Goal: Task Accomplishment & Management: Use online tool/utility

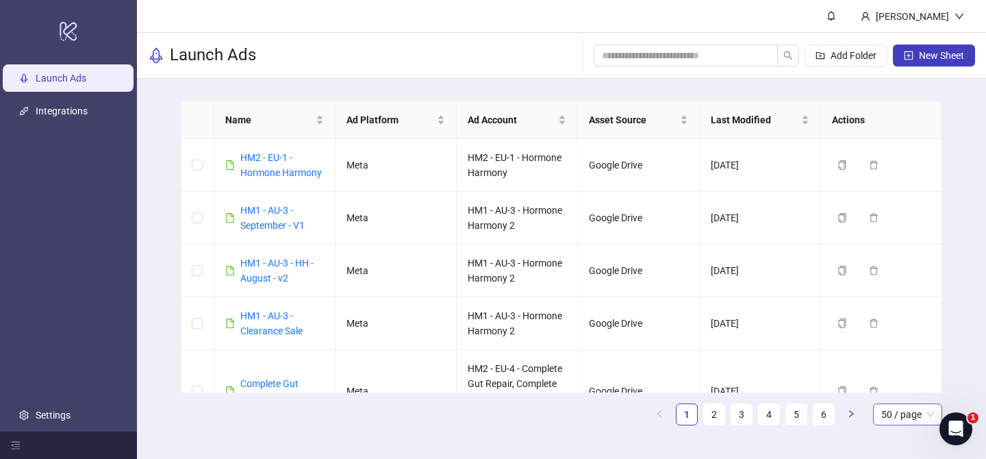
click at [896, 420] on span "50 / page" at bounding box center [907, 414] width 53 height 21
click at [909, 392] on div "100 / page" at bounding box center [907, 386] width 47 height 15
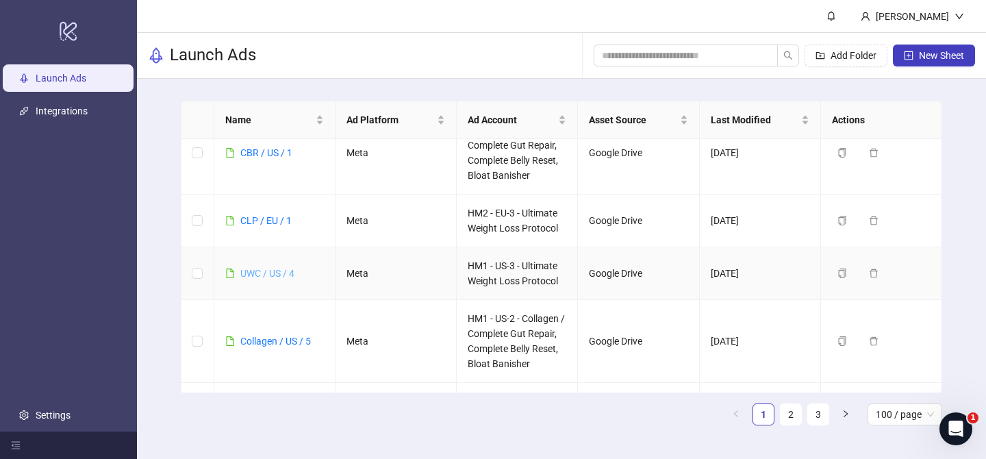
click at [273, 275] on link "UWC / US / 4" at bounding box center [267, 273] width 54 height 11
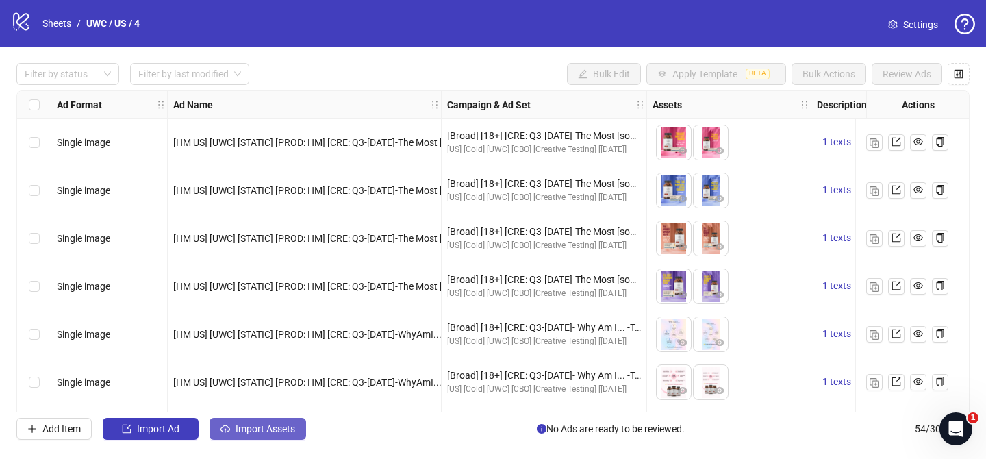
click at [257, 433] on span "Import Assets" at bounding box center [265, 428] width 60 height 11
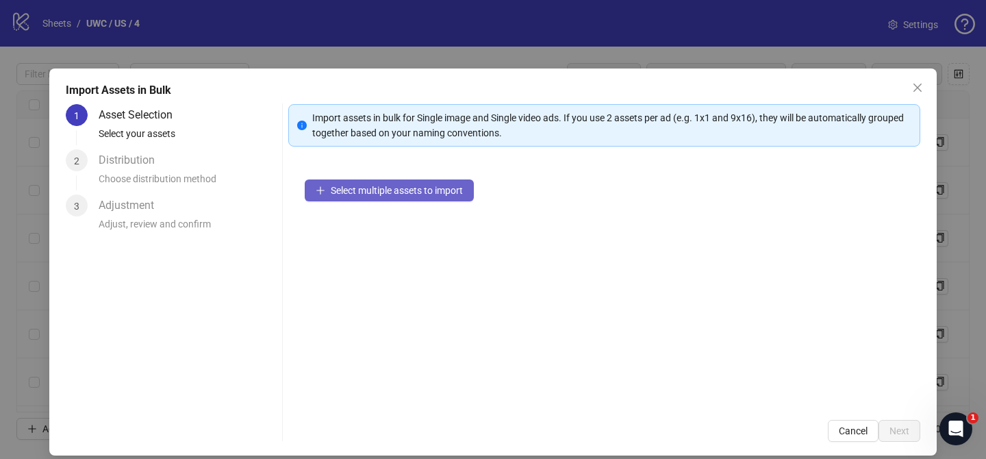
click at [433, 190] on span "Select multiple assets to import" at bounding box center [397, 190] width 132 height 11
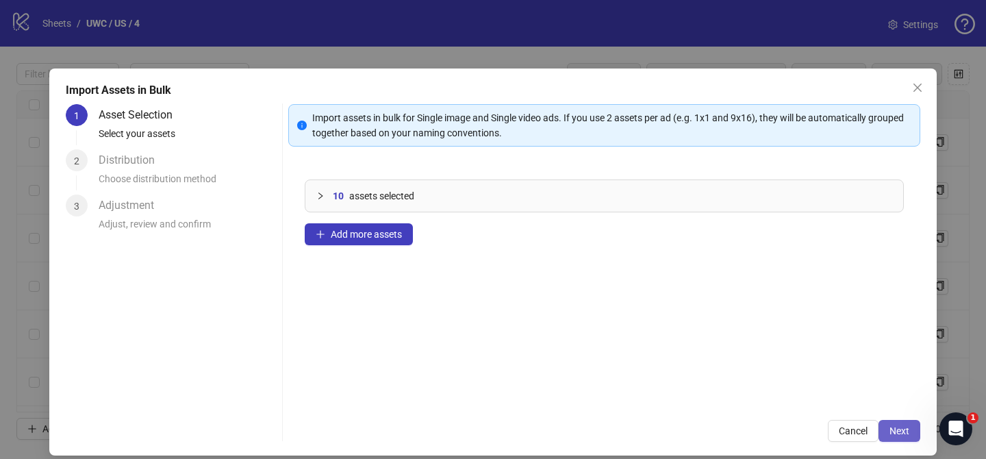
click at [897, 430] on span "Next" at bounding box center [899, 430] width 20 height 11
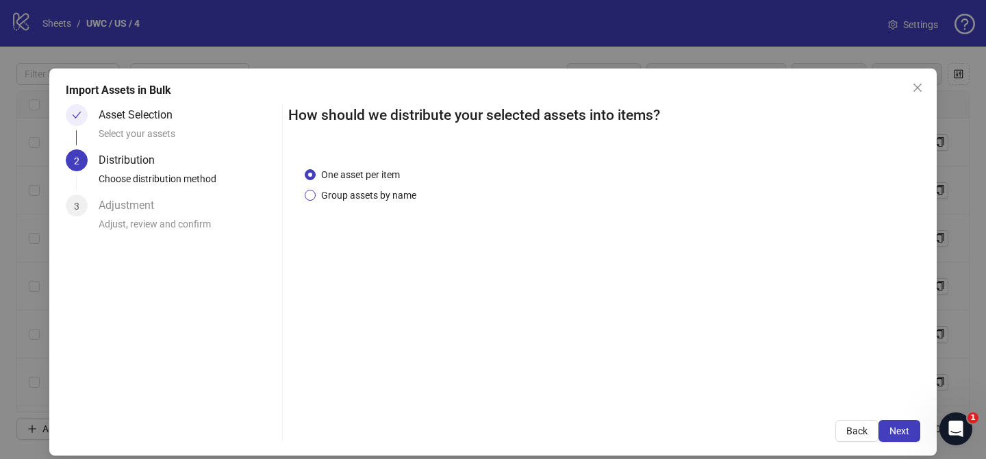
click at [400, 196] on span "Group assets by name" at bounding box center [369, 195] width 106 height 15
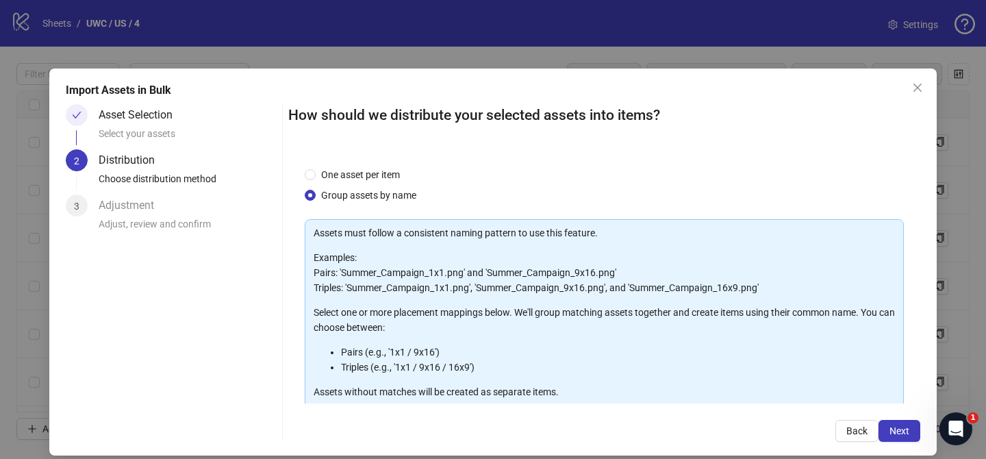
scroll to position [148, 0]
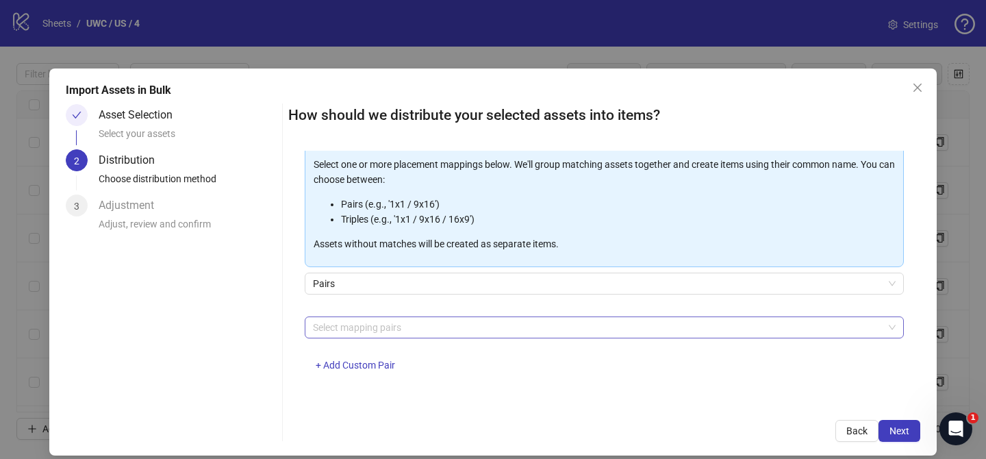
click at [400, 326] on div at bounding box center [596, 327] width 579 height 19
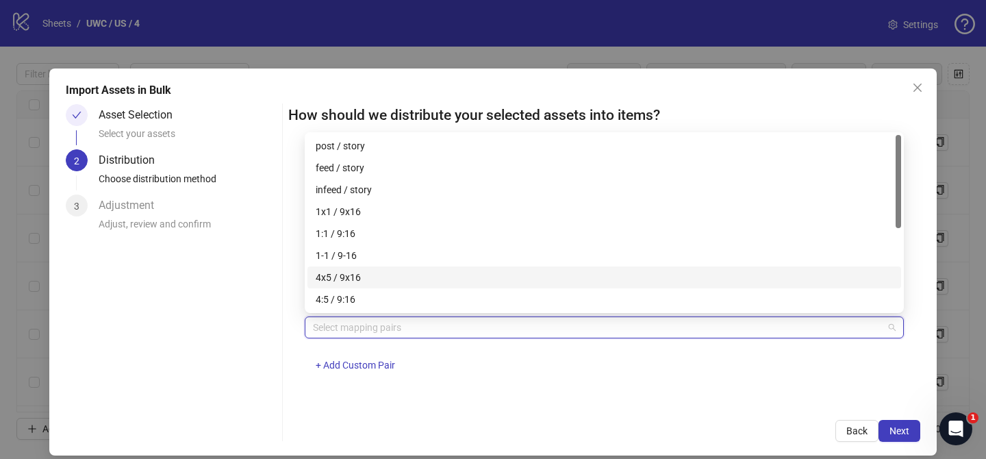
click at [404, 270] on div "4x5 / 9x16" at bounding box center [604, 277] width 577 height 15
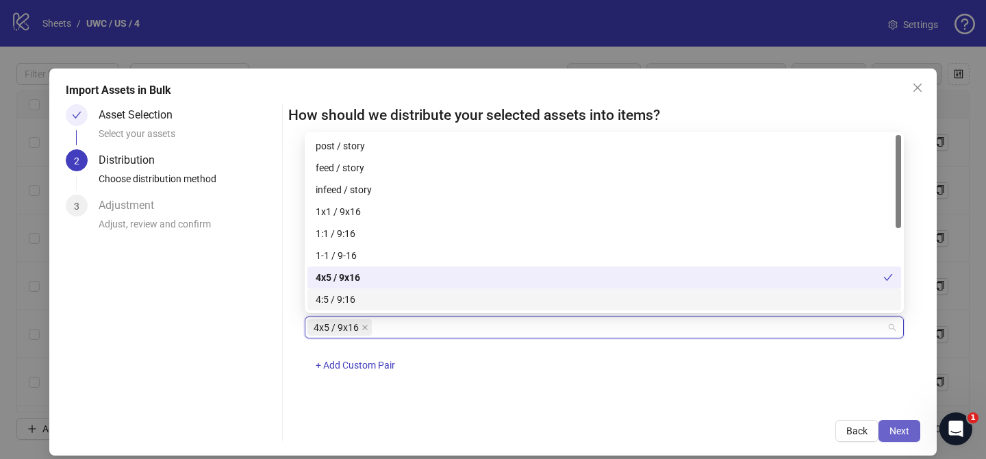
click at [914, 435] on button "Next" at bounding box center [899, 431] width 42 height 22
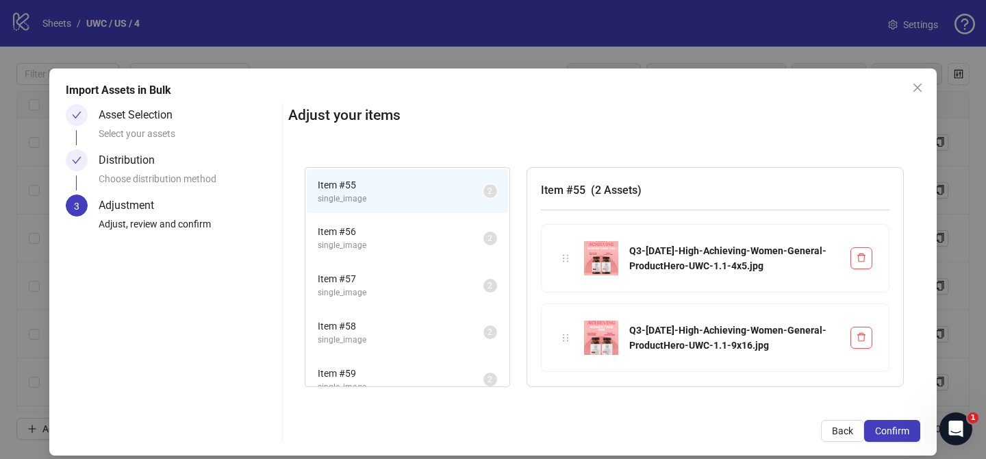
click at [914, 435] on button "Confirm" at bounding box center [892, 431] width 56 height 22
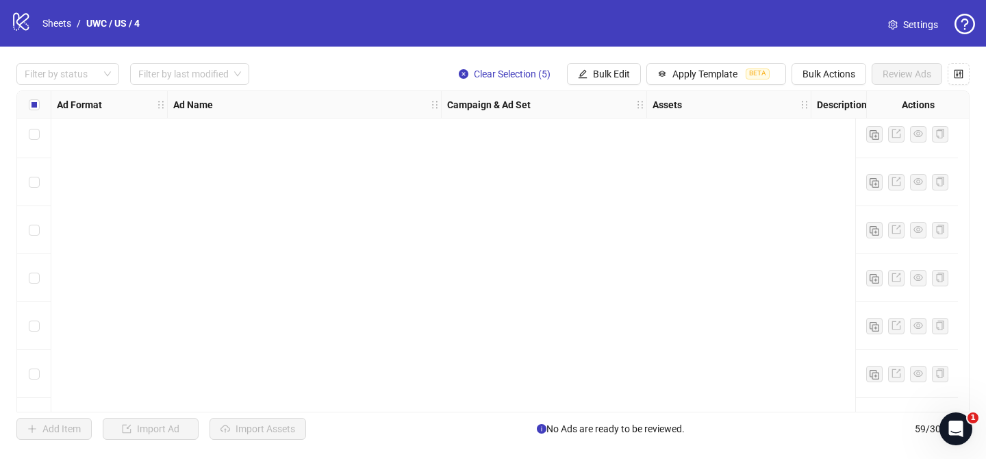
scroll to position [2539, 0]
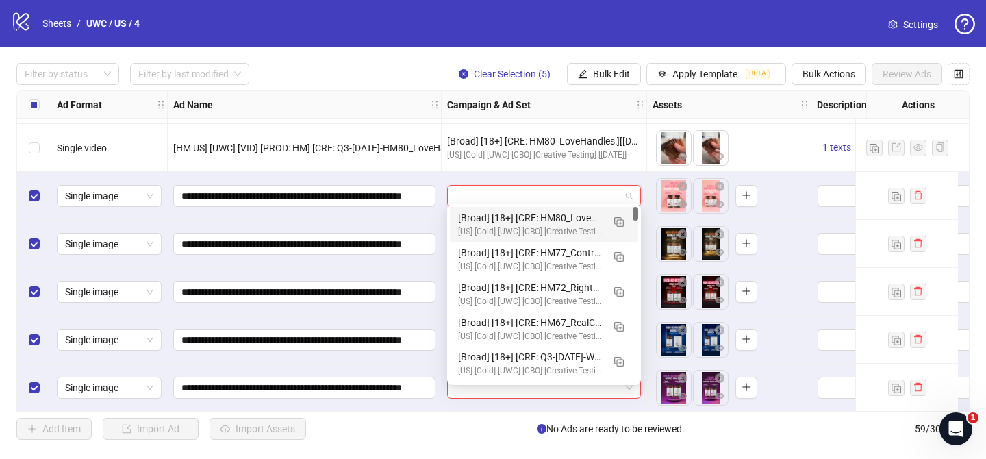
click at [532, 192] on input "search" at bounding box center [537, 195] width 165 height 21
click at [615, 220] on img "button" at bounding box center [619, 222] width 10 height 10
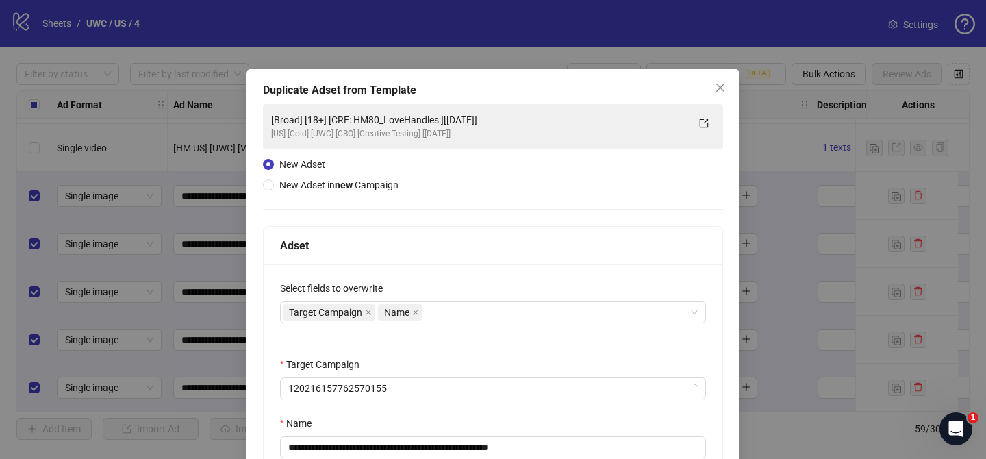
scroll to position [55, 0]
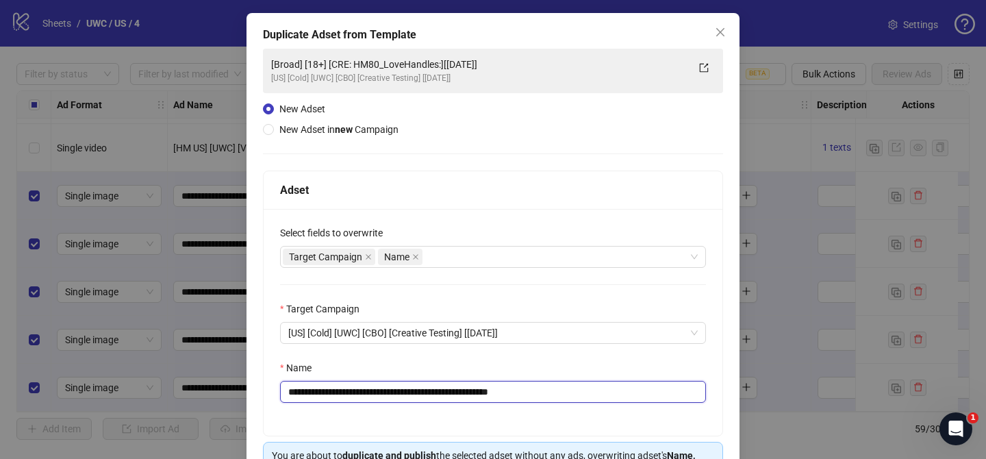
drag, startPoint x: 370, startPoint y: 389, endPoint x: 458, endPoint y: 389, distance: 87.6
click at [458, 389] on input "**********" at bounding box center [493, 392] width 426 height 22
paste input "**********"
click at [622, 392] on input "**********" at bounding box center [493, 392] width 426 height 22
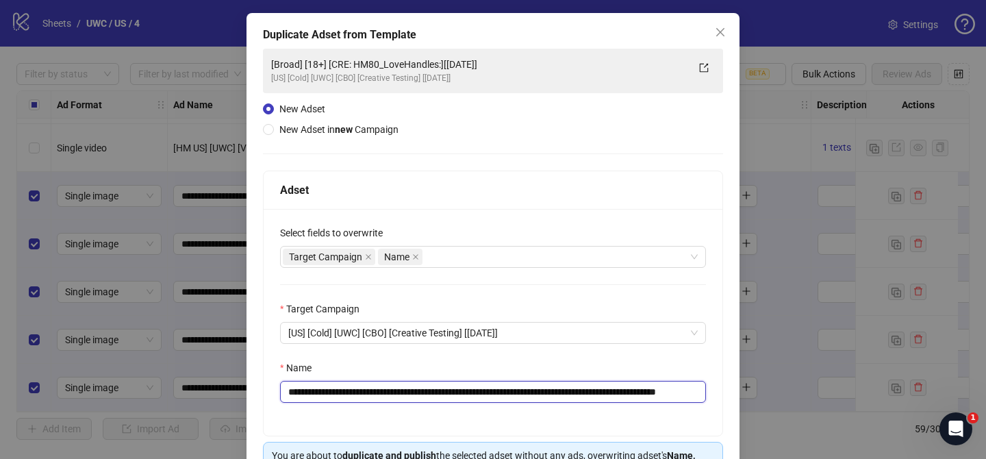
scroll to position [0, 94]
drag, startPoint x: 675, startPoint y: 393, endPoint x: 762, endPoint y: 393, distance: 87.6
click at [762, 393] on div "**********" at bounding box center [493, 229] width 986 height 459
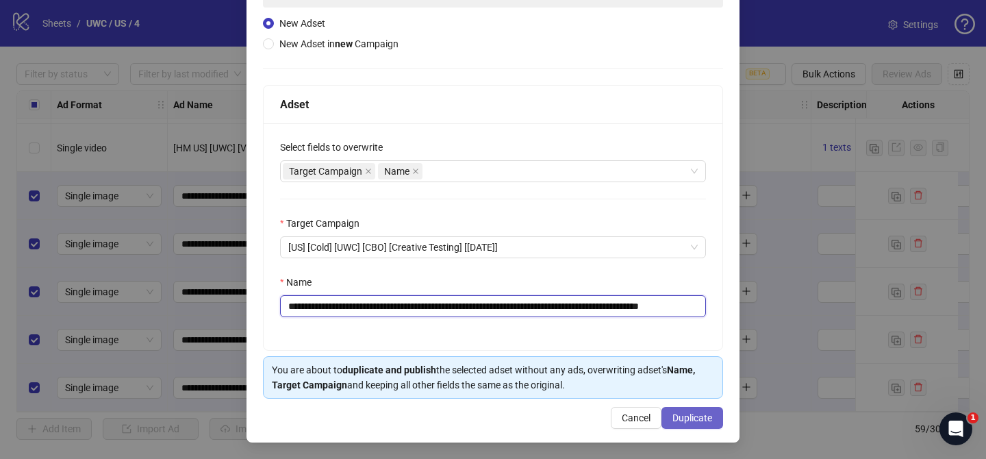
type input "**********"
click at [692, 419] on span "Duplicate" at bounding box center [692, 417] width 40 height 11
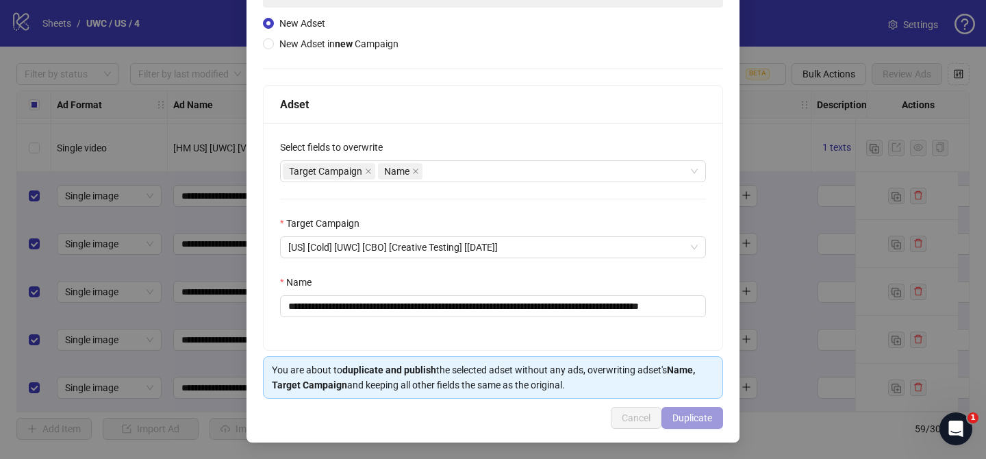
scroll to position [0, 0]
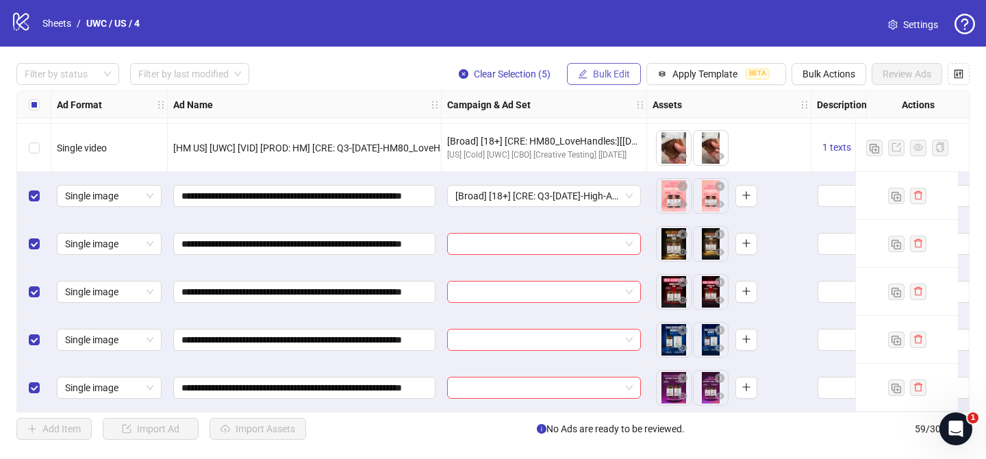
click at [621, 77] on span "Bulk Edit" at bounding box center [611, 73] width 37 height 11
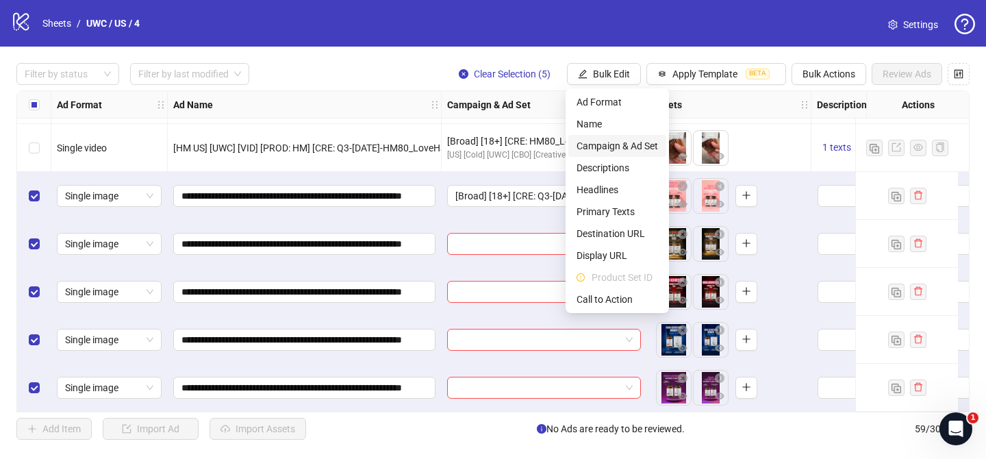
click at [630, 141] on span "Campaign & Ad Set" at bounding box center [616, 145] width 81 height 15
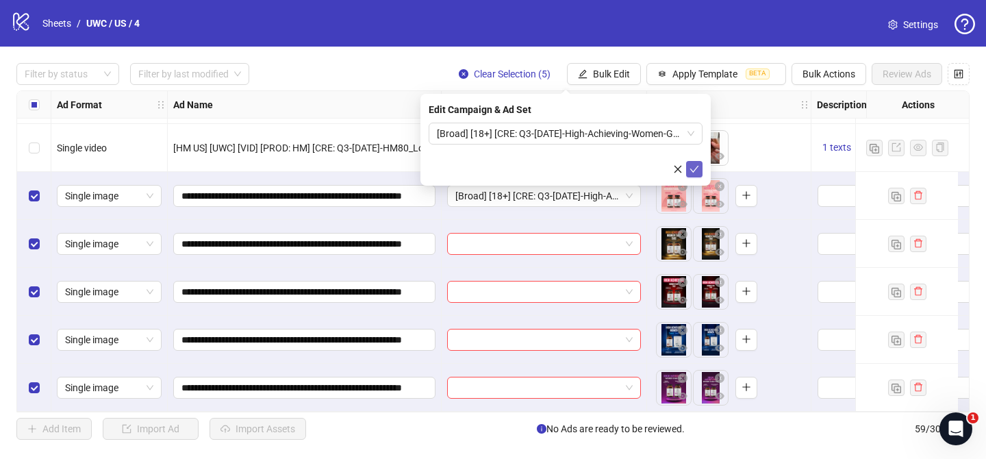
click at [693, 164] on icon "check" at bounding box center [694, 169] width 10 height 10
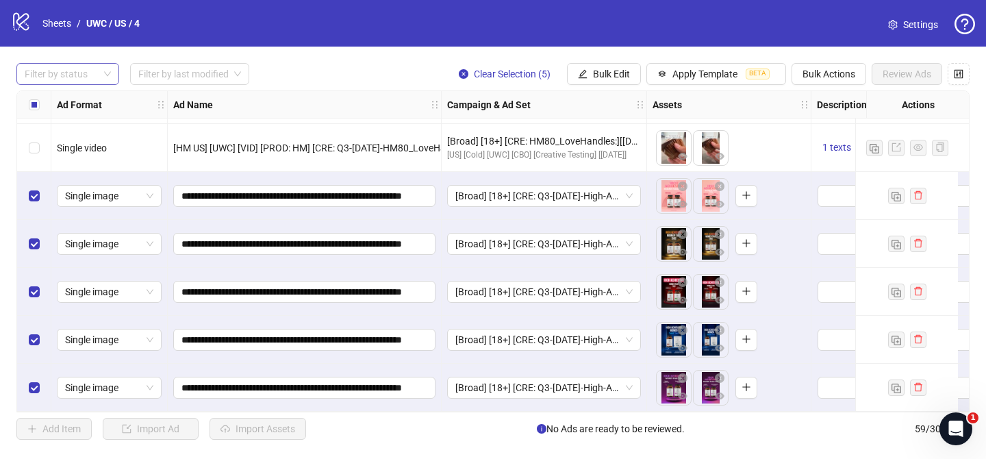
click at [84, 75] on div at bounding box center [60, 73] width 83 height 19
click at [84, 99] on div "Draft" at bounding box center [67, 101] width 81 height 15
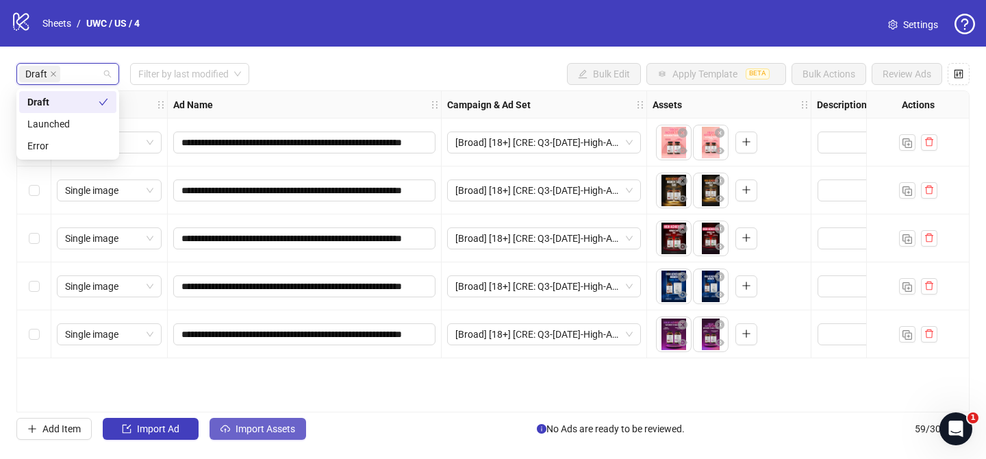
click at [300, 422] on button "Import Assets" at bounding box center [257, 428] width 96 height 22
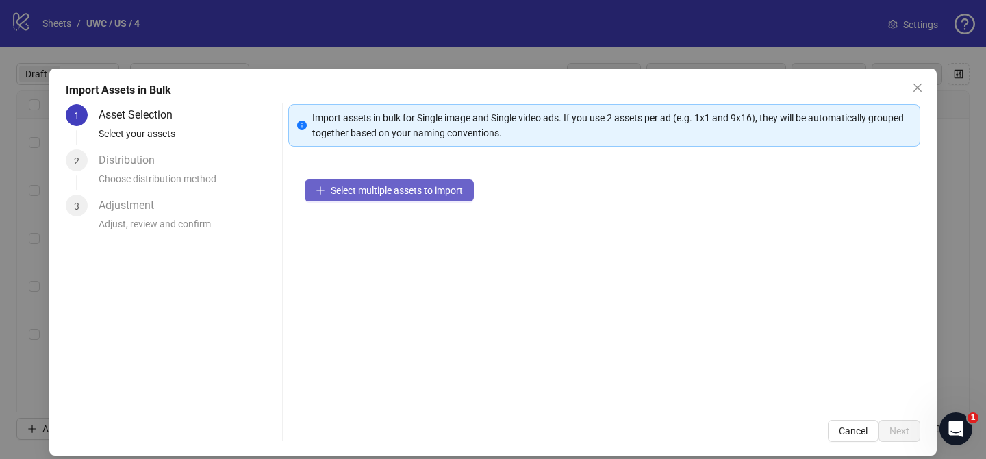
click at [433, 199] on button "Select multiple assets to import" at bounding box center [389, 190] width 169 height 22
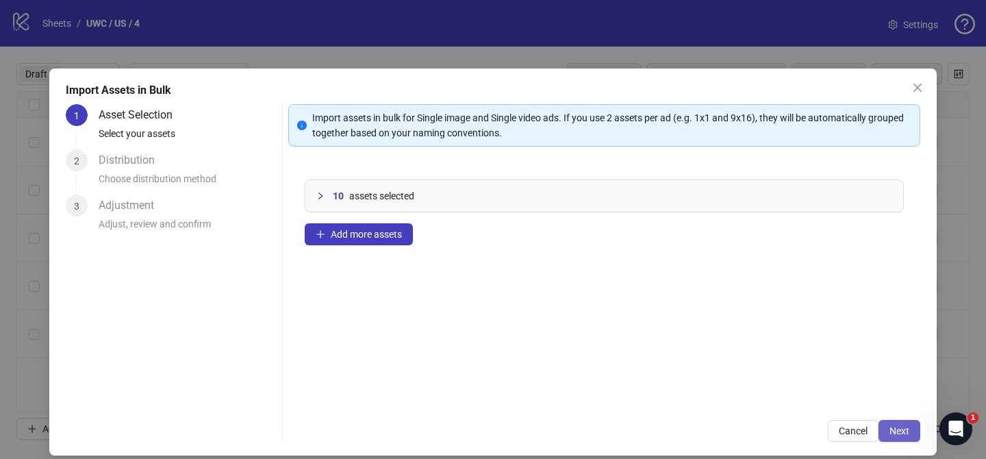
click at [907, 422] on button "Next" at bounding box center [899, 431] width 42 height 22
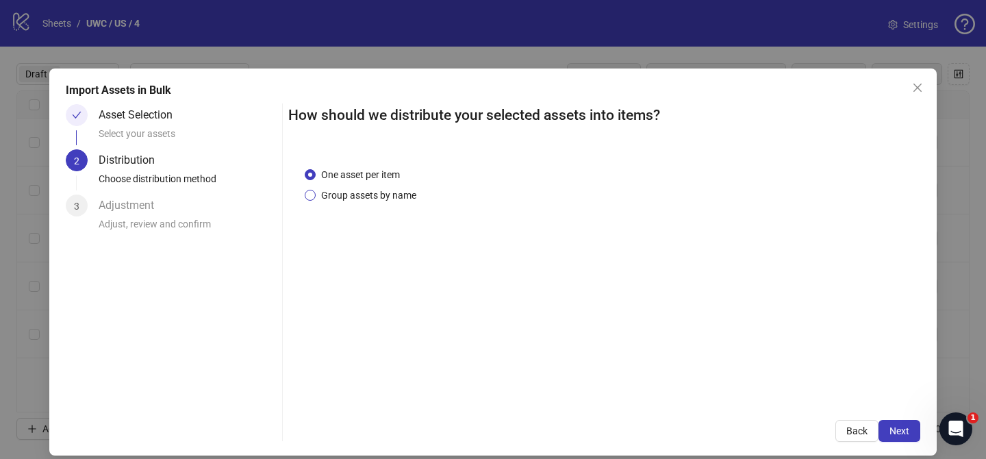
click at [391, 198] on span "Group assets by name" at bounding box center [369, 195] width 106 height 15
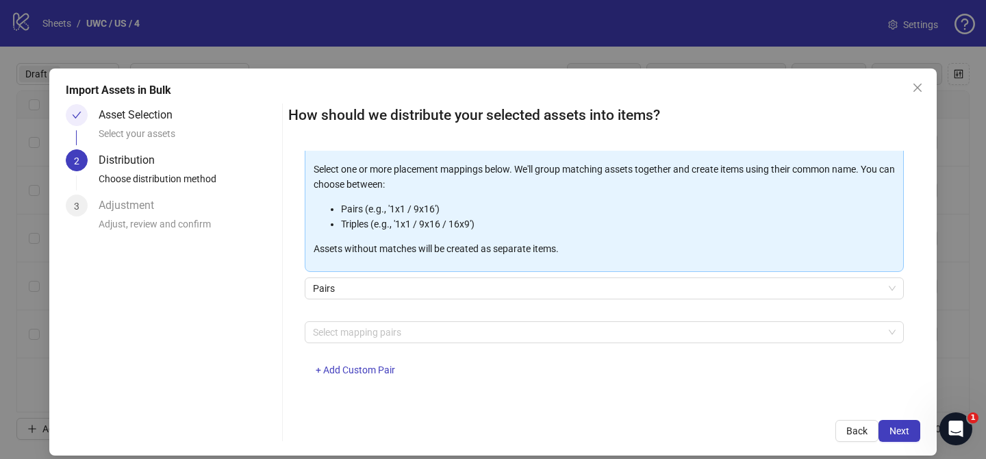
scroll to position [148, 0]
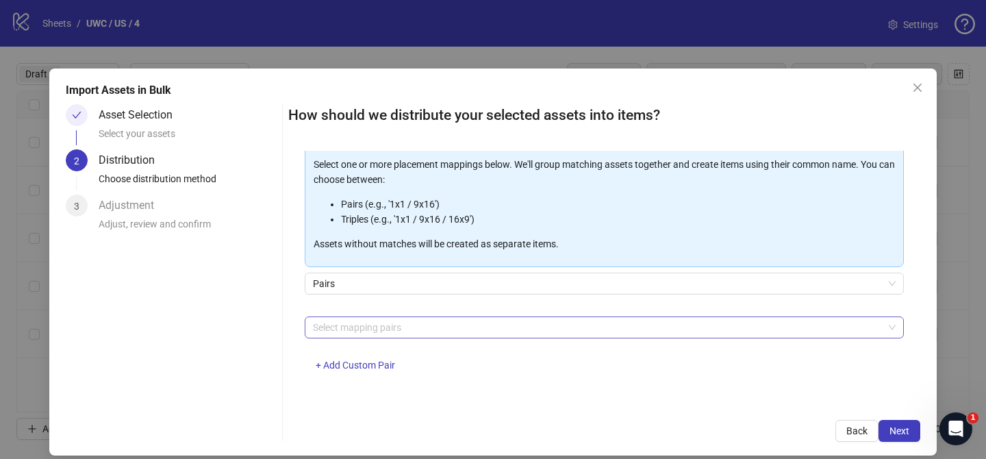
click at [410, 328] on div at bounding box center [596, 327] width 579 height 19
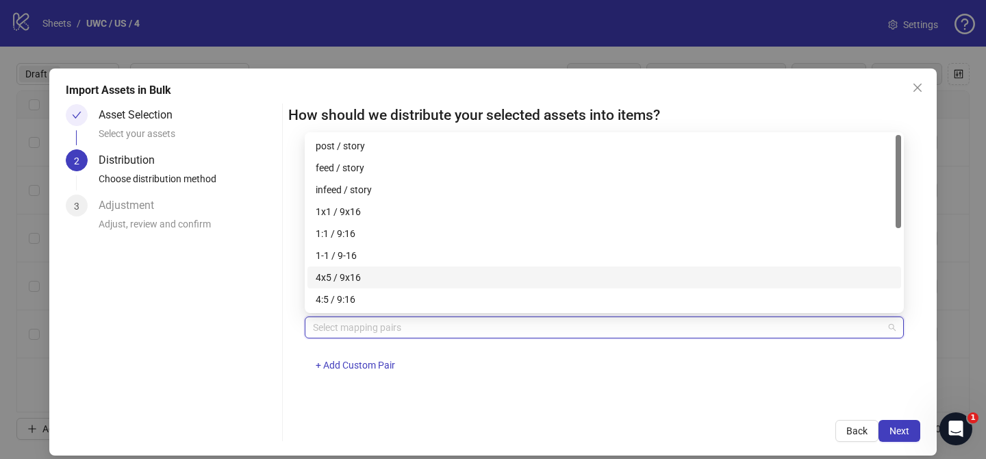
click at [413, 279] on div "4x5 / 9x16" at bounding box center [604, 277] width 577 height 15
click at [907, 431] on span "Next" at bounding box center [899, 430] width 20 height 11
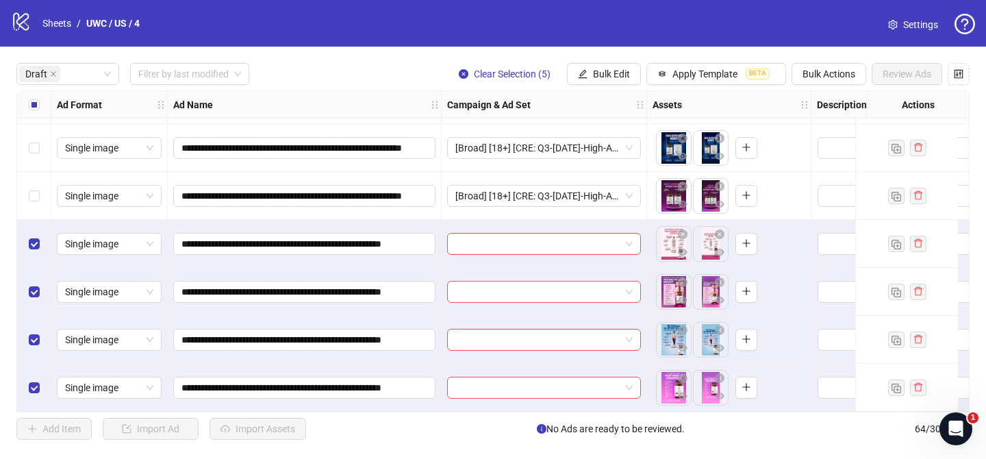
scroll to position [192, 0]
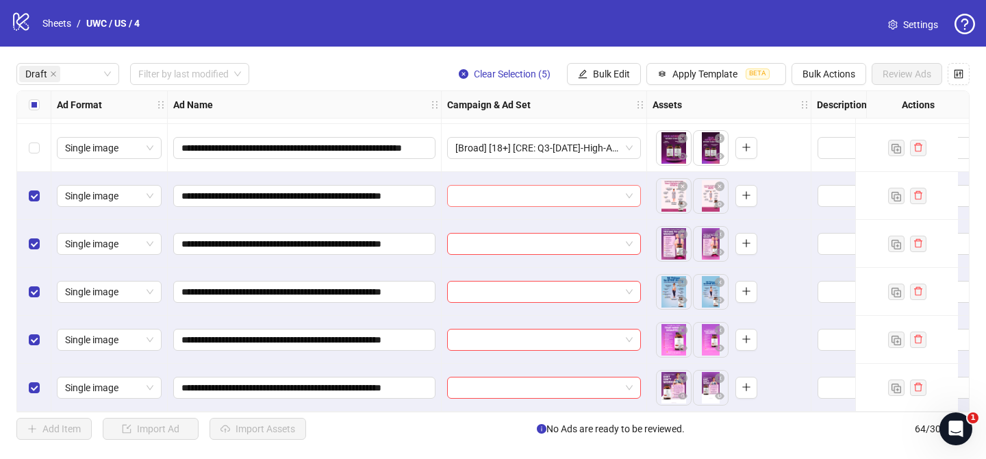
click at [488, 189] on input "search" at bounding box center [537, 195] width 165 height 21
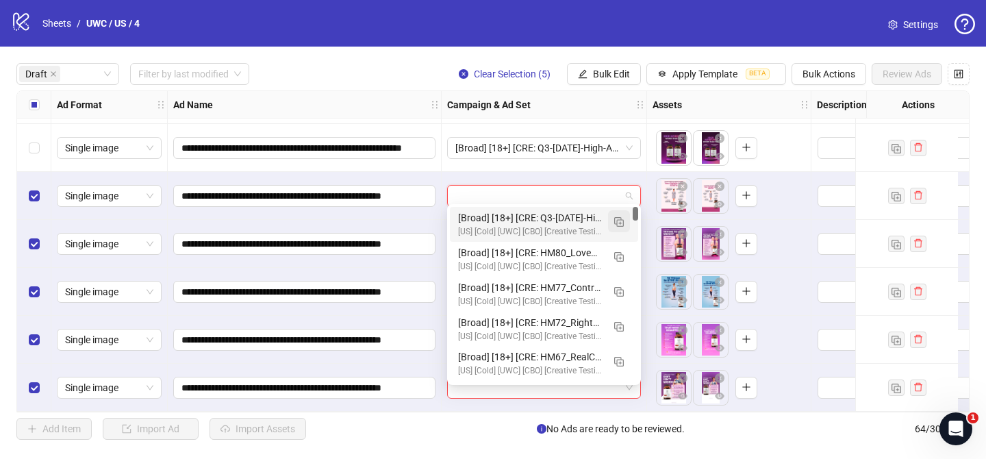
click at [622, 222] on img "button" at bounding box center [619, 222] width 10 height 10
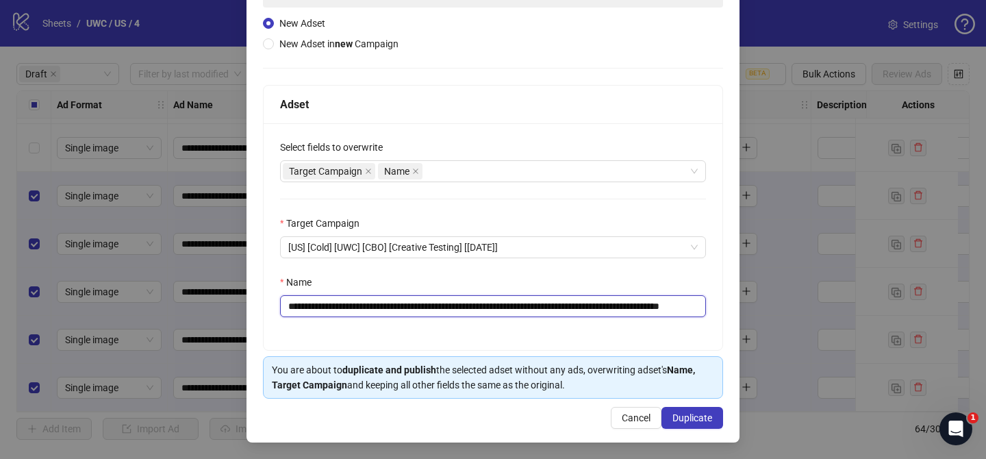
scroll to position [0, 99]
drag, startPoint x: 370, startPoint y: 306, endPoint x: 605, endPoint y: 303, distance: 234.8
click at [605, 303] on input "**********" at bounding box center [493, 306] width 426 height 22
paste input "text"
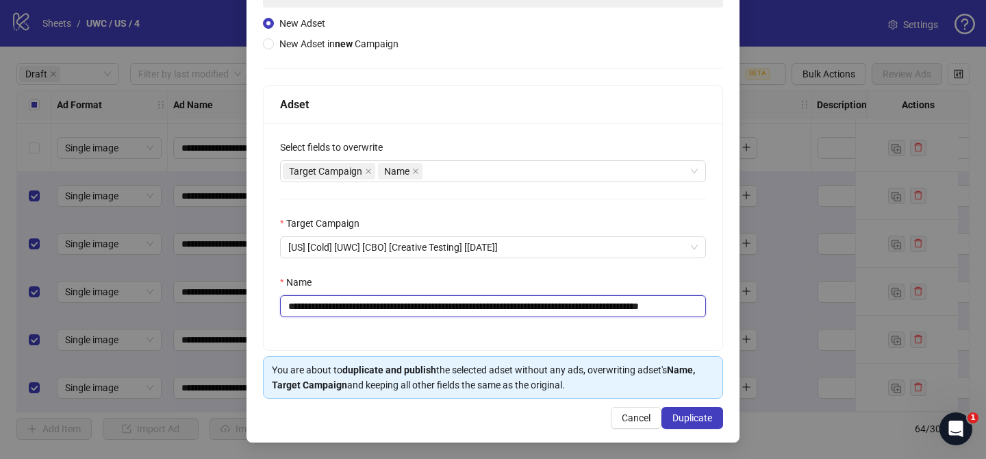
drag, startPoint x: 669, startPoint y: 306, endPoint x: 745, endPoint y: 294, distance: 76.3
click at [745, 294] on div "**********" at bounding box center [493, 229] width 986 height 459
click at [695, 311] on input "**********" at bounding box center [493, 306] width 426 height 22
drag, startPoint x: 670, startPoint y: 307, endPoint x: 749, endPoint y: 307, distance: 78.7
click at [749, 307] on div "**********" at bounding box center [493, 229] width 986 height 459
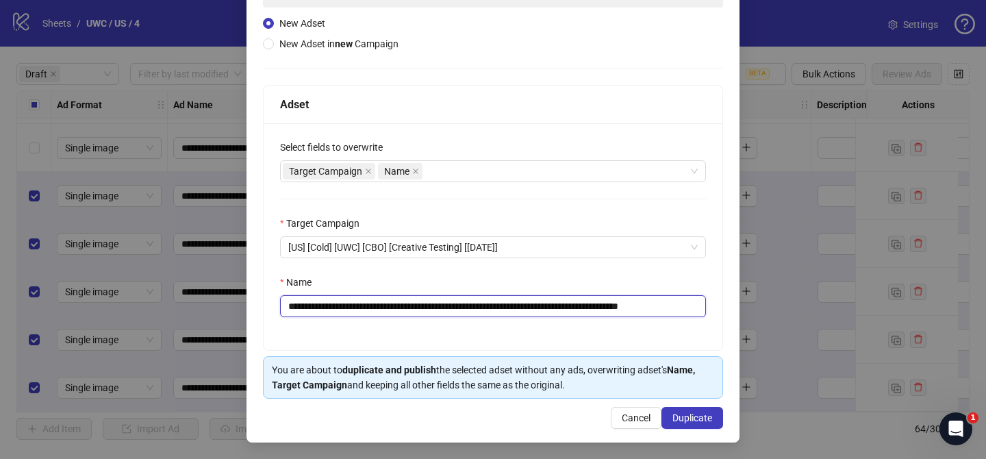
scroll to position [0, 23]
type input "**********"
click at [704, 421] on span "Duplicate" at bounding box center [692, 417] width 40 height 11
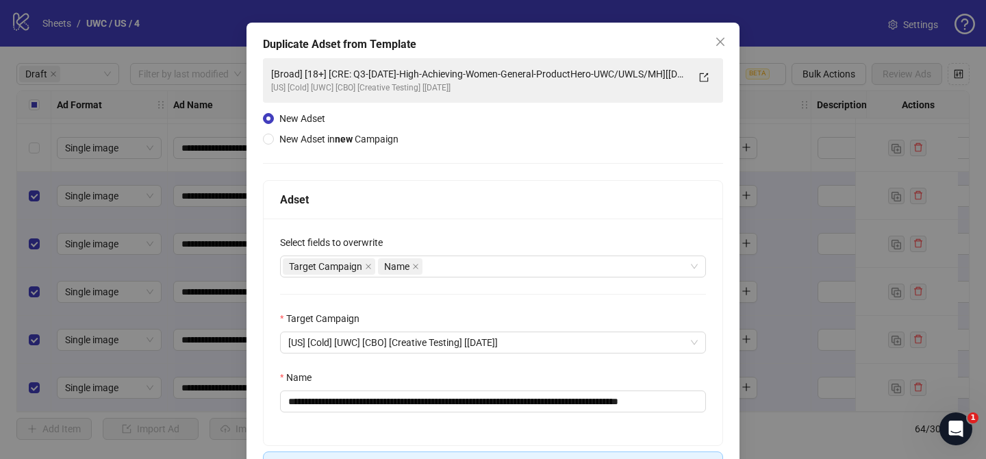
scroll to position [0, 0]
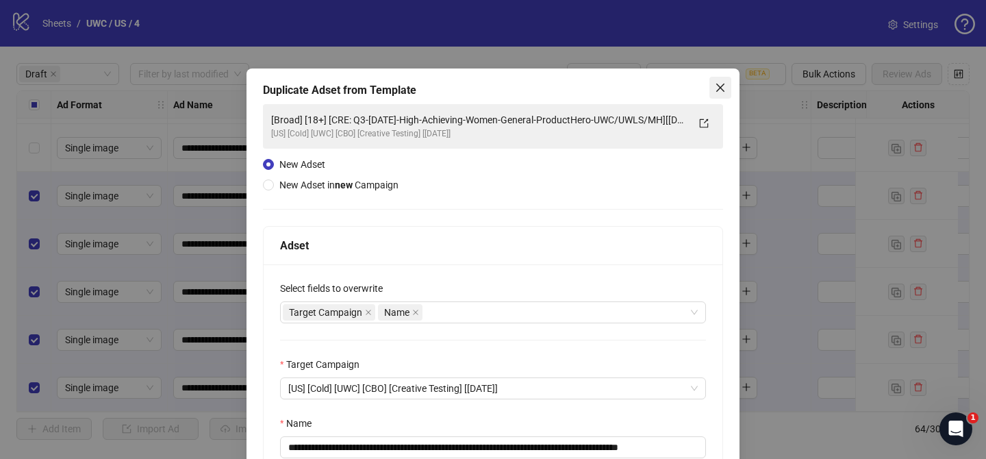
click at [721, 85] on icon "close" at bounding box center [720, 87] width 11 height 11
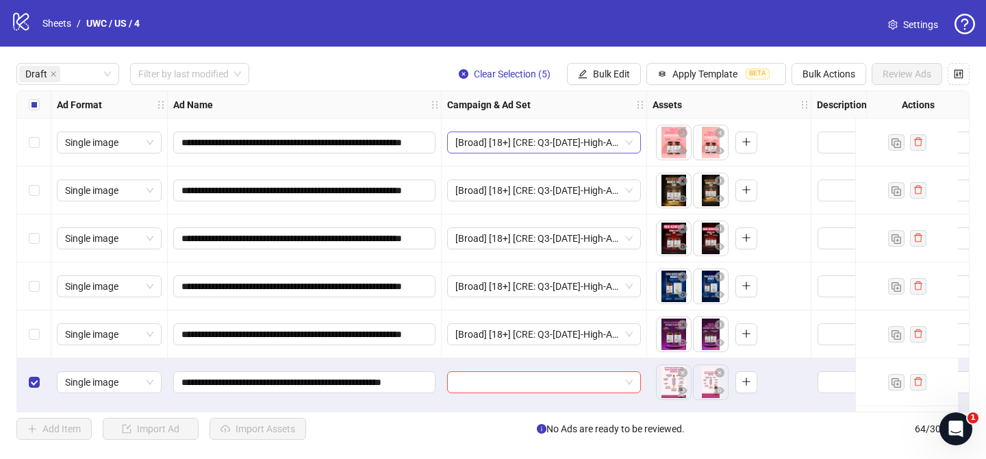
click at [509, 147] on span "[Broad] [18+] [CRE: Q3-[DATE]-High-Achieving-Women-General-ProductHero-UWC/UWLS…" at bounding box center [543, 142] width 177 height 21
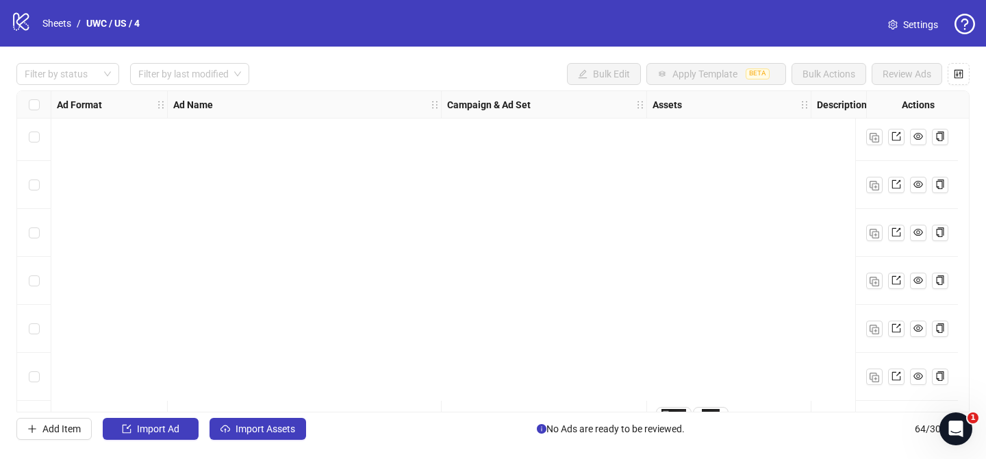
scroll to position [1020, 0]
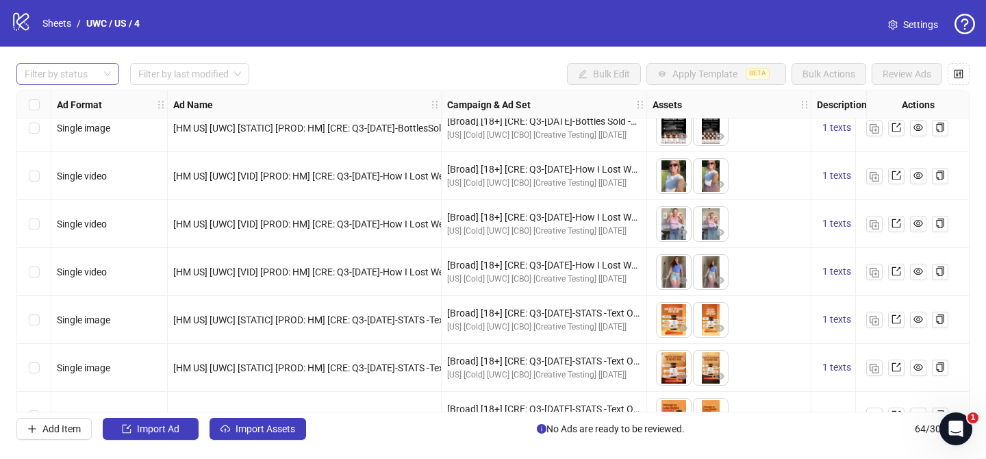
click at [81, 81] on div at bounding box center [60, 73] width 83 height 19
click at [75, 98] on div "Draft" at bounding box center [67, 101] width 81 height 15
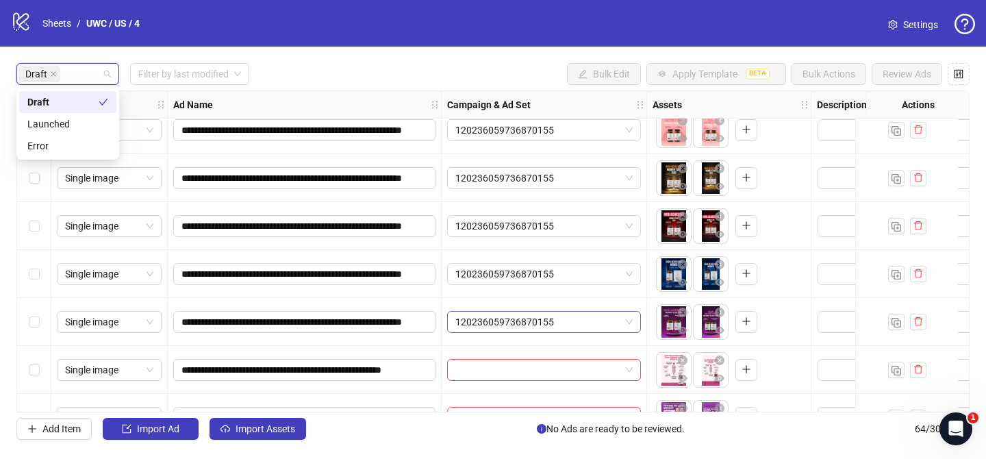
scroll to position [0, 0]
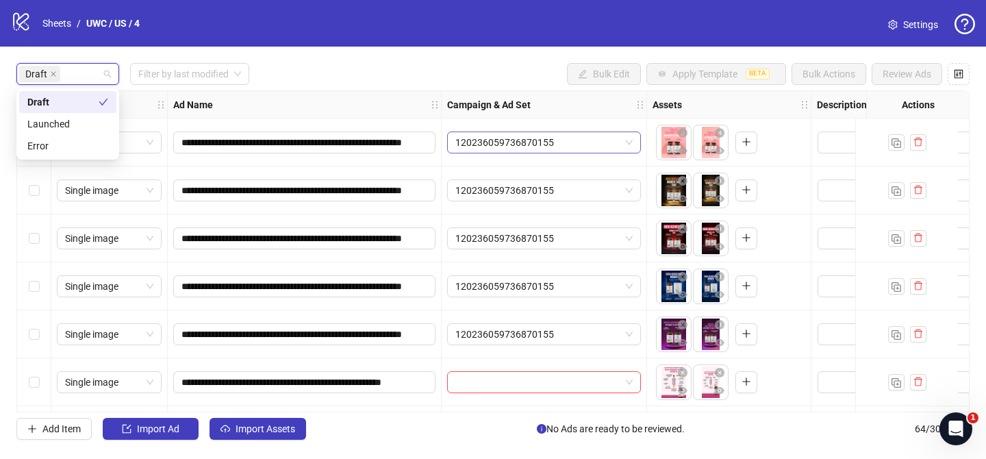
click at [502, 147] on span "120236059736870155" at bounding box center [543, 142] width 177 height 21
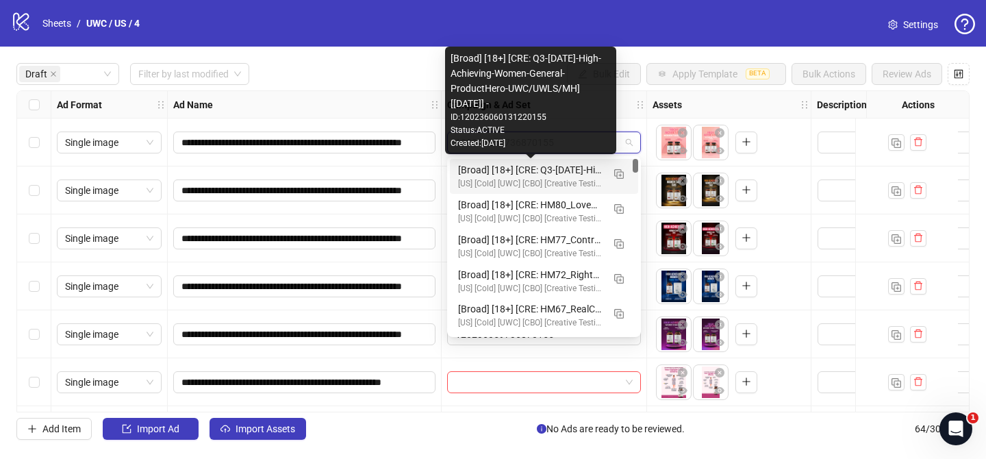
click at [543, 172] on div "[Broad] [18+] [CRE: Q3-08-AUG-2025-High-Achieving-Women-General-ProductHero-UWC…" at bounding box center [530, 169] width 144 height 15
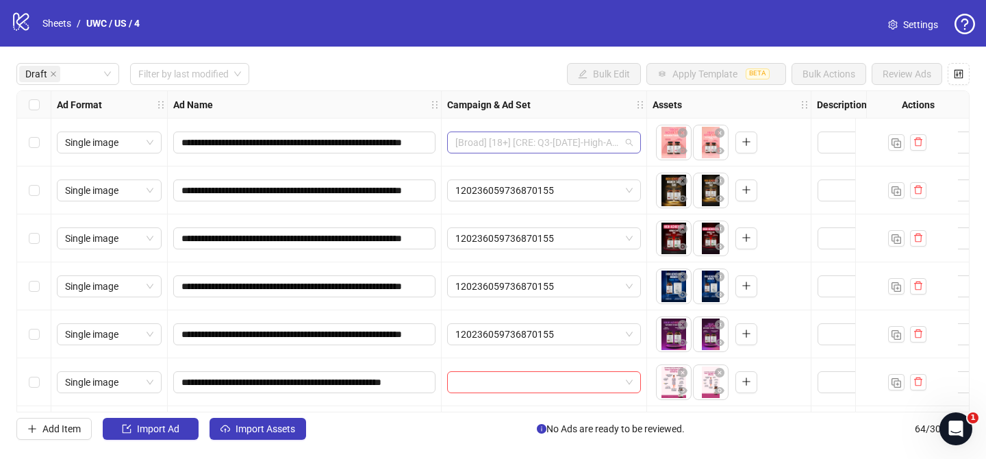
click at [621, 143] on span "[Broad] [18+] [CRE: Q3-08-AUG-2025-High-Achieving-Women-General-ProductHero-UWC…" at bounding box center [543, 142] width 177 height 21
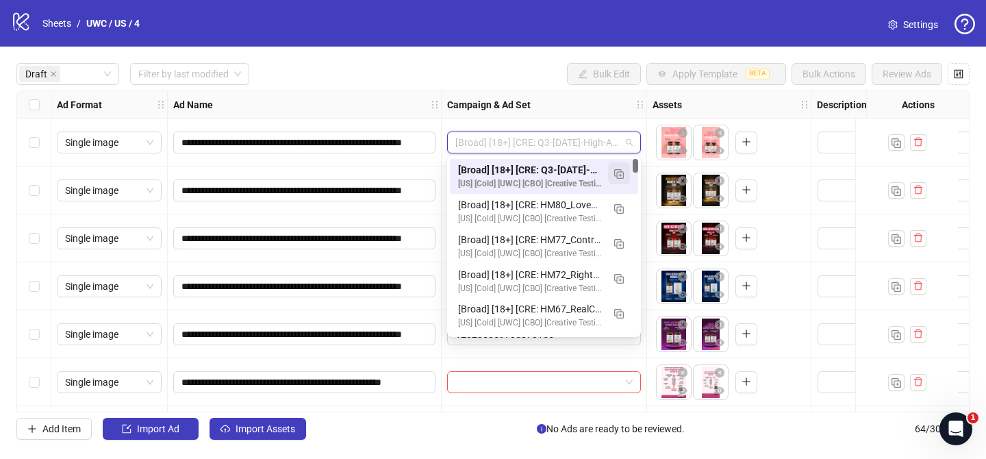
click at [619, 177] on img "button" at bounding box center [619, 174] width 10 height 10
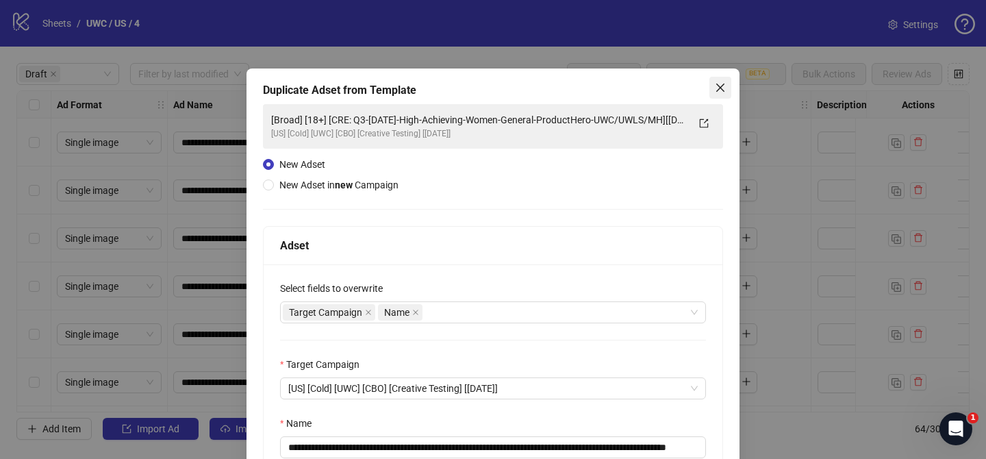
click at [718, 82] on icon "close" at bounding box center [720, 87] width 11 height 11
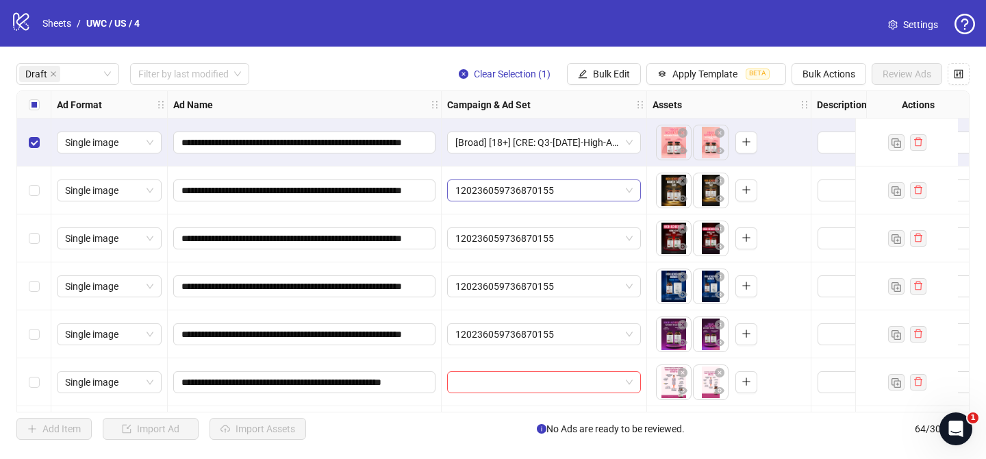
click at [579, 192] on span "120236059736870155" at bounding box center [543, 190] width 177 height 21
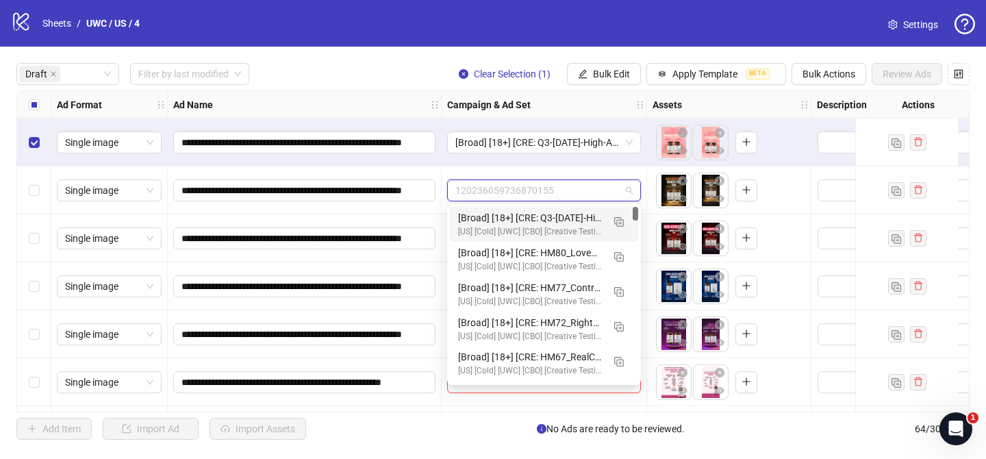
click at [571, 225] on div "[US] [Cold] [UWC] [CBO] [Creative Testing] [08 Sep 2025]" at bounding box center [530, 231] width 144 height 13
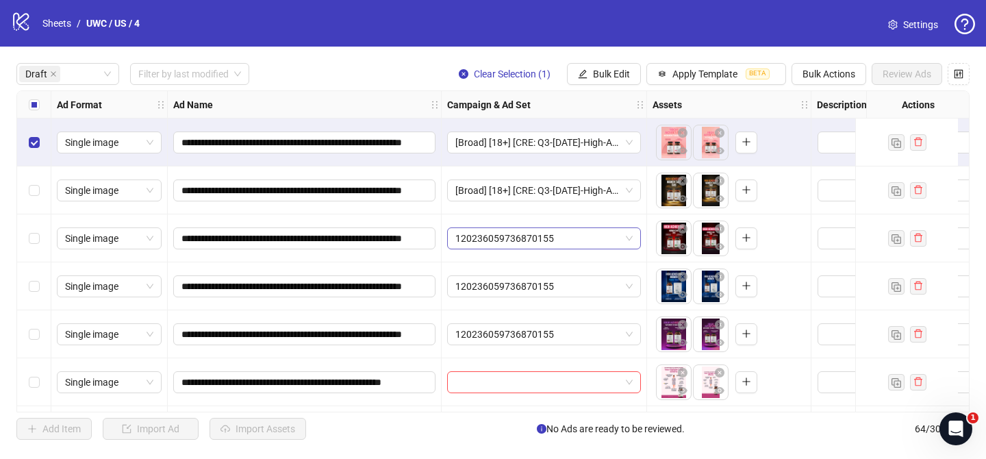
click at [574, 240] on span "120236059736870155" at bounding box center [543, 238] width 177 height 21
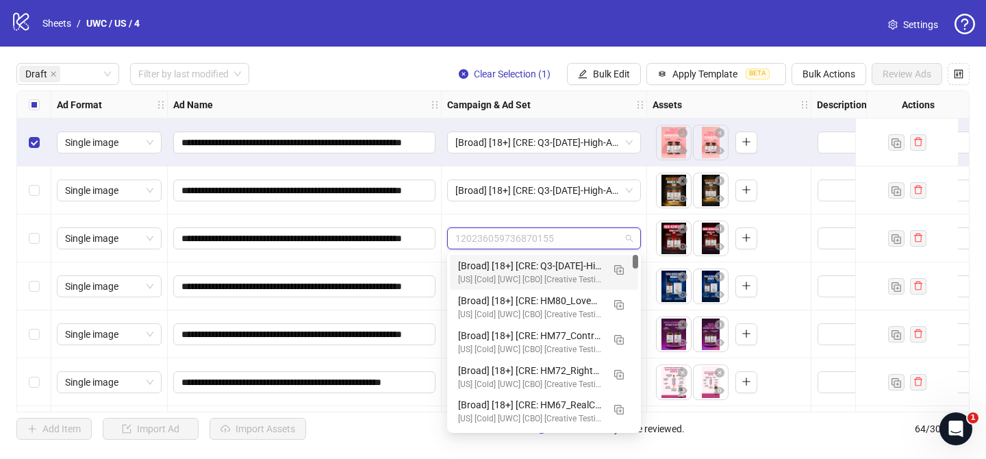
click at [565, 261] on div "[Broad] [18+] [CRE: Q3-08-AUG-2025-High-Achieving-Women-General-ProductHero-UWC…" at bounding box center [530, 265] width 144 height 15
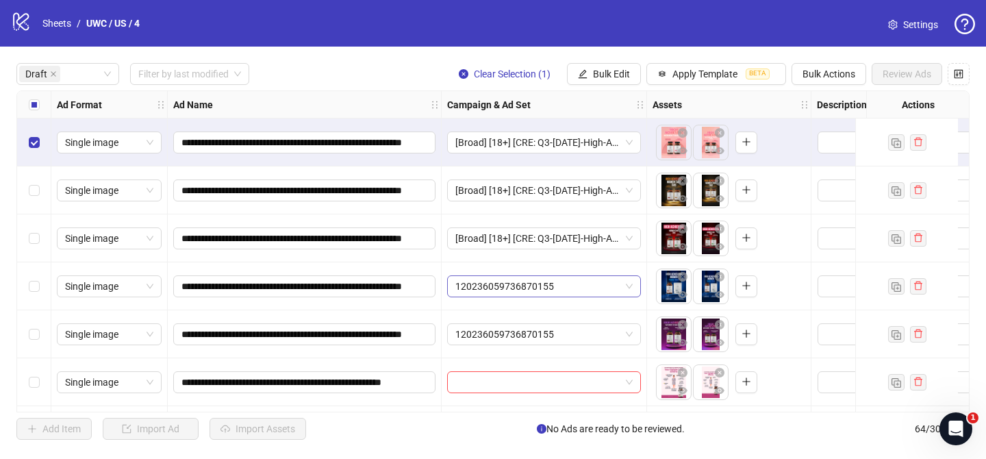
click at [563, 284] on span "120236059736870155" at bounding box center [543, 286] width 177 height 21
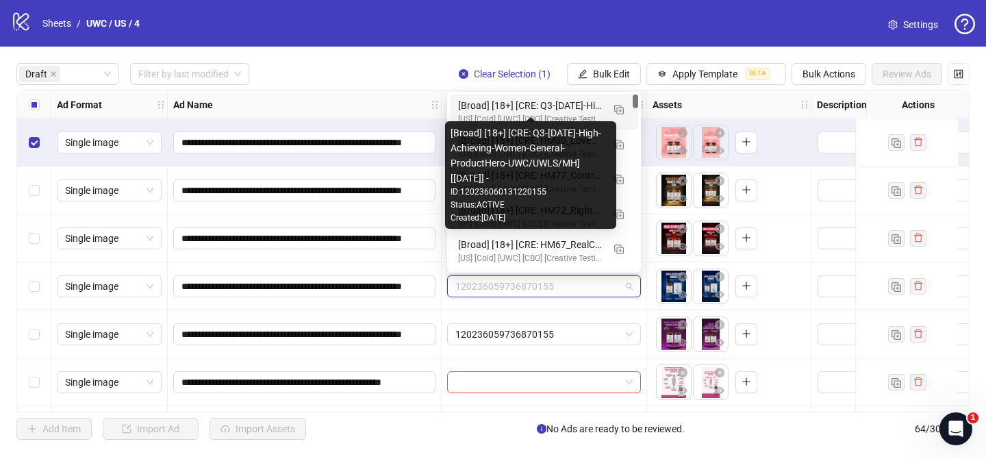
click at [580, 111] on div "[Broad] [18+] [CRE: Q3-08-AUG-2025-High-Achieving-Women-General-ProductHero-UWC…" at bounding box center [530, 105] width 144 height 15
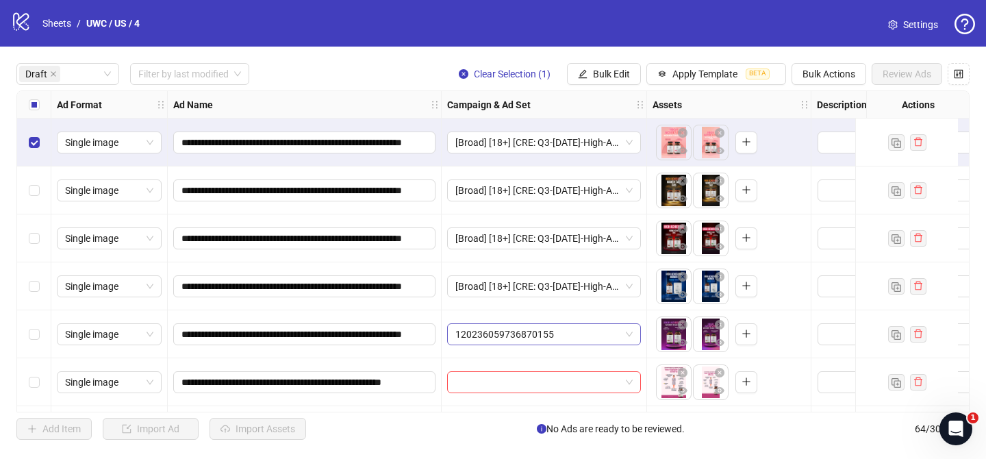
click at [567, 326] on span "120236059736870155" at bounding box center [543, 334] width 177 height 21
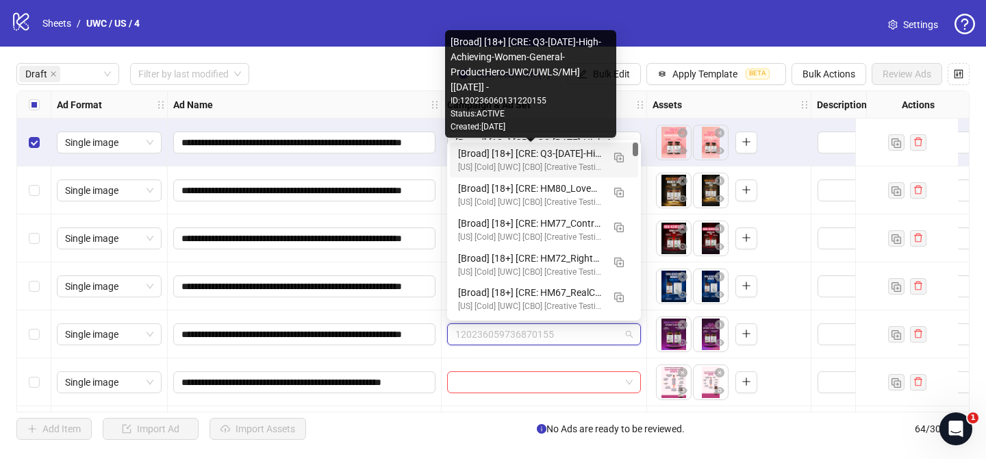
click at [570, 159] on div "[Broad] [18+] [CRE: Q3-08-AUG-2025-High-Achieving-Women-General-ProductHero-UWC…" at bounding box center [530, 153] width 144 height 15
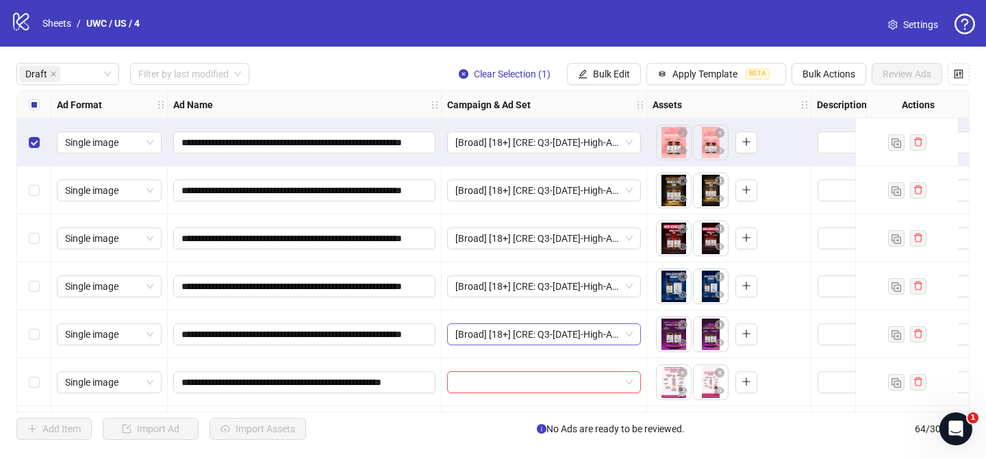
click at [607, 335] on span "[Broad] [18+] [CRE: Q3-08-AUG-2025-High-Achieving-Women-General-ProductHero-UWC…" at bounding box center [543, 334] width 177 height 21
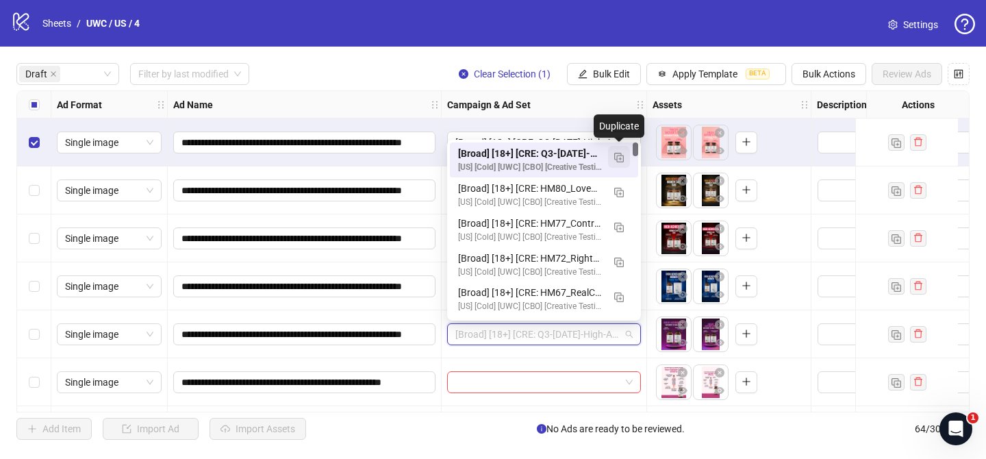
click at [620, 157] on img "button" at bounding box center [619, 158] width 10 height 10
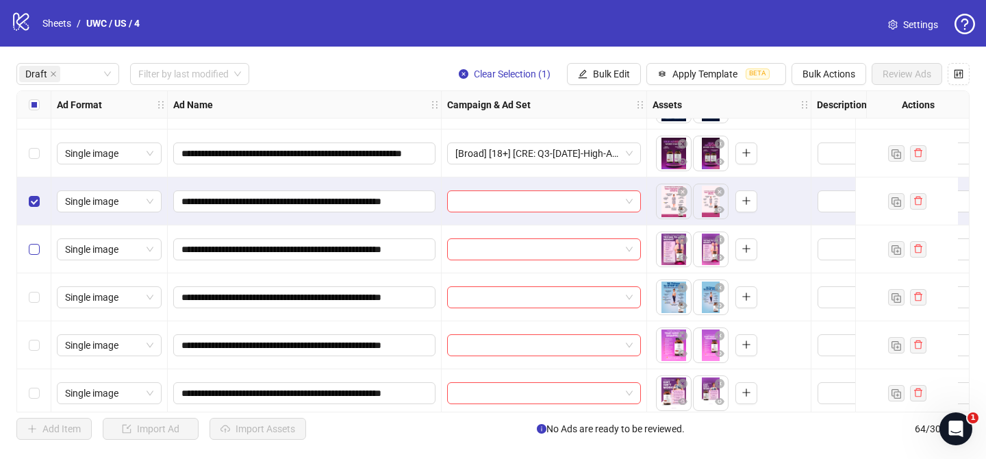
scroll to position [192, 0]
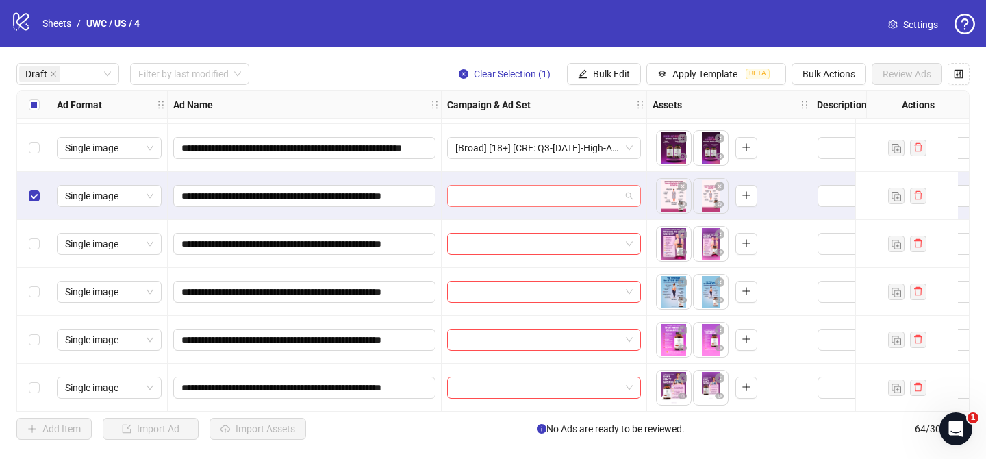
click at [557, 194] on input "search" at bounding box center [537, 195] width 165 height 21
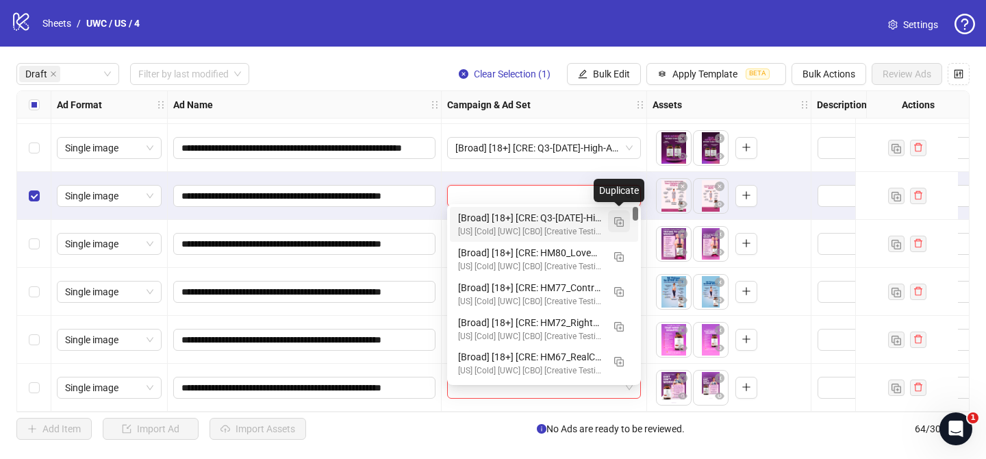
click at [615, 220] on img "button" at bounding box center [619, 222] width 10 height 10
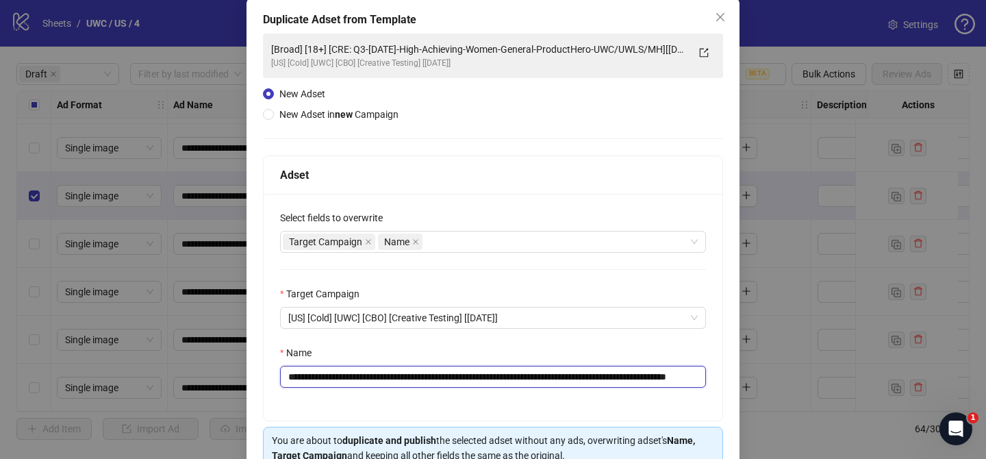
scroll to position [0, 104]
drag, startPoint x: 370, startPoint y: 377, endPoint x: 599, endPoint y: 377, distance: 229.3
click at [599, 377] on input "**********" at bounding box center [493, 376] width 426 height 22
paste input "text"
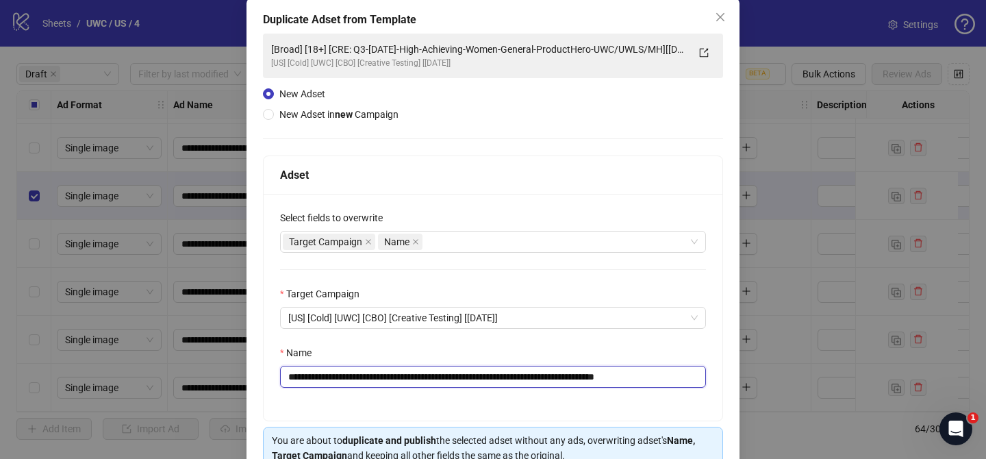
drag, startPoint x: 660, startPoint y: 380, endPoint x: 722, endPoint y: 378, distance: 62.3
click at [720, 379] on div "**********" at bounding box center [492, 307] width 459 height 227
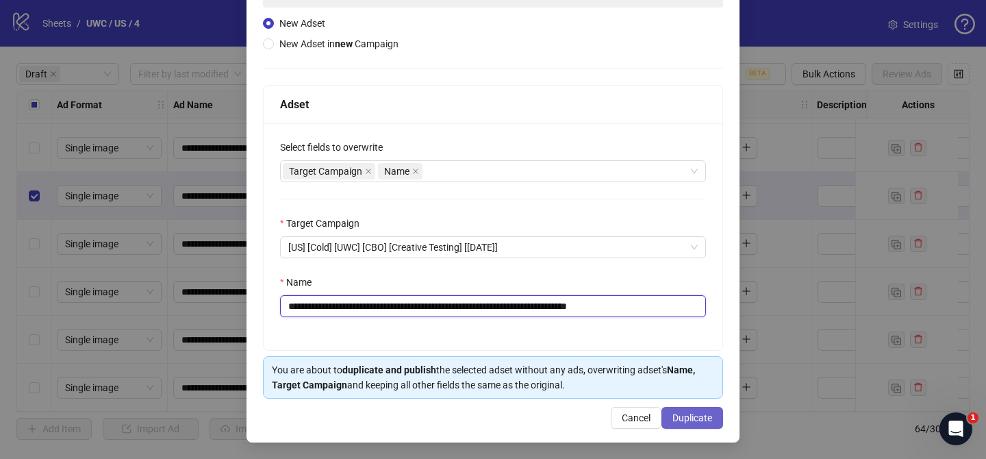
type input "**********"
click at [706, 420] on span "Duplicate" at bounding box center [692, 417] width 40 height 11
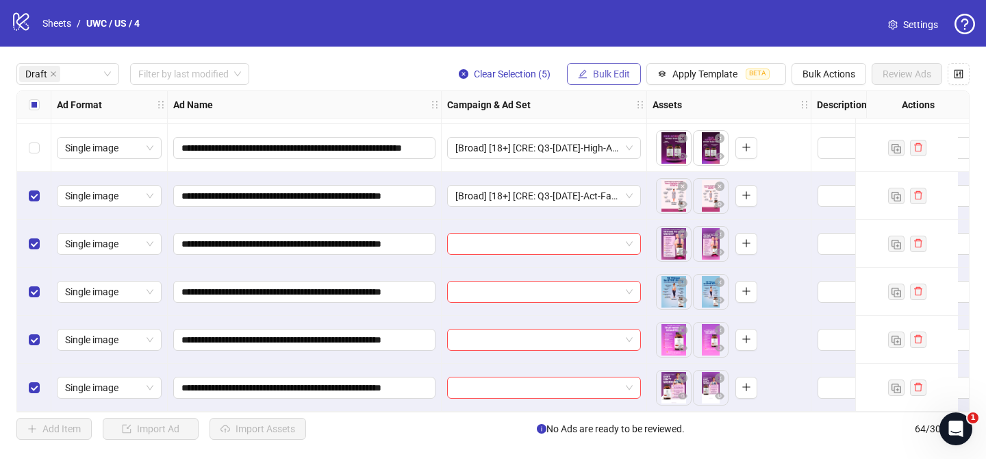
click at [619, 70] on span "Bulk Edit" at bounding box center [611, 73] width 37 height 11
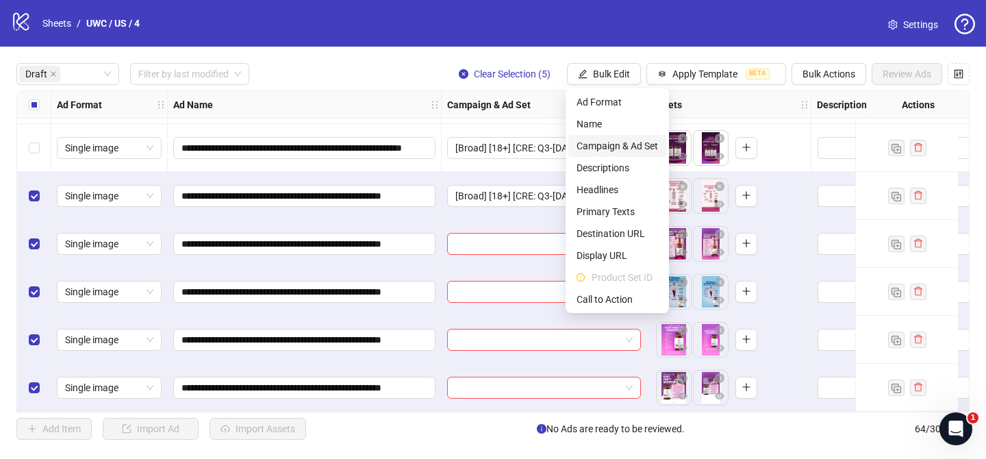
click at [631, 151] on span "Campaign & Ad Set" at bounding box center [616, 145] width 81 height 15
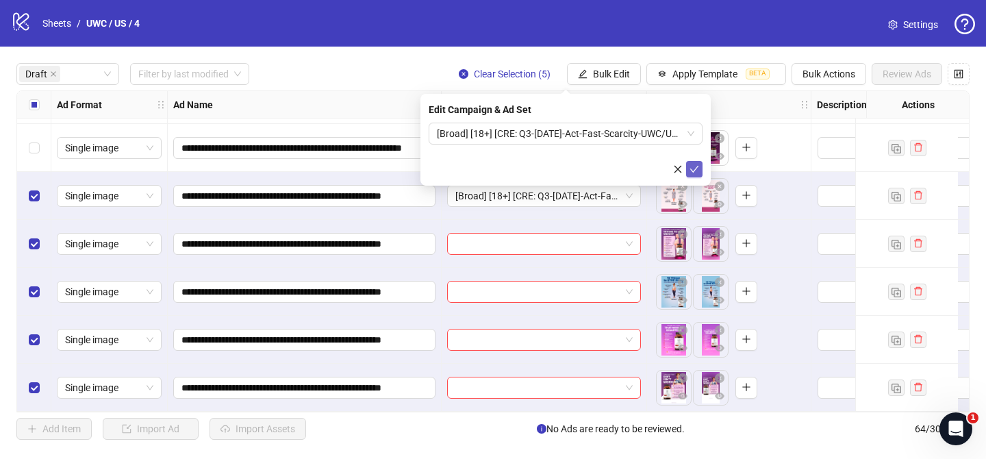
click at [697, 168] on icon "check" at bounding box center [694, 169] width 10 height 10
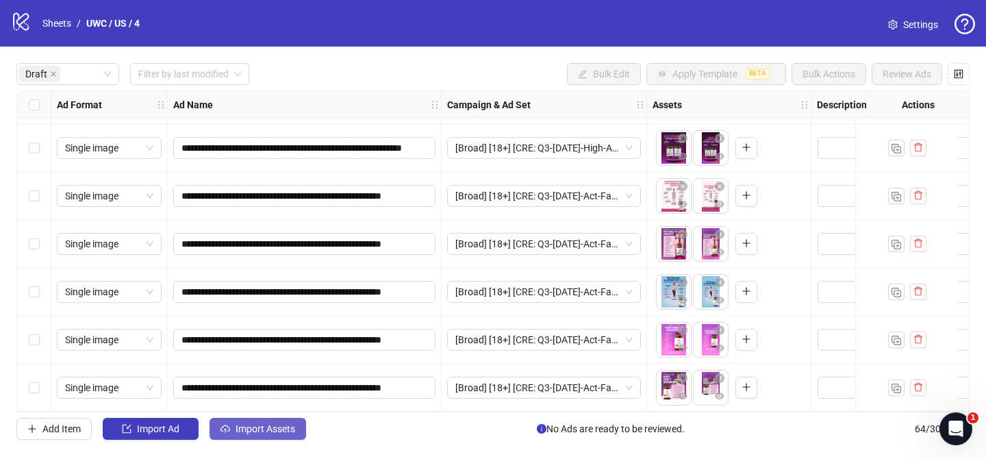
click at [279, 434] on span "Import Assets" at bounding box center [265, 428] width 60 height 11
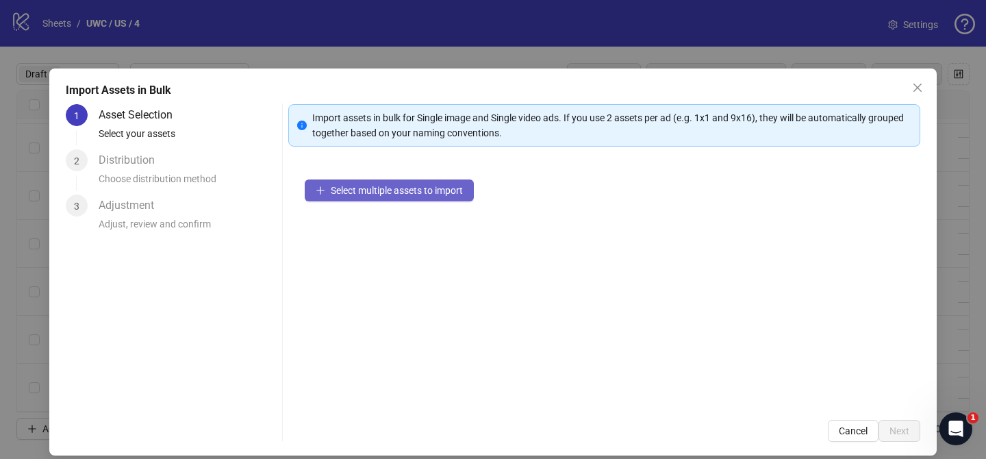
click at [422, 198] on button "Select multiple assets to import" at bounding box center [389, 190] width 169 height 22
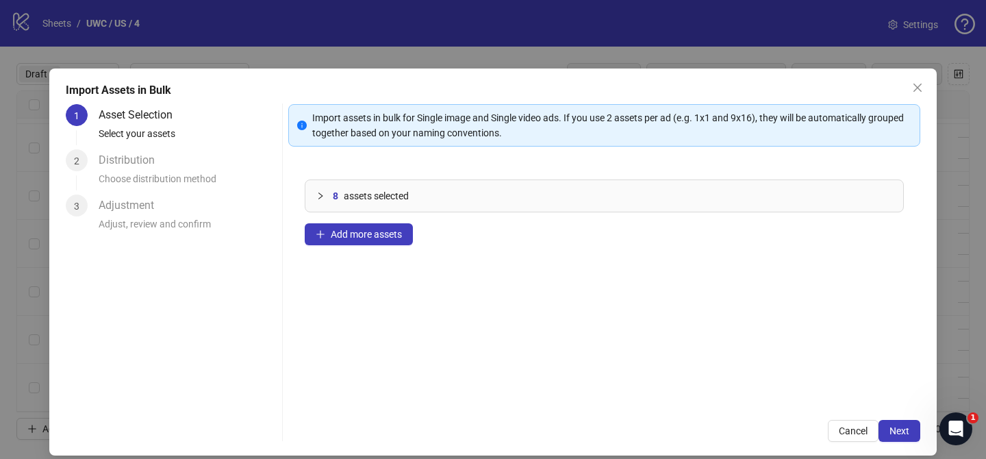
click at [899, 431] on span "Next" at bounding box center [899, 430] width 20 height 11
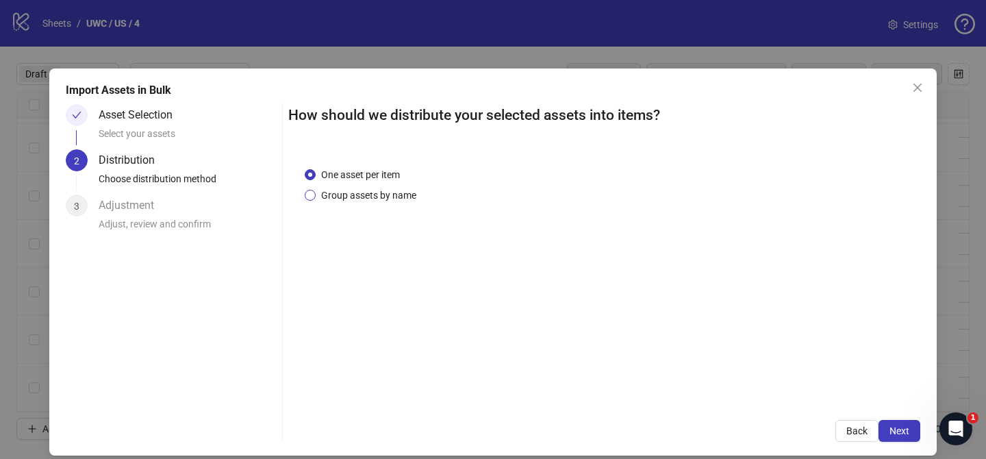
click at [400, 201] on span "Group assets by name" at bounding box center [369, 195] width 106 height 15
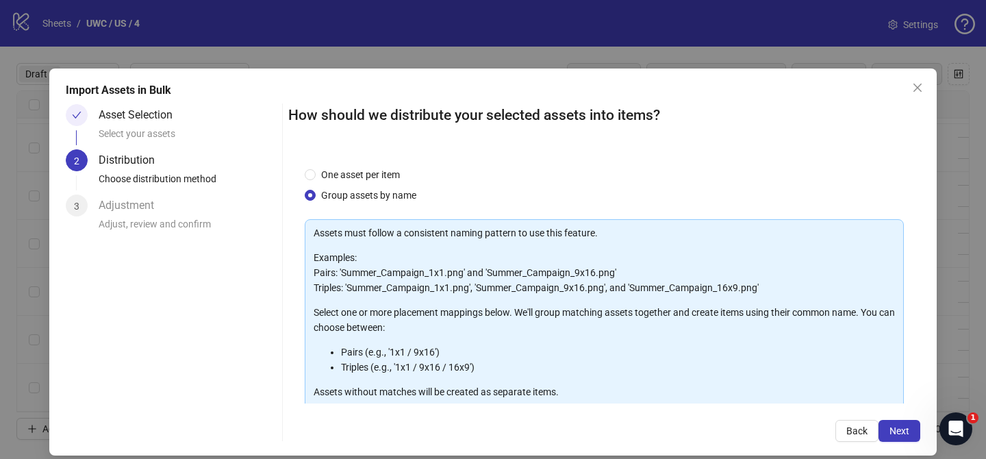
scroll to position [148, 0]
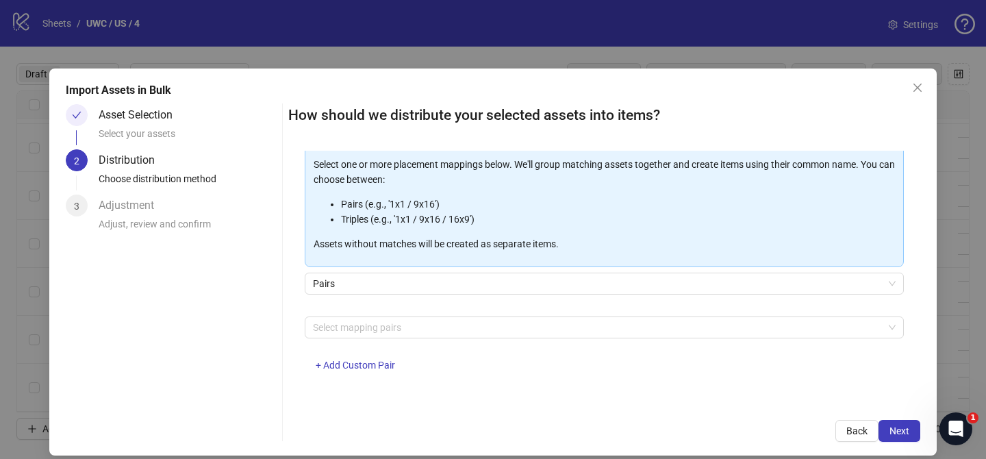
click at [420, 313] on div "Assets must follow a consistent naming pattern to use this feature. Examples: P…" at bounding box center [604, 229] width 599 height 316
click at [419, 324] on div at bounding box center [596, 327] width 579 height 19
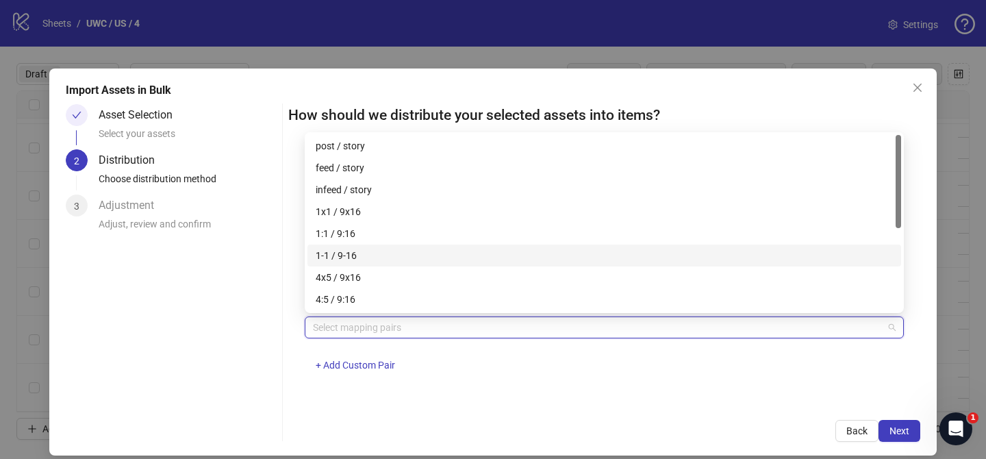
click at [437, 265] on div "1-1 / 9-16" at bounding box center [603, 255] width 593 height 22
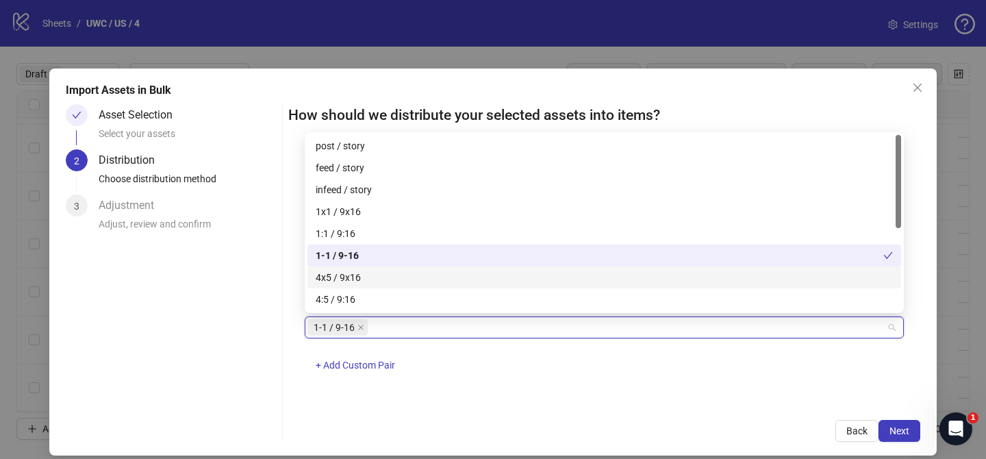
click at [614, 273] on div "4x5 / 9x16" at bounding box center [604, 277] width 577 height 15
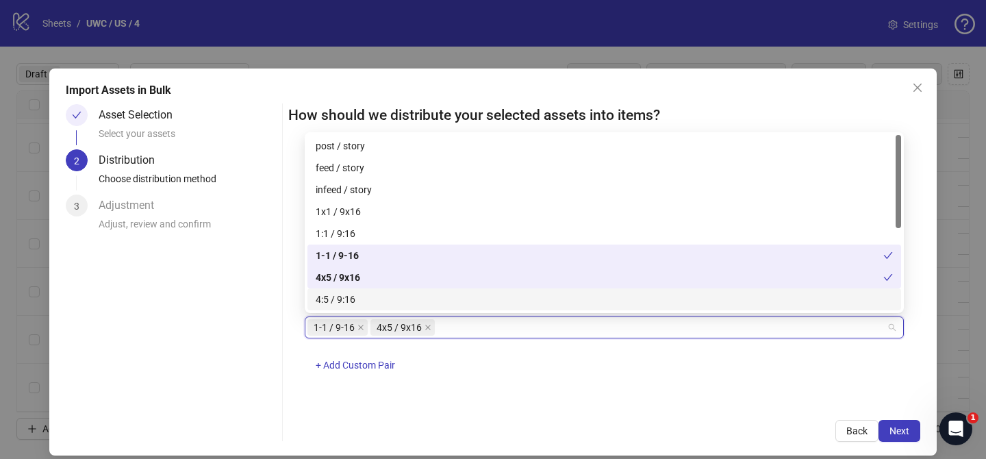
click at [920, 436] on div "Import Assets in Bulk Asset Selection Select your assets 2 Distribution Choose …" at bounding box center [492, 261] width 887 height 387
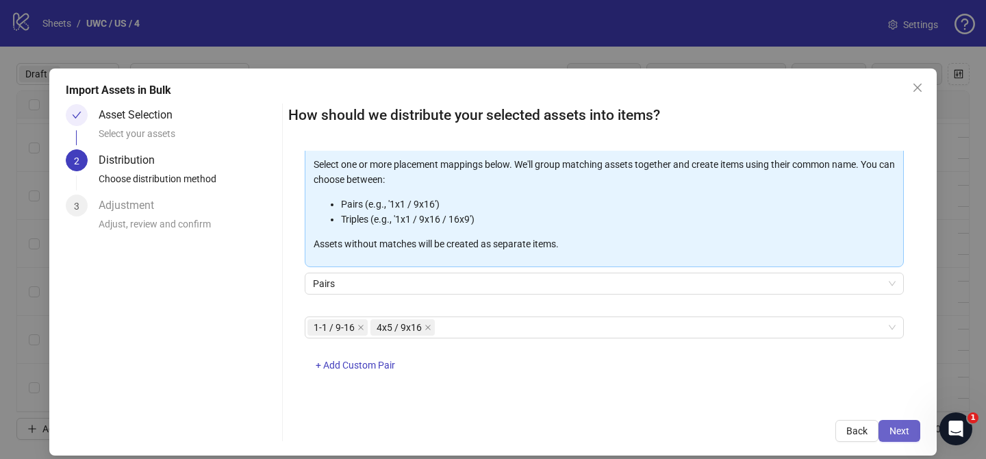
click at [910, 433] on button "Next" at bounding box center [899, 431] width 42 height 22
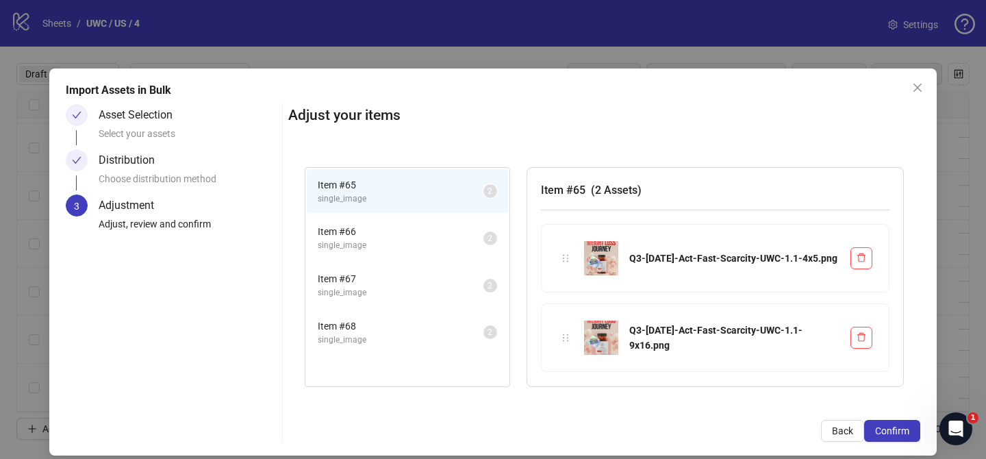
click at [910, 433] on button "Confirm" at bounding box center [892, 431] width 56 height 22
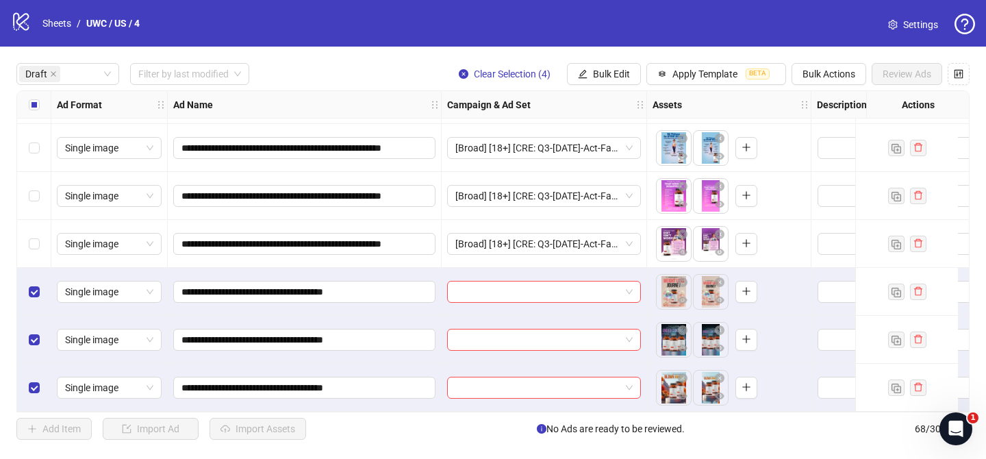
scroll to position [383, 0]
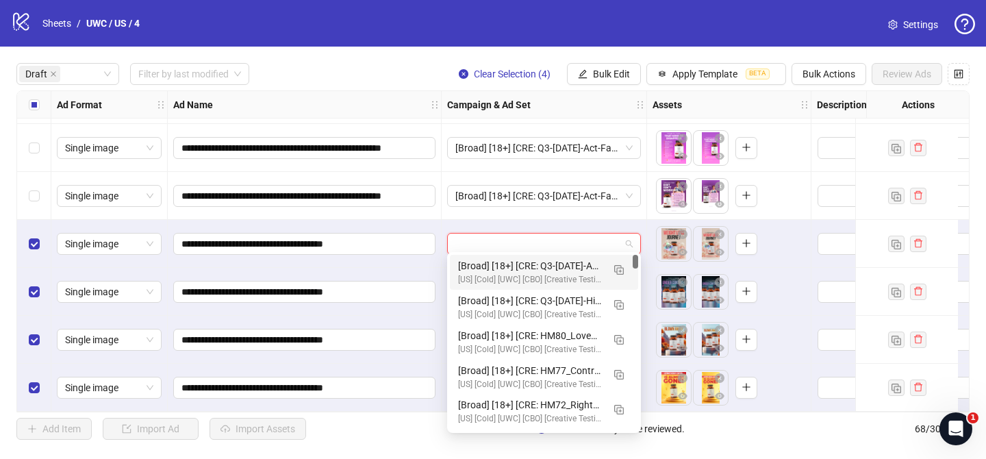
click at [513, 233] on input "search" at bounding box center [537, 243] width 165 height 21
click at [616, 271] on img "button" at bounding box center [619, 270] width 10 height 10
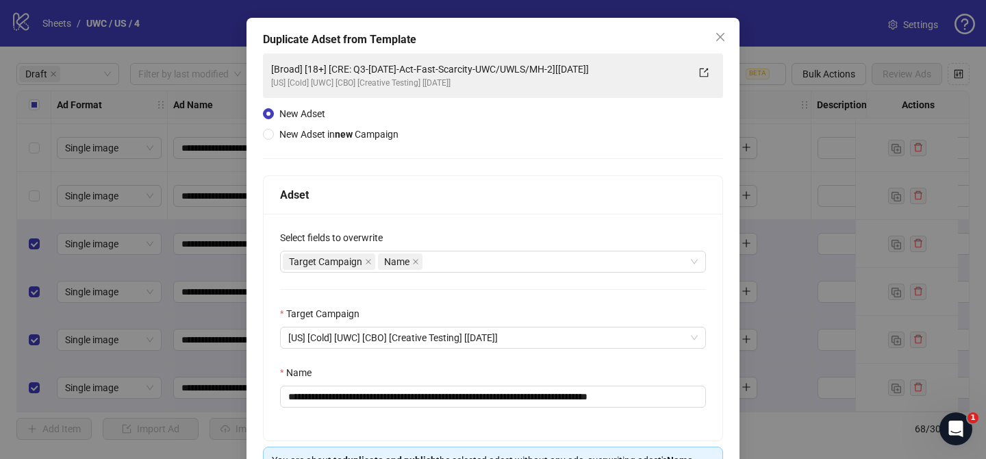
scroll to position [69, 0]
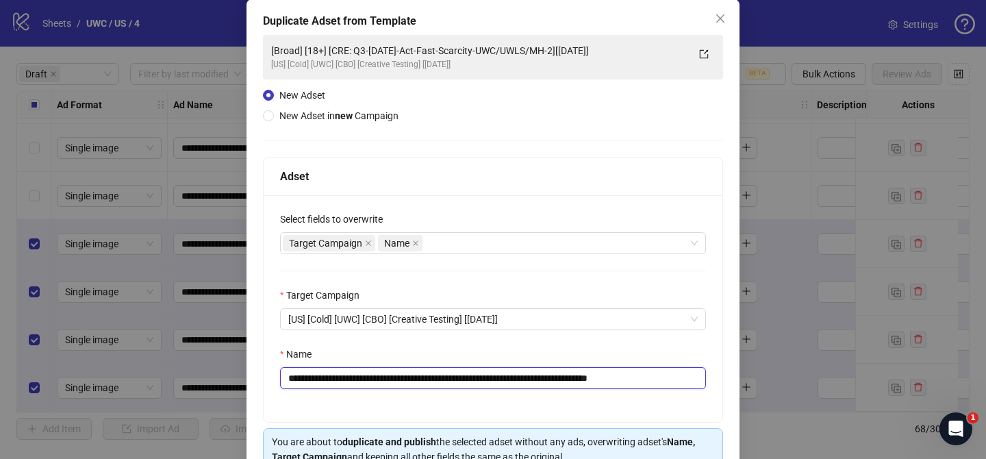
drag, startPoint x: 370, startPoint y: 378, endPoint x: 593, endPoint y: 378, distance: 223.1
click at [593, 378] on input "**********" at bounding box center [493, 378] width 426 height 22
paste input "text"
drag, startPoint x: 652, startPoint y: 380, endPoint x: 691, endPoint y: 379, distance: 39.7
click at [691, 379] on input "**********" at bounding box center [493, 378] width 426 height 22
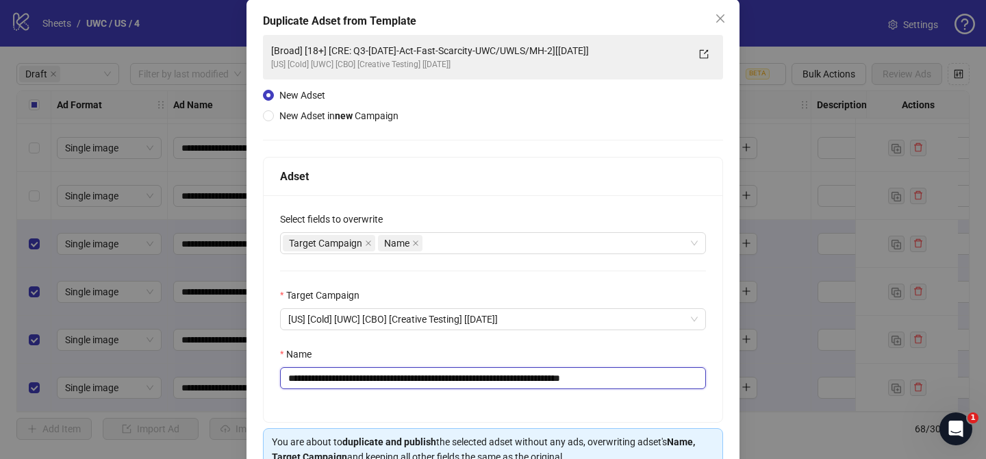
scroll to position [142, 0]
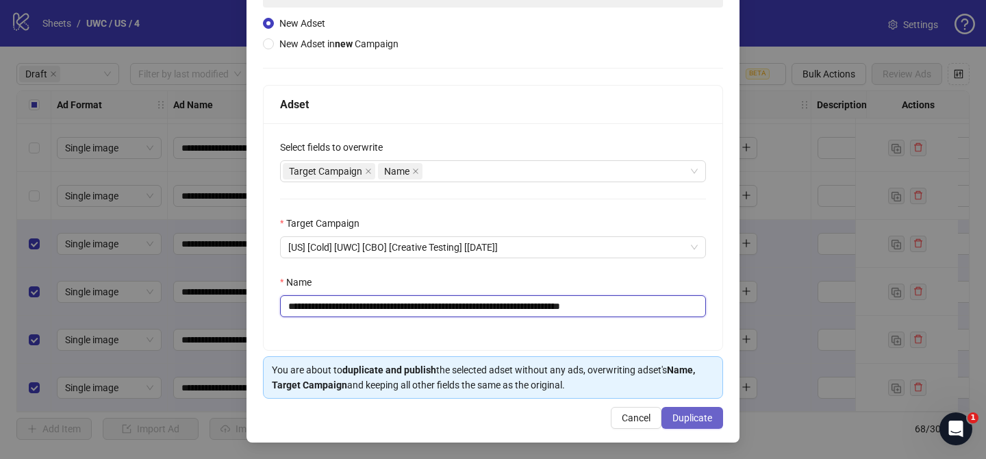
type input "**********"
click at [697, 419] on span "Duplicate" at bounding box center [692, 417] width 40 height 11
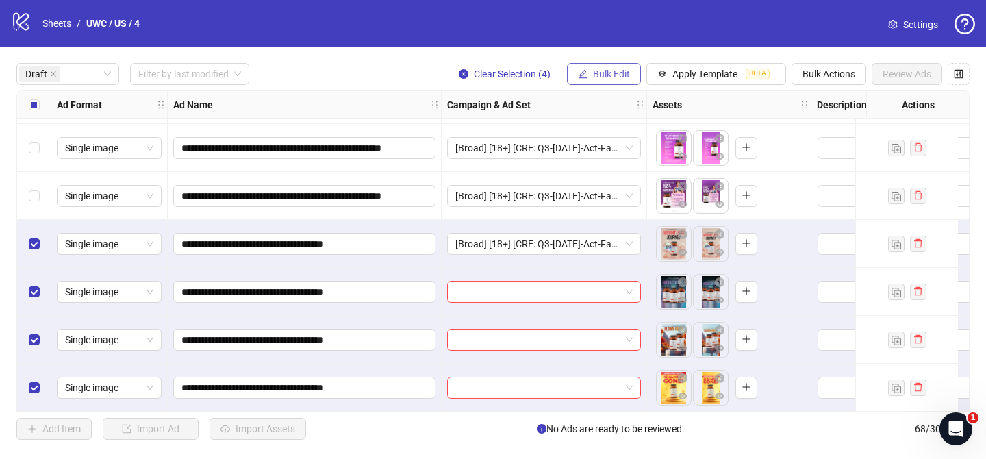
click at [606, 79] on span "Bulk Edit" at bounding box center [611, 73] width 37 height 11
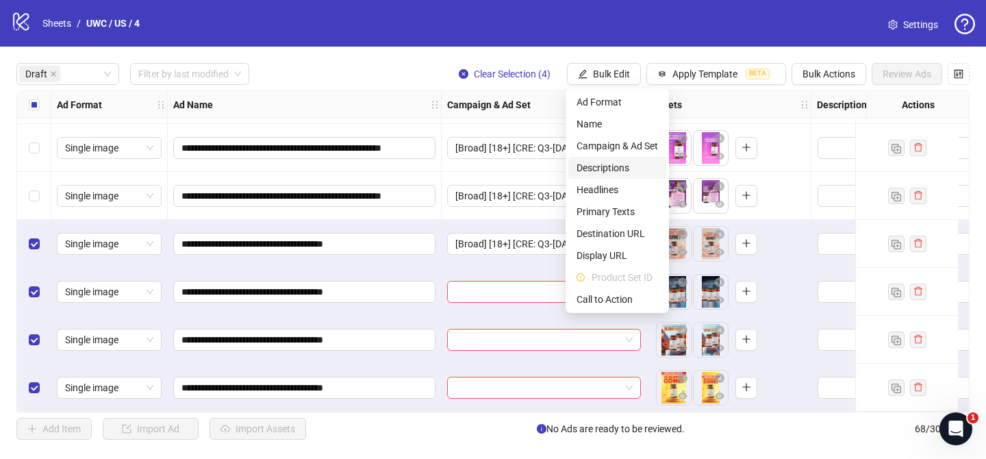
click at [635, 158] on li "Descriptions" at bounding box center [617, 168] width 98 height 22
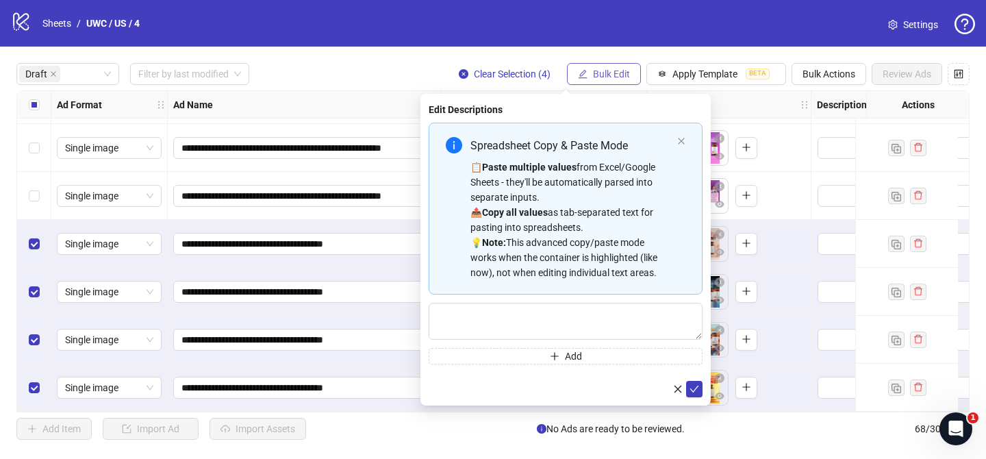
click at [618, 83] on button "Bulk Edit" at bounding box center [604, 74] width 74 height 22
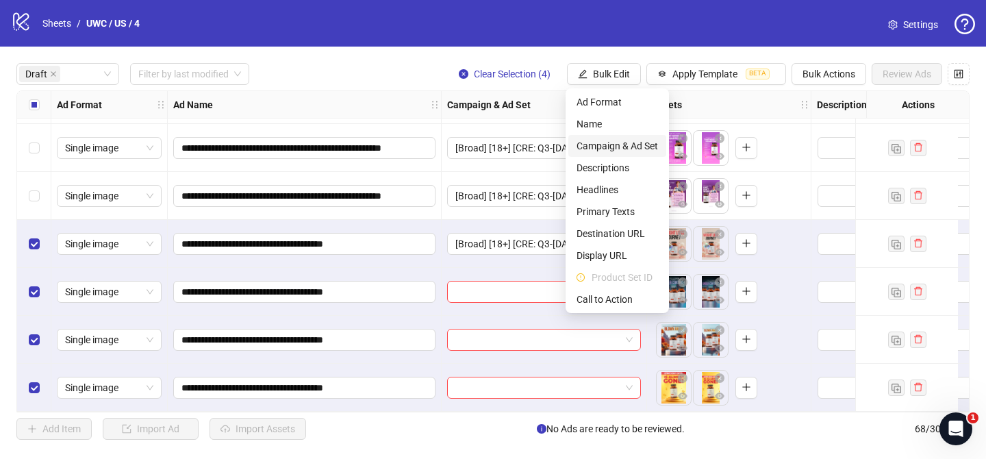
click at [630, 151] on span "Campaign & Ad Set" at bounding box center [616, 145] width 81 height 15
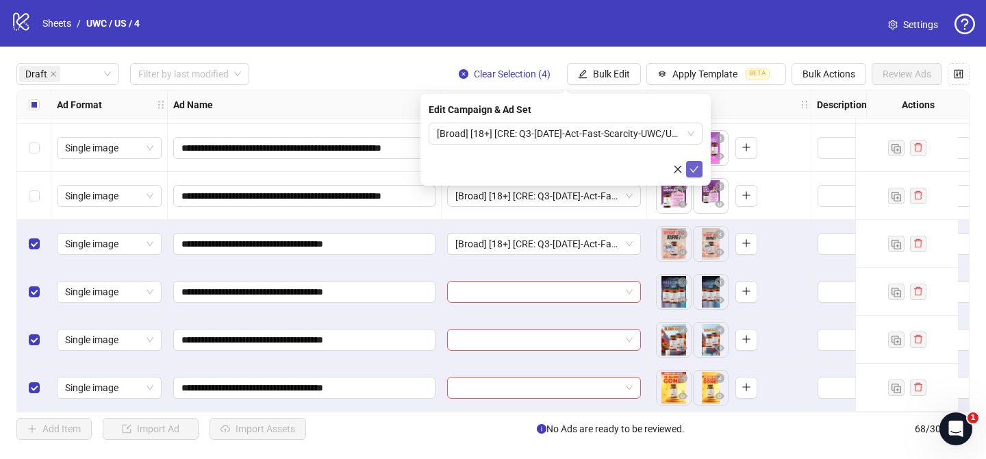
click at [692, 166] on icon "check" at bounding box center [694, 169] width 10 height 10
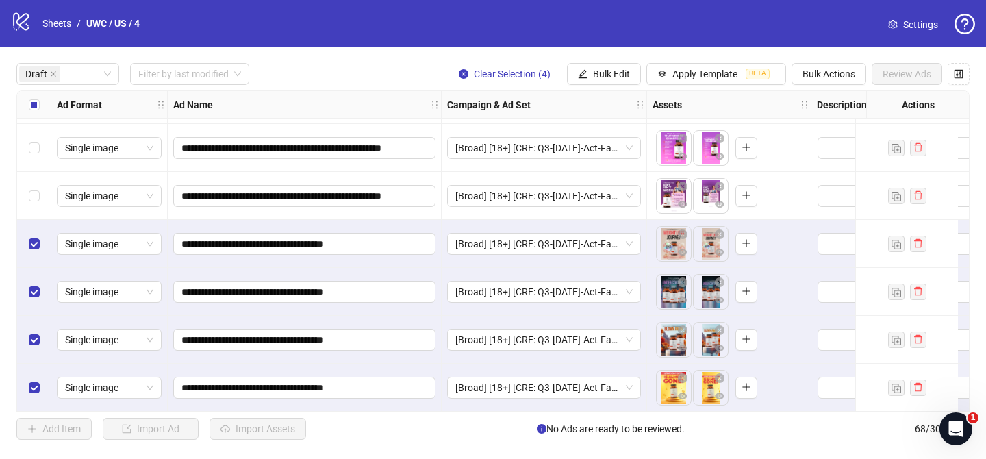
click at [39, 103] on div "Select all rows" at bounding box center [34, 104] width 34 height 27
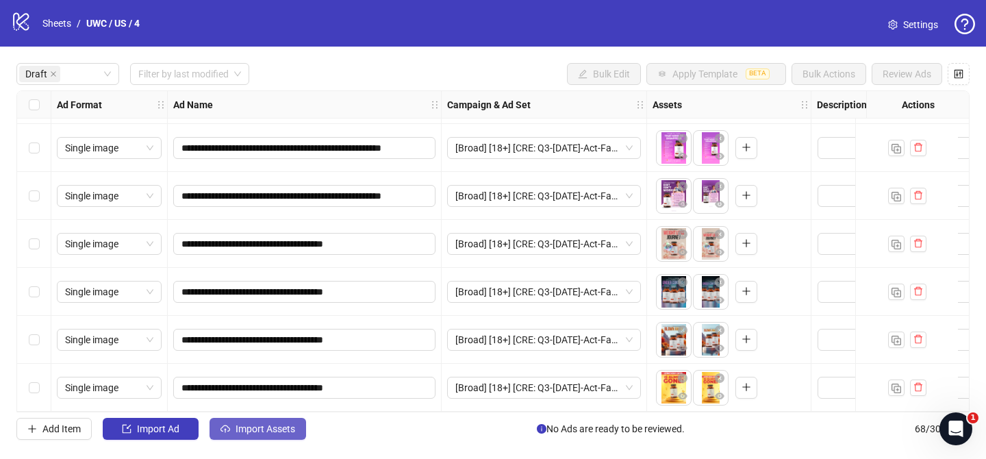
click at [295, 429] on span "Import Assets" at bounding box center [265, 428] width 60 height 11
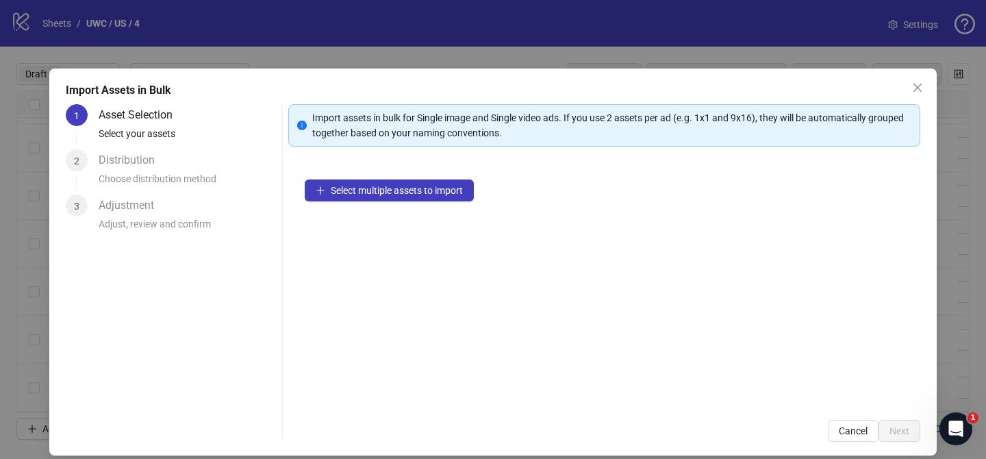
click at [434, 203] on div "Select multiple assets to import" at bounding box center [604, 283] width 632 height 240
click at [445, 192] on span "Select multiple assets to import" at bounding box center [397, 190] width 132 height 11
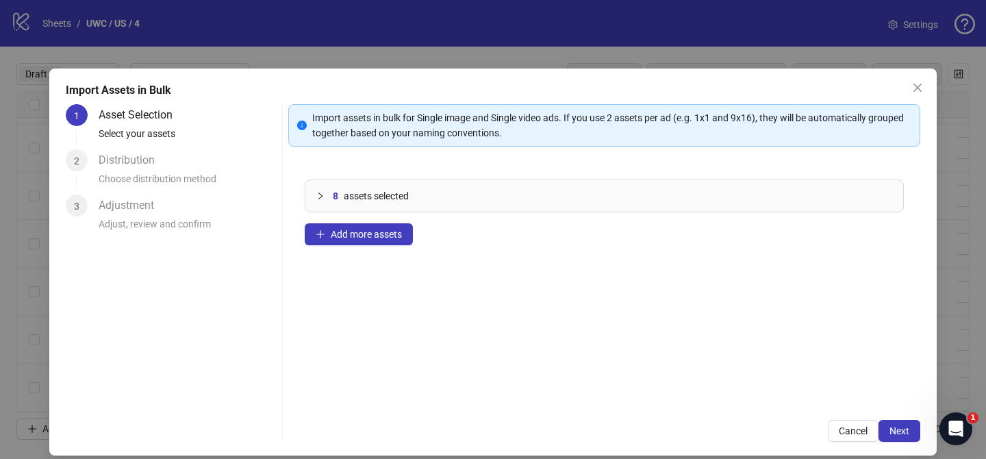
click at [902, 435] on span "Next" at bounding box center [899, 430] width 20 height 11
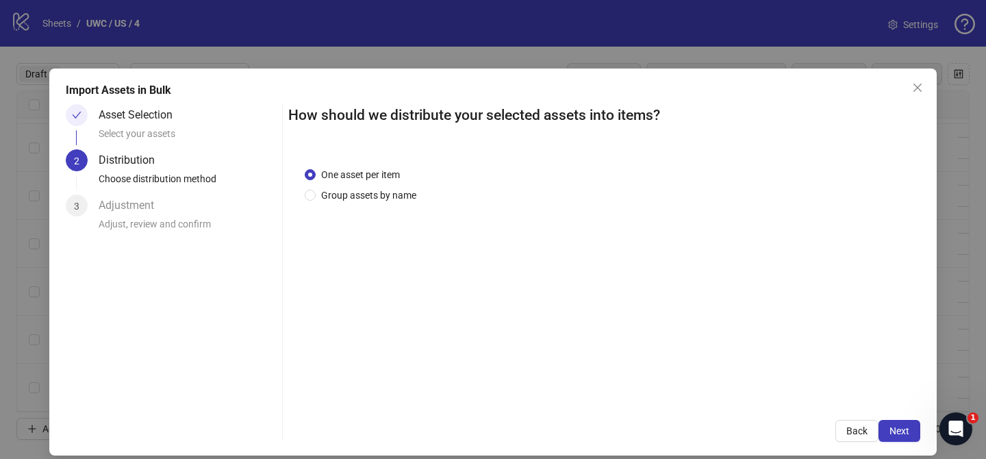
click at [387, 185] on div "One asset per item Group assets by name" at bounding box center [363, 185] width 117 height 36
click at [387, 190] on span "Group assets by name" at bounding box center [369, 195] width 106 height 15
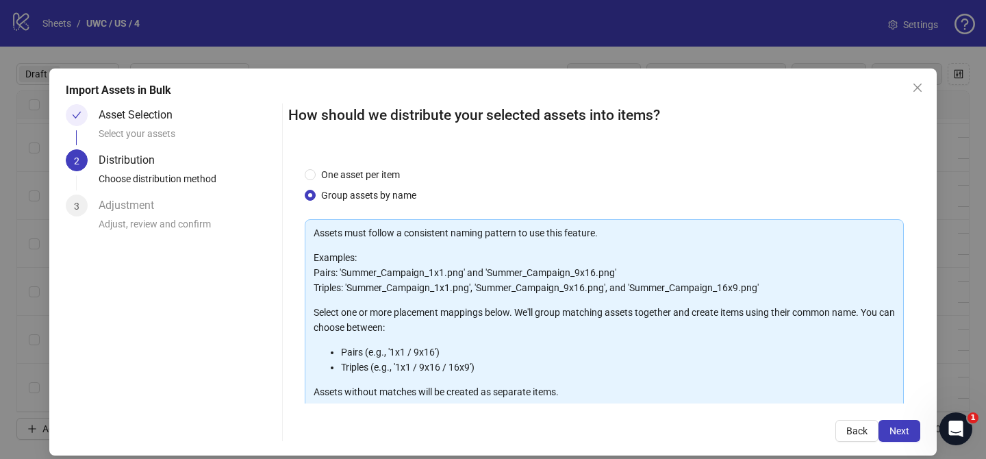
scroll to position [148, 0]
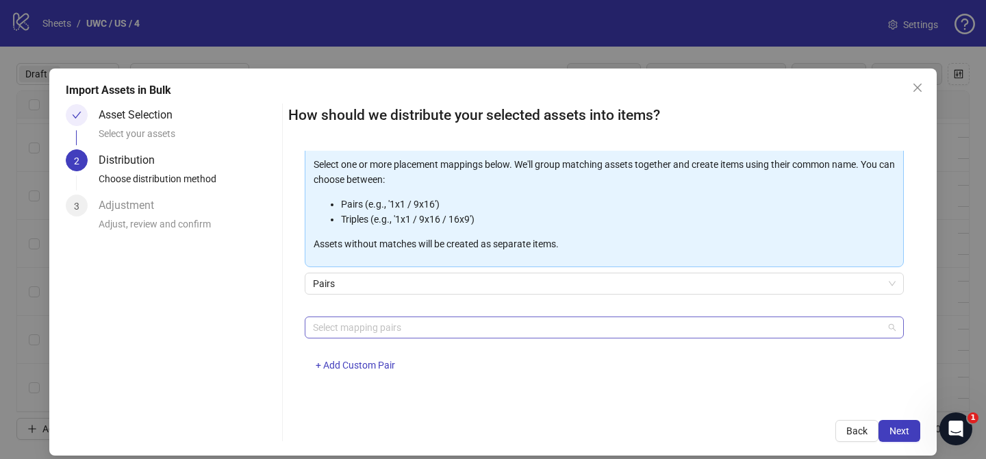
click at [413, 316] on div "Select mapping pairs" at bounding box center [604, 327] width 599 height 22
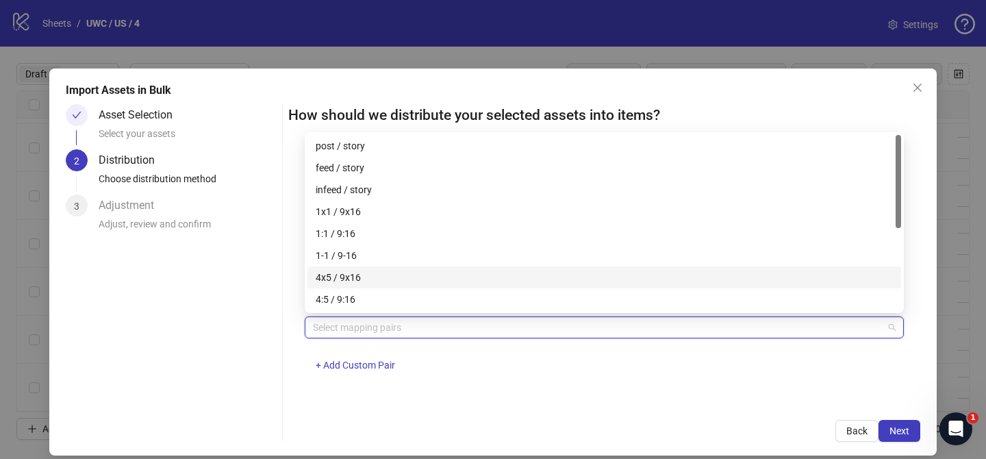
click at [415, 274] on div "4x5 / 9x16" at bounding box center [604, 277] width 577 height 15
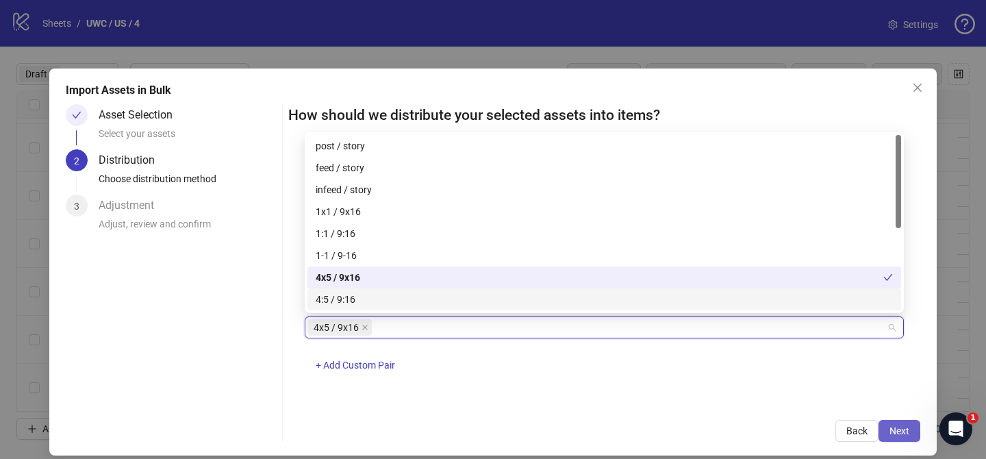
click at [903, 426] on span "Next" at bounding box center [899, 430] width 20 height 11
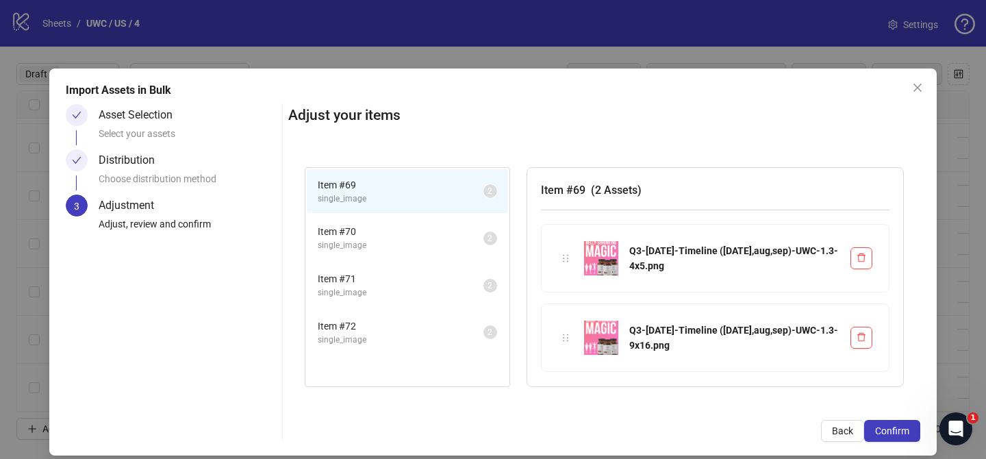
click at [903, 426] on span "Confirm" at bounding box center [892, 430] width 34 height 11
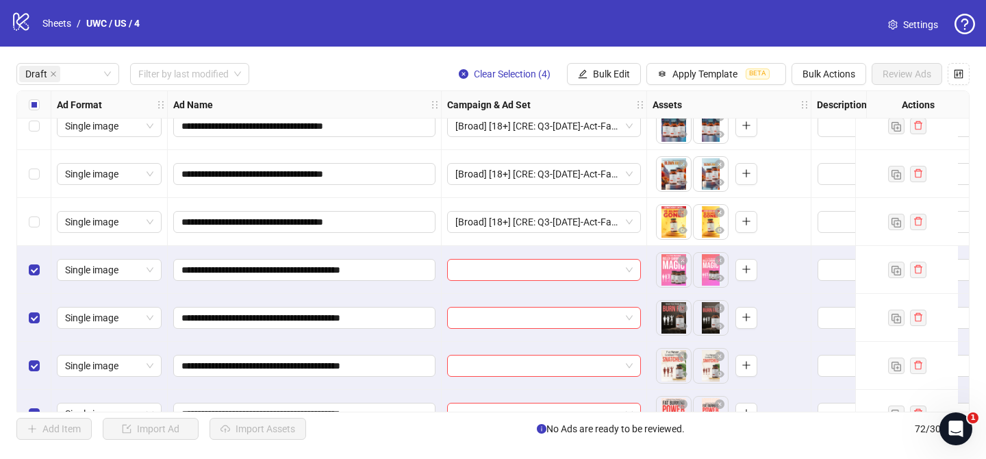
scroll to position [575, 0]
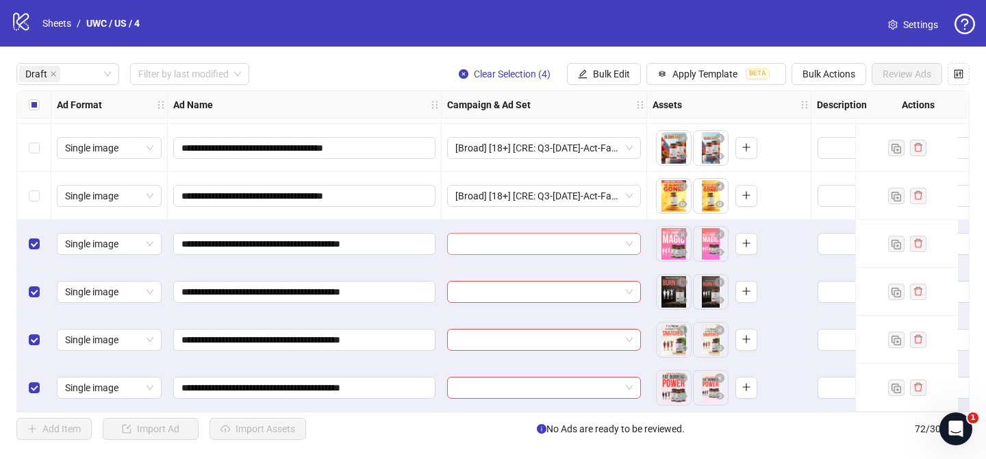
click at [522, 237] on input "search" at bounding box center [537, 243] width 165 height 21
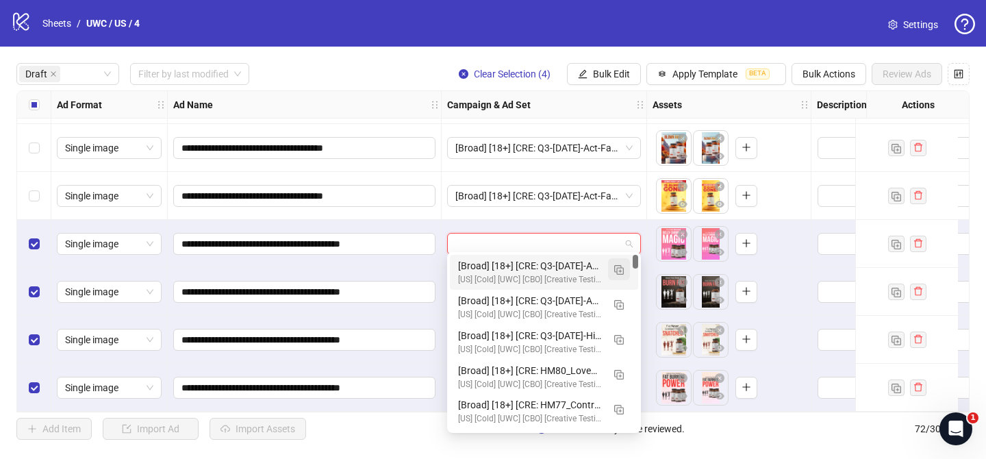
click at [613, 263] on button "button" at bounding box center [619, 269] width 22 height 22
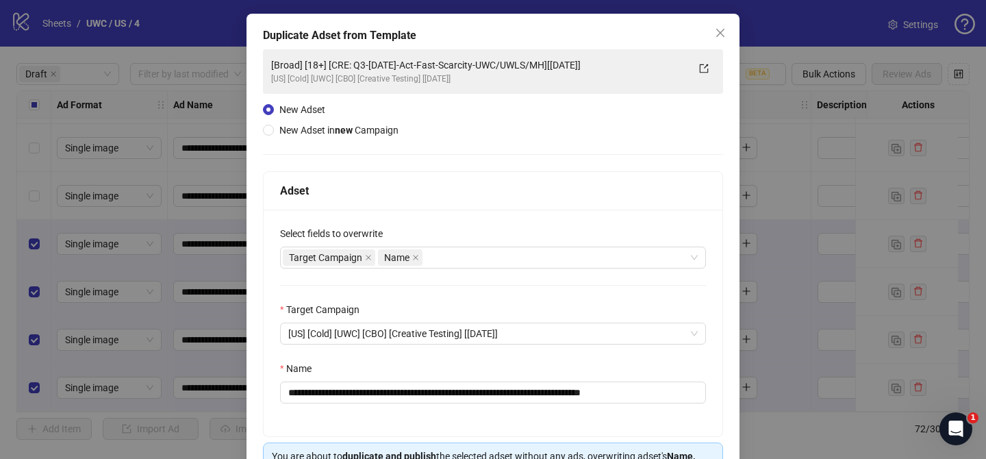
scroll to position [71, 0]
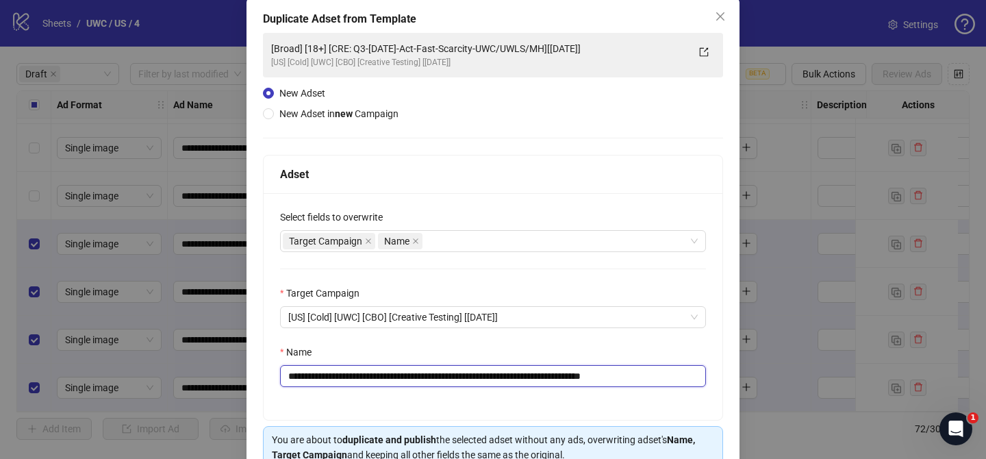
drag, startPoint x: 370, startPoint y: 382, endPoint x: 587, endPoint y: 382, distance: 217.0
click at [587, 382] on input "**********" at bounding box center [493, 376] width 426 height 22
paste input "*****"
drag, startPoint x: 669, startPoint y: 374, endPoint x: 710, endPoint y: 374, distance: 41.1
click at [710, 374] on div "**********" at bounding box center [492, 306] width 459 height 227
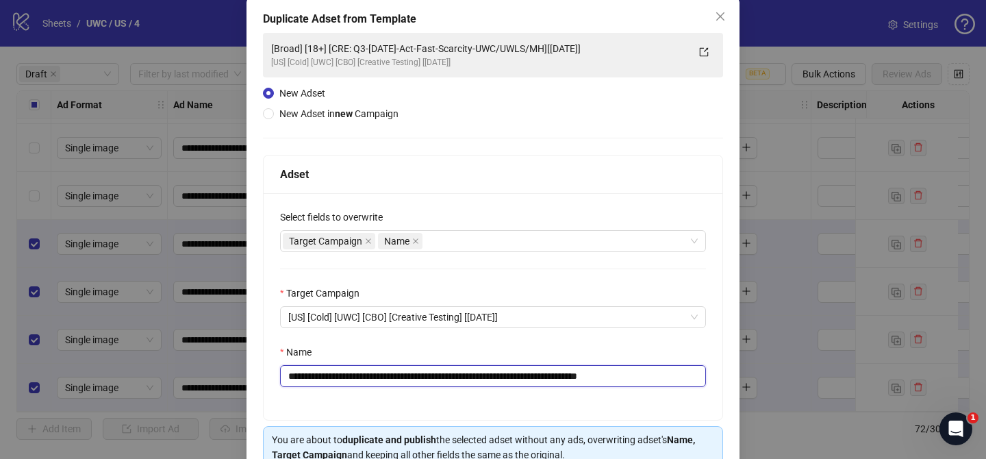
scroll to position [142, 0]
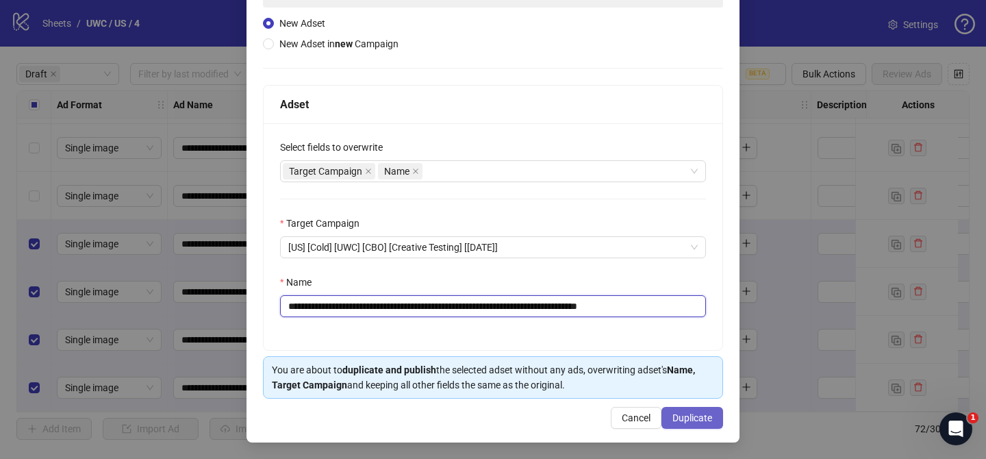
type input "**********"
click at [691, 419] on span "Duplicate" at bounding box center [692, 417] width 40 height 11
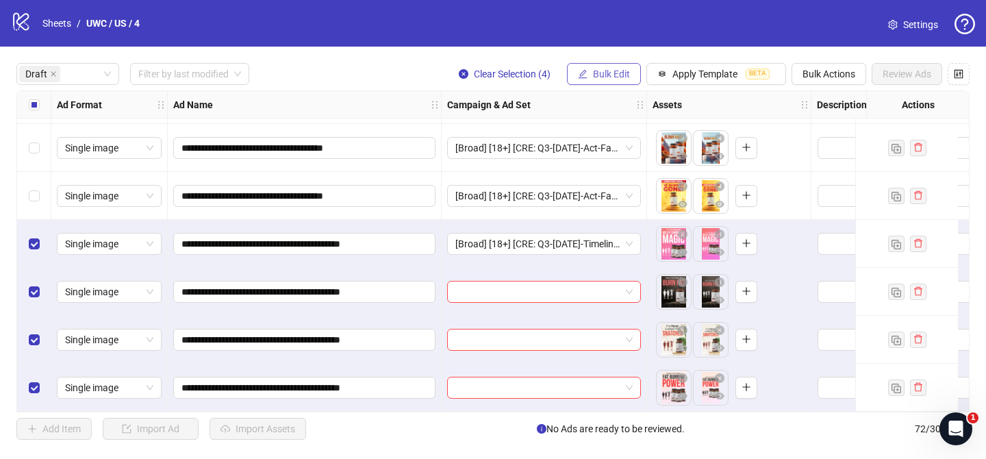
click at [596, 67] on button "Bulk Edit" at bounding box center [604, 74] width 74 height 22
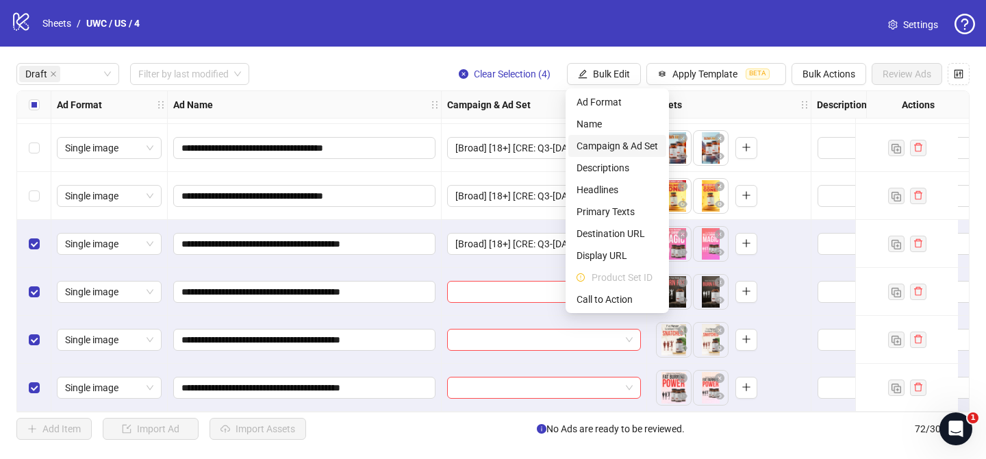
click at [629, 146] on span "Campaign & Ad Set" at bounding box center [616, 145] width 81 height 15
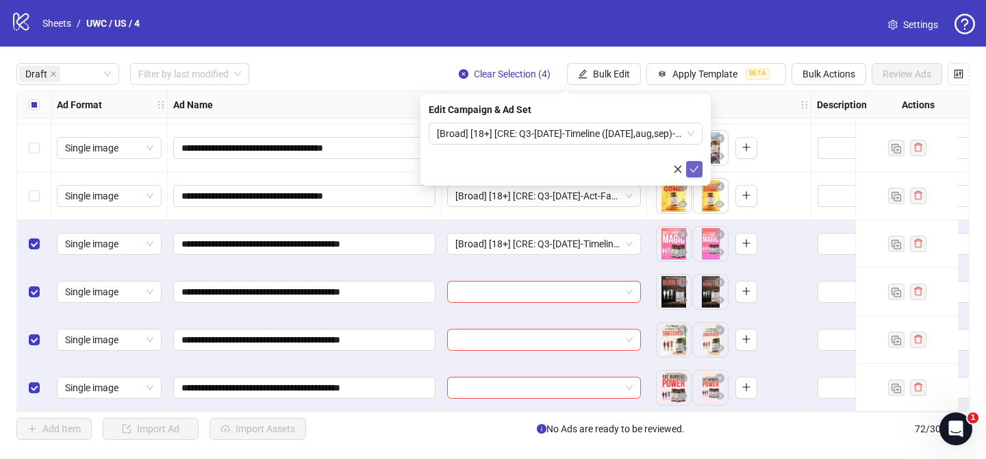
click at [695, 172] on icon "check" at bounding box center [694, 169] width 10 height 10
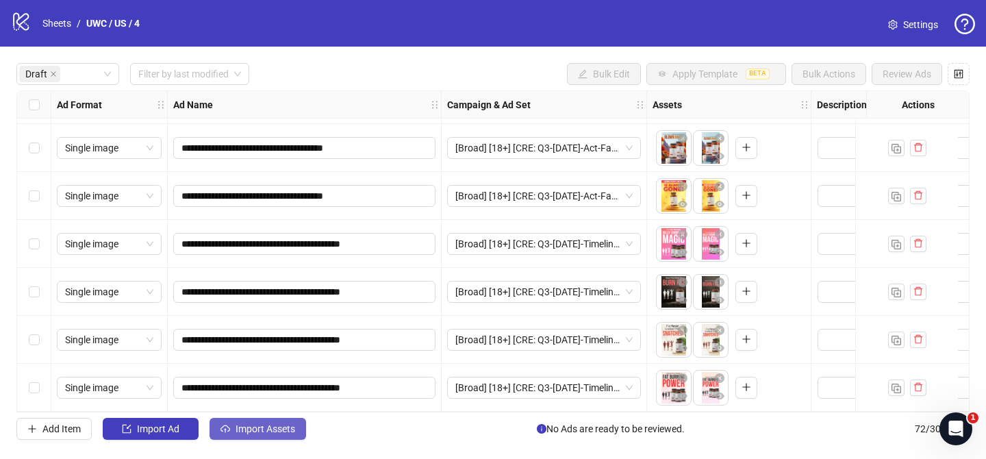
click at [257, 428] on span "Import Assets" at bounding box center [265, 428] width 60 height 11
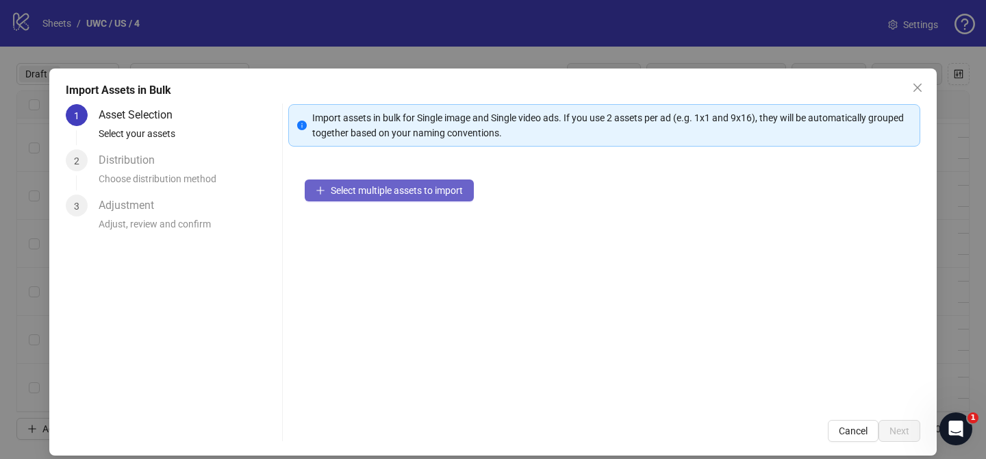
click at [408, 195] on span "Select multiple assets to import" at bounding box center [397, 190] width 132 height 11
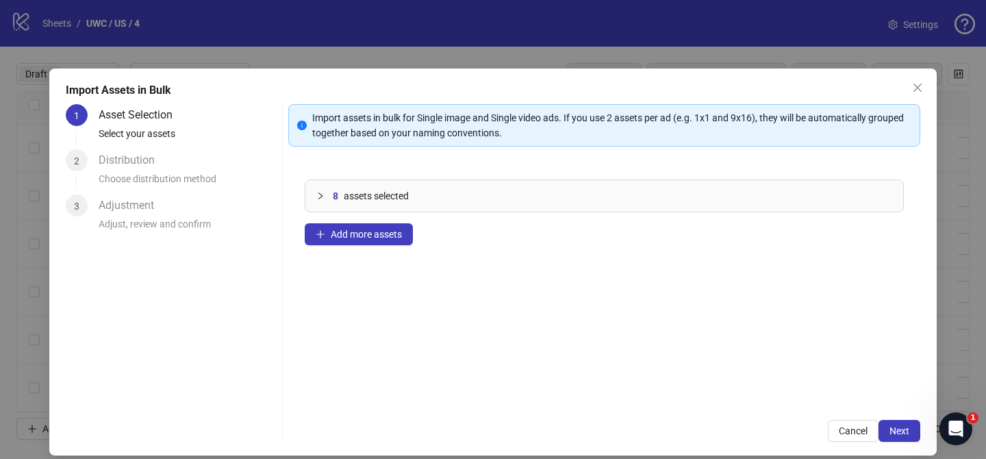
click at [902, 431] on span "Next" at bounding box center [899, 430] width 20 height 11
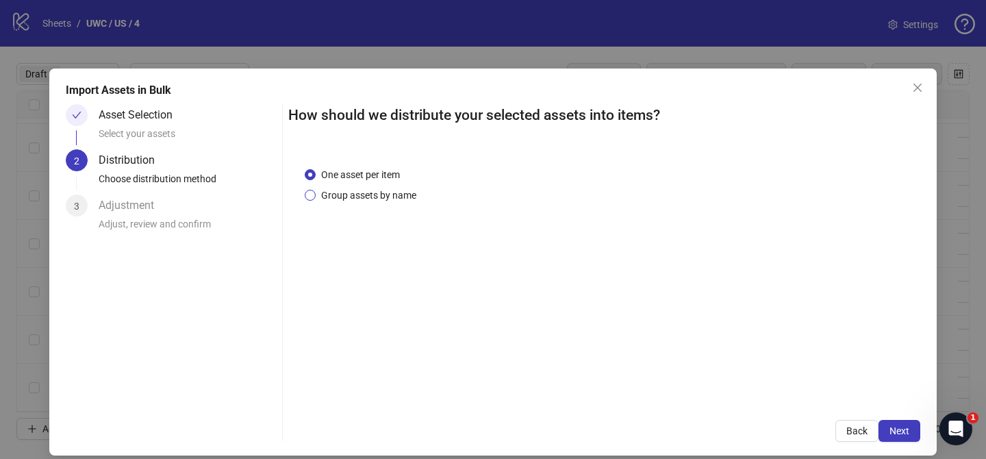
click at [386, 190] on span "Group assets by name" at bounding box center [369, 195] width 106 height 15
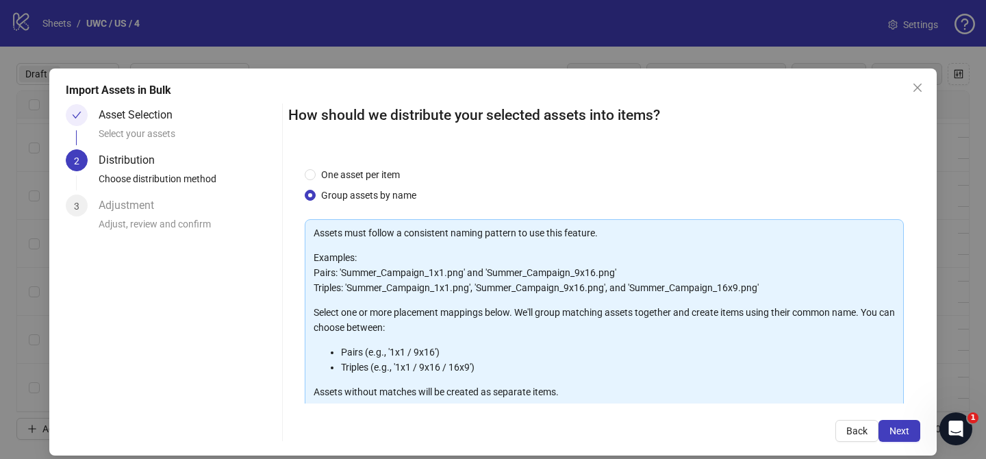
scroll to position [148, 0]
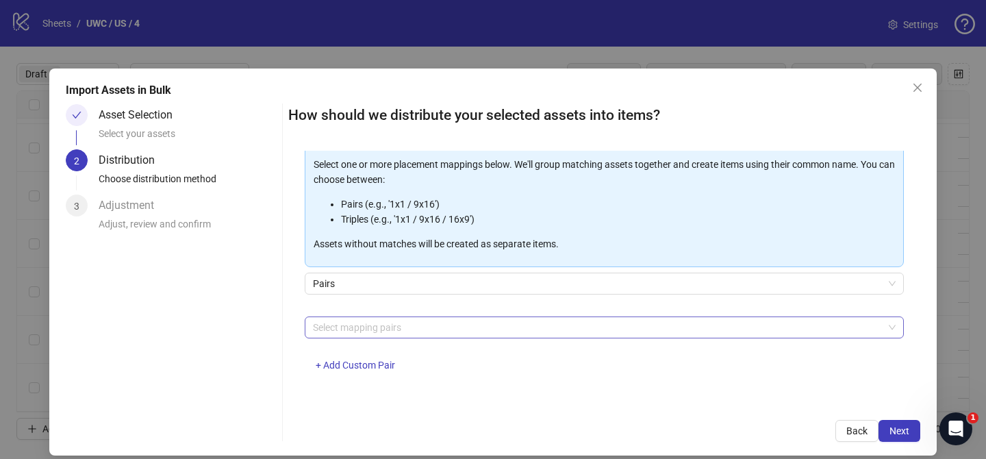
click at [387, 331] on div at bounding box center [596, 327] width 579 height 19
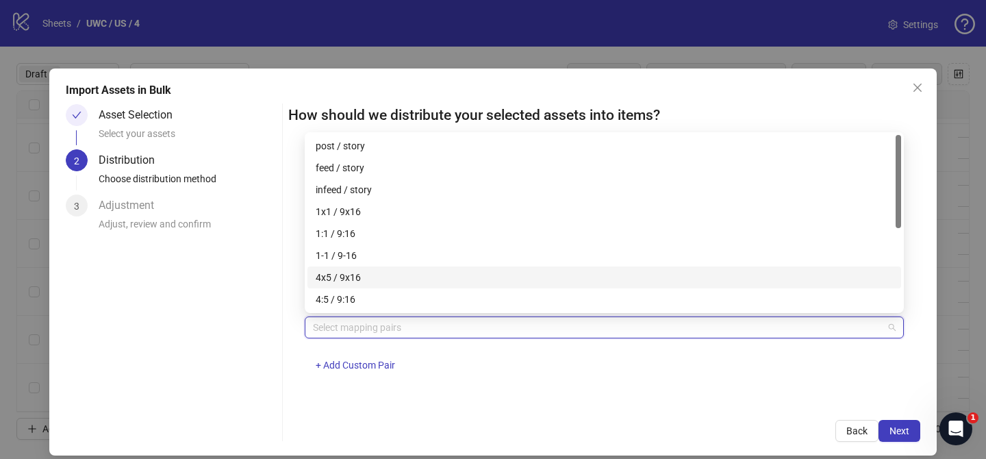
click at [390, 277] on div "4x5 / 9x16" at bounding box center [604, 277] width 577 height 15
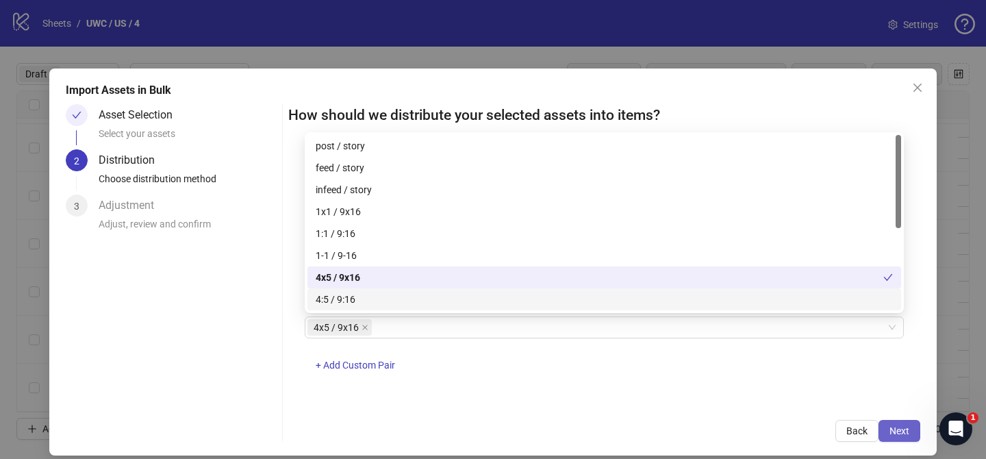
click at [894, 425] on span "Next" at bounding box center [899, 430] width 20 height 11
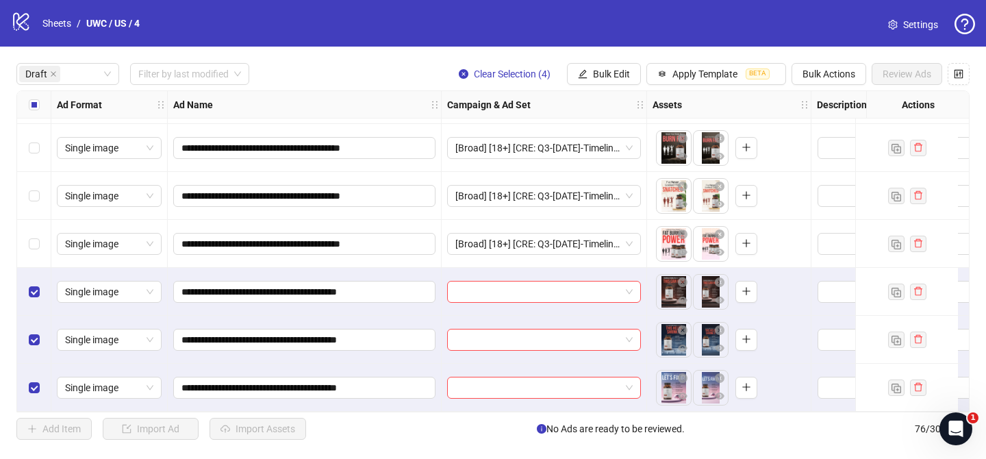
scroll to position [767, 0]
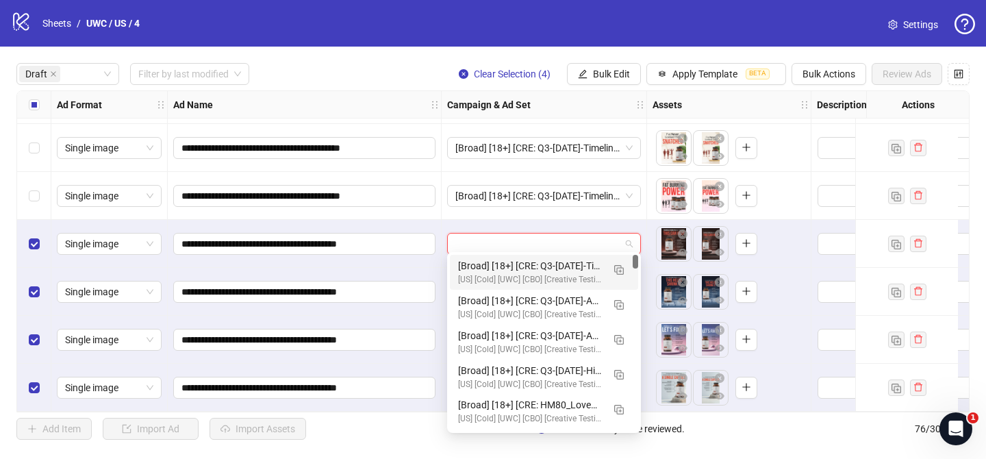
click at [528, 240] on input "search" at bounding box center [537, 243] width 165 height 21
click at [626, 270] on button "button" at bounding box center [619, 269] width 22 height 22
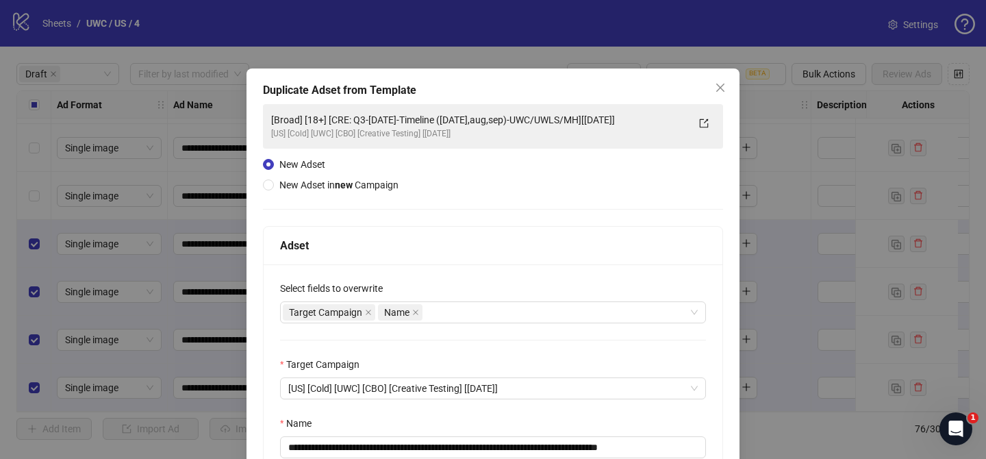
scroll to position [64, 0]
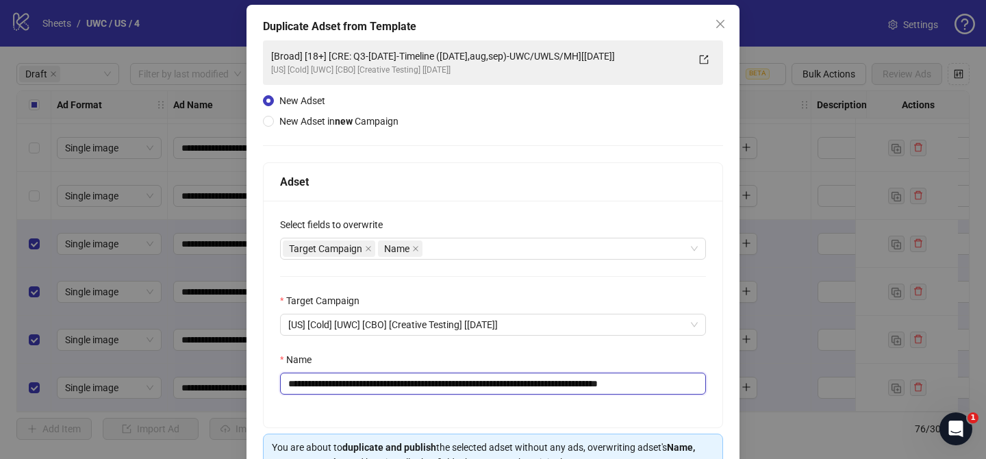
drag, startPoint x: 371, startPoint y: 383, endPoint x: 602, endPoint y: 379, distance: 231.4
click at [602, 379] on input "**********" at bounding box center [493, 383] width 426 height 22
paste input "text"
drag, startPoint x: 671, startPoint y: 385, endPoint x: 736, endPoint y: 385, distance: 65.0
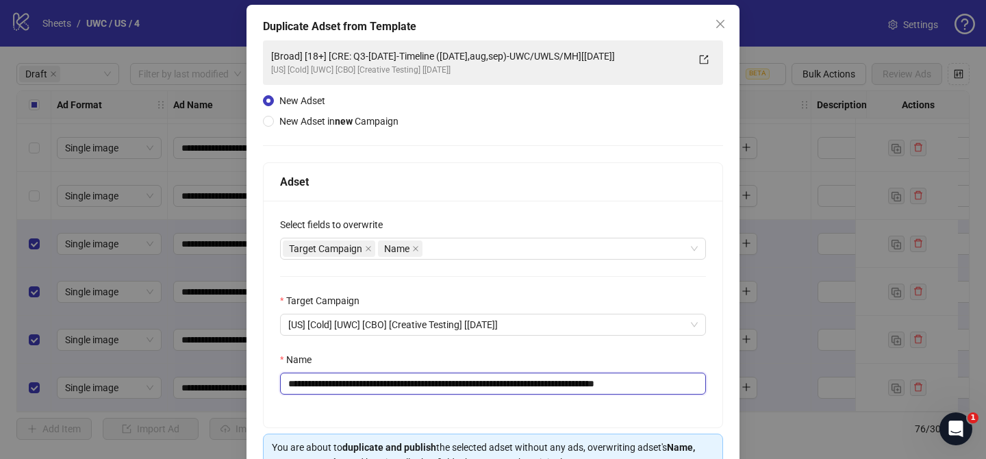
click at [736, 385] on div "**********" at bounding box center [492, 262] width 493 height 515
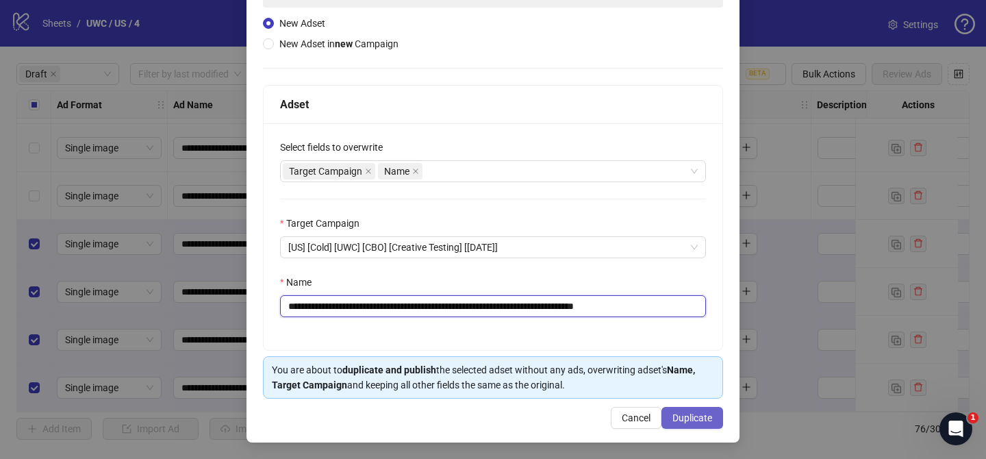
type input "**********"
click at [707, 418] on span "Duplicate" at bounding box center [692, 417] width 40 height 11
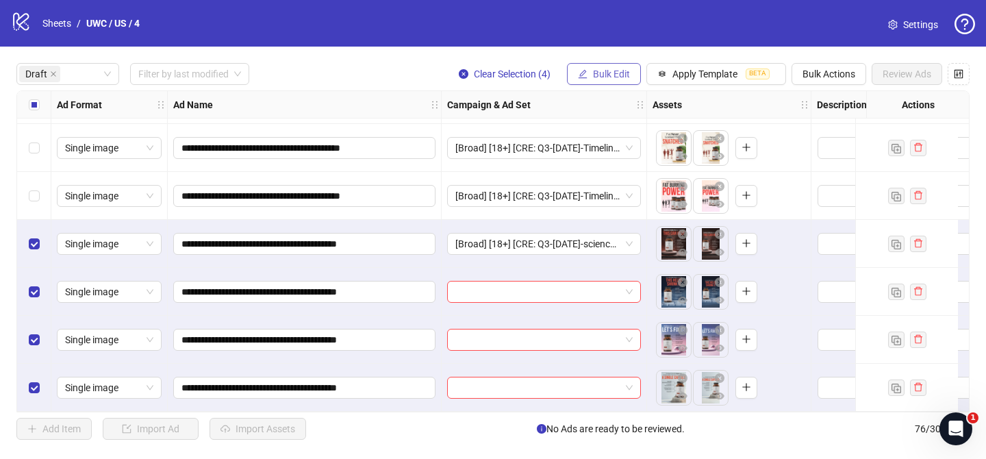
click at [593, 69] on span "Bulk Edit" at bounding box center [611, 73] width 37 height 11
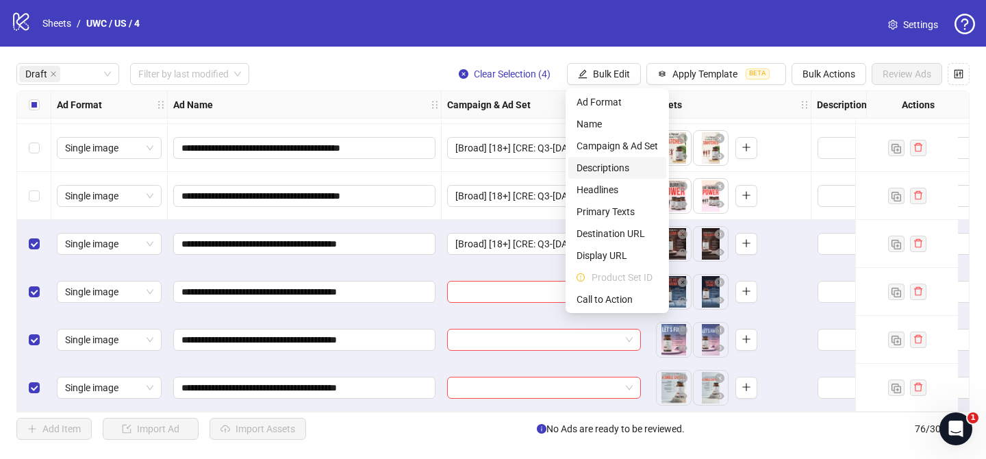
click at [619, 157] on li "Descriptions" at bounding box center [617, 168] width 98 height 22
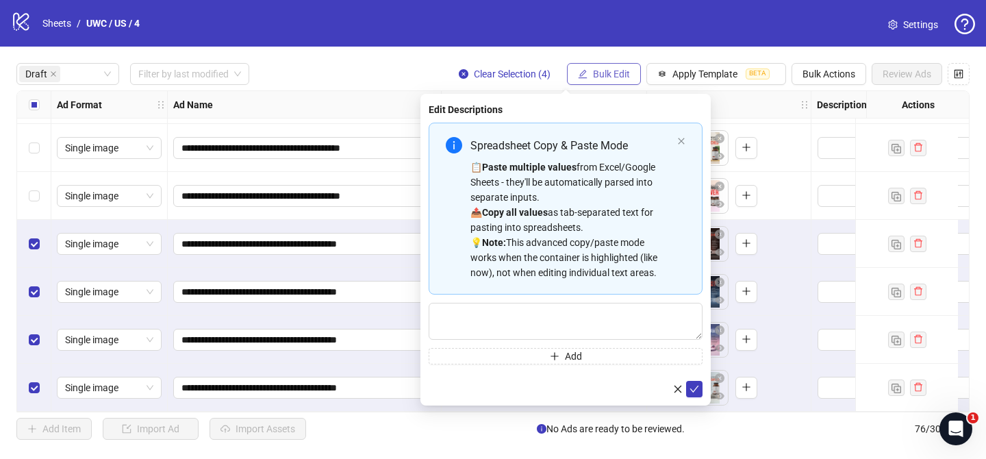
click at [608, 75] on span "Bulk Edit" at bounding box center [611, 73] width 37 height 11
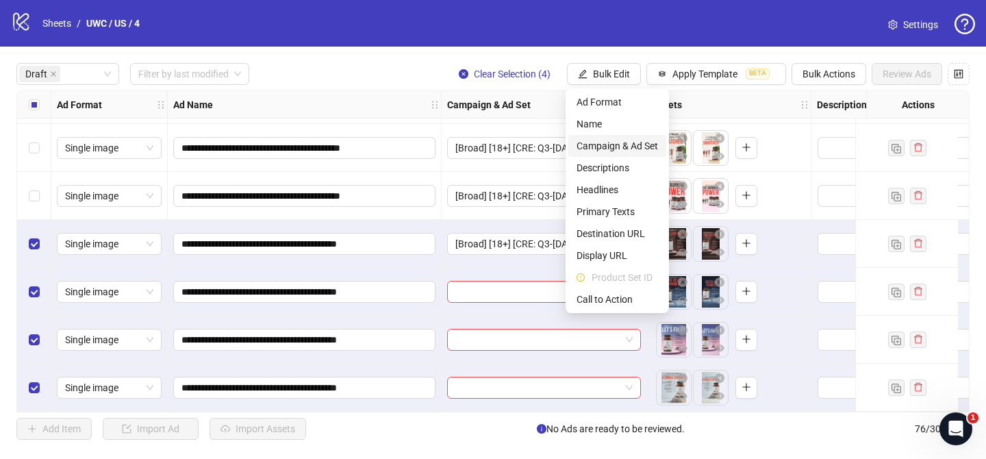
click at [624, 149] on span "Campaign & Ad Set" at bounding box center [616, 145] width 81 height 15
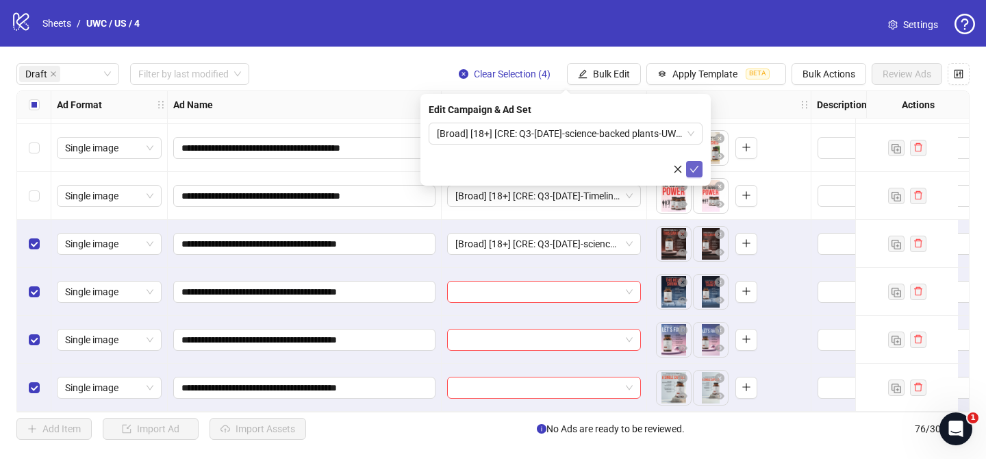
click at [697, 173] on icon "check" at bounding box center [694, 169] width 10 height 10
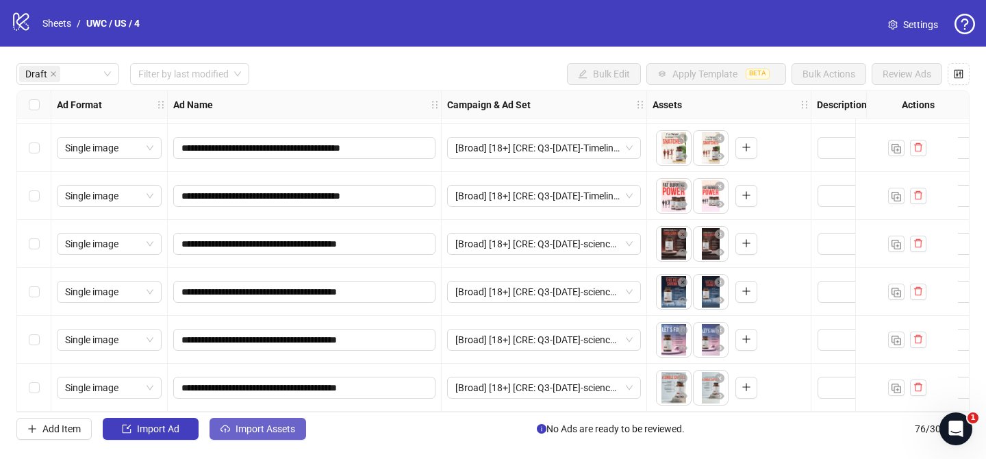
click at [285, 429] on span "Import Assets" at bounding box center [265, 428] width 60 height 11
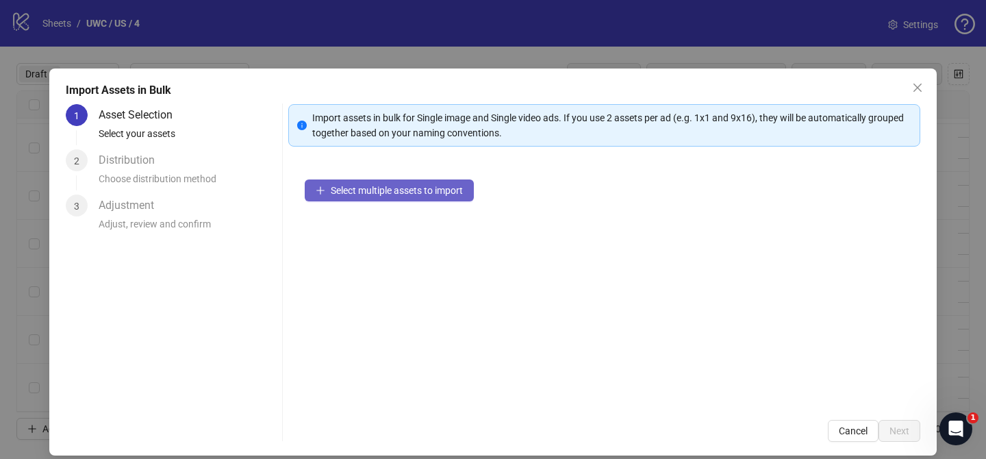
click at [431, 196] on button "Select multiple assets to import" at bounding box center [389, 190] width 169 height 22
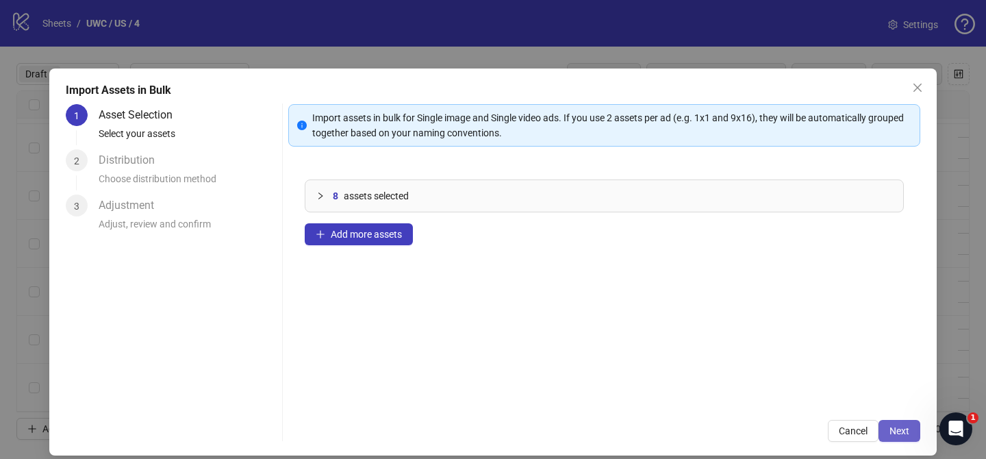
click at [901, 430] on span "Next" at bounding box center [899, 430] width 20 height 11
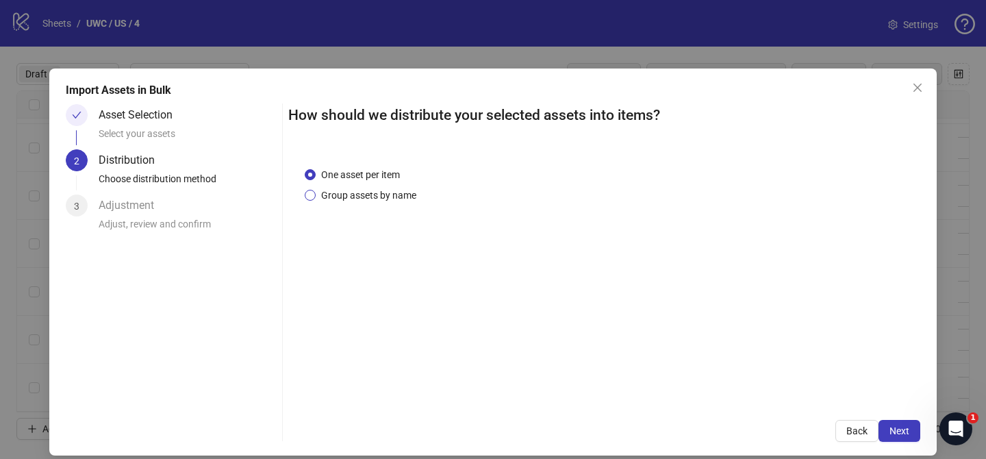
click at [375, 190] on span "Group assets by name" at bounding box center [369, 195] width 106 height 15
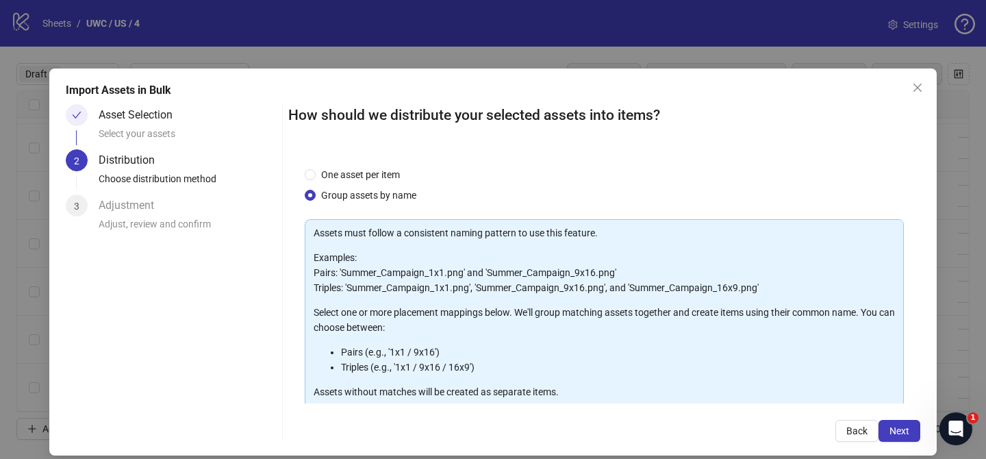
scroll to position [148, 0]
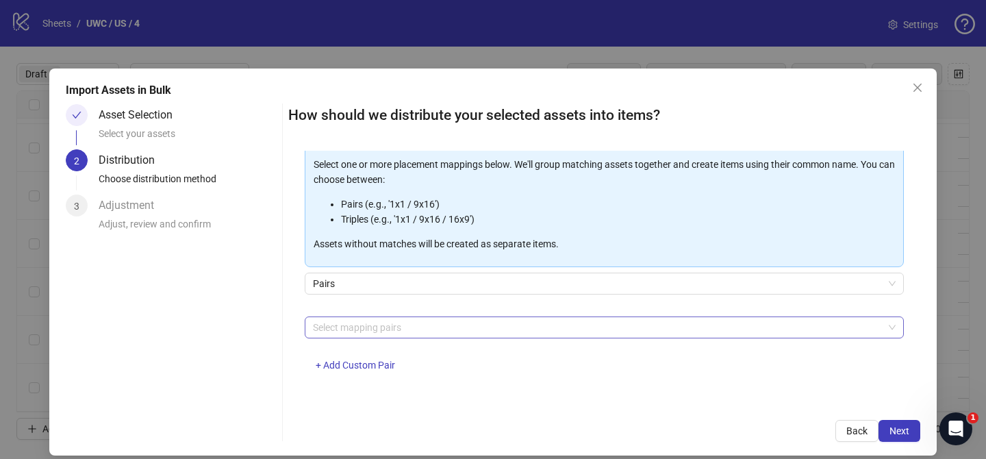
click at [383, 320] on div at bounding box center [596, 327] width 579 height 19
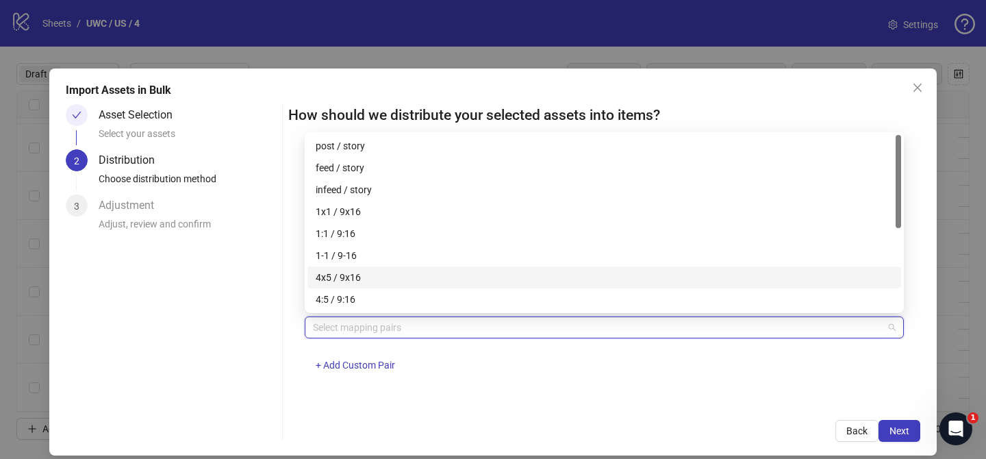
click at [402, 276] on div "4x5 / 9x16" at bounding box center [604, 277] width 577 height 15
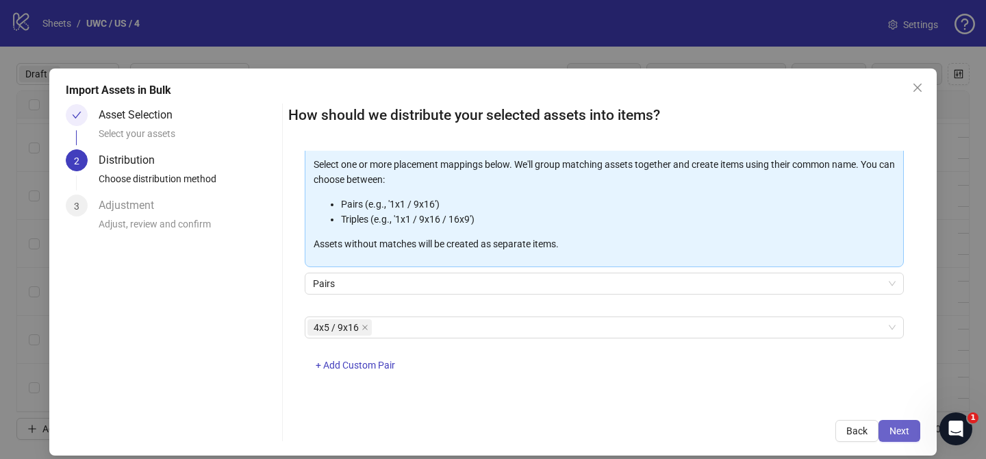
click at [911, 433] on button "Next" at bounding box center [899, 431] width 42 height 22
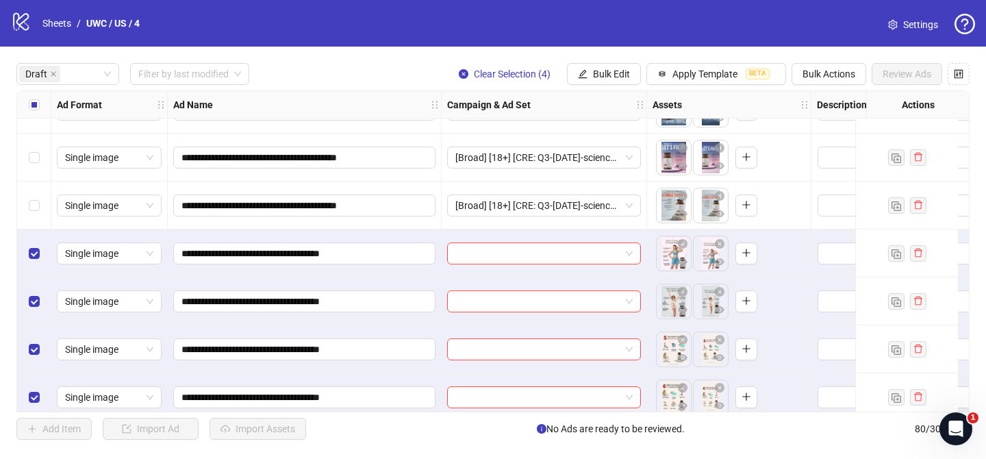
scroll to position [958, 0]
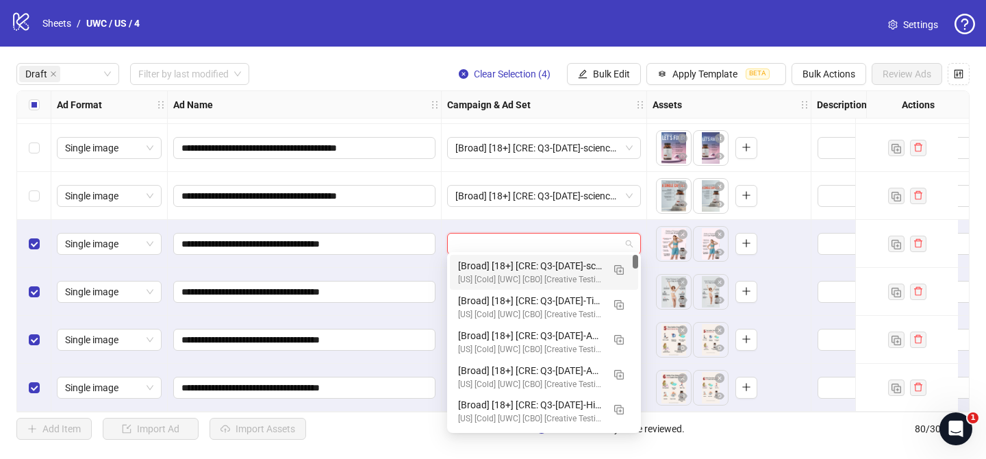
click at [535, 246] on input "search" at bounding box center [537, 243] width 165 height 21
click at [615, 268] on img "button" at bounding box center [619, 270] width 10 height 10
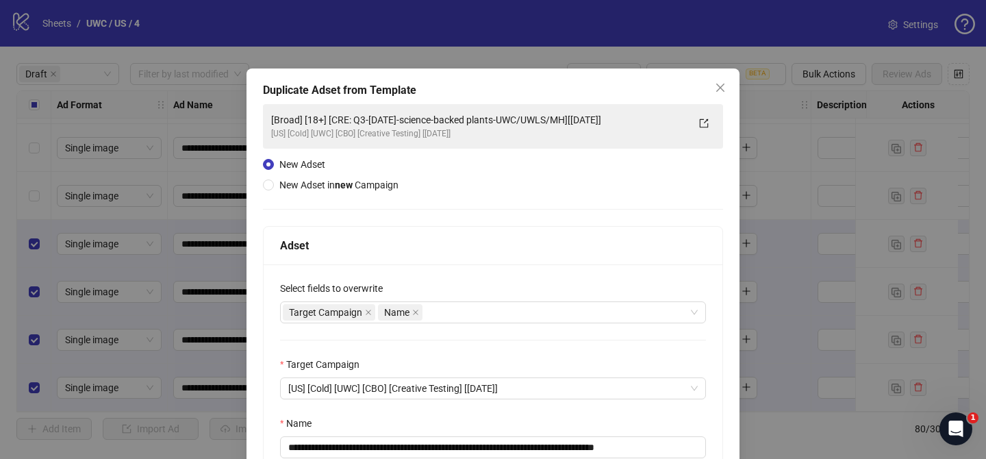
scroll to position [62, 0]
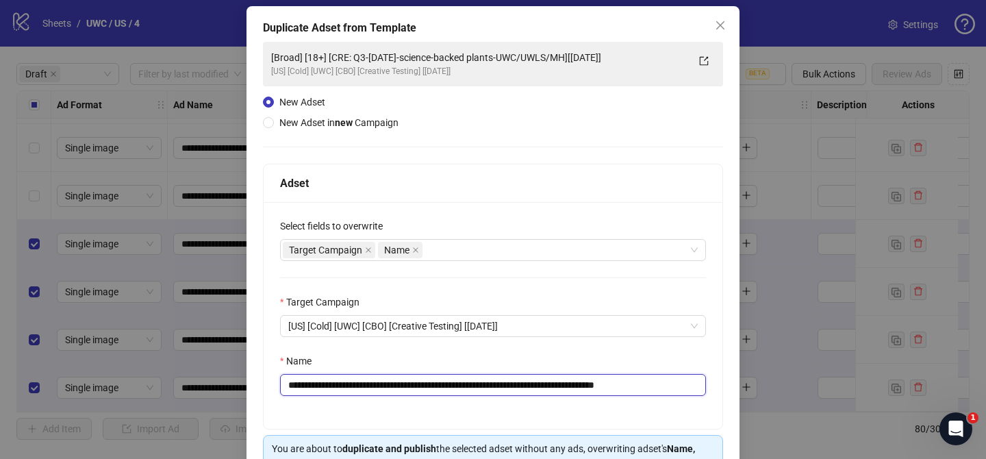
drag, startPoint x: 372, startPoint y: 384, endPoint x: 608, endPoint y: 386, distance: 236.8
click at [608, 386] on input "**********" at bounding box center [493, 385] width 426 height 22
paste input "text"
drag, startPoint x: 647, startPoint y: 385, endPoint x: 687, endPoint y: 385, distance: 40.4
click at [687, 385] on input "**********" at bounding box center [493, 385] width 426 height 22
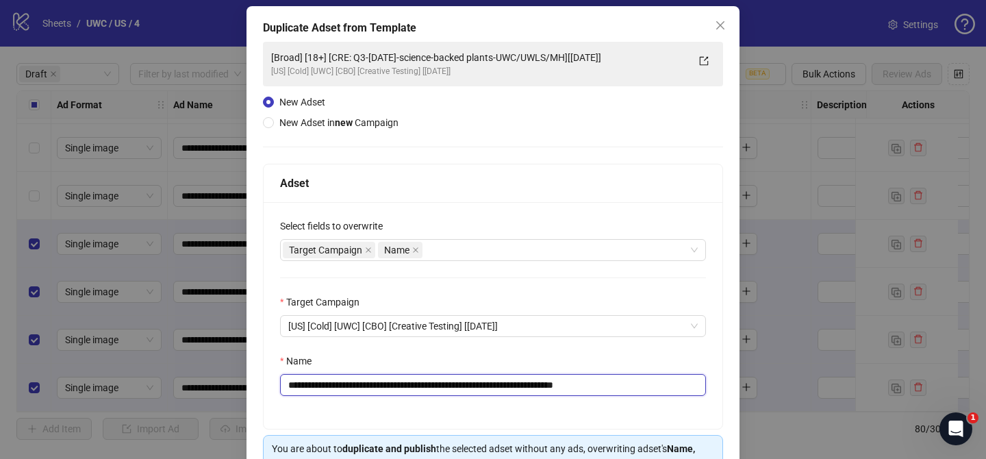
scroll to position [142, 0]
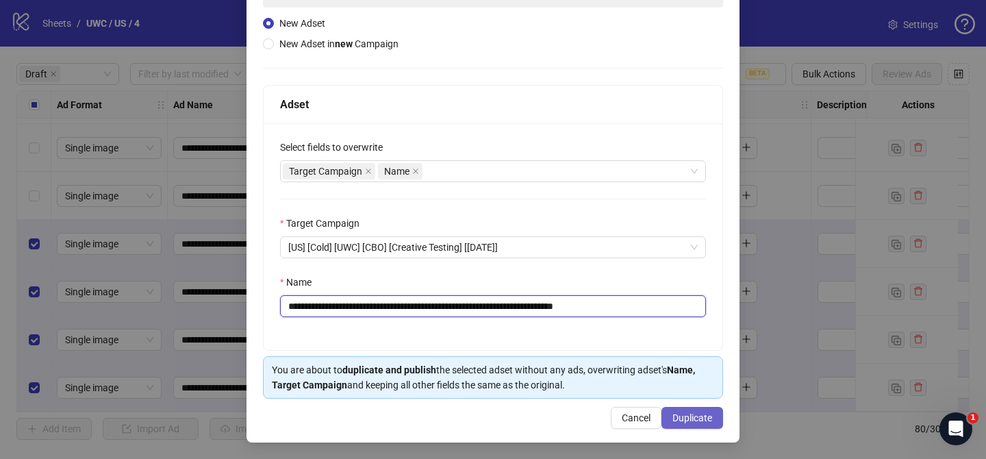
type input "**********"
click at [702, 423] on button "Duplicate" at bounding box center [692, 418] width 62 height 22
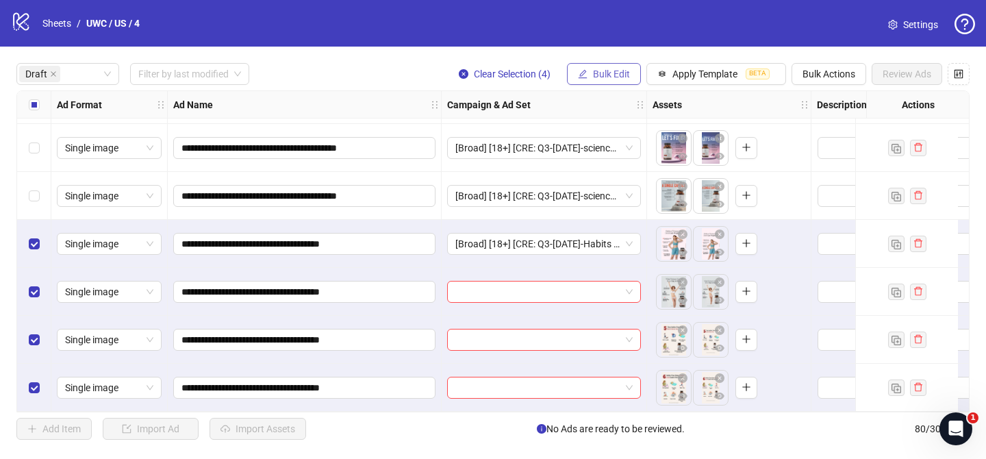
click at [615, 72] on span "Bulk Edit" at bounding box center [611, 73] width 37 height 11
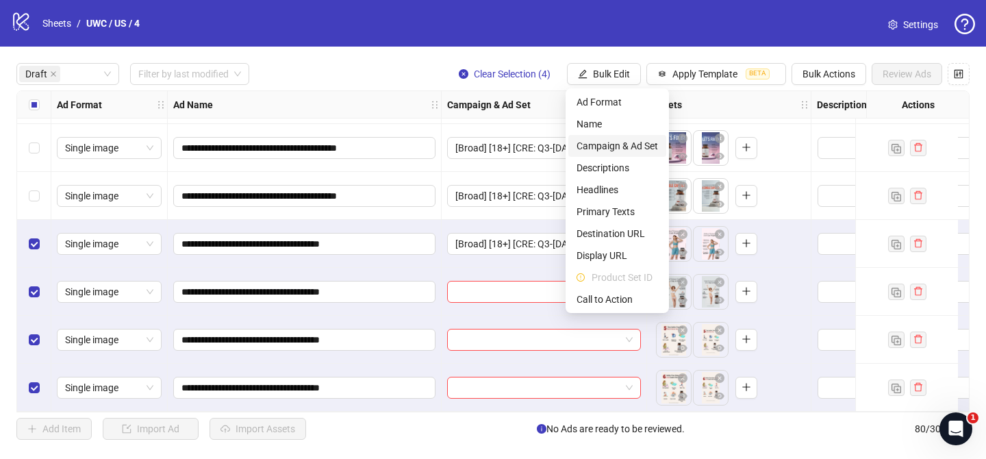
click at [635, 151] on span "Campaign & Ad Set" at bounding box center [616, 145] width 81 height 15
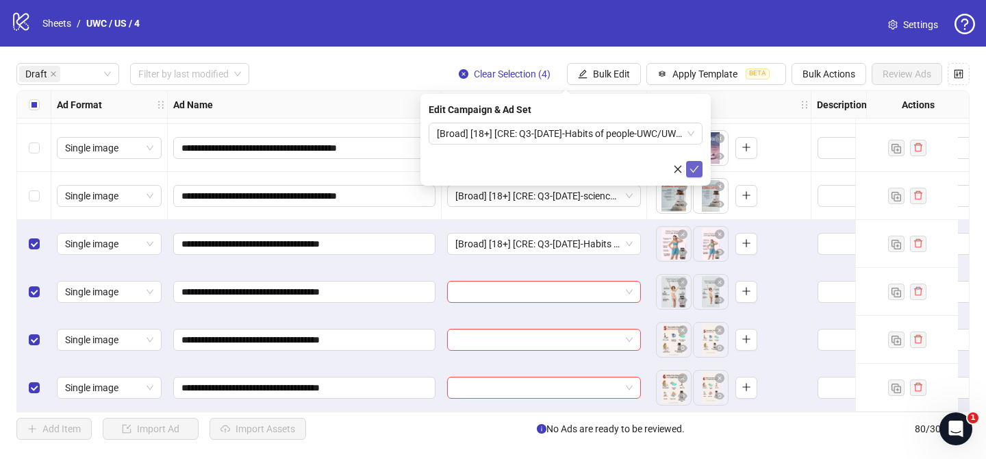
click at [695, 174] on span "submit" at bounding box center [694, 169] width 10 height 11
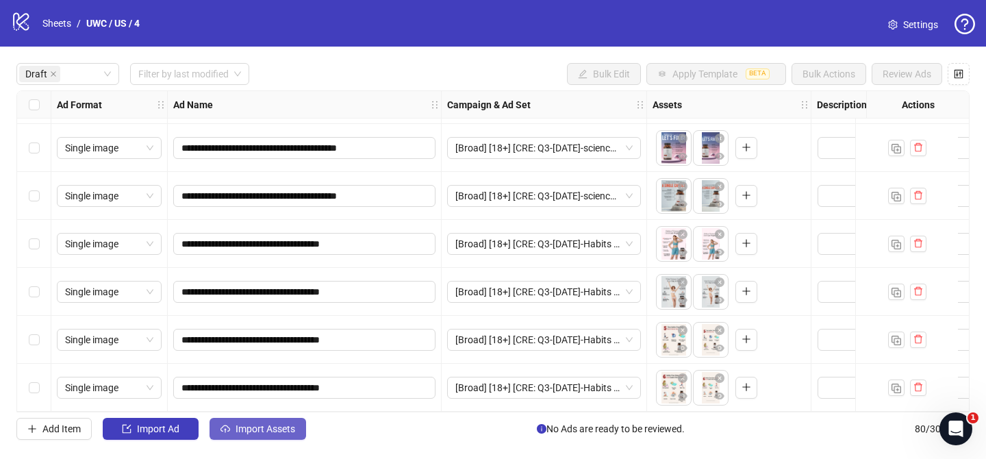
click at [266, 433] on span "Import Assets" at bounding box center [265, 428] width 60 height 11
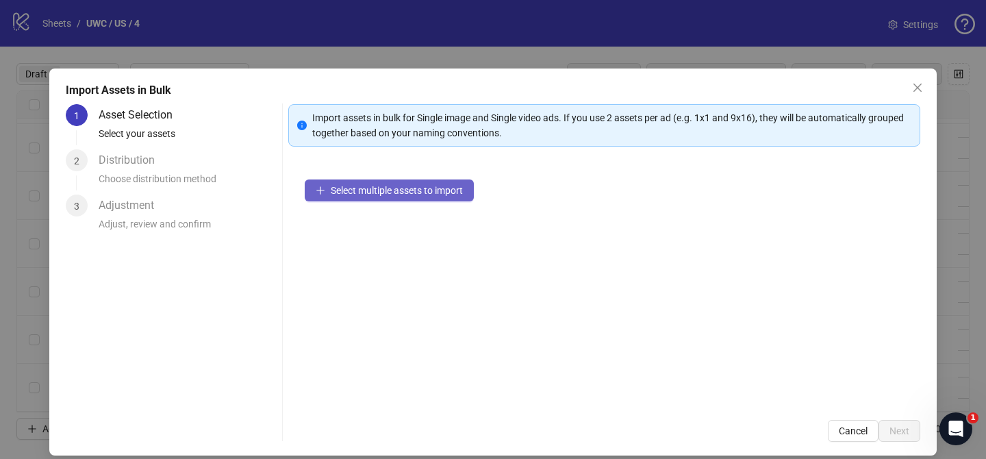
click at [401, 192] on span "Select multiple assets to import" at bounding box center [397, 190] width 132 height 11
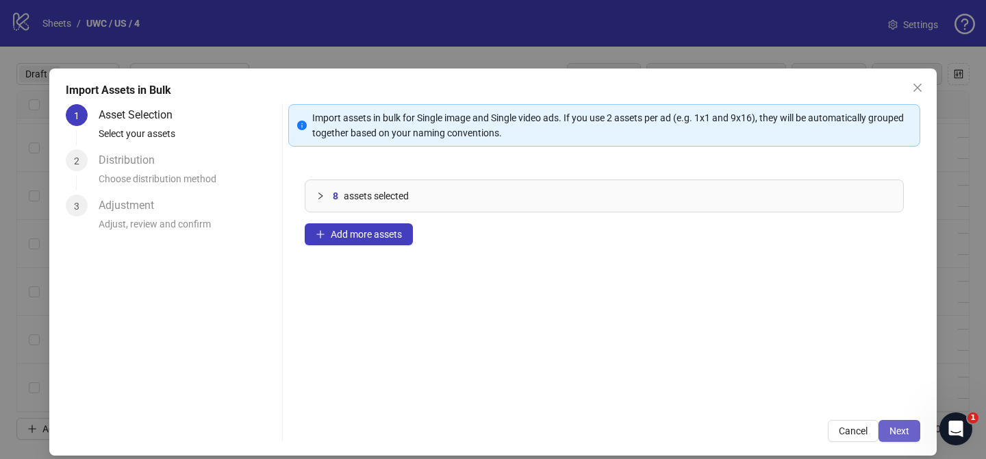
click at [907, 433] on span "Next" at bounding box center [899, 430] width 20 height 11
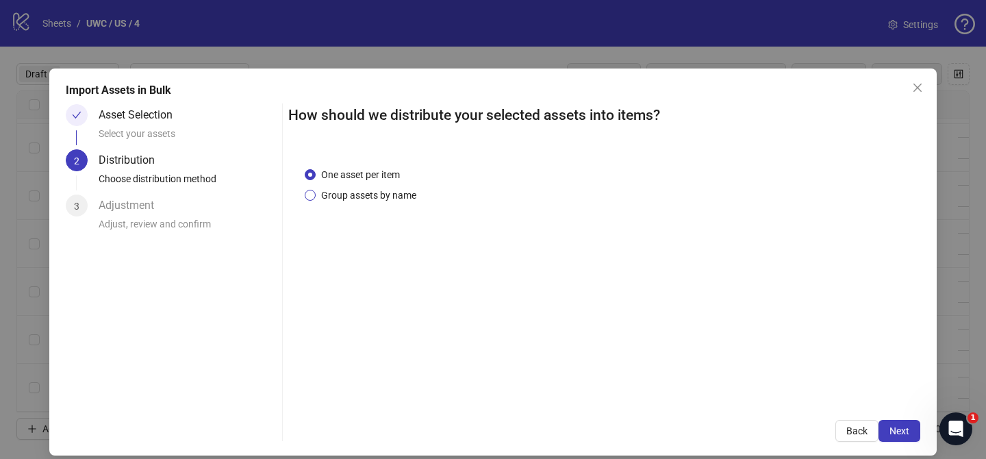
click at [368, 195] on span "Group assets by name" at bounding box center [369, 195] width 106 height 15
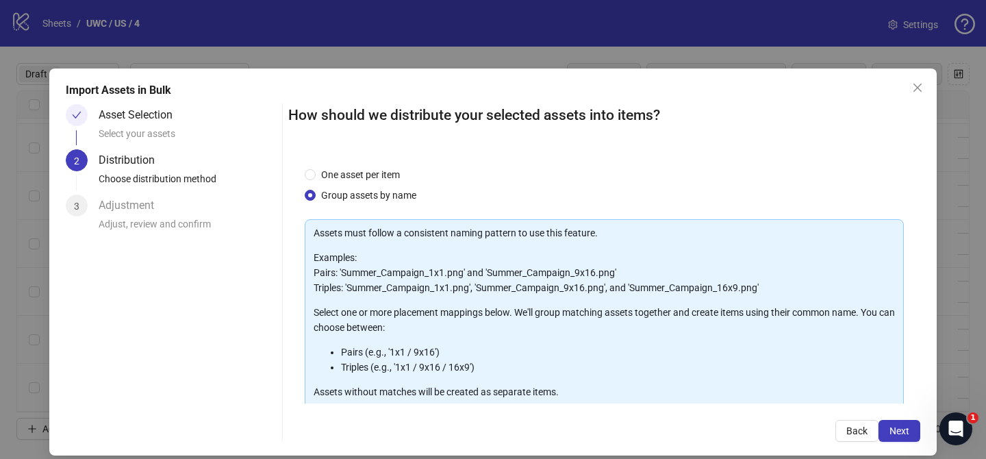
scroll to position [148, 0]
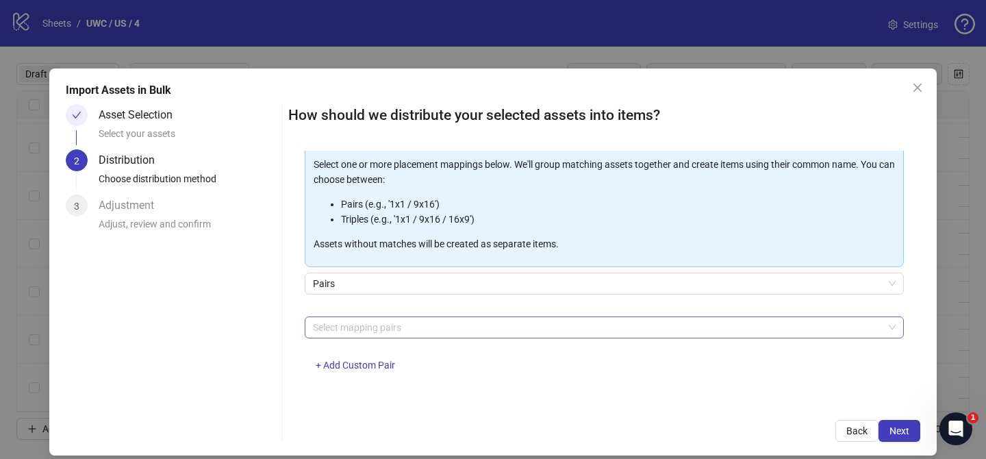
click at [415, 325] on div at bounding box center [596, 327] width 579 height 19
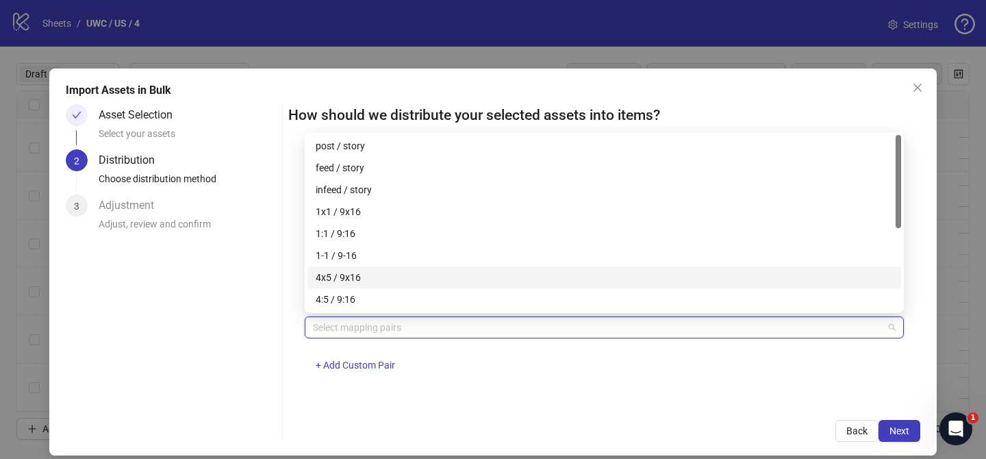
click at [431, 273] on div "4x5 / 9x16" at bounding box center [604, 277] width 577 height 15
click at [897, 426] on span "Next" at bounding box center [899, 430] width 20 height 11
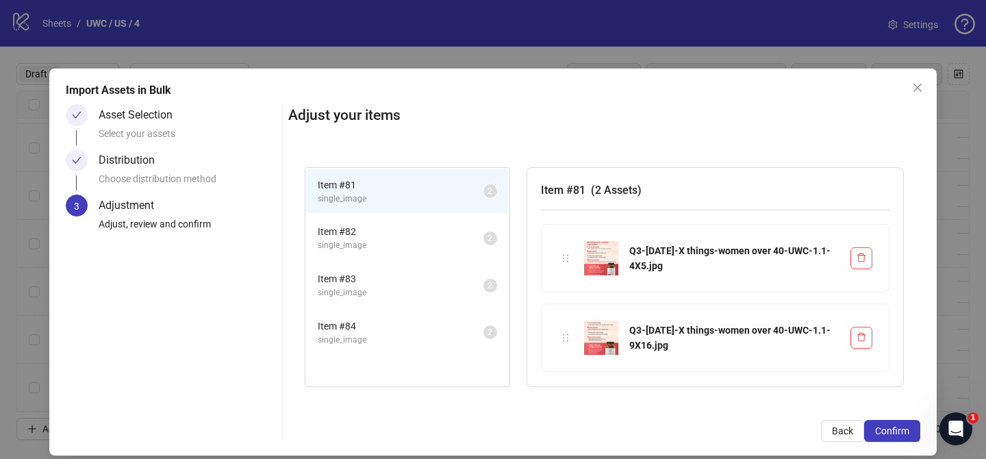
click at [897, 426] on span "Confirm" at bounding box center [892, 430] width 34 height 11
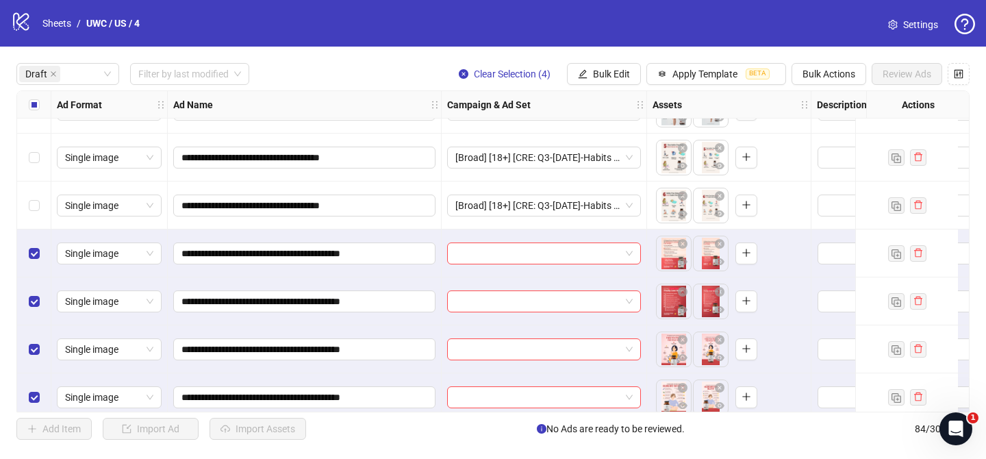
scroll to position [1150, 0]
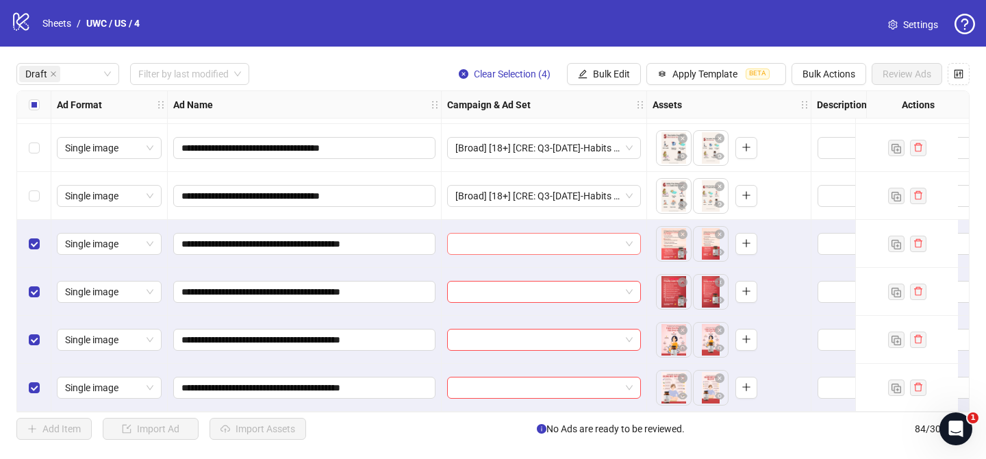
click at [544, 236] on input "search" at bounding box center [537, 243] width 165 height 21
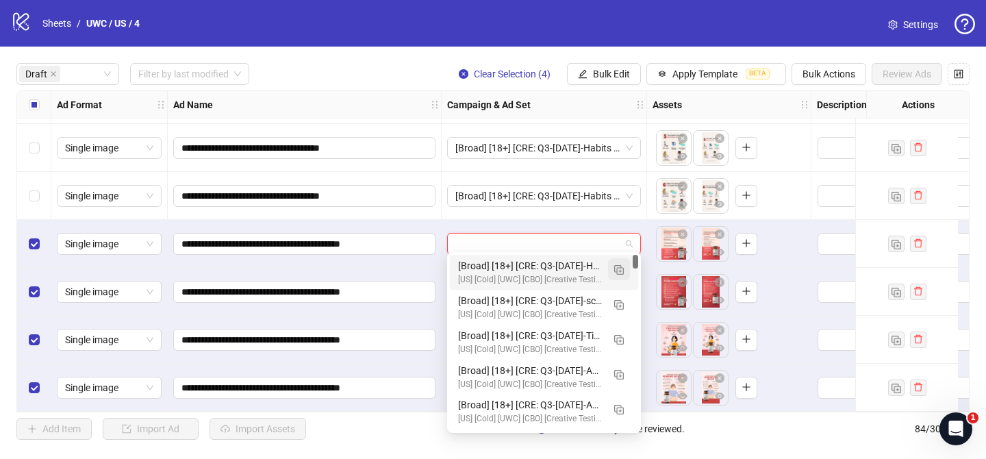
click at [616, 267] on img "button" at bounding box center [619, 270] width 10 height 10
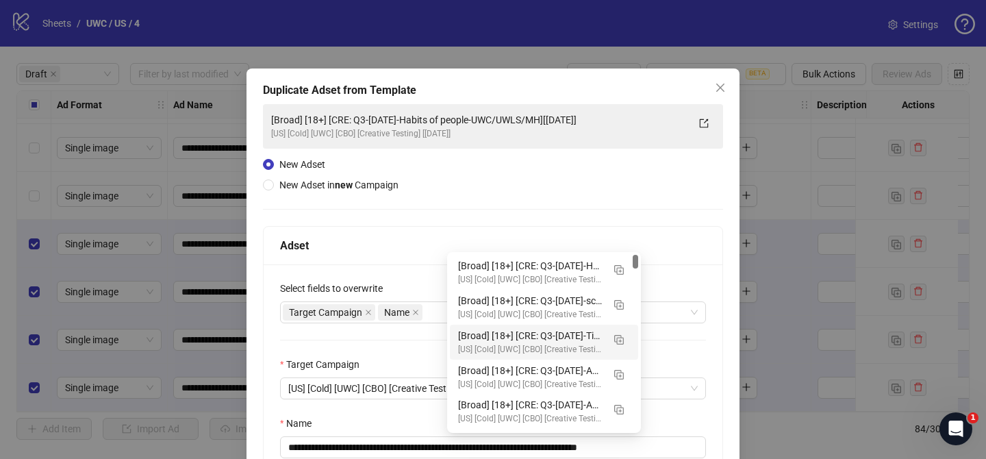
scroll to position [88, 0]
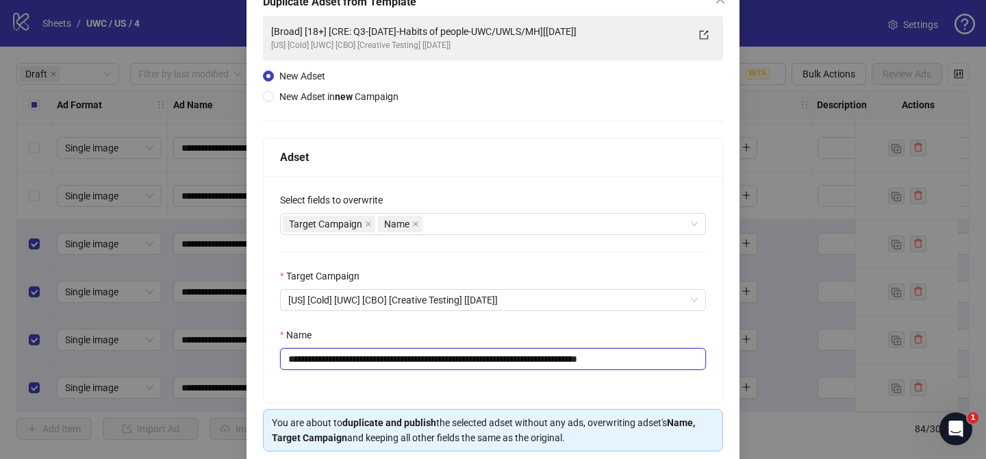
drag, startPoint x: 371, startPoint y: 359, endPoint x: 584, endPoint y: 361, distance: 213.5
click at [584, 361] on input "**********" at bounding box center [493, 359] width 426 height 22
paste input "******"
drag, startPoint x: 675, startPoint y: 361, endPoint x: 733, endPoint y: 361, distance: 58.2
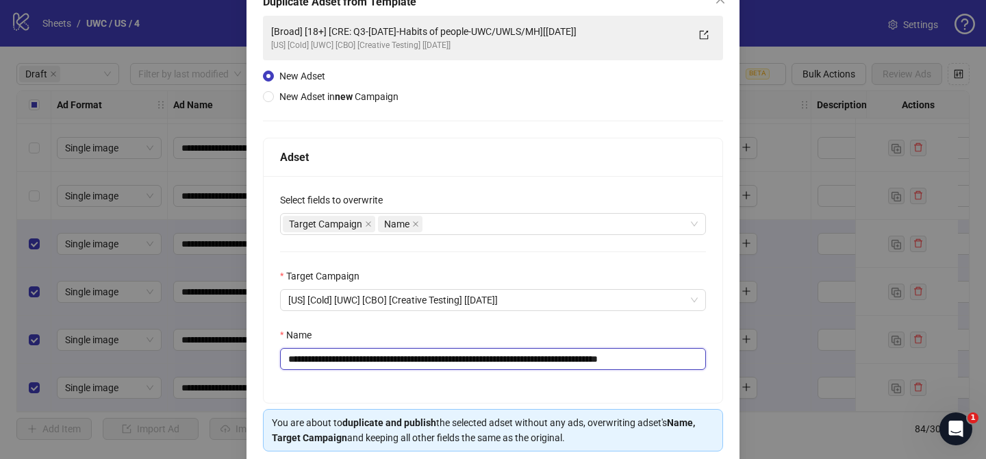
click at [733, 361] on div "**********" at bounding box center [492, 237] width 493 height 515
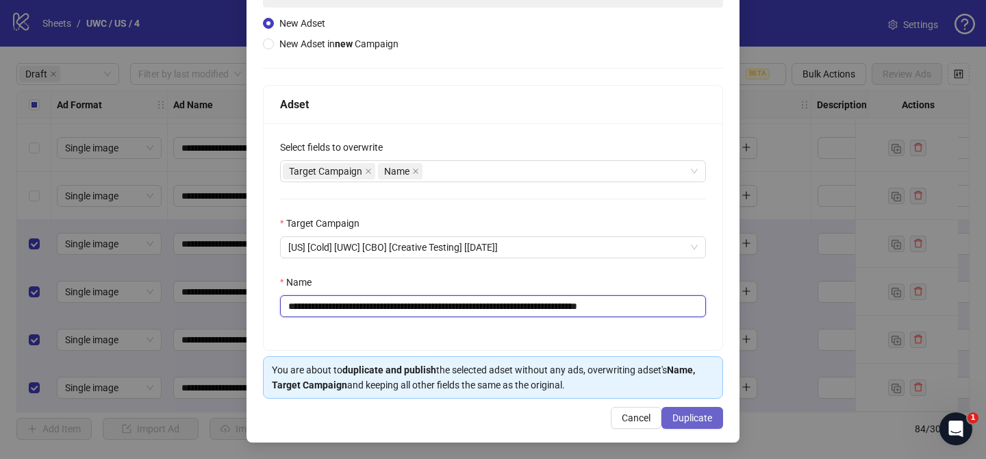
type input "**********"
click at [691, 408] on button "Duplicate" at bounding box center [692, 418] width 62 height 22
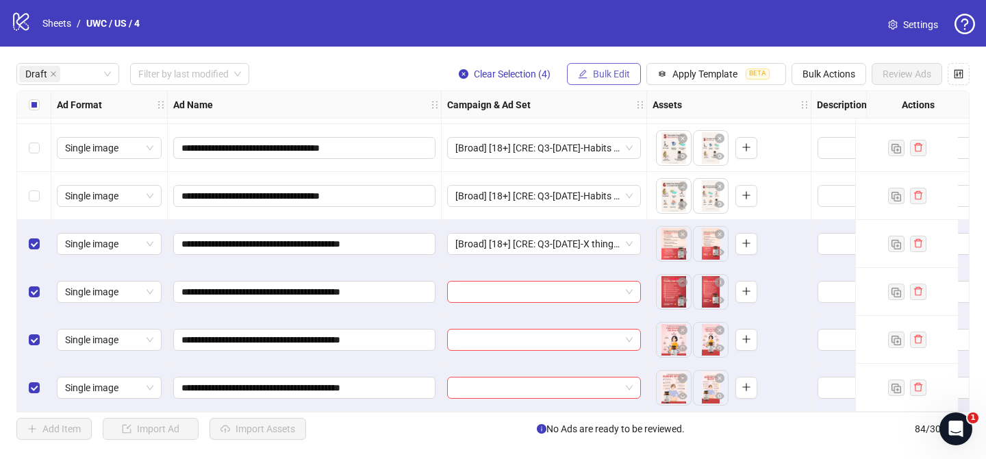
click at [594, 75] on span "Bulk Edit" at bounding box center [611, 73] width 37 height 11
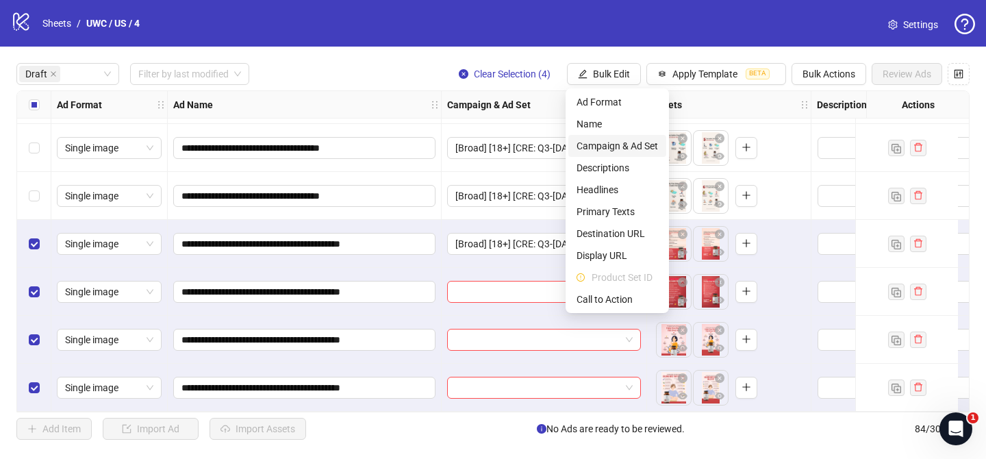
click at [635, 146] on span "Campaign & Ad Set" at bounding box center [616, 145] width 81 height 15
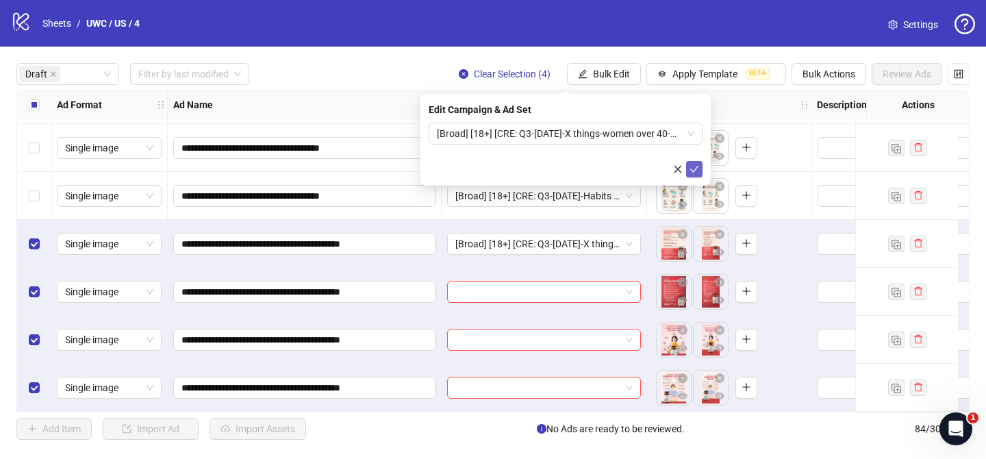
click at [689, 166] on icon "check" at bounding box center [694, 169] width 10 height 10
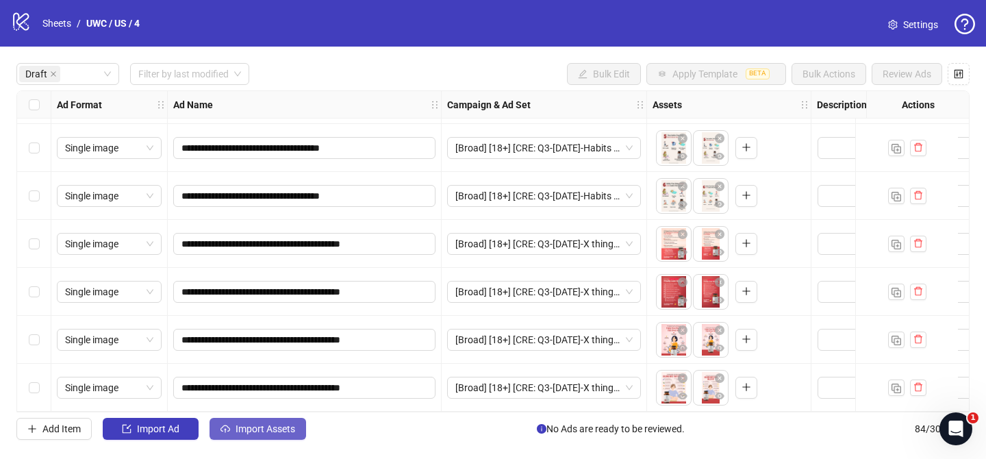
click at [284, 426] on span "Import Assets" at bounding box center [265, 428] width 60 height 11
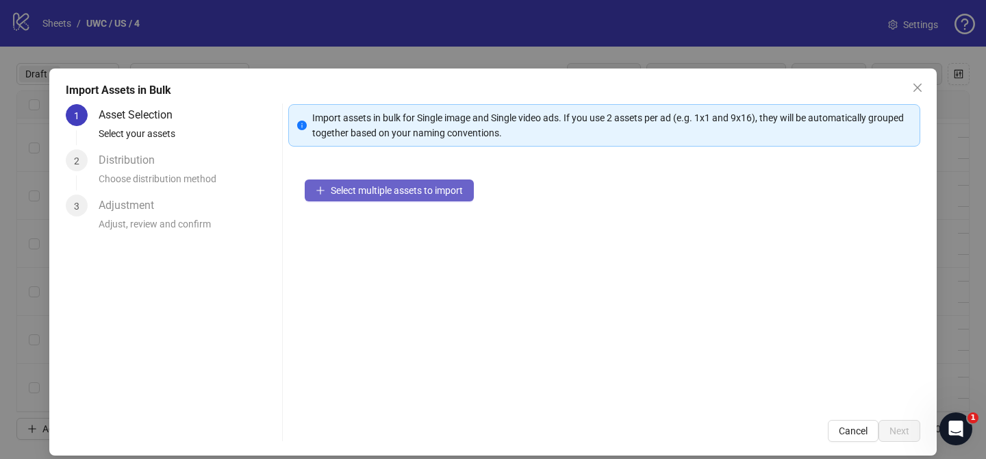
click at [422, 190] on span "Select multiple assets to import" at bounding box center [397, 190] width 132 height 11
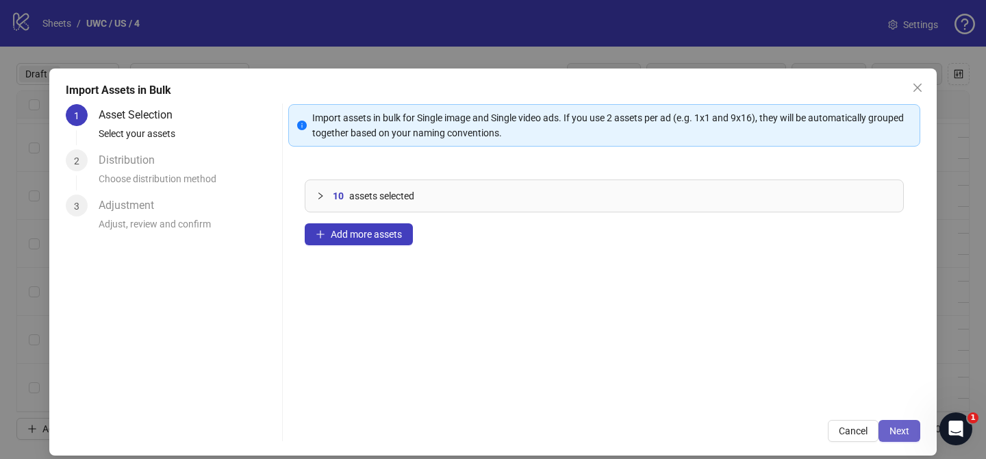
click at [897, 431] on span "Next" at bounding box center [899, 430] width 20 height 11
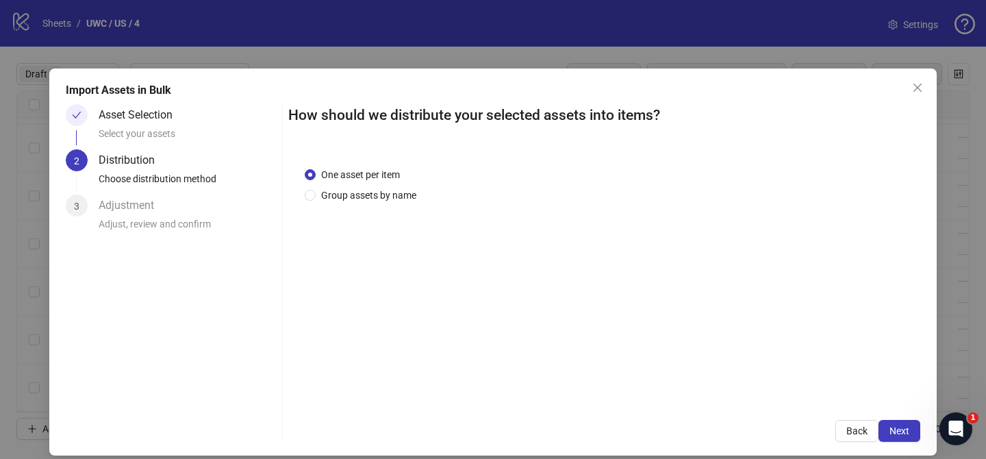
click at [407, 203] on div "One asset per item Group assets by name" at bounding box center [604, 277] width 632 height 253
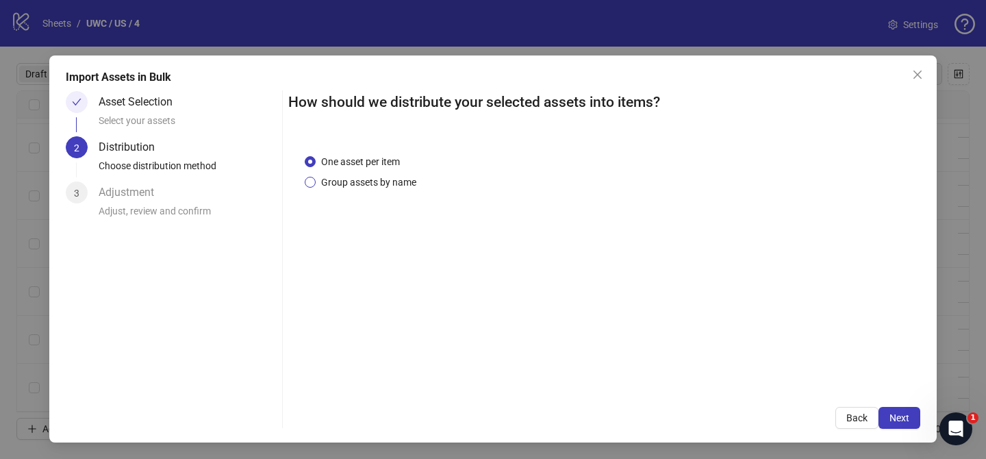
click at [393, 181] on span "Group assets by name" at bounding box center [369, 182] width 106 height 15
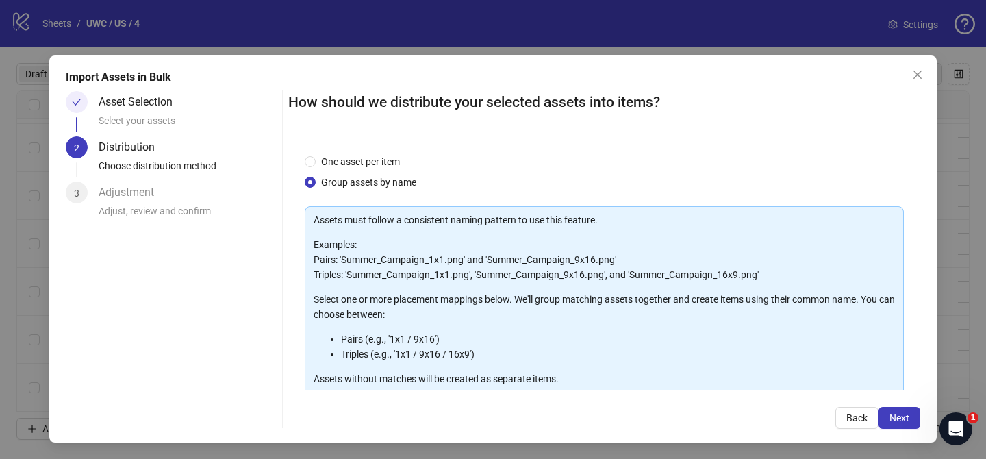
scroll to position [148, 0]
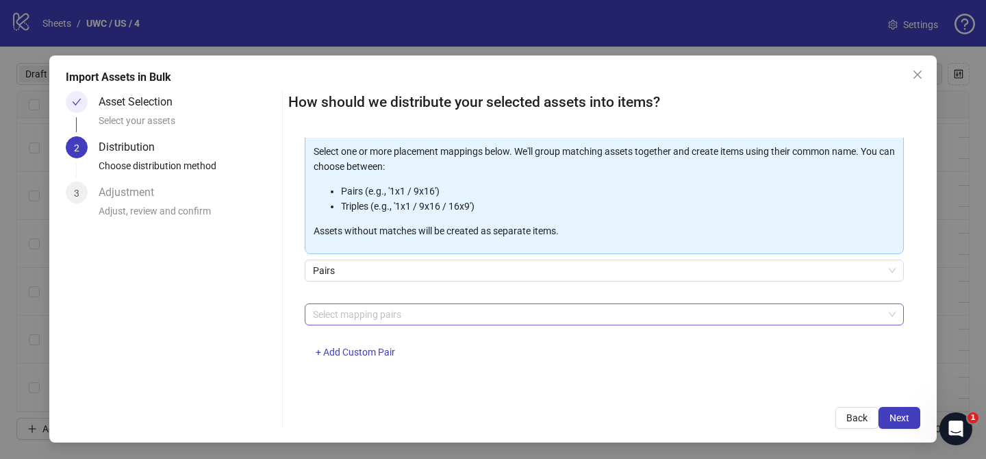
click at [414, 316] on div at bounding box center [596, 314] width 579 height 19
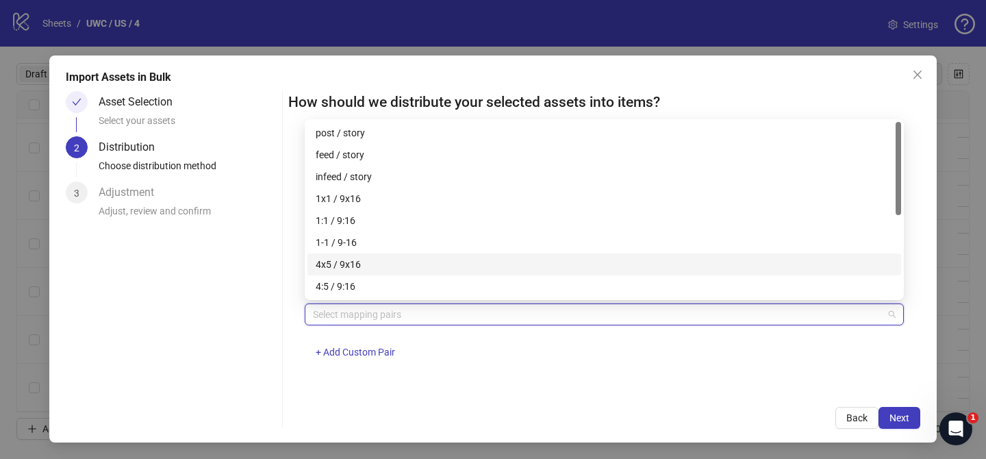
click at [430, 266] on div "4x5 / 9x16" at bounding box center [604, 264] width 577 height 15
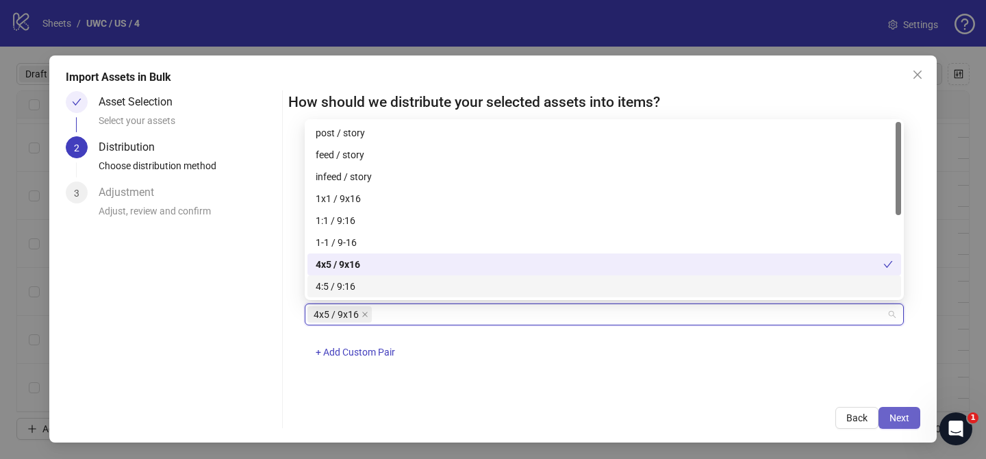
click at [907, 417] on span "Next" at bounding box center [899, 417] width 20 height 11
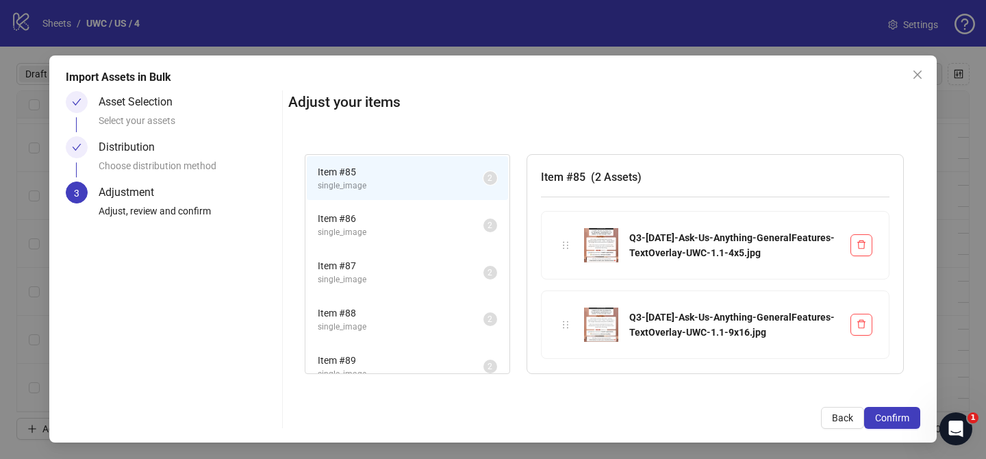
click at [907, 417] on span "Confirm" at bounding box center [892, 417] width 34 height 11
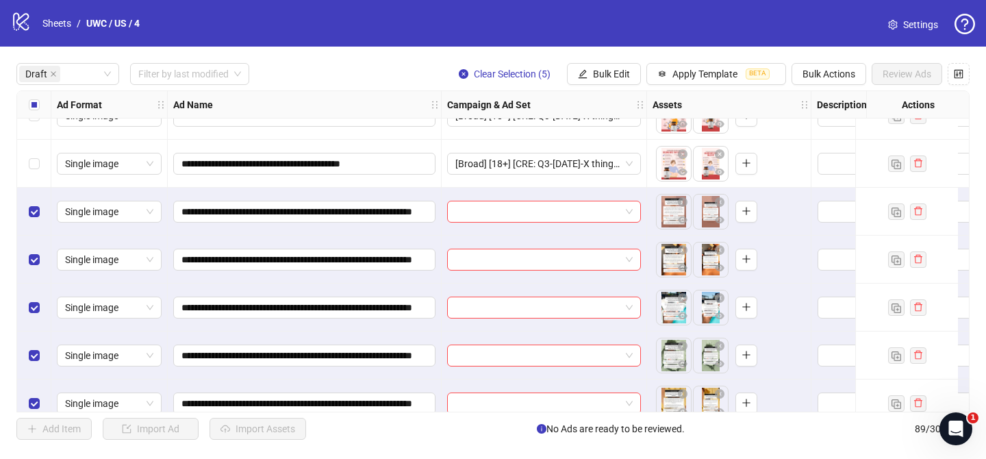
scroll to position [1389, 0]
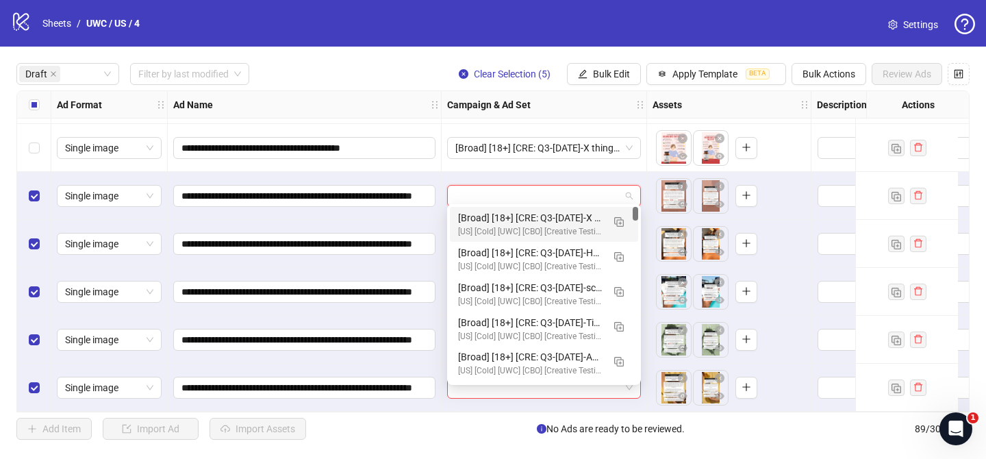
click at [554, 185] on input "search" at bounding box center [537, 195] width 165 height 21
click at [619, 221] on img "button" at bounding box center [619, 222] width 10 height 10
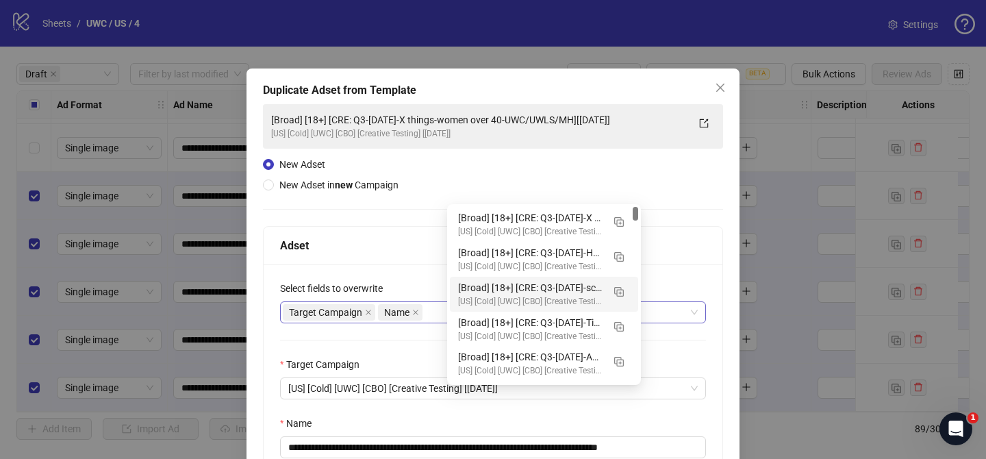
scroll to position [56, 0]
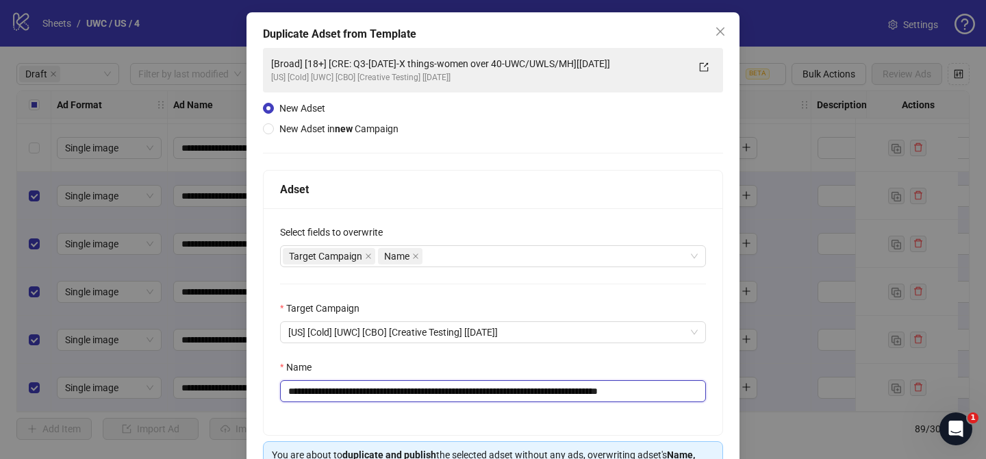
drag, startPoint x: 372, startPoint y: 389, endPoint x: 615, endPoint y: 388, distance: 243.0
click at [615, 388] on input "**********" at bounding box center [493, 391] width 426 height 22
paste input "**********"
drag, startPoint x: 669, startPoint y: 391, endPoint x: 712, endPoint y: 391, distance: 42.4
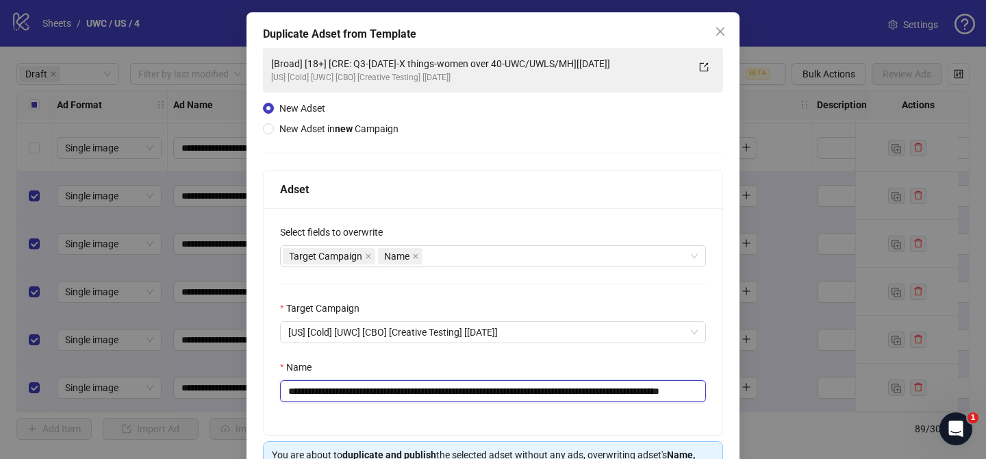
click at [712, 391] on div "**********" at bounding box center [492, 321] width 459 height 227
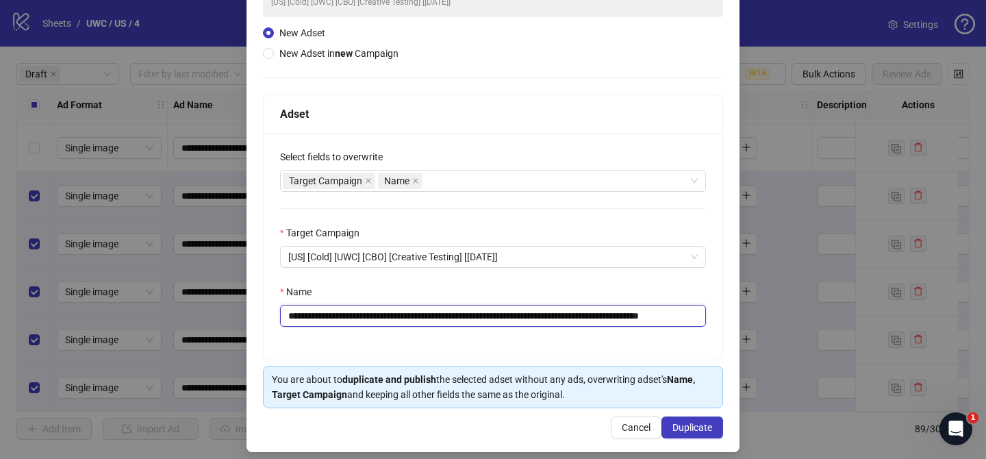
scroll to position [142, 0]
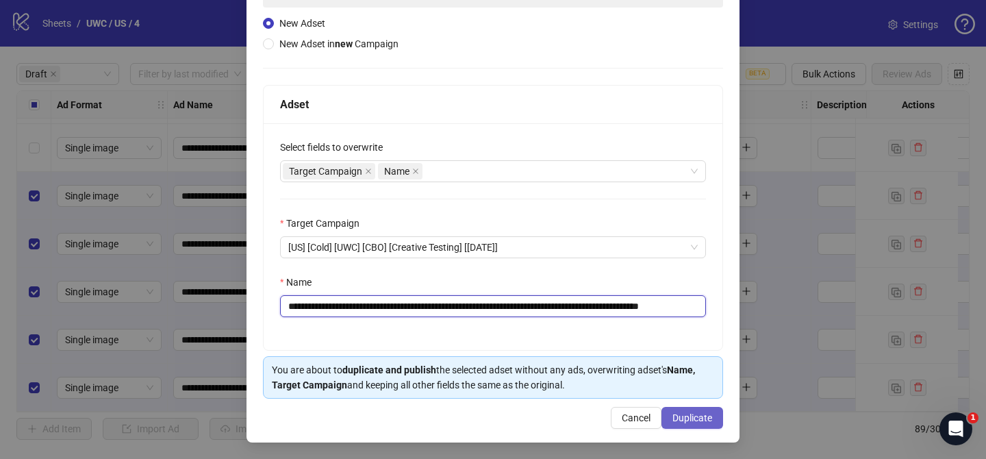
type input "**********"
click at [704, 415] on span "Duplicate" at bounding box center [692, 417] width 40 height 11
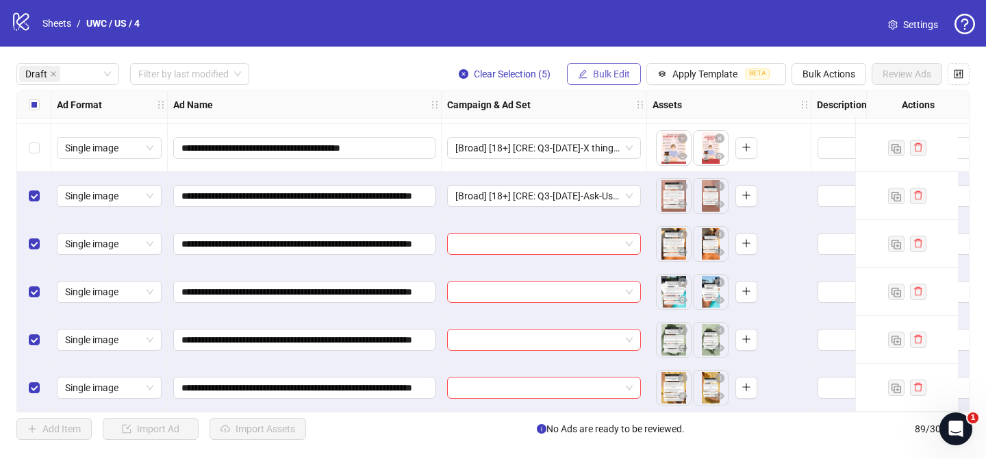
click at [615, 77] on span "Bulk Edit" at bounding box center [611, 73] width 37 height 11
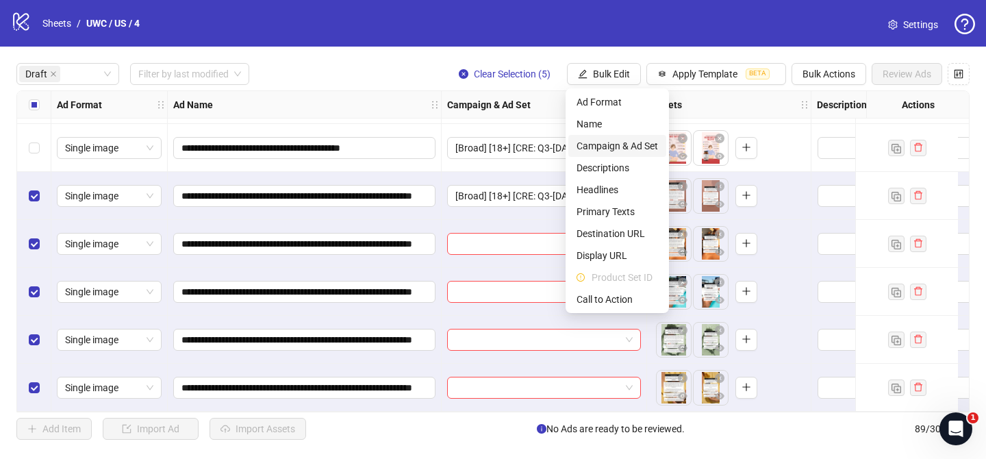
click at [616, 145] on span "Campaign & Ad Set" at bounding box center [616, 145] width 81 height 15
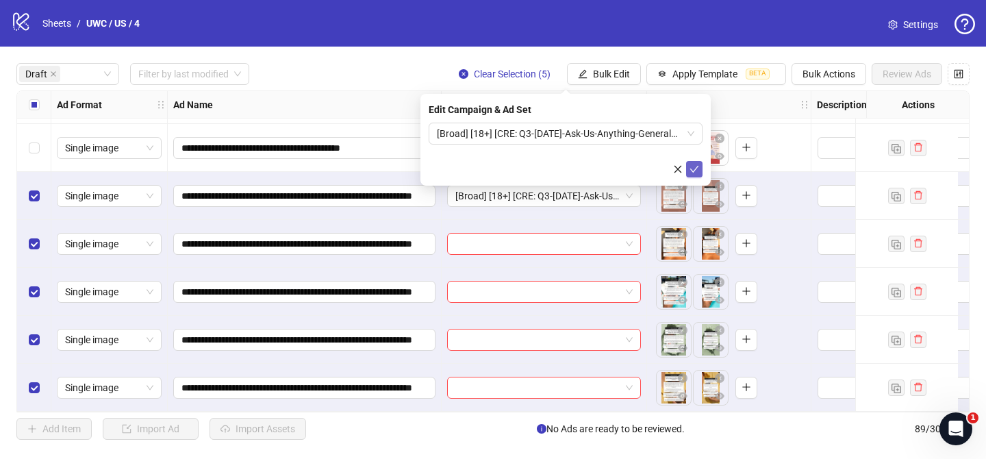
click at [699, 170] on button "submit" at bounding box center [694, 169] width 16 height 16
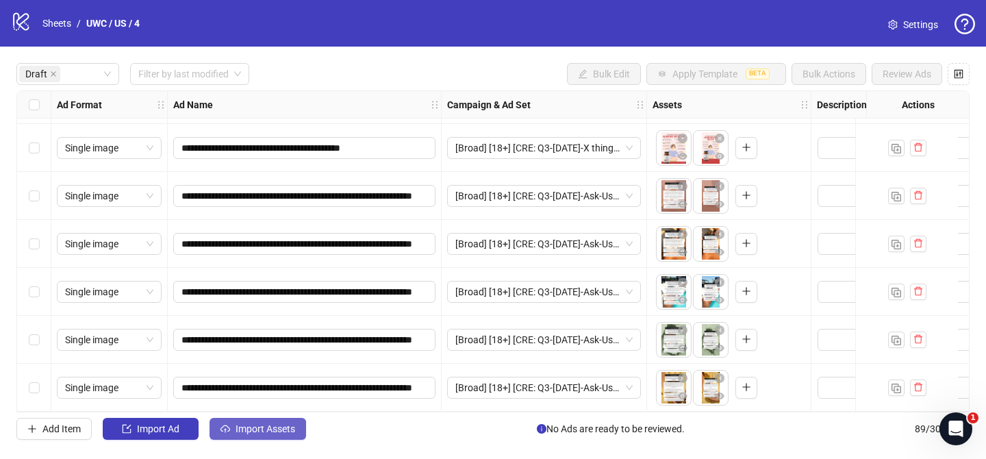
click at [279, 435] on button "Import Assets" at bounding box center [257, 428] width 96 height 22
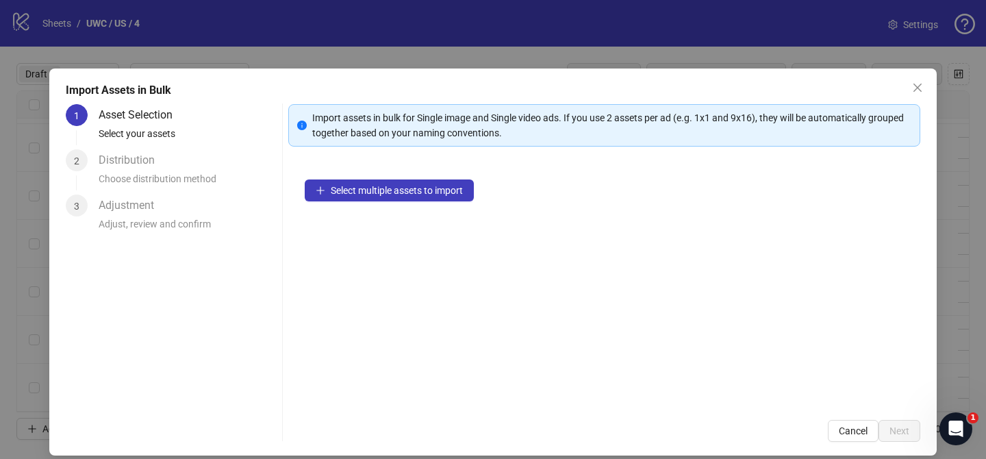
click at [407, 177] on div "Select multiple assets to import" at bounding box center [604, 283] width 632 height 240
click at [421, 188] on span "Select multiple assets to import" at bounding box center [397, 190] width 132 height 11
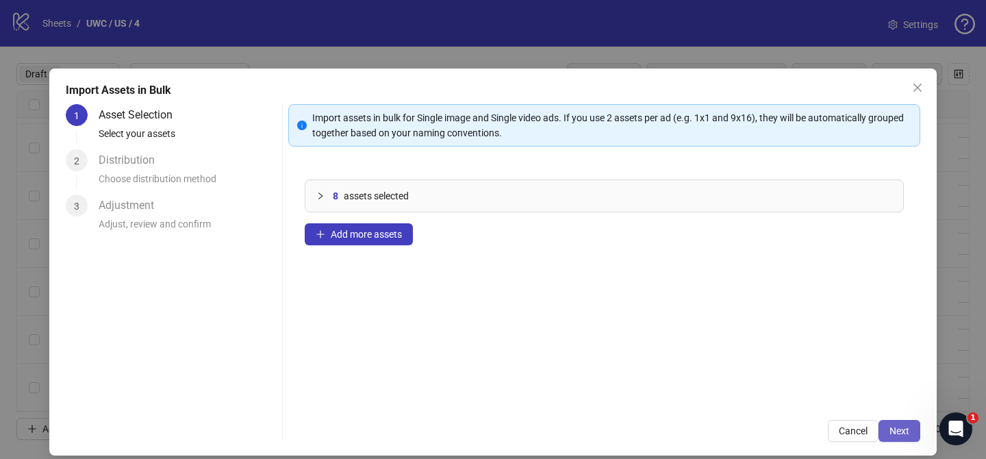
click at [907, 435] on span "Next" at bounding box center [899, 430] width 20 height 11
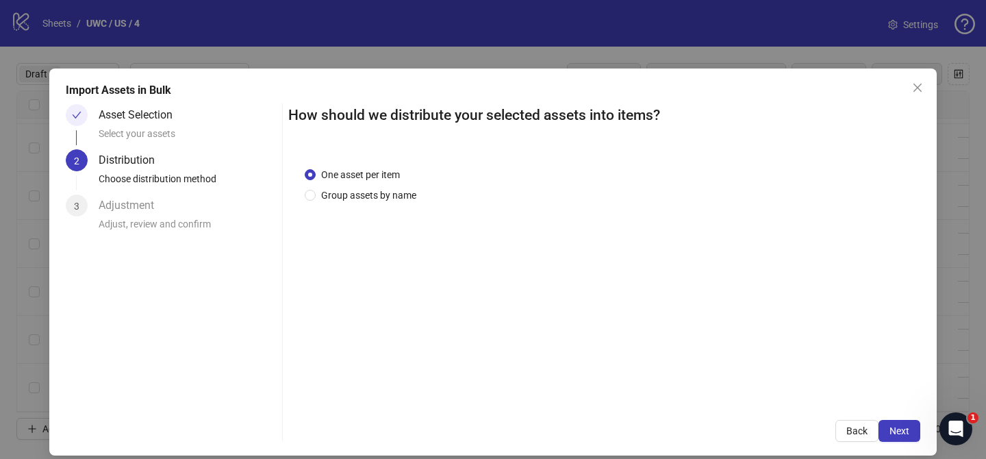
click at [371, 186] on div "One asset per item Group assets by name" at bounding box center [363, 185] width 117 height 36
click at [371, 188] on span "Group assets by name" at bounding box center [369, 195] width 106 height 15
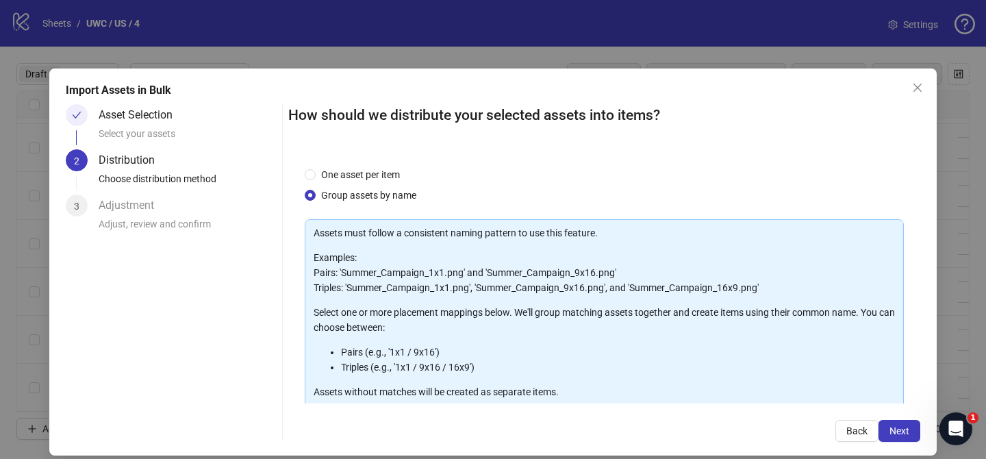
scroll to position [148, 0]
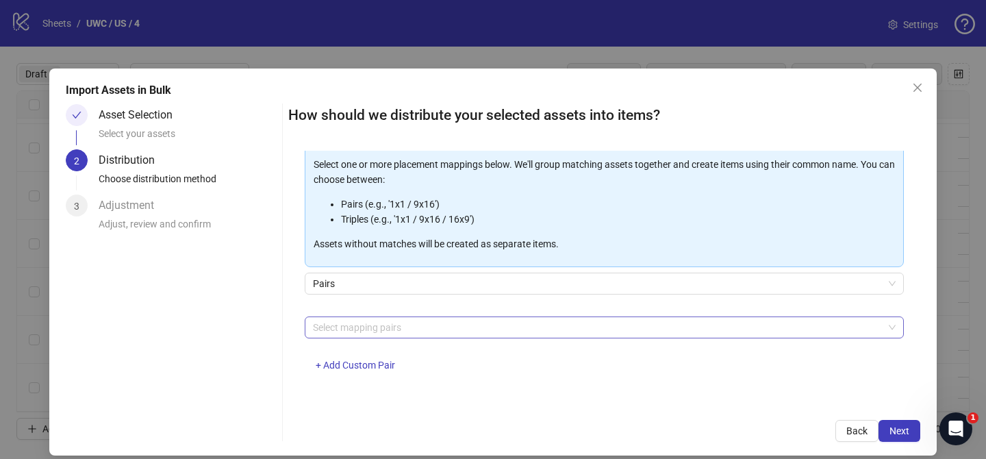
click at [361, 324] on div at bounding box center [596, 327] width 579 height 19
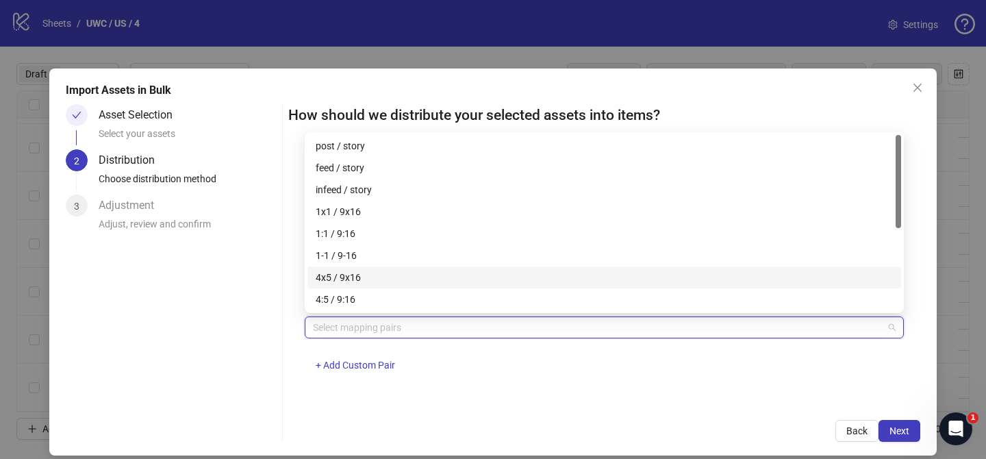
click at [377, 271] on div "4x5 / 9x16" at bounding box center [604, 277] width 577 height 15
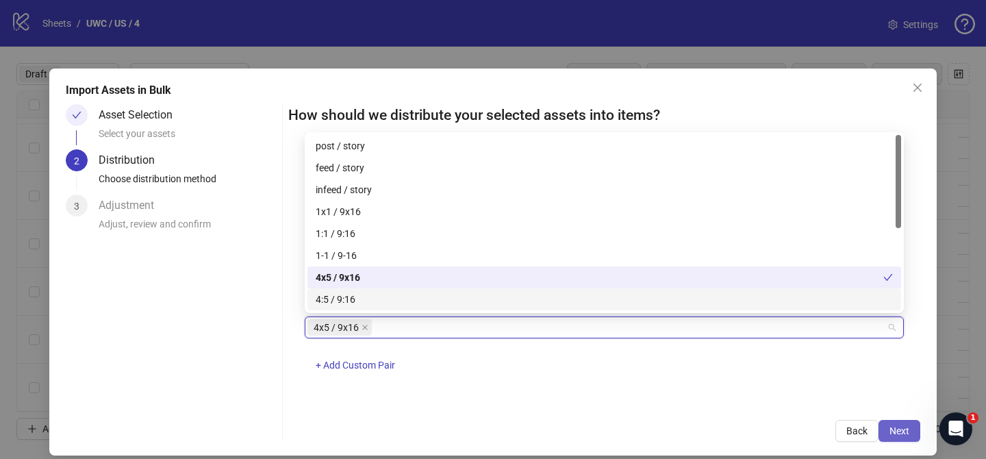
click at [904, 432] on span "Next" at bounding box center [899, 430] width 20 height 11
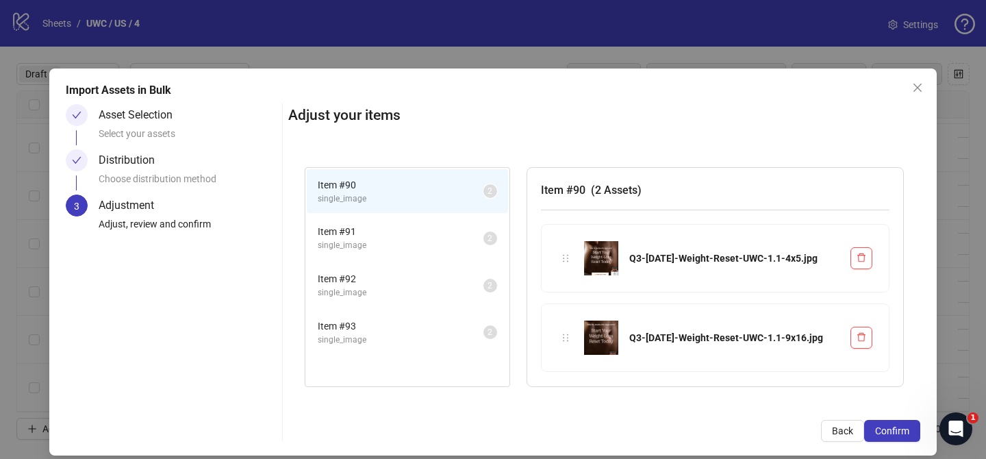
click at [904, 432] on span "Confirm" at bounding box center [892, 430] width 34 height 11
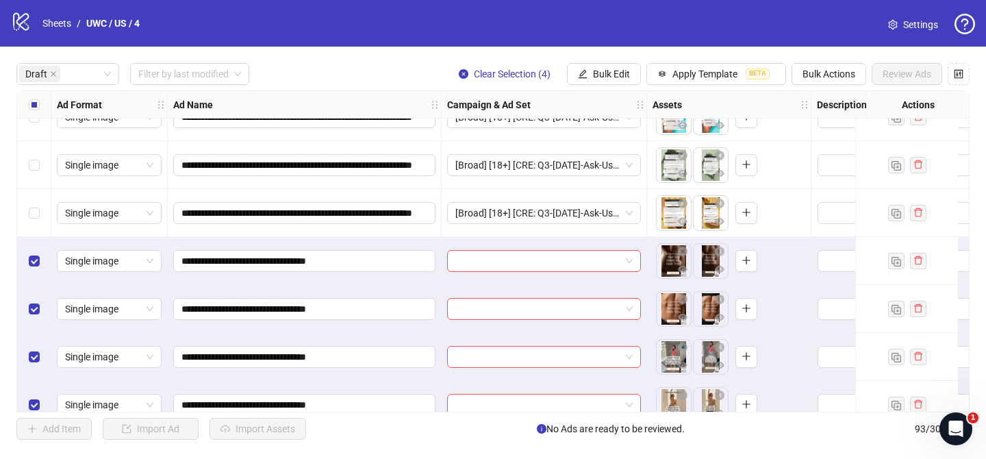
scroll to position [1581, 0]
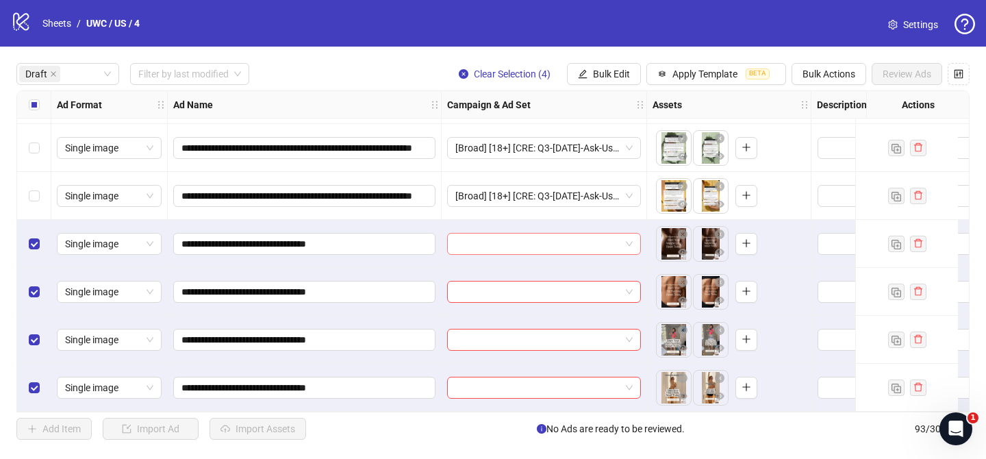
click at [522, 237] on input "search" at bounding box center [537, 243] width 165 height 21
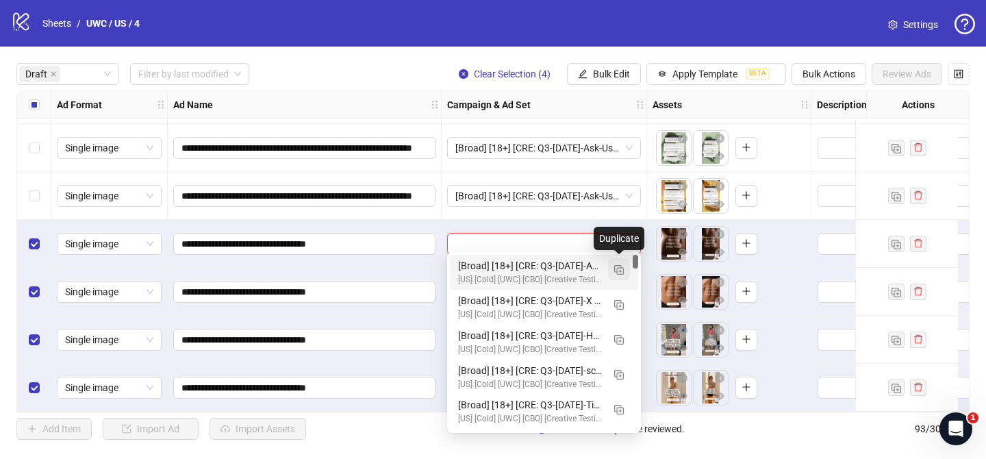
click at [622, 275] on button "button" at bounding box center [619, 269] width 22 height 22
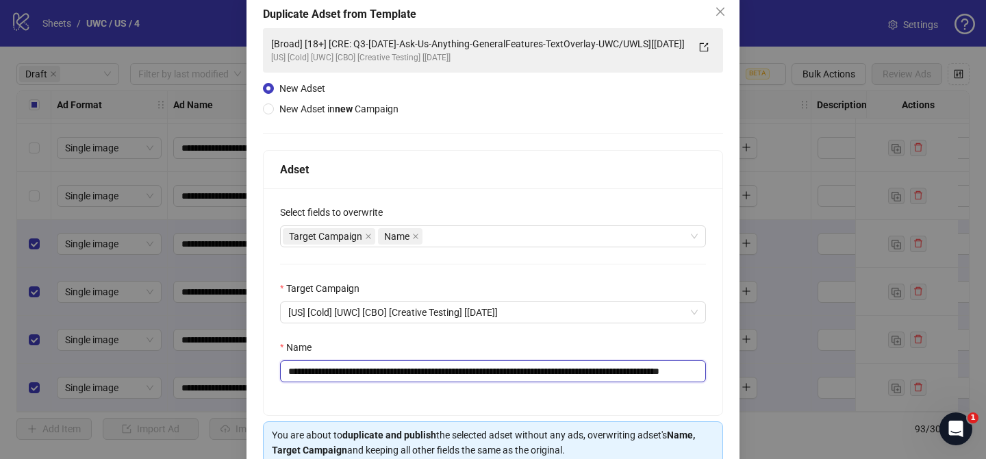
scroll to position [0, 5]
drag, startPoint x: 370, startPoint y: 368, endPoint x: 684, endPoint y: 365, distance: 314.8
click at [684, 365] on input "**********" at bounding box center [493, 371] width 426 height 22
paste input "text"
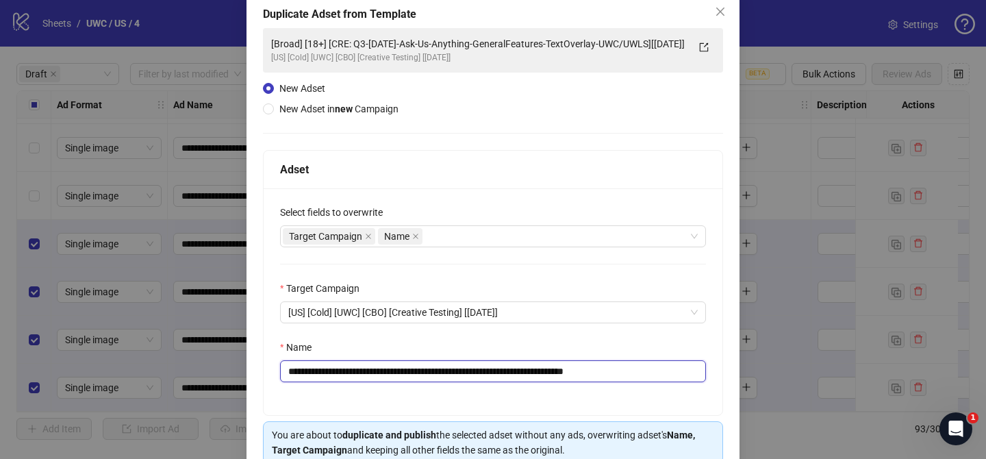
drag, startPoint x: 634, startPoint y: 372, endPoint x: 695, endPoint y: 372, distance: 61.6
click at [695, 372] on input "**********" at bounding box center [493, 371] width 426 height 22
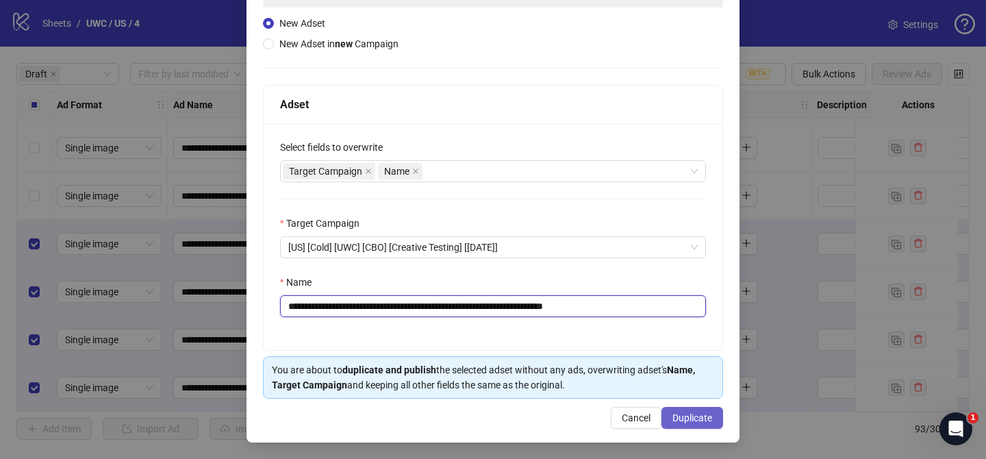
type input "**********"
click at [685, 412] on span "Duplicate" at bounding box center [692, 417] width 40 height 11
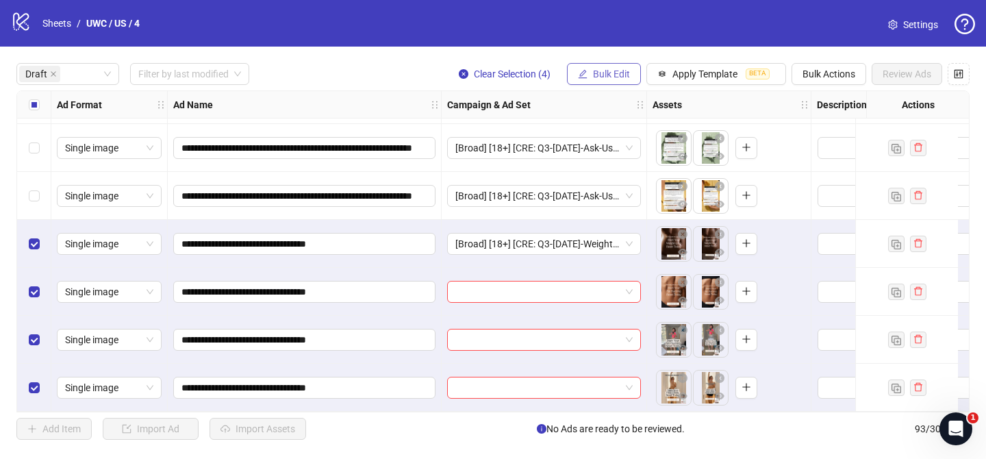
click at [616, 79] on span "Bulk Edit" at bounding box center [611, 73] width 37 height 11
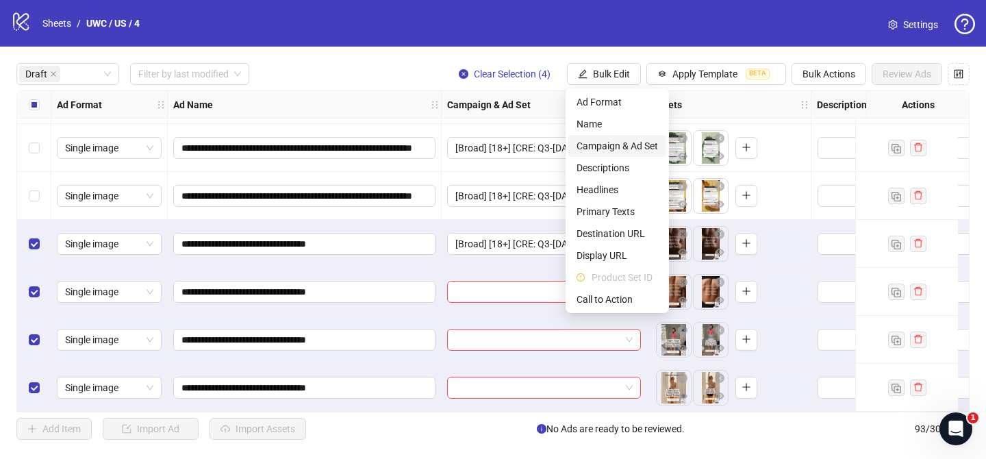
click at [623, 145] on span "Campaign & Ad Set" at bounding box center [616, 145] width 81 height 15
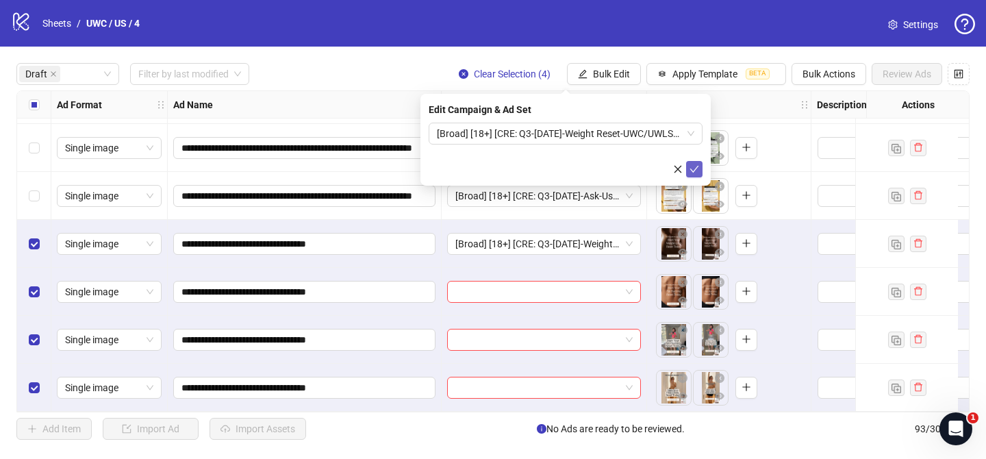
click at [695, 169] on icon "check" at bounding box center [694, 169] width 10 height 10
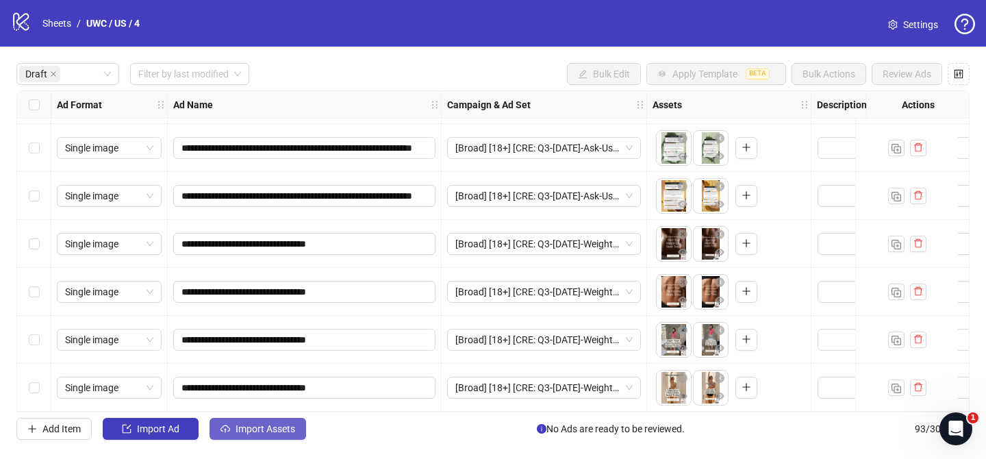
click at [286, 439] on button "Import Assets" at bounding box center [257, 428] width 96 height 22
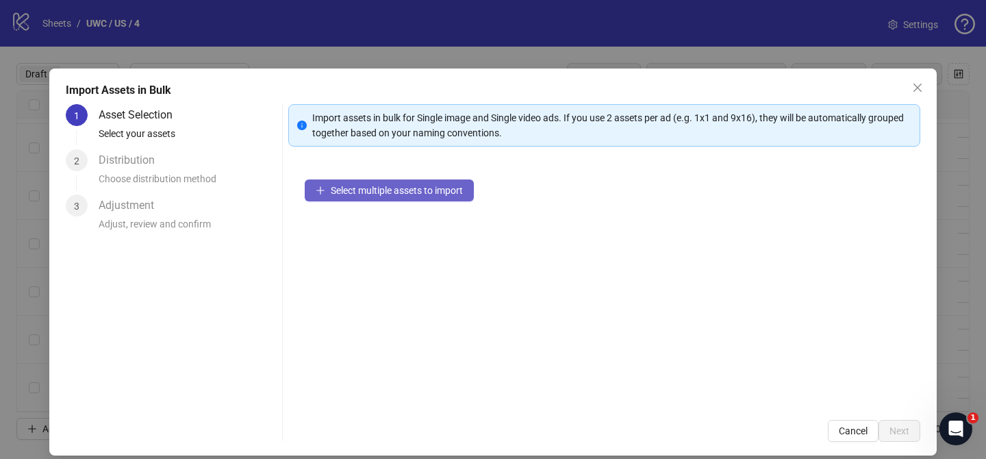
click at [425, 192] on span "Select multiple assets to import" at bounding box center [397, 190] width 132 height 11
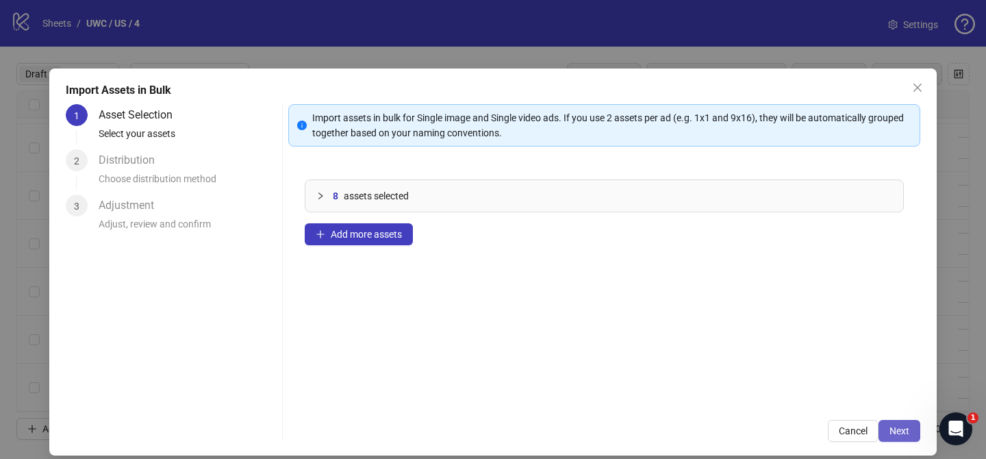
click at [891, 434] on span "Next" at bounding box center [899, 430] width 20 height 11
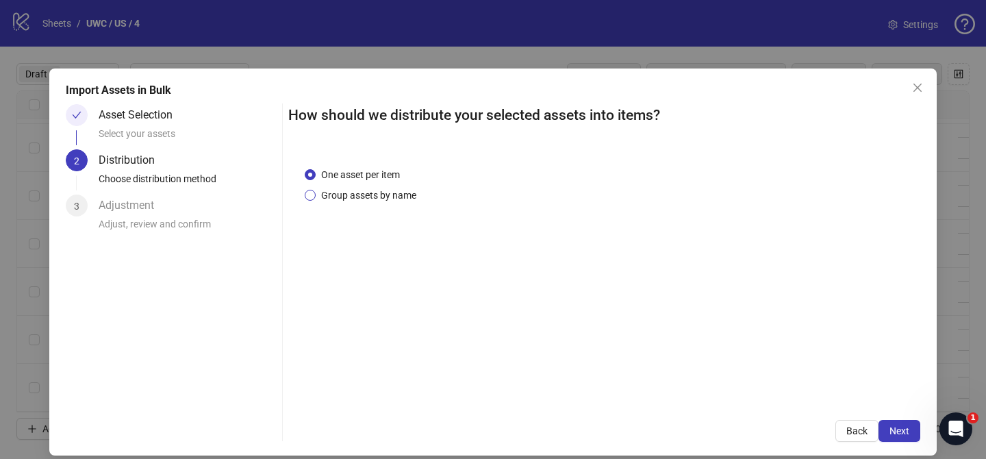
click at [400, 199] on span "Group assets by name" at bounding box center [369, 195] width 106 height 15
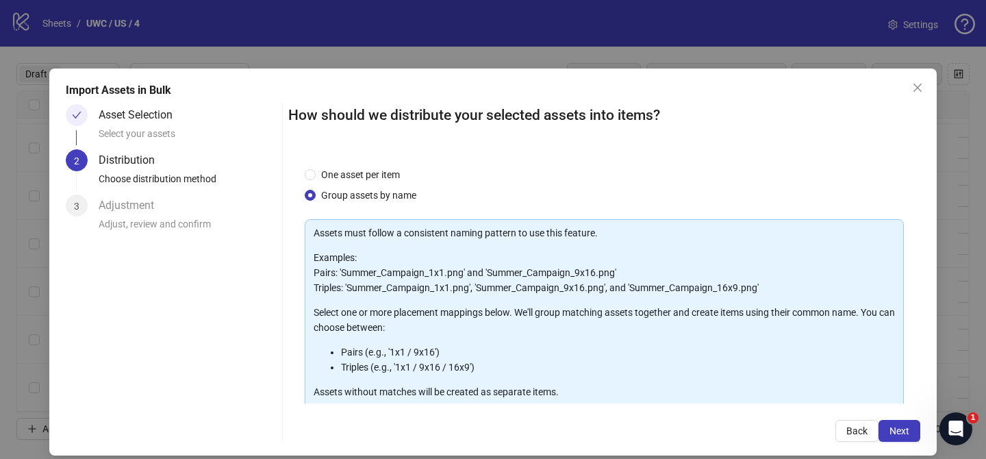
scroll to position [148, 0]
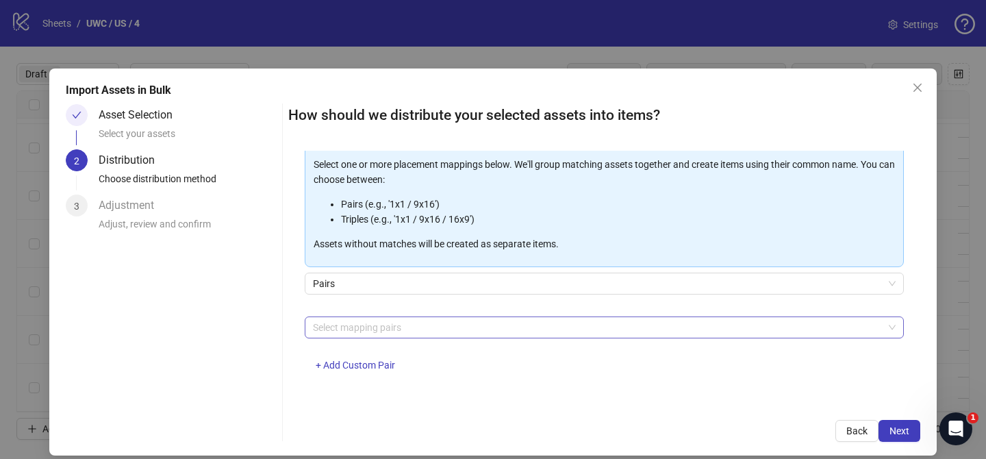
click at [404, 331] on div at bounding box center [596, 327] width 579 height 19
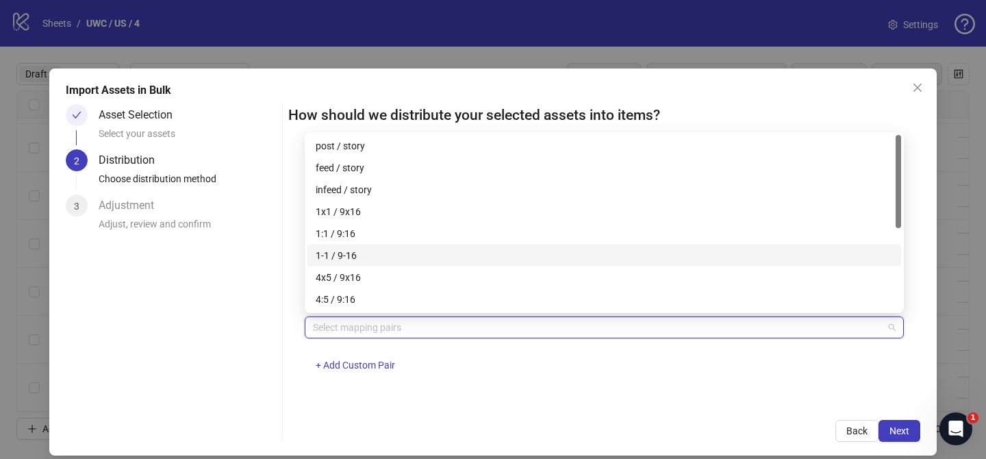
click at [412, 265] on div "1-1 / 9-16" at bounding box center [603, 255] width 593 height 22
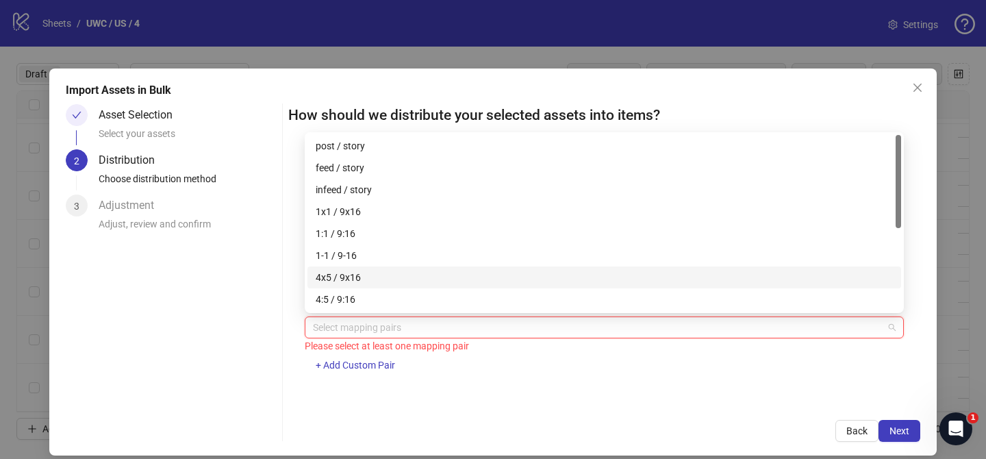
click at [409, 276] on div "4x5 / 9x16" at bounding box center [604, 277] width 577 height 15
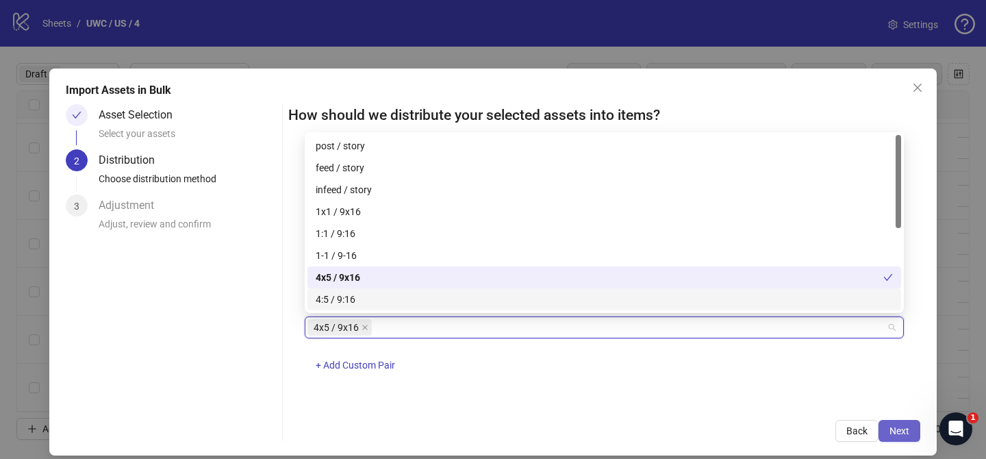
click at [904, 425] on span "Next" at bounding box center [899, 430] width 20 height 11
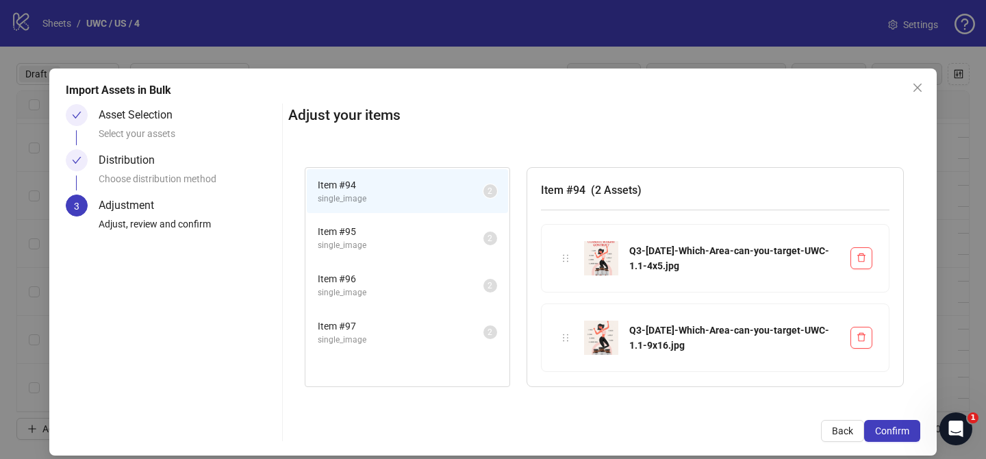
click at [904, 425] on span "Confirm" at bounding box center [892, 430] width 34 height 11
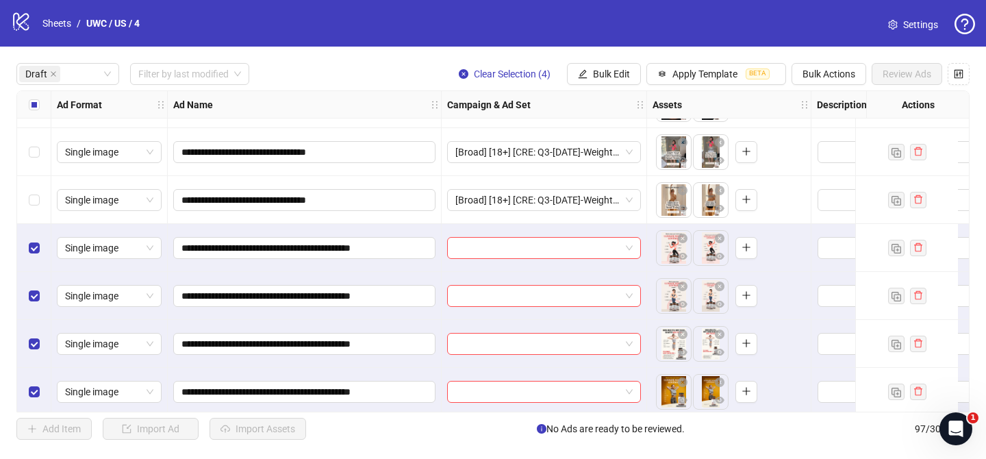
scroll to position [1773, 0]
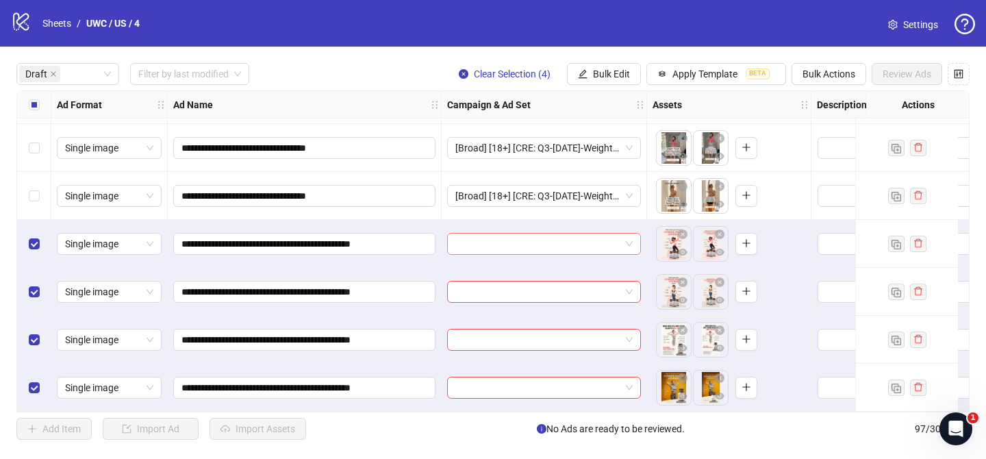
click at [532, 238] on input "search" at bounding box center [537, 243] width 165 height 21
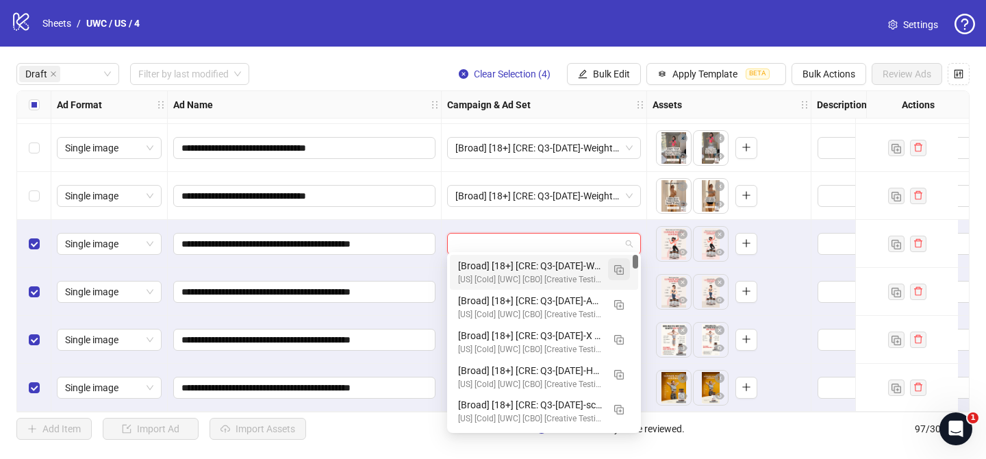
click at [615, 270] on img "button" at bounding box center [619, 270] width 10 height 10
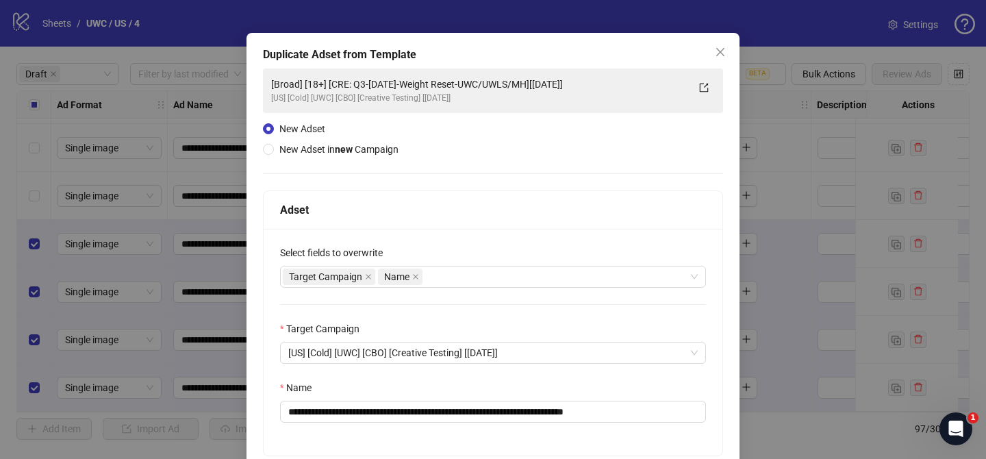
scroll to position [49, 0]
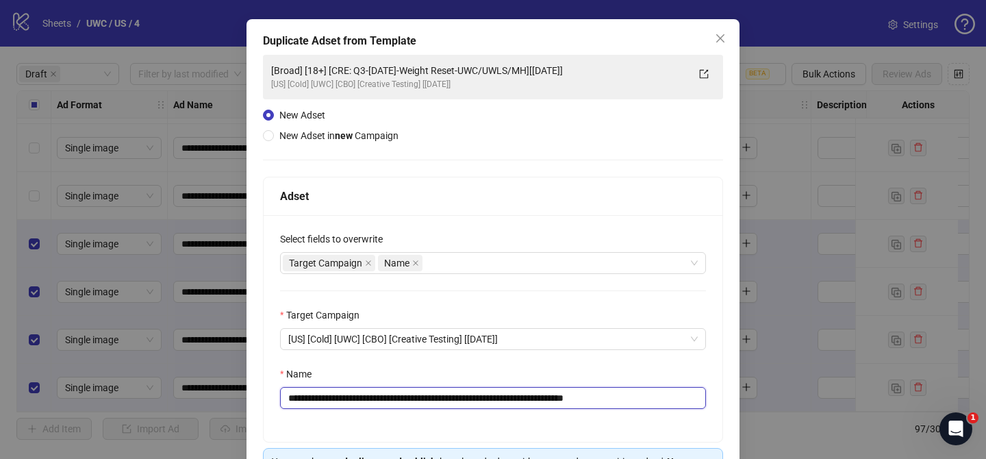
drag, startPoint x: 372, startPoint y: 393, endPoint x: 569, endPoint y: 397, distance: 196.5
click at [569, 397] on input "**********" at bounding box center [493, 398] width 426 height 22
paste input "**********"
drag, startPoint x: 669, startPoint y: 398, endPoint x: 722, endPoint y: 398, distance: 52.7
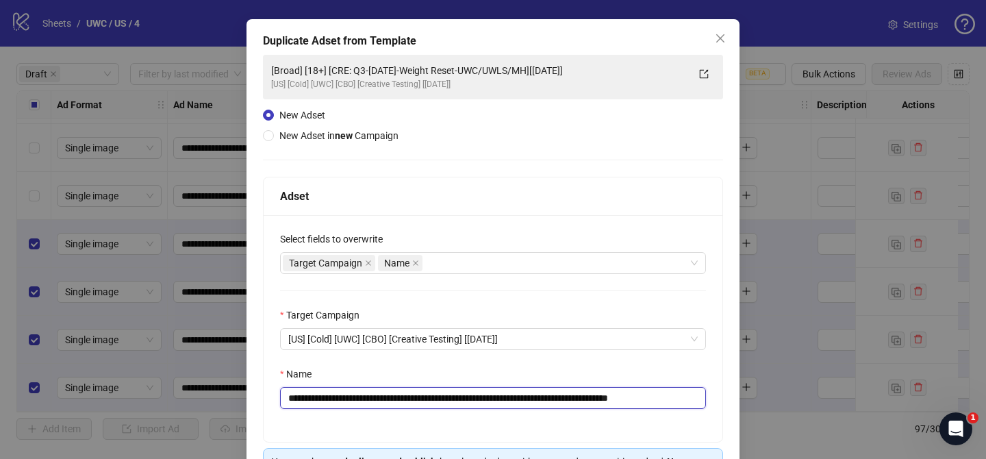
click at [722, 398] on div "**********" at bounding box center [493, 310] width 460 height 266
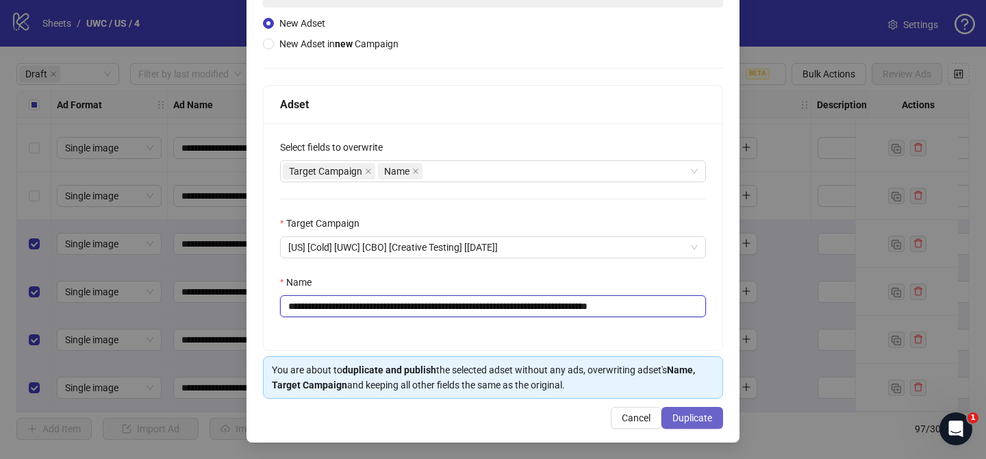
type input "**********"
click at [684, 417] on span "Duplicate" at bounding box center [692, 417] width 40 height 11
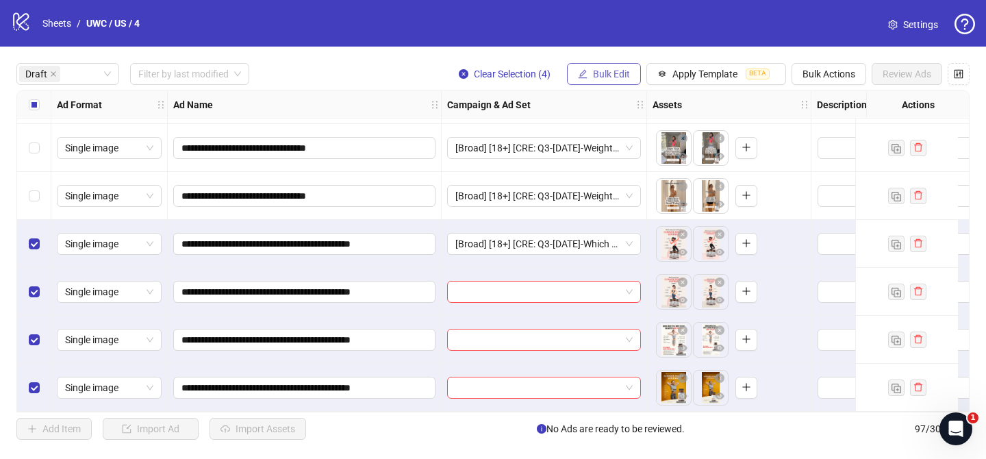
click at [609, 78] on span "Bulk Edit" at bounding box center [611, 73] width 37 height 11
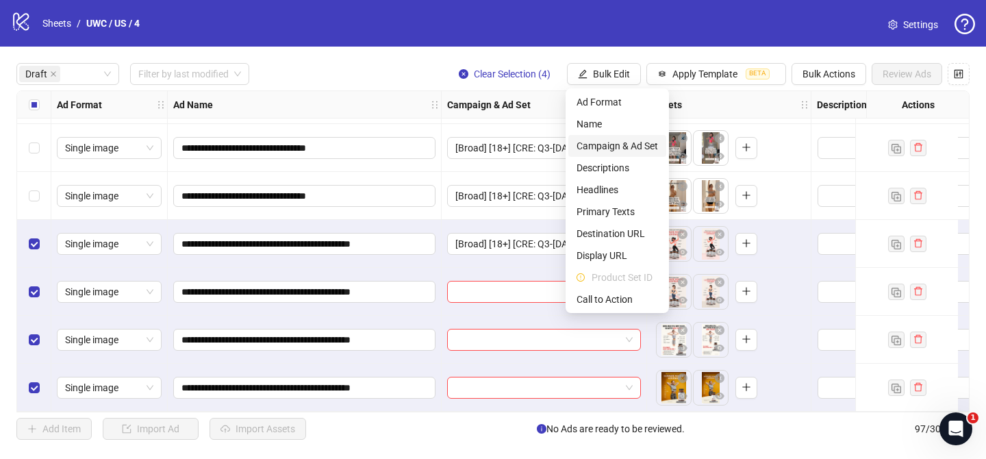
click at [608, 144] on span "Campaign & Ad Set" at bounding box center [616, 145] width 81 height 15
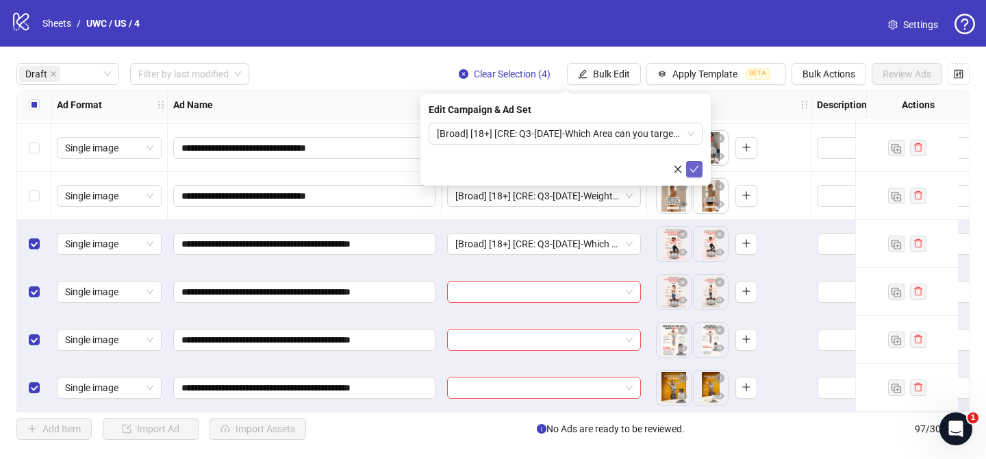
click at [694, 170] on icon "check" at bounding box center [694, 169] width 9 height 7
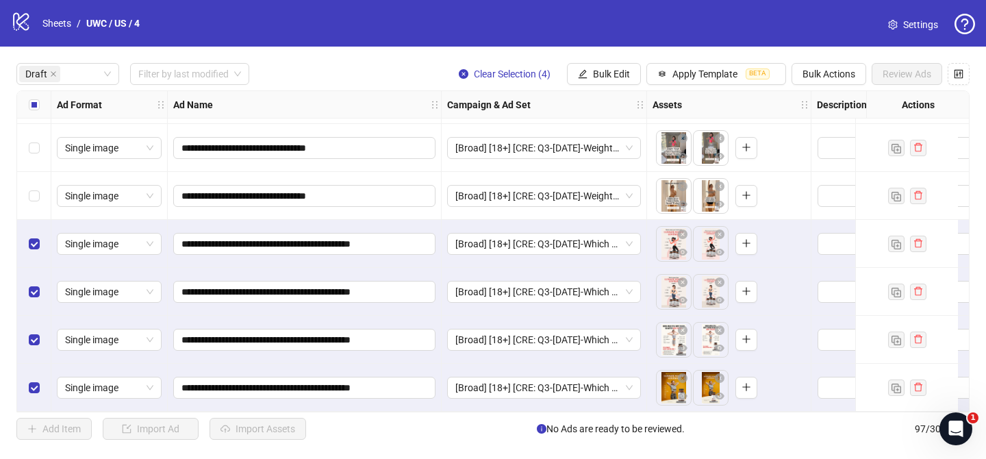
click at [40, 107] on div "Select all rows" at bounding box center [34, 104] width 34 height 27
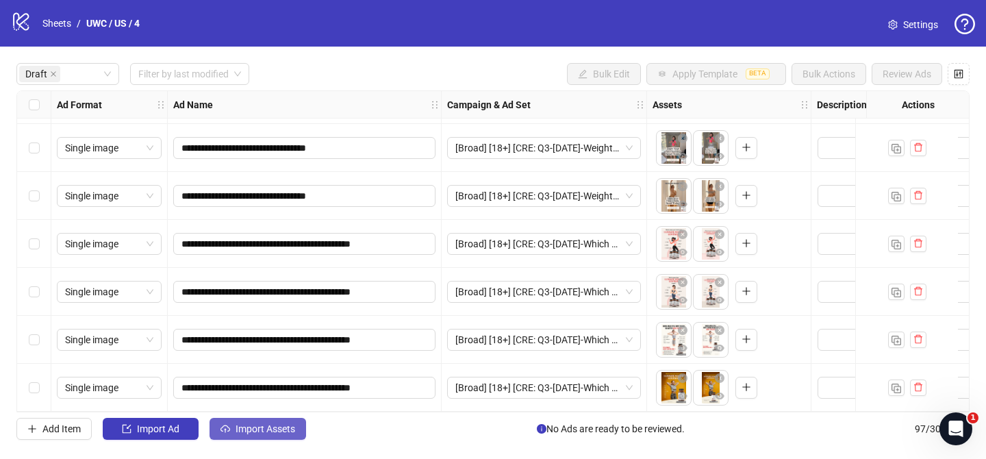
click at [283, 426] on span "Import Assets" at bounding box center [265, 428] width 60 height 11
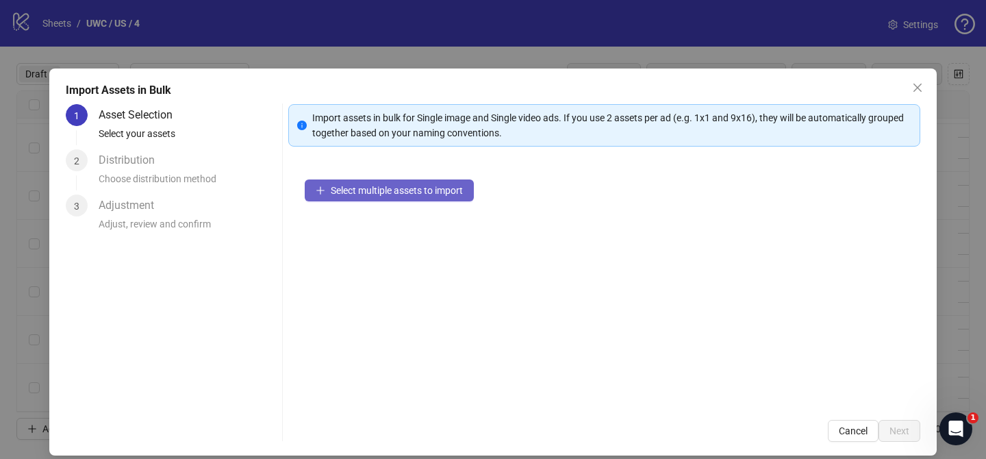
click at [433, 192] on span "Select multiple assets to import" at bounding box center [397, 190] width 132 height 11
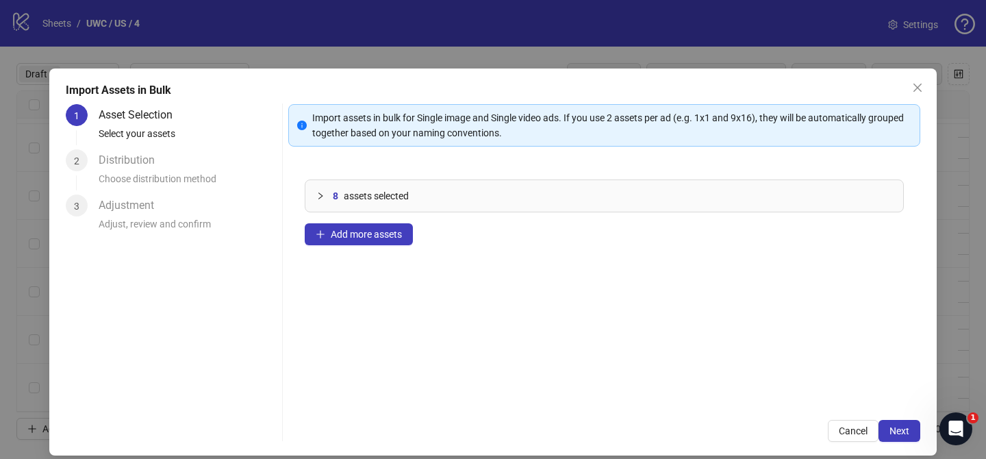
click at [907, 432] on span "Next" at bounding box center [899, 430] width 20 height 11
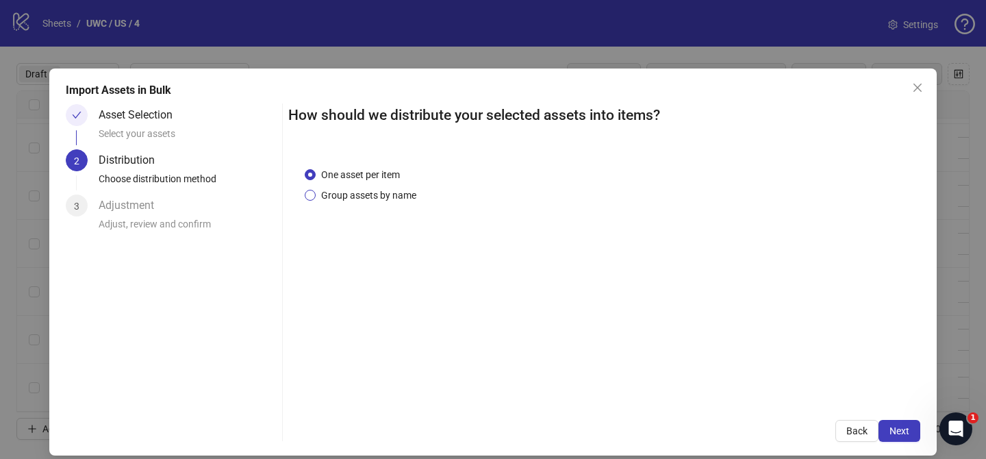
click at [396, 198] on span "Group assets by name" at bounding box center [369, 195] width 106 height 15
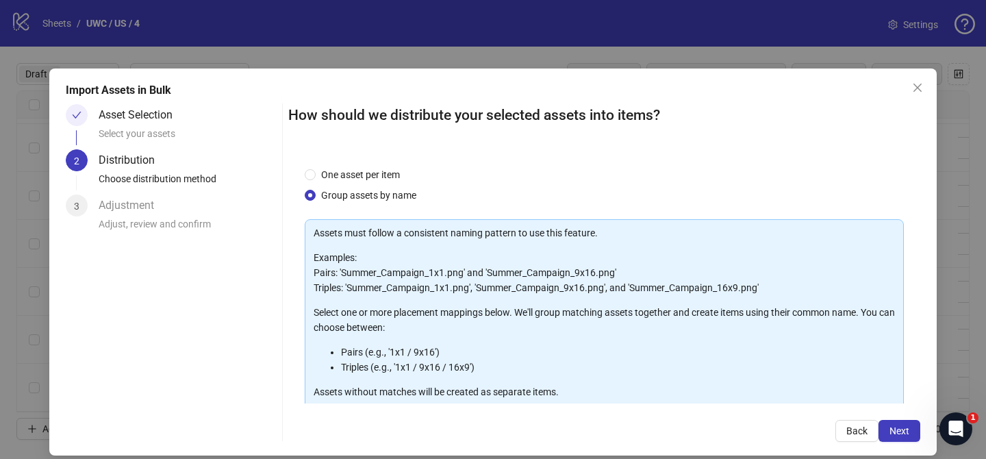
scroll to position [148, 0]
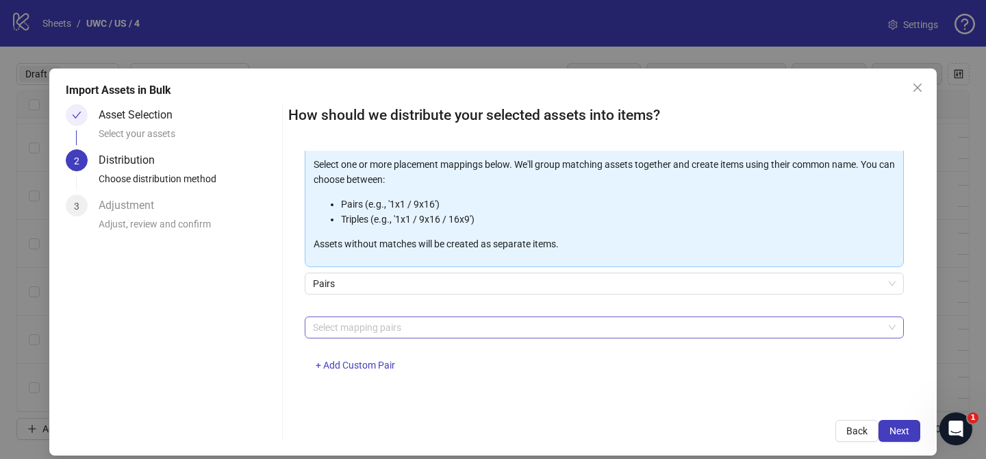
click at [403, 322] on div at bounding box center [596, 327] width 579 height 19
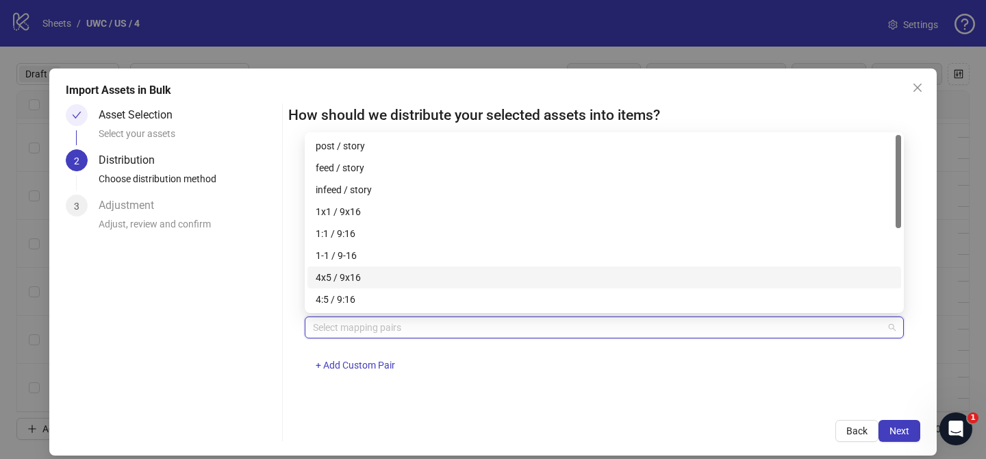
click at [392, 275] on div "4x5 / 9x16" at bounding box center [604, 277] width 577 height 15
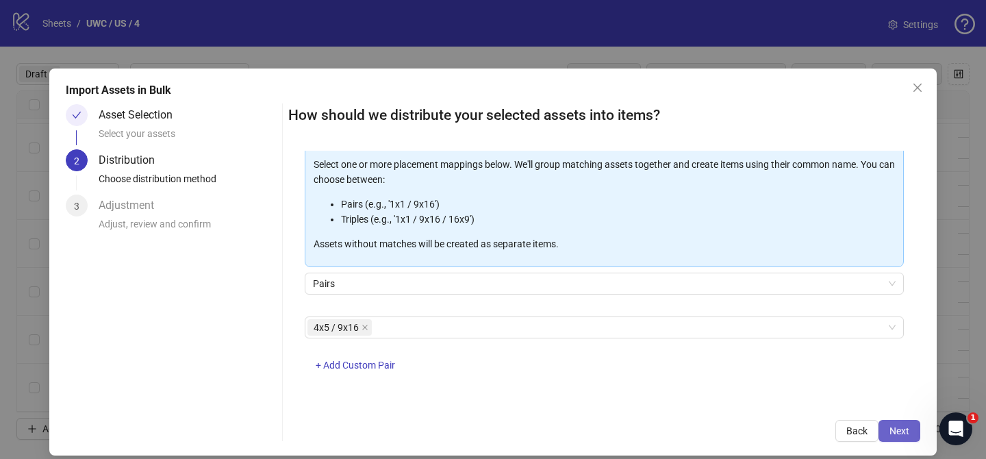
click at [895, 434] on span "Next" at bounding box center [899, 430] width 20 height 11
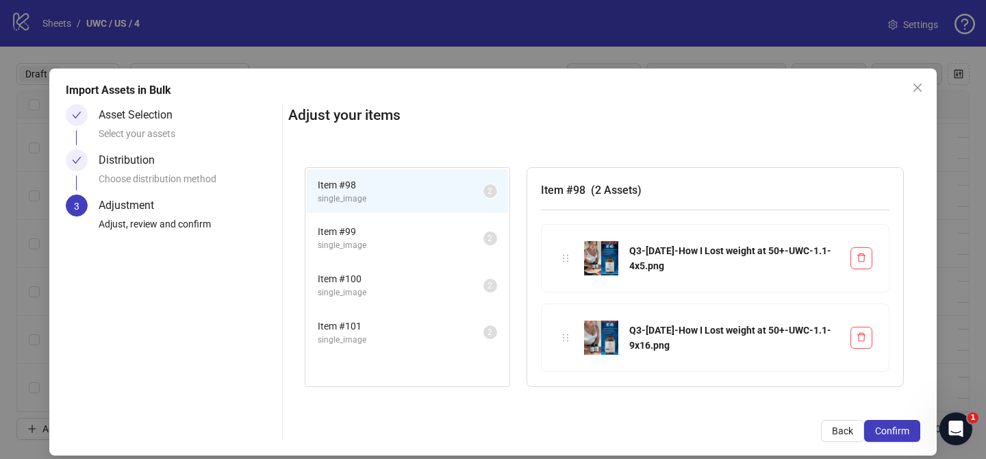
click at [895, 434] on span "Confirm" at bounding box center [892, 430] width 34 height 11
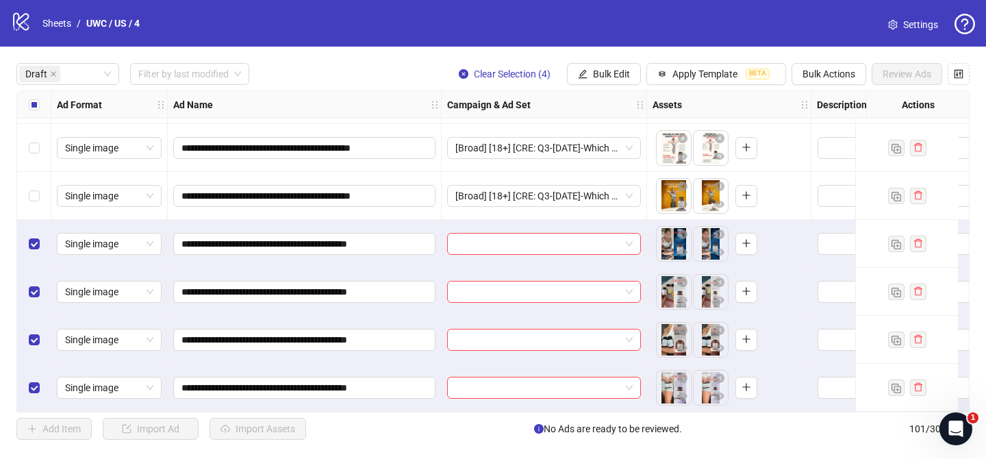
scroll to position [1964, 0]
click at [580, 234] on input "search" at bounding box center [537, 243] width 165 height 21
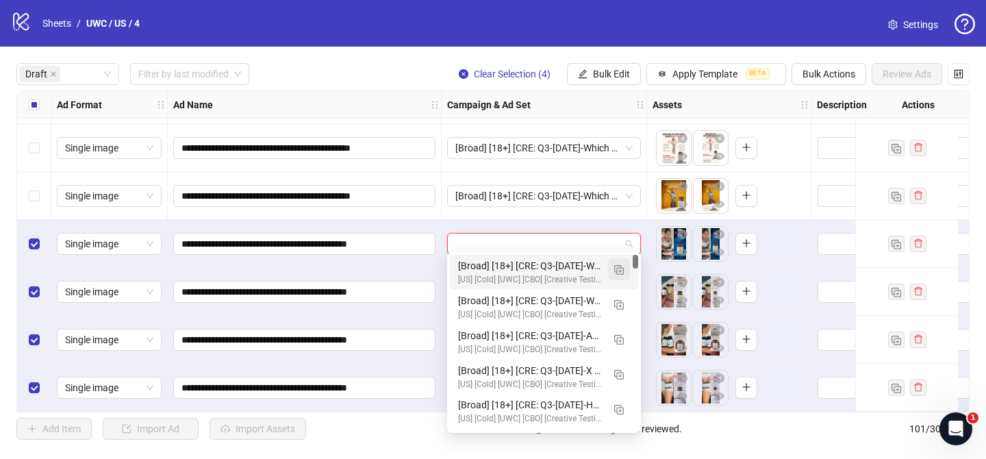
click at [621, 267] on img "button" at bounding box center [619, 270] width 10 height 10
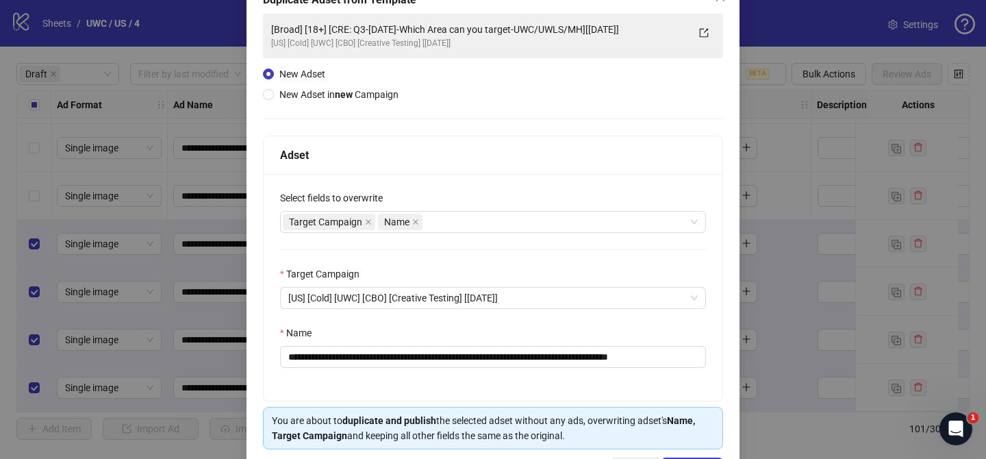
scroll to position [96, 0]
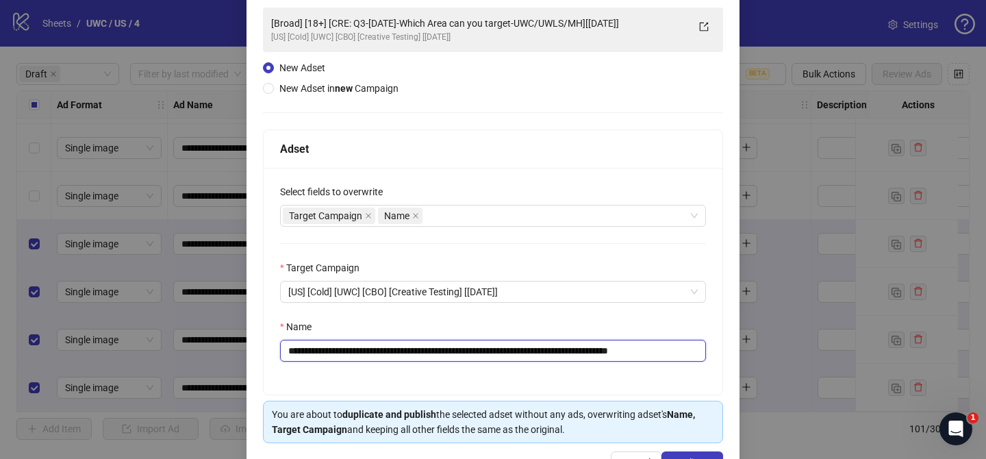
drag, startPoint x: 371, startPoint y: 352, endPoint x: 626, endPoint y: 357, distance: 254.6
click at [626, 357] on input "**********" at bounding box center [493, 350] width 426 height 22
paste input "text"
drag, startPoint x: 671, startPoint y: 350, endPoint x: 736, endPoint y: 348, distance: 65.1
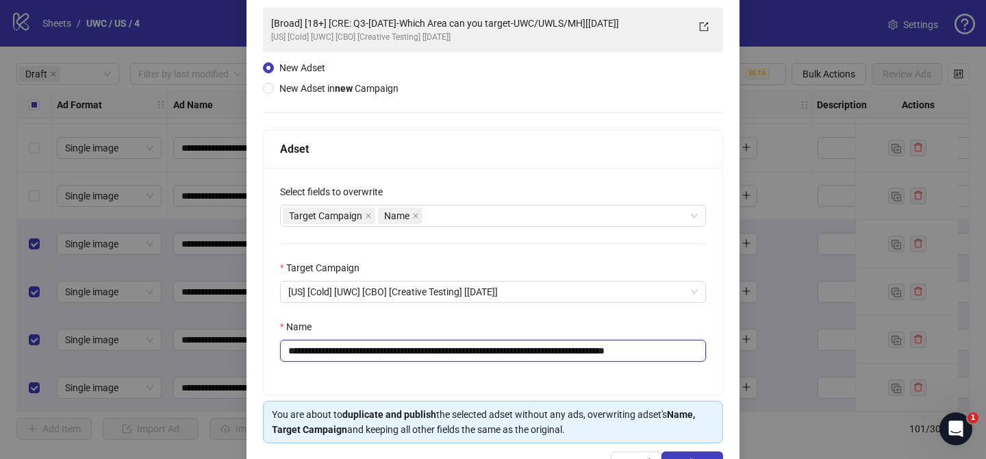
click at [736, 348] on div "**********" at bounding box center [492, 229] width 493 height 515
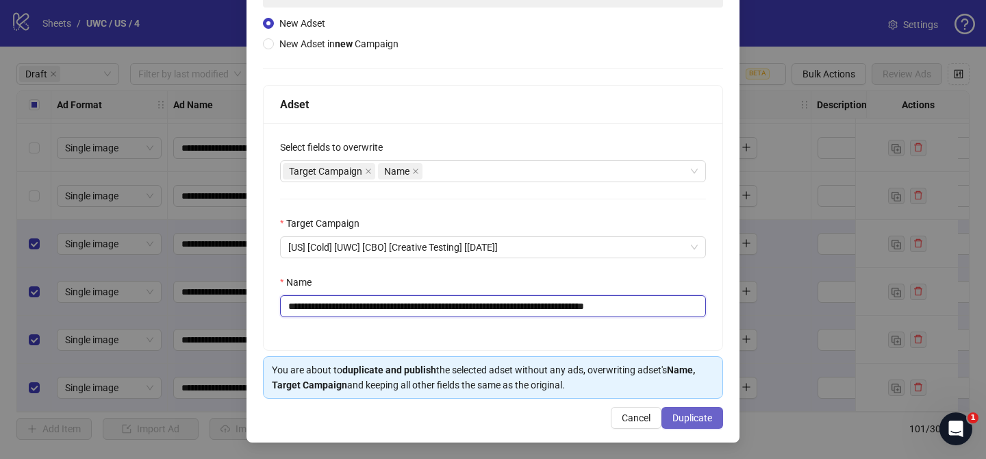
type input "**********"
click at [695, 421] on span "Duplicate" at bounding box center [692, 417] width 40 height 11
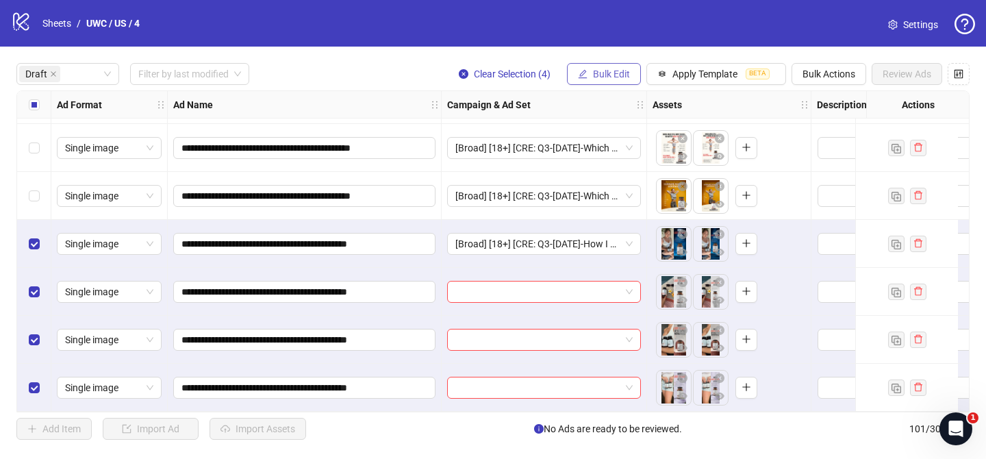
click at [613, 74] on span "Bulk Edit" at bounding box center [611, 73] width 37 height 11
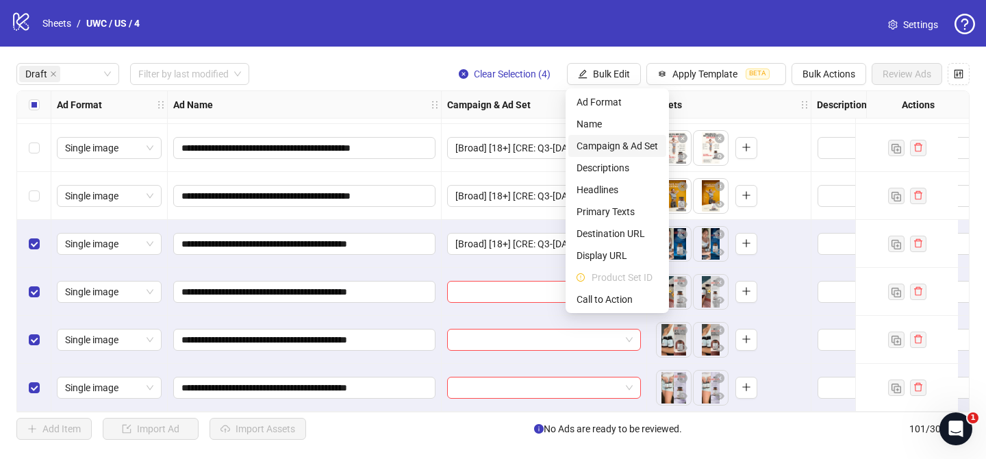
click at [628, 143] on span "Campaign & Ad Set" at bounding box center [616, 145] width 81 height 15
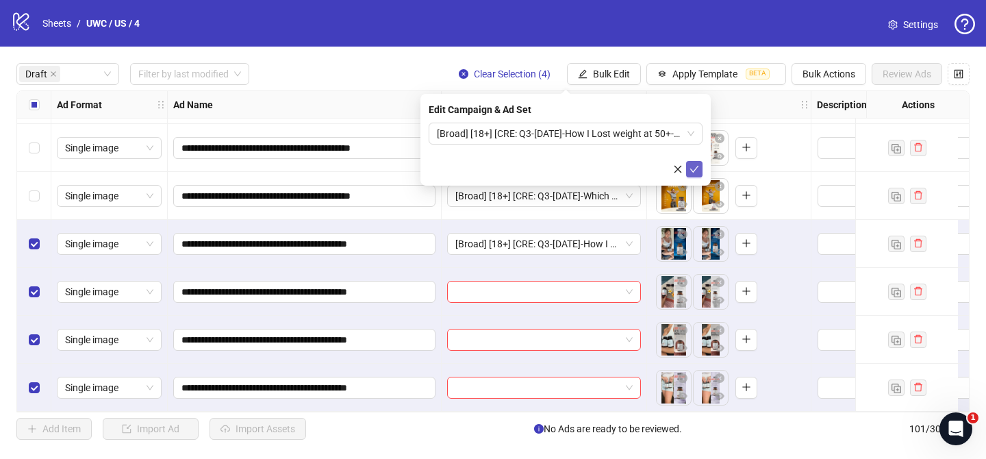
click at [695, 170] on icon "check" at bounding box center [694, 169] width 10 height 10
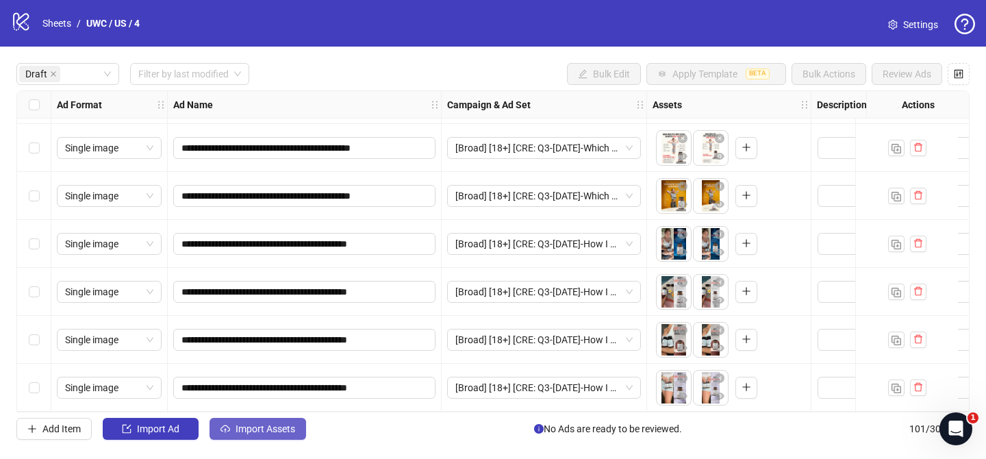
click at [289, 428] on span "Import Assets" at bounding box center [265, 428] width 60 height 11
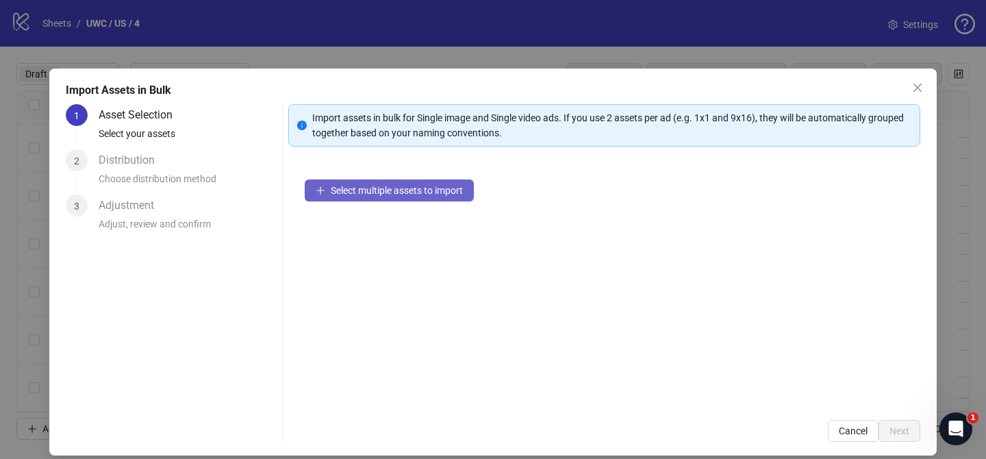
click at [450, 185] on span "Select multiple assets to import" at bounding box center [397, 190] width 132 height 11
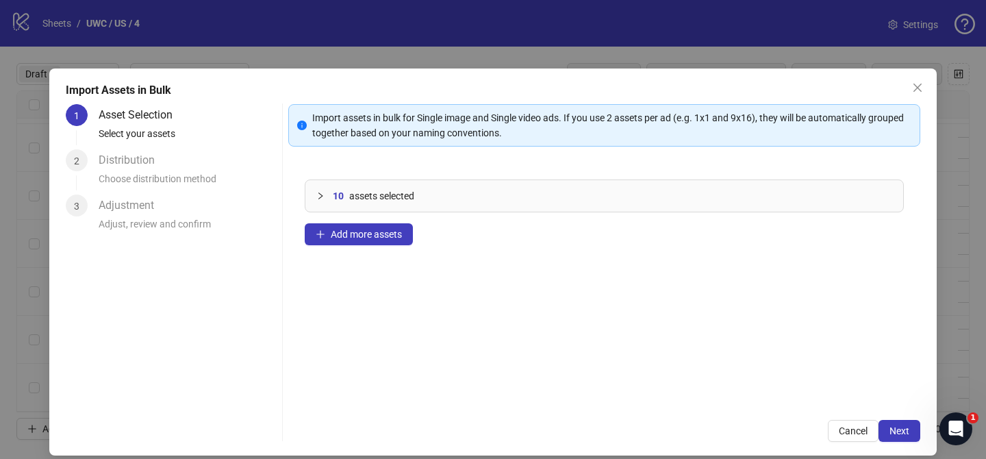
click at [898, 428] on span "Next" at bounding box center [899, 430] width 20 height 11
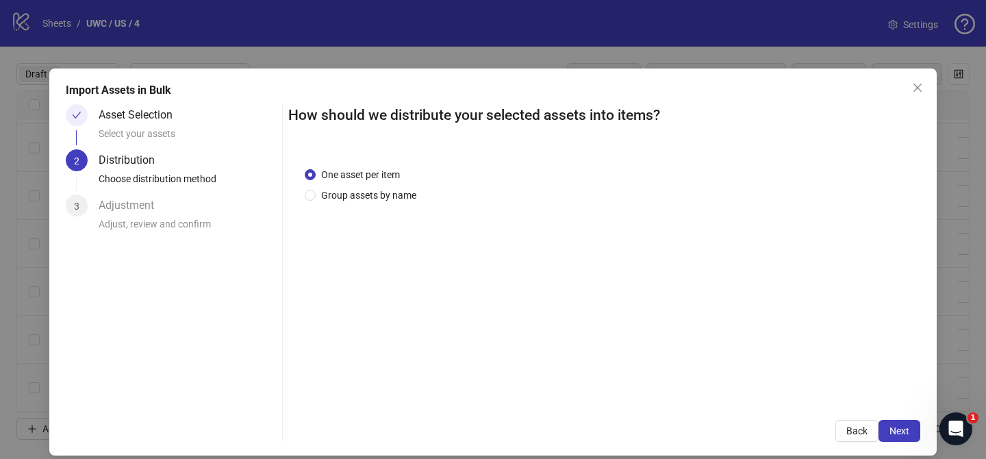
click at [388, 206] on div "One asset per item Group assets by name" at bounding box center [604, 277] width 632 height 253
click at [374, 197] on span "Group assets by name" at bounding box center [369, 195] width 106 height 15
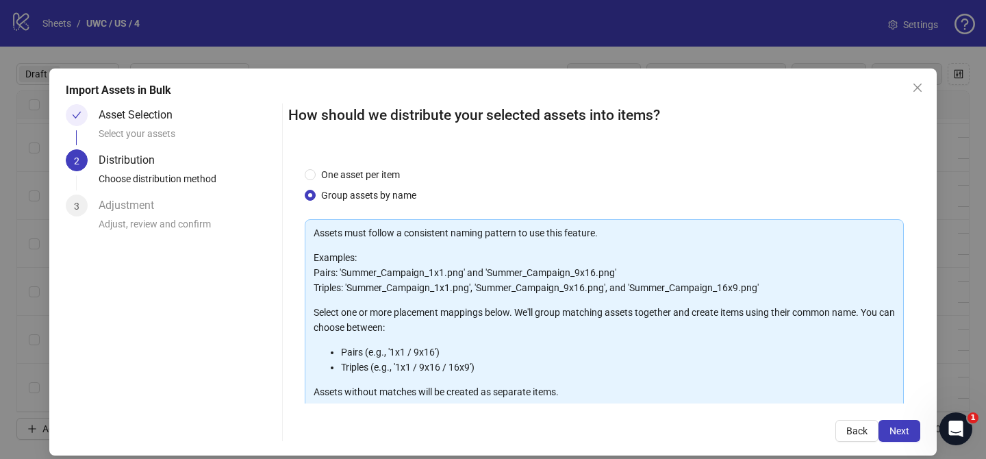
scroll to position [148, 0]
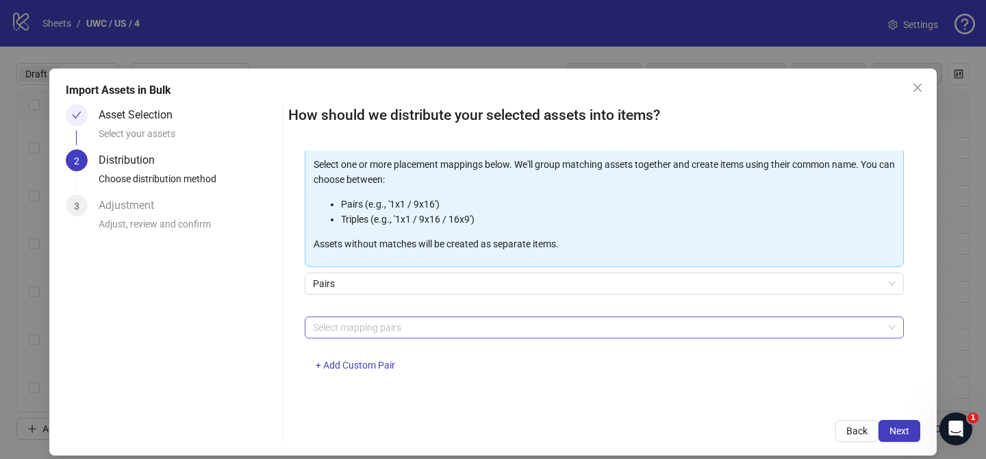
click at [382, 327] on div at bounding box center [596, 327] width 579 height 19
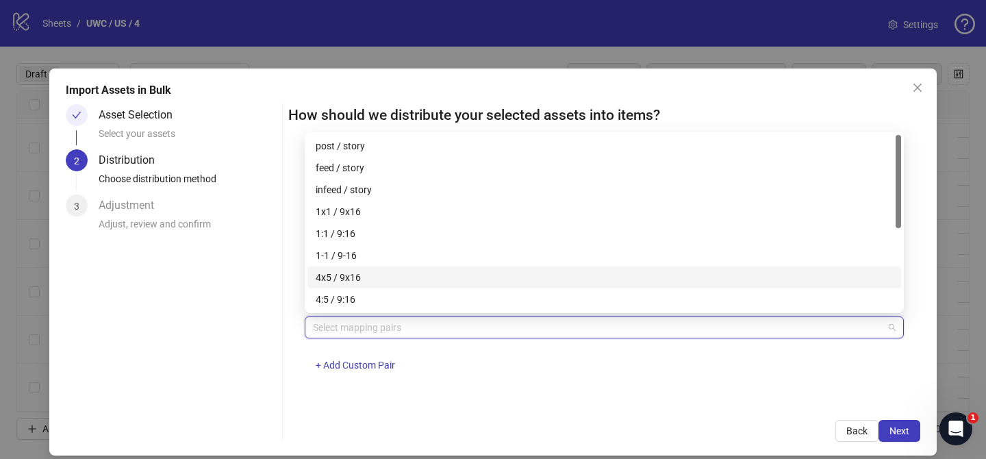
click at [388, 272] on div "4x5 / 9x16" at bounding box center [604, 277] width 577 height 15
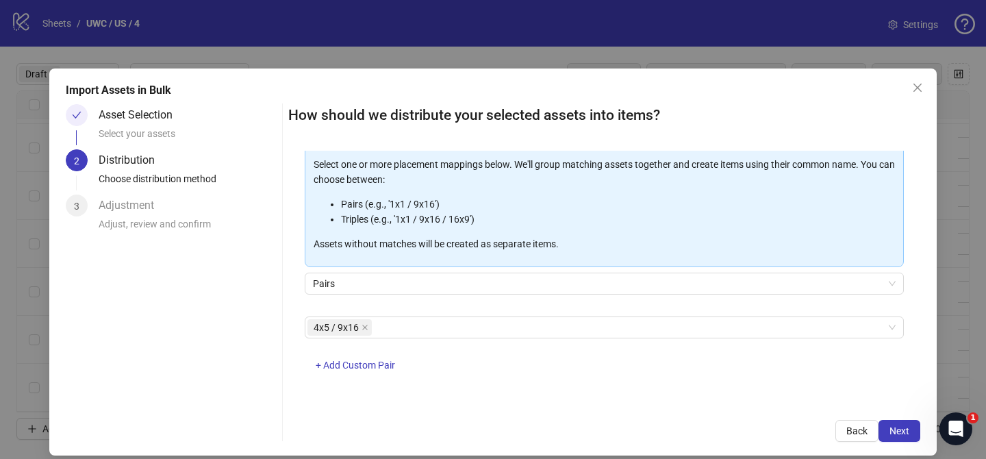
click at [909, 442] on div "Import Assets in Bulk Asset Selection Select your assets 2 Distribution Choose …" at bounding box center [492, 261] width 887 height 387
click at [909, 428] on button "Next" at bounding box center [899, 431] width 42 height 22
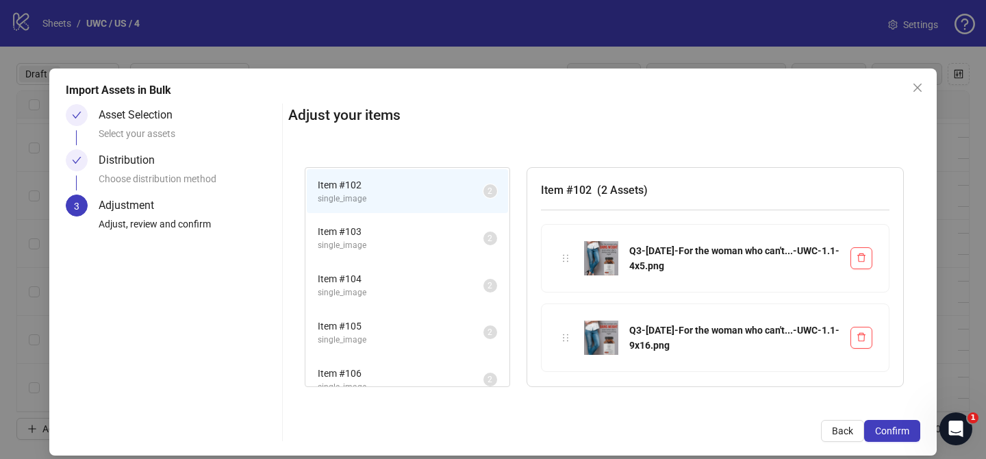
click at [909, 428] on button "Confirm" at bounding box center [892, 431] width 56 height 22
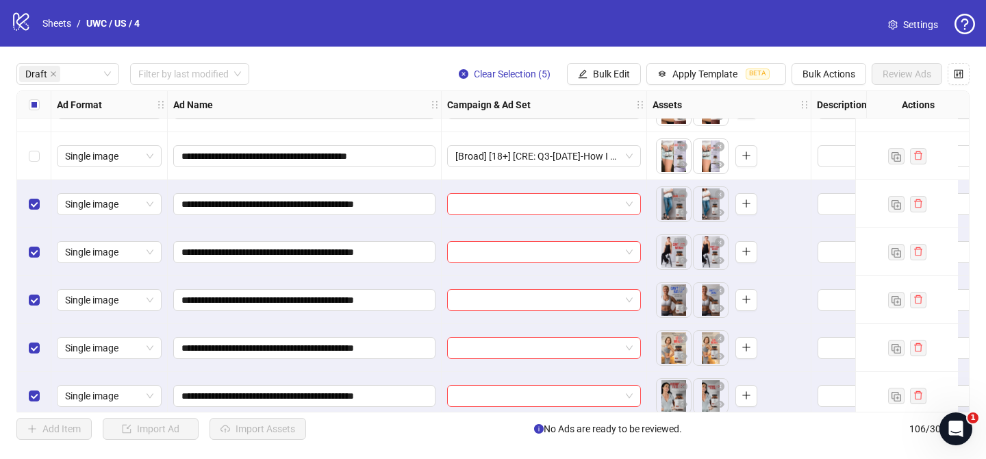
scroll to position [2204, 0]
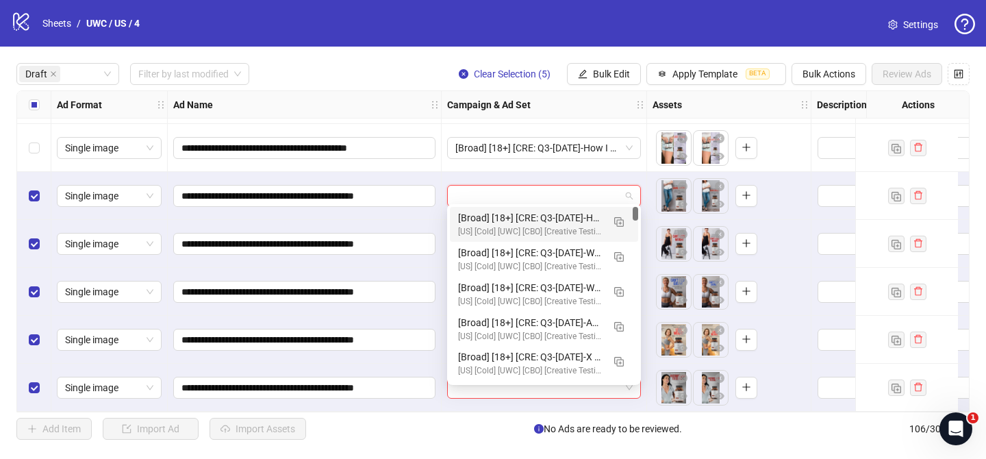
click at [544, 194] on input "search" at bounding box center [537, 195] width 165 height 21
click at [615, 224] on img "button" at bounding box center [619, 222] width 10 height 10
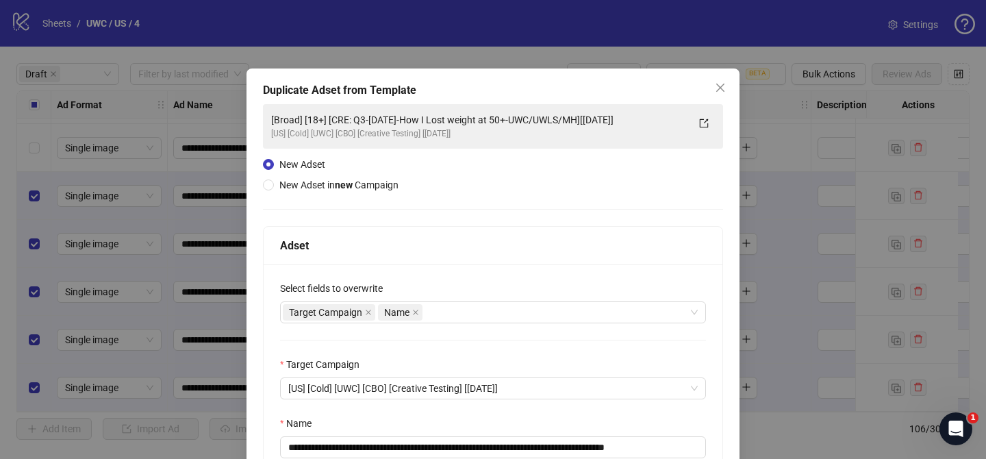
scroll to position [40, 0]
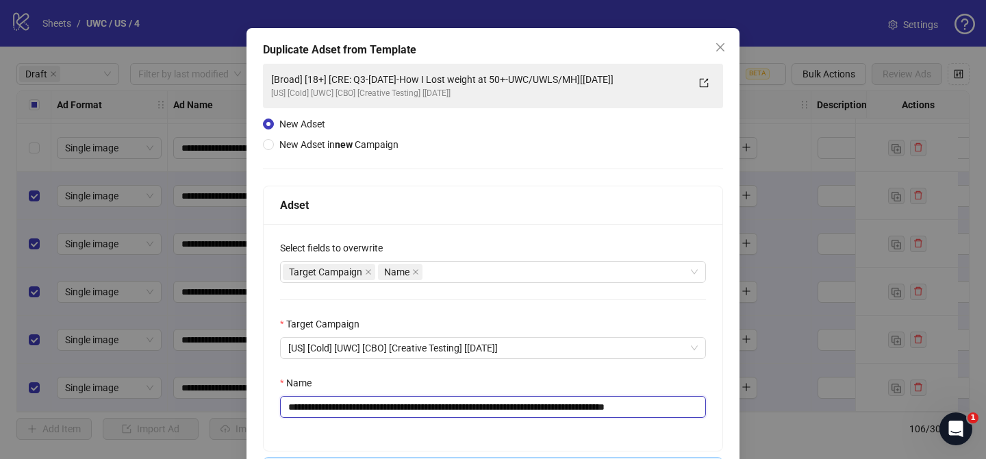
drag, startPoint x: 370, startPoint y: 407, endPoint x: 619, endPoint y: 407, distance: 249.8
click at [619, 407] on input "**********" at bounding box center [493, 407] width 426 height 22
paste input "**"
drag, startPoint x: 669, startPoint y: 410, endPoint x: 719, endPoint y: 409, distance: 50.0
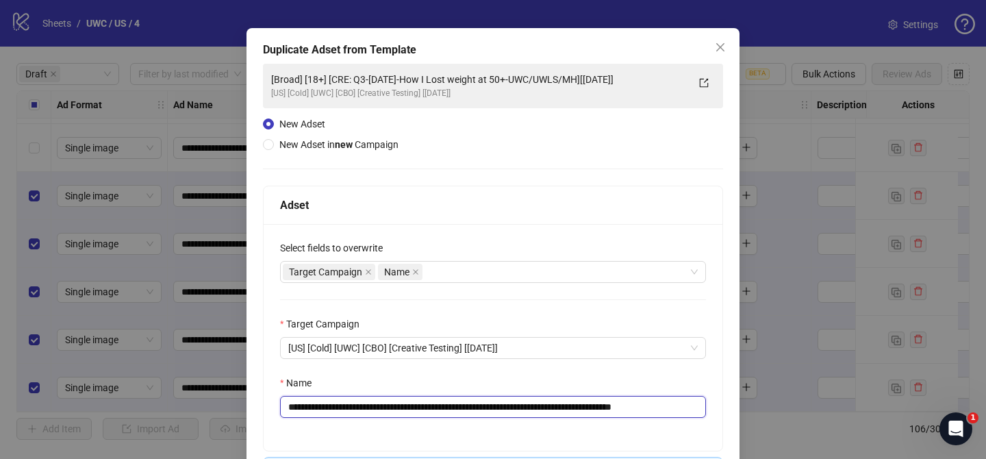
click at [719, 409] on div "**********" at bounding box center [492, 337] width 459 height 227
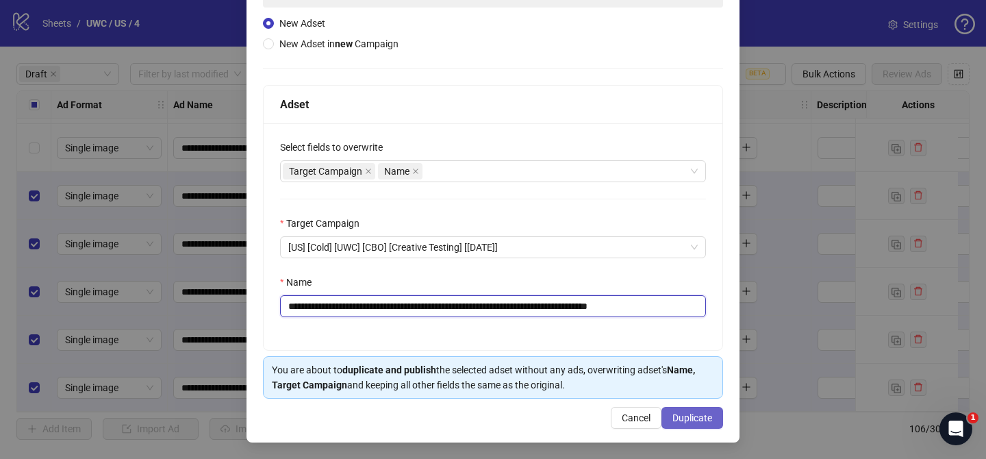
type input "**********"
click at [697, 426] on button "Duplicate" at bounding box center [692, 418] width 62 height 22
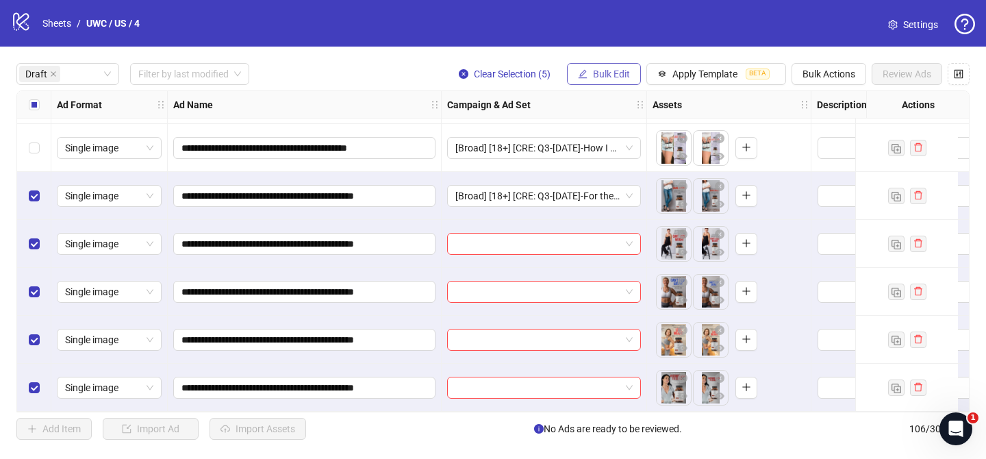
click at [600, 81] on button "Bulk Edit" at bounding box center [604, 74] width 74 height 22
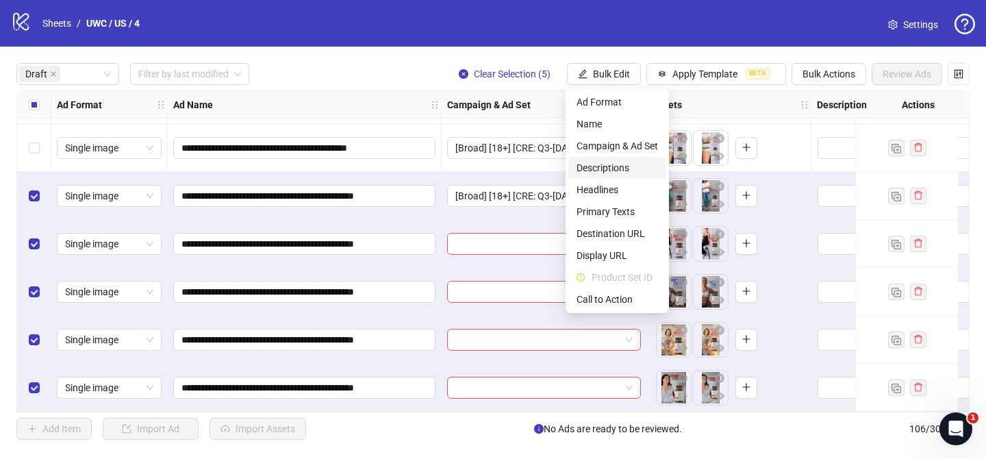
click at [623, 157] on li "Descriptions" at bounding box center [617, 168] width 98 height 22
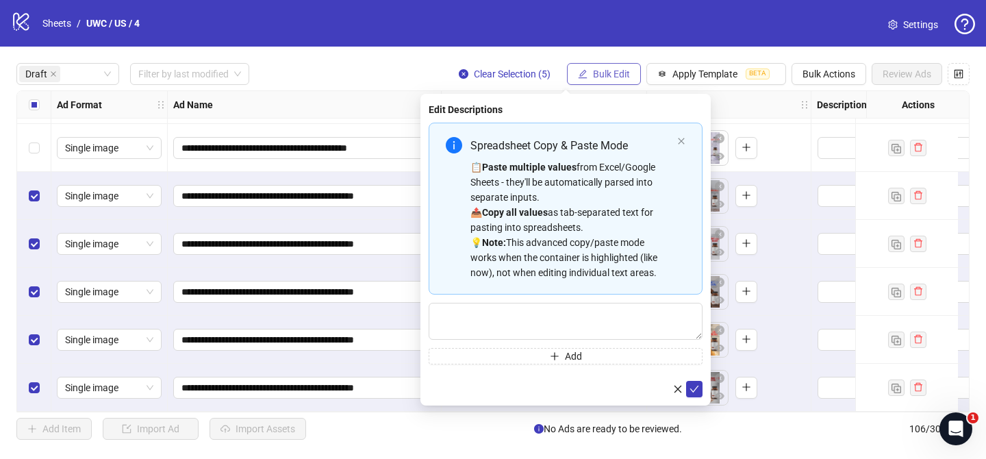
click at [606, 71] on span "Bulk Edit" at bounding box center [611, 73] width 37 height 11
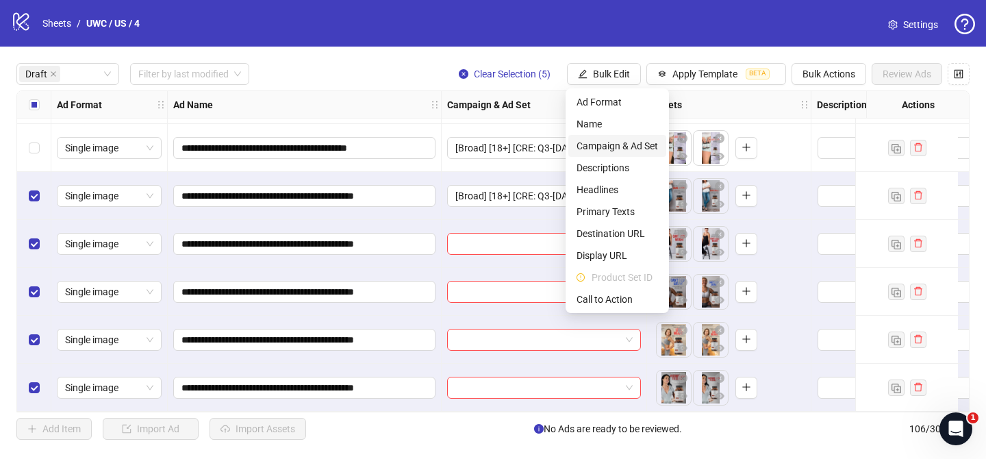
click at [633, 144] on span "Campaign & Ad Set" at bounding box center [616, 145] width 81 height 15
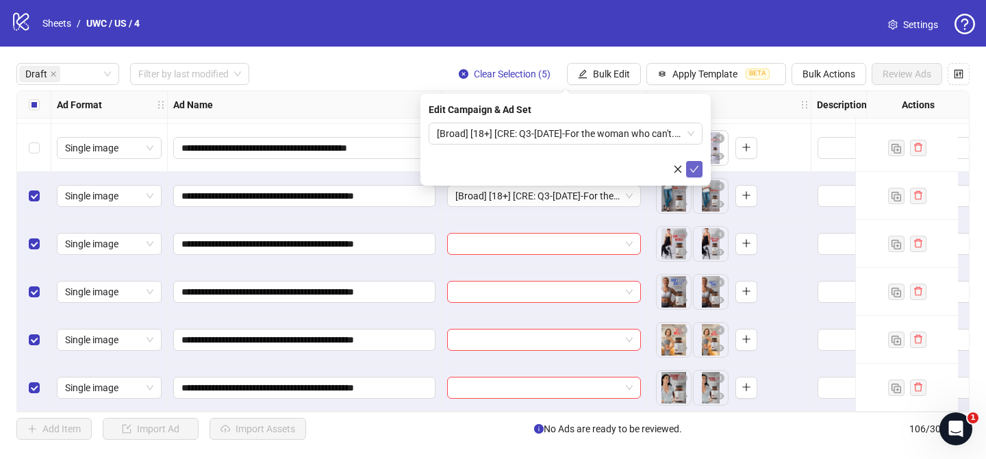
click at [693, 164] on icon "check" at bounding box center [694, 169] width 10 height 10
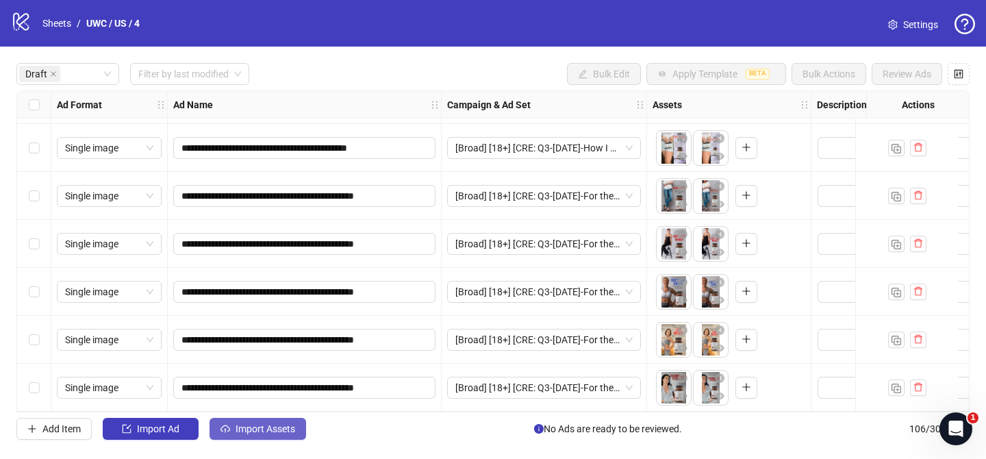
click at [286, 435] on button "Import Assets" at bounding box center [257, 428] width 96 height 22
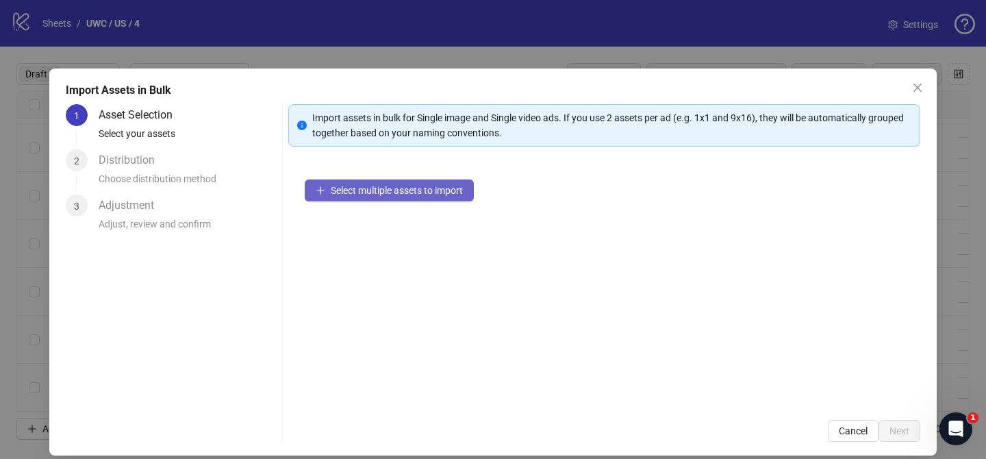
click at [436, 190] on span "Select multiple assets to import" at bounding box center [397, 190] width 132 height 11
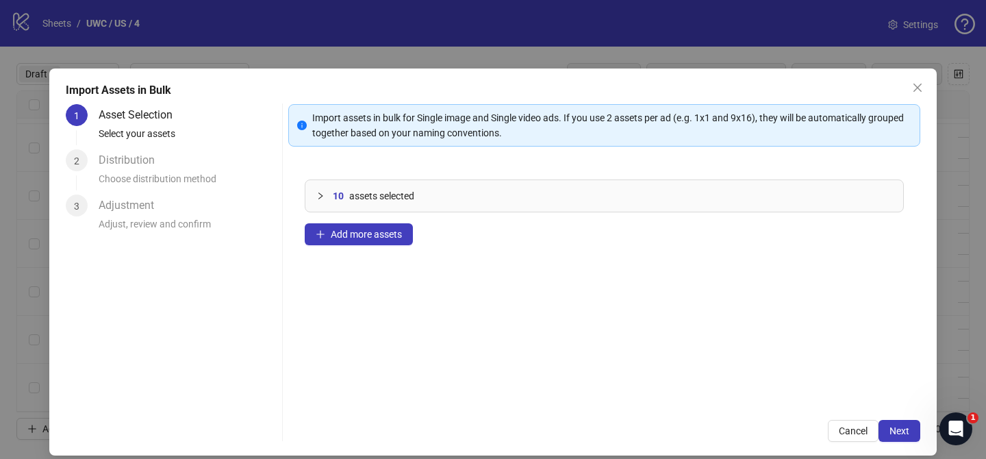
click at [903, 433] on span "Next" at bounding box center [899, 430] width 20 height 11
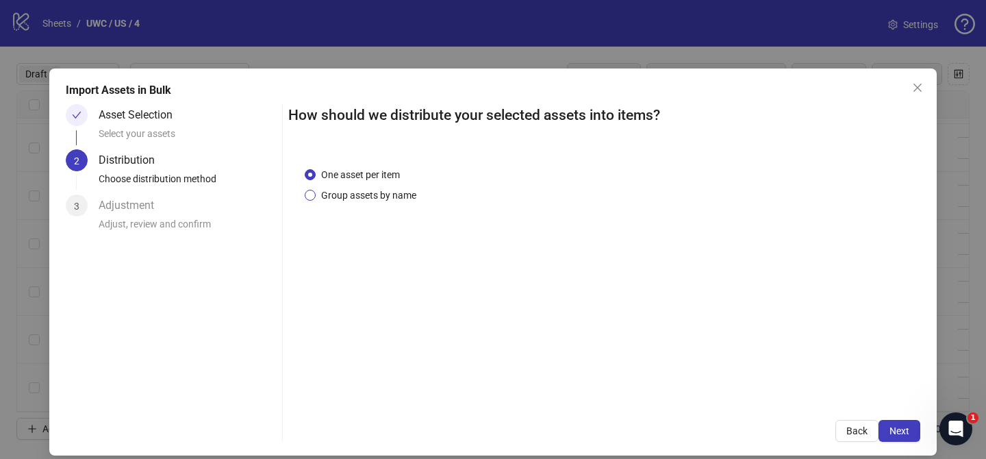
click at [378, 191] on span "Group assets by name" at bounding box center [369, 195] width 106 height 15
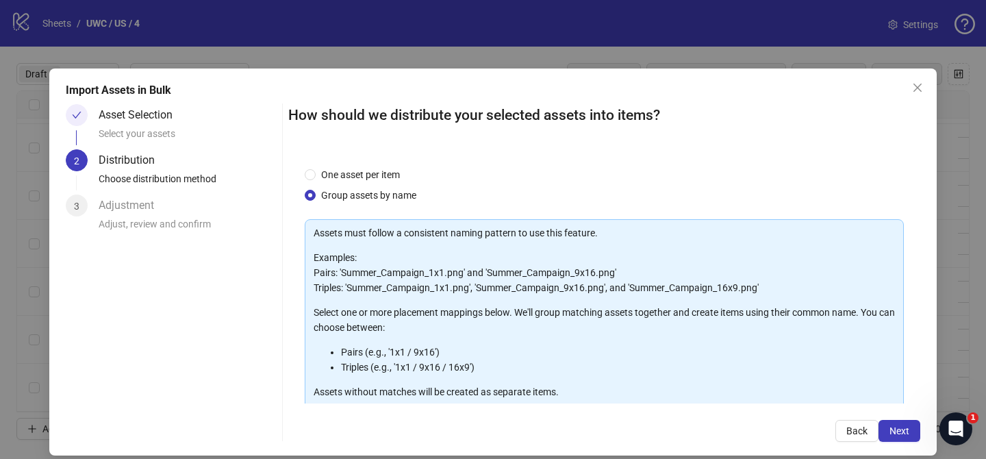
scroll to position [148, 0]
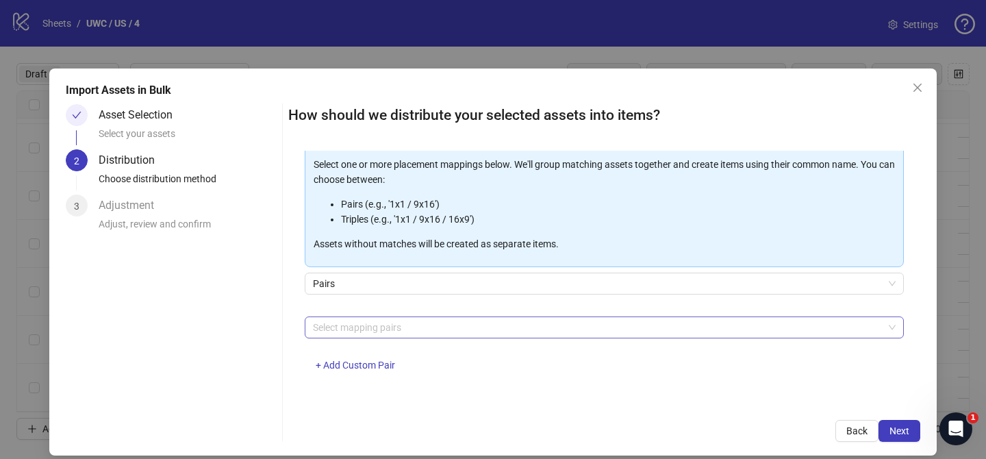
click at [400, 327] on div at bounding box center [596, 327] width 579 height 19
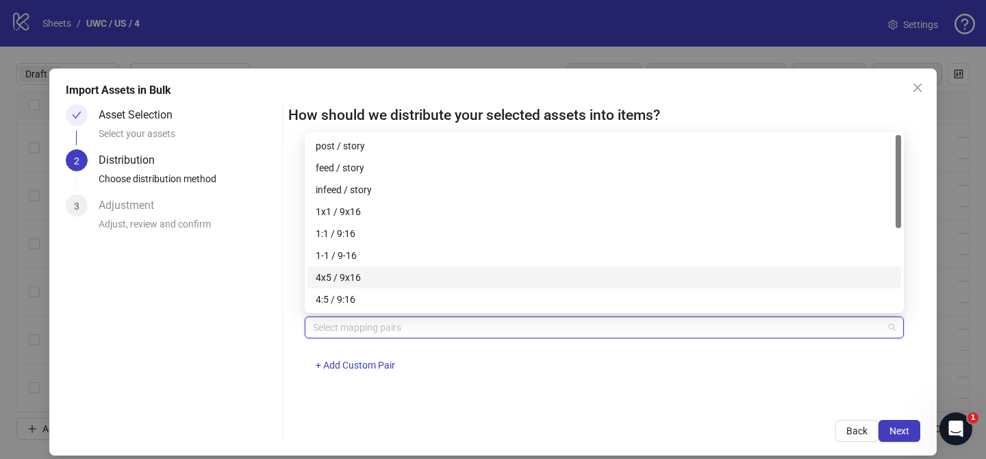
click at [444, 270] on div "4x5 / 9x16" at bounding box center [604, 277] width 577 height 15
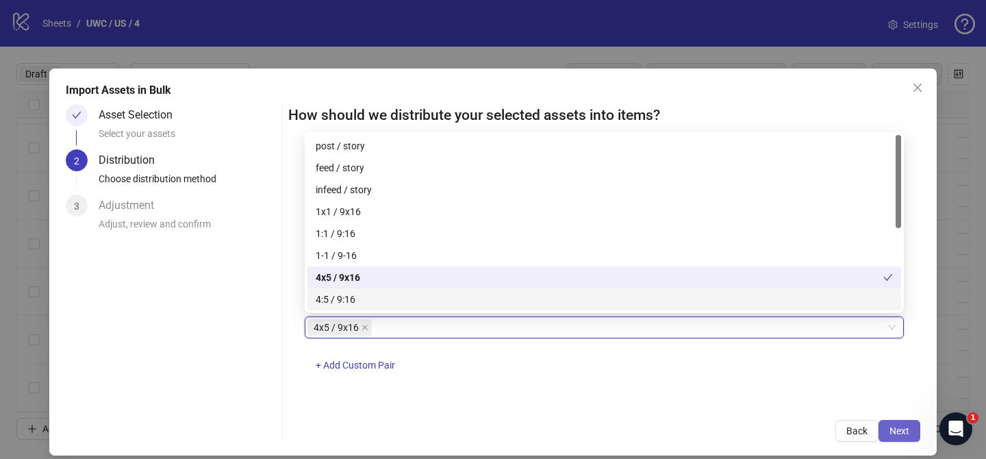
click at [901, 428] on span "Next" at bounding box center [899, 430] width 20 height 11
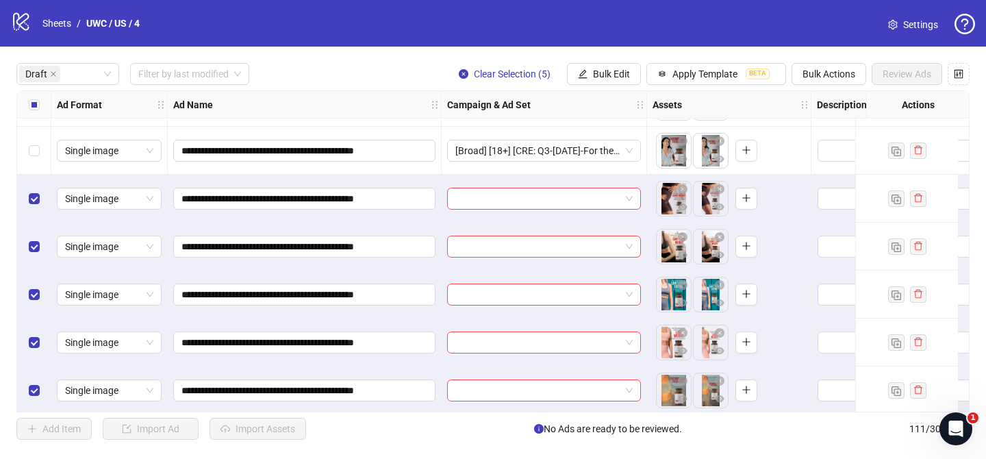
scroll to position [2443, 0]
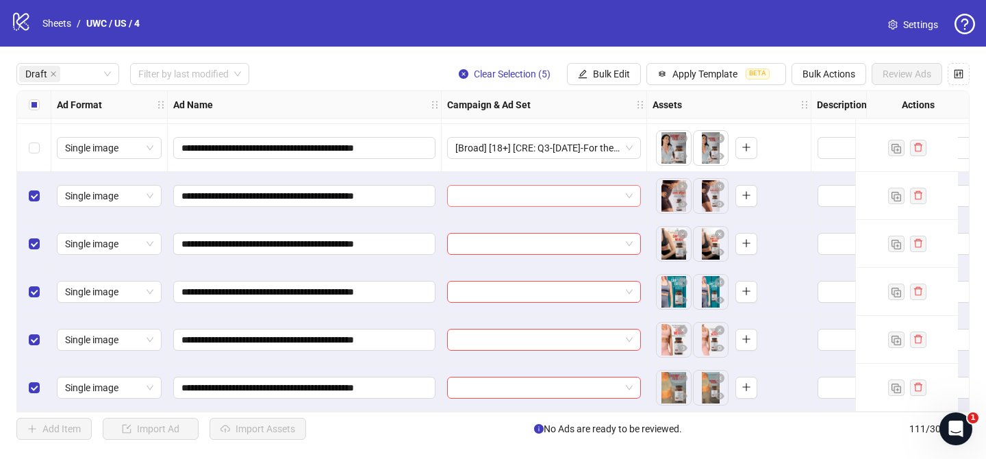
click at [572, 192] on input "search" at bounding box center [537, 195] width 165 height 21
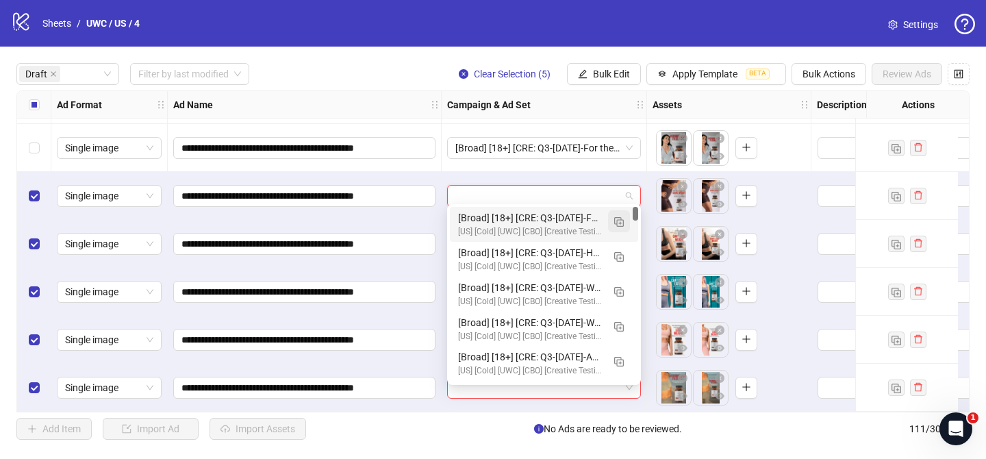
click at [619, 220] on img "button" at bounding box center [619, 222] width 10 height 10
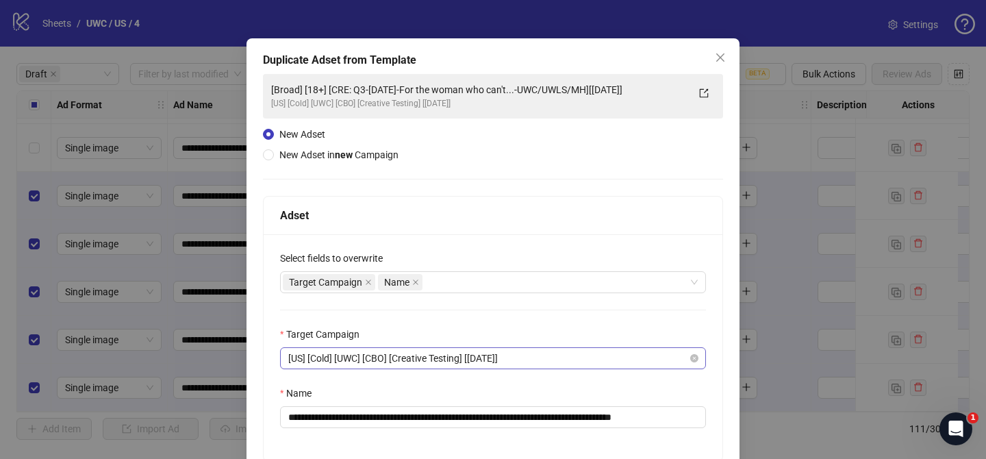
scroll to position [51, 0]
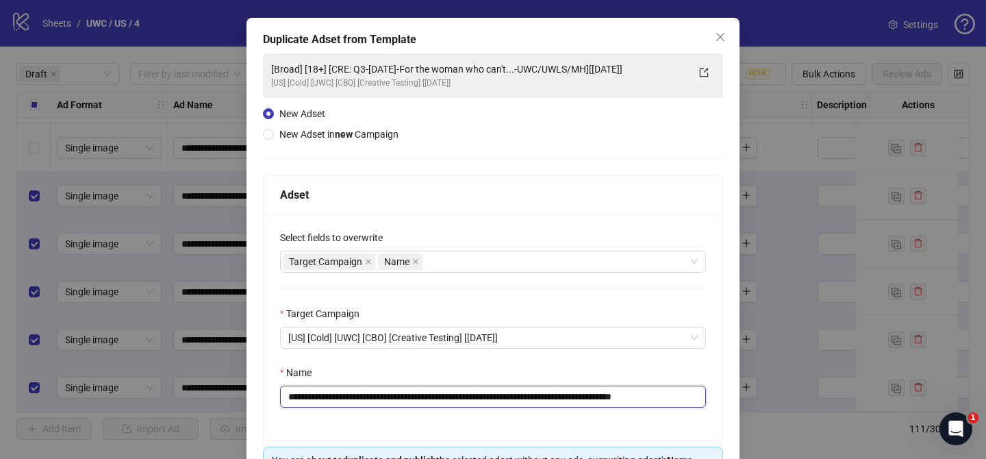
drag, startPoint x: 371, startPoint y: 398, endPoint x: 626, endPoint y: 397, distance: 254.6
click at [626, 397] on input "**********" at bounding box center [493, 396] width 426 height 22
paste input "**"
drag, startPoint x: 671, startPoint y: 397, endPoint x: 704, endPoint y: 397, distance: 32.2
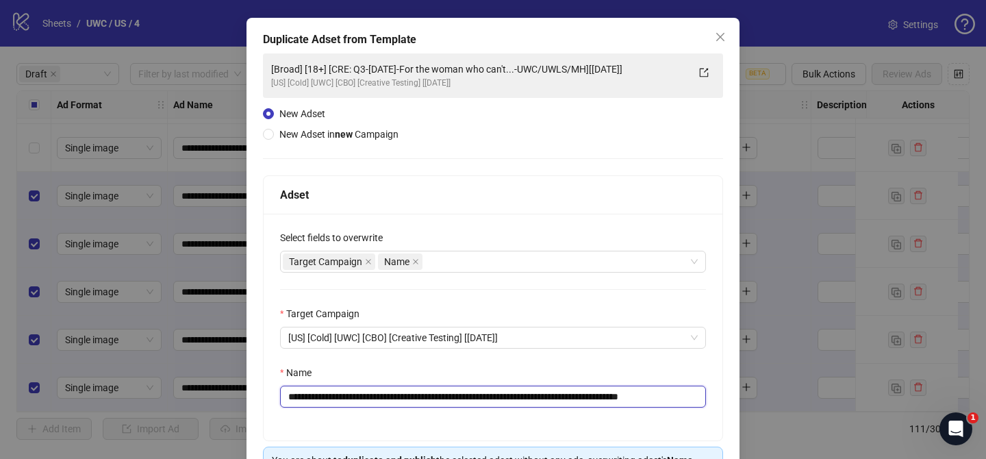
click at [704, 397] on input "**********" at bounding box center [493, 396] width 426 height 22
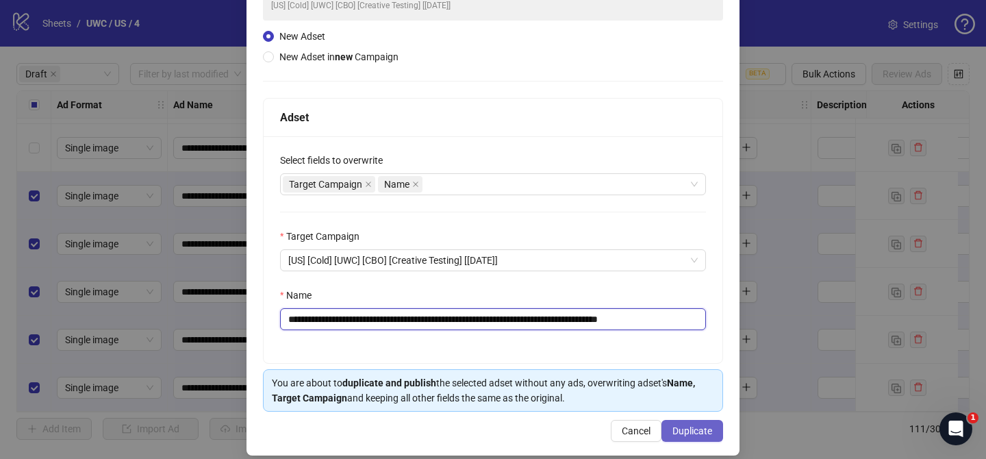
scroll to position [142, 0]
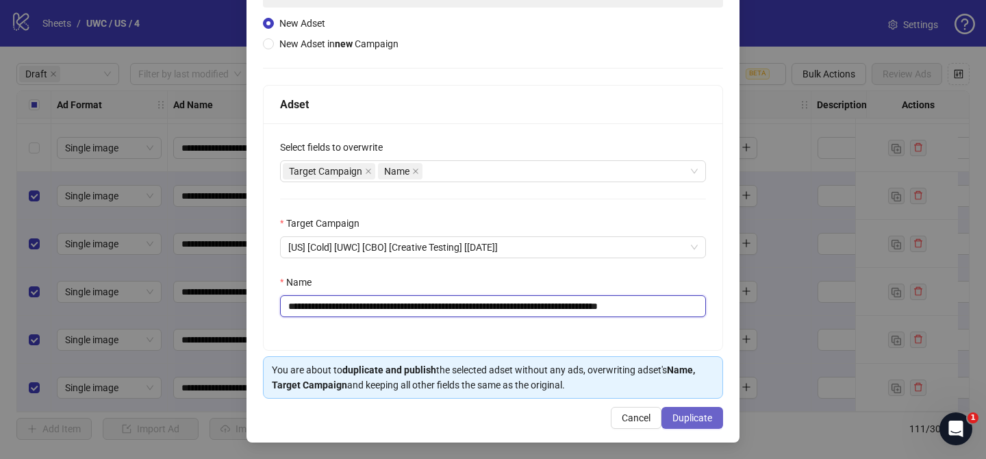
type input "**********"
click at [706, 420] on span "Duplicate" at bounding box center [692, 417] width 40 height 11
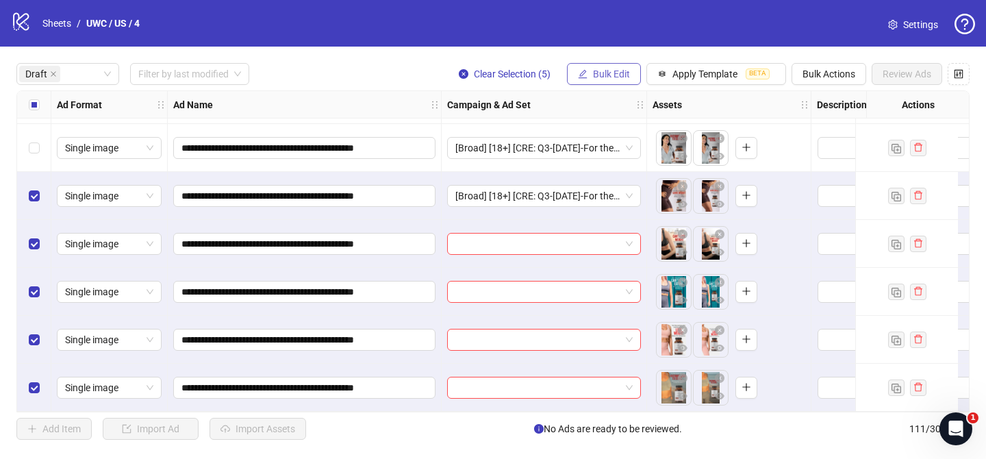
click at [621, 77] on span "Bulk Edit" at bounding box center [611, 73] width 37 height 11
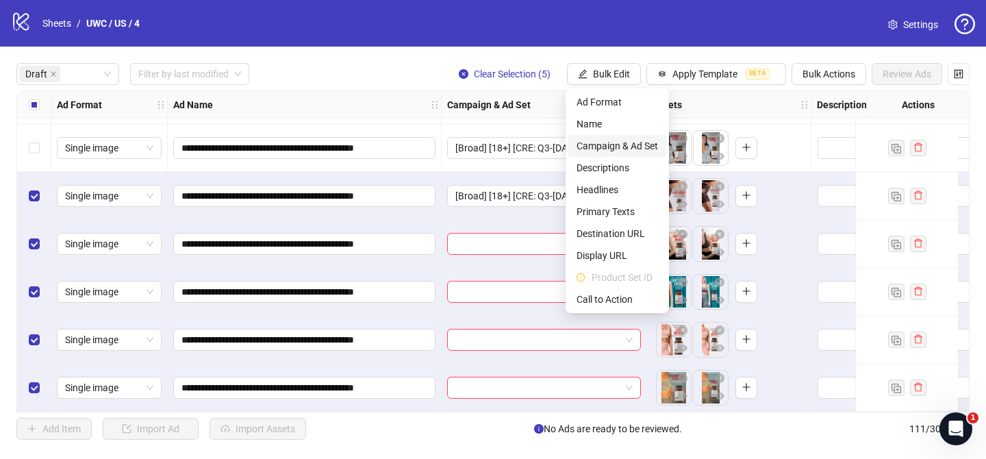
click at [628, 143] on span "Campaign & Ad Set" at bounding box center [616, 145] width 81 height 15
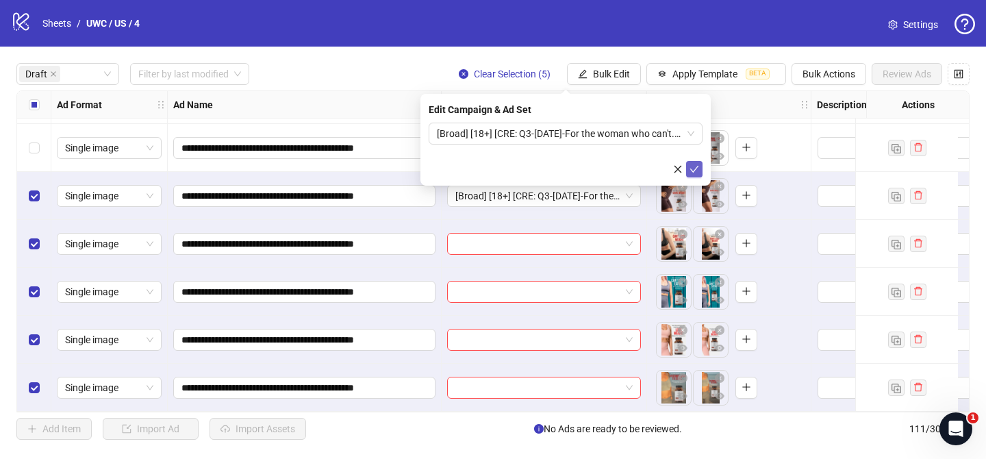
click at [691, 166] on icon "check" at bounding box center [694, 169] width 10 height 10
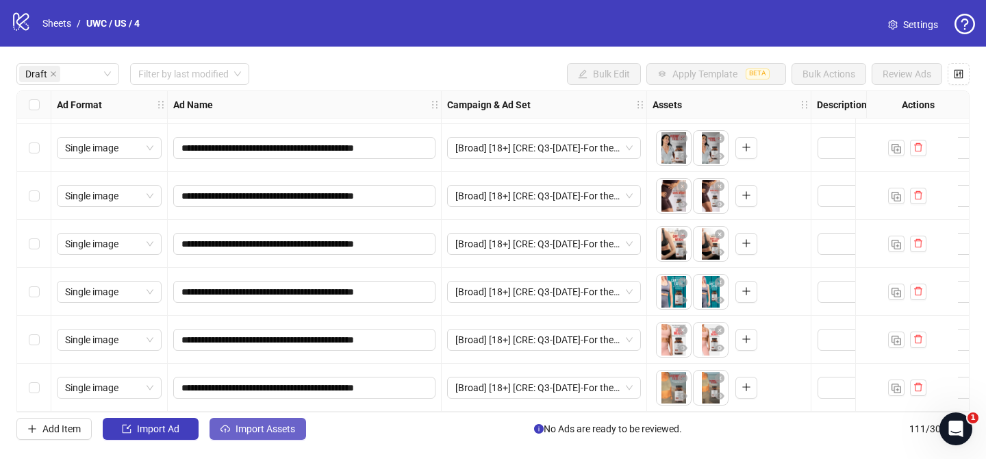
click at [255, 430] on span "Import Assets" at bounding box center [265, 428] width 60 height 11
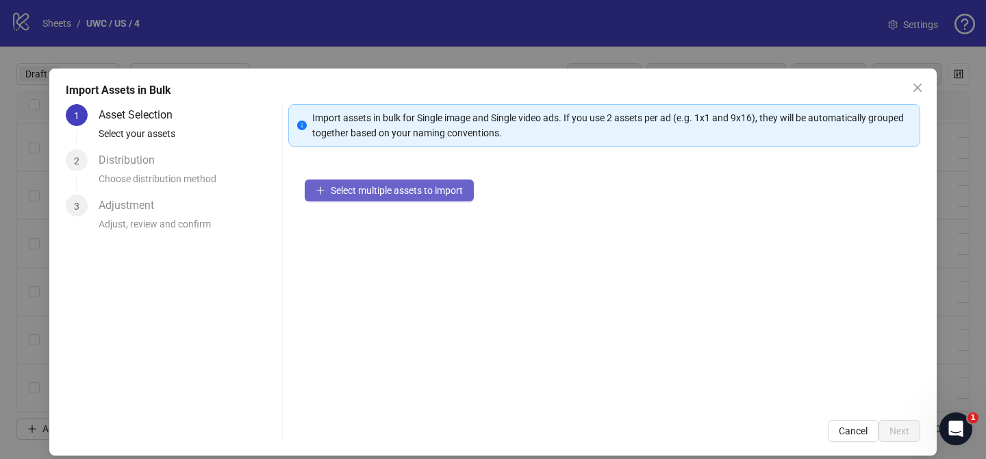
click at [440, 185] on span "Select multiple assets to import" at bounding box center [397, 190] width 132 height 11
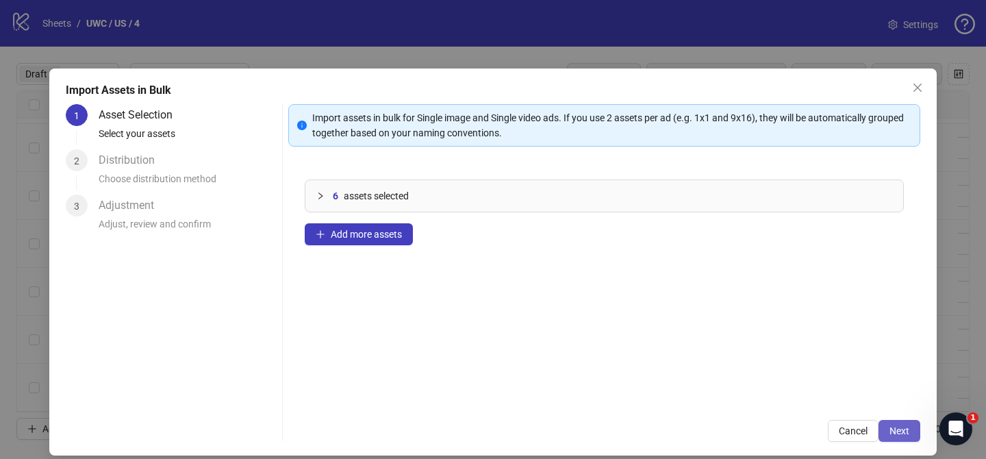
click at [901, 433] on span "Next" at bounding box center [899, 430] width 20 height 11
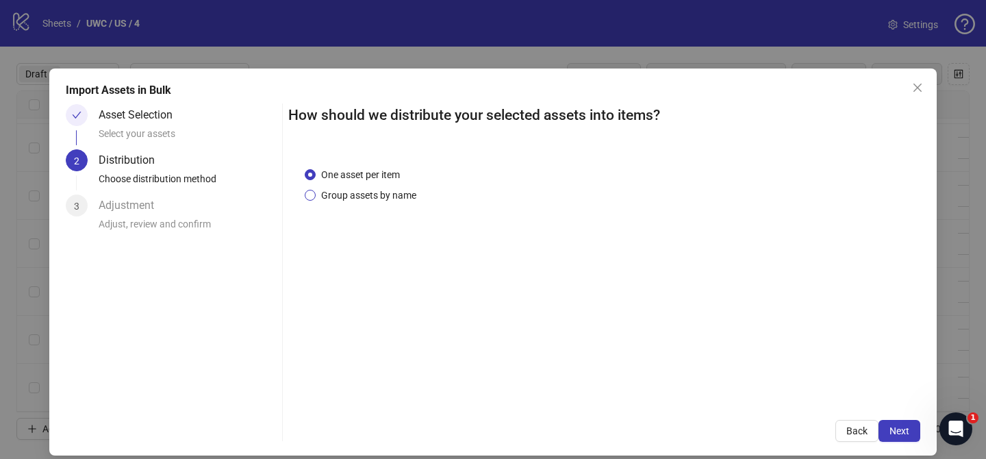
click at [363, 194] on span "Group assets by name" at bounding box center [369, 195] width 106 height 15
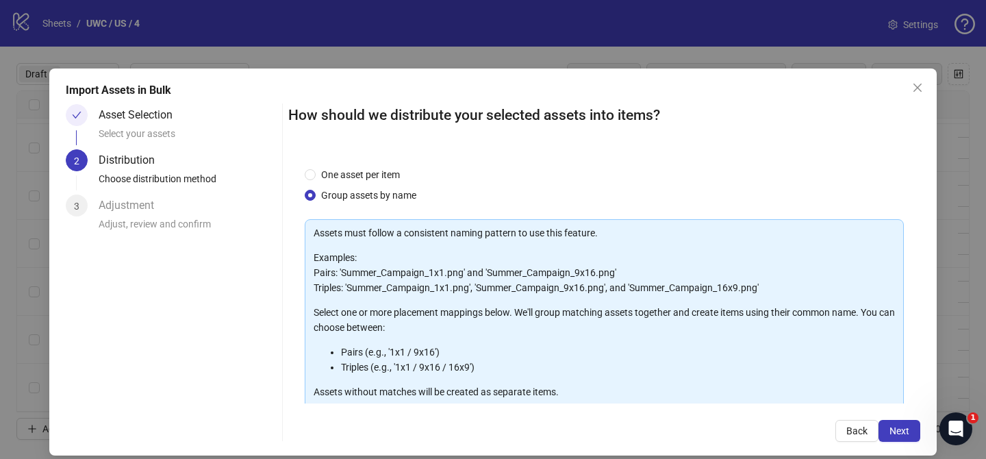
scroll to position [148, 0]
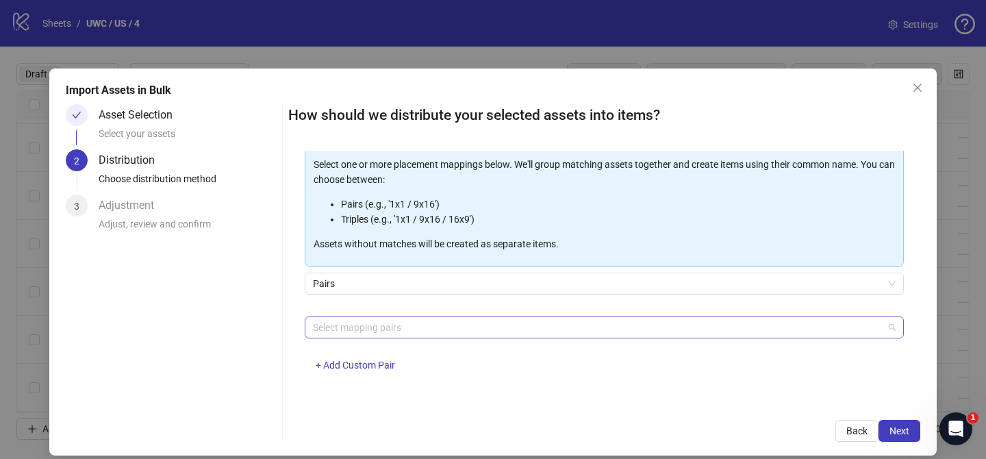
click at [389, 329] on div at bounding box center [596, 327] width 579 height 19
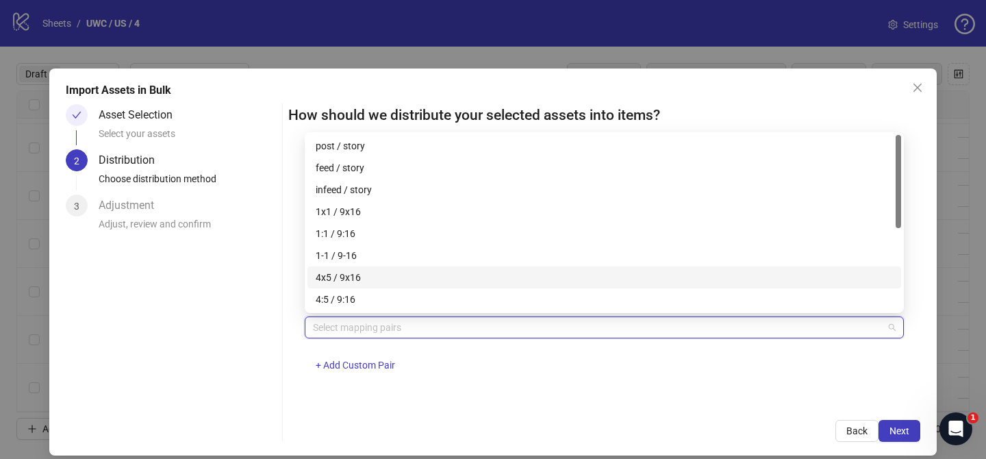
click at [391, 284] on div "4x5 / 9x16" at bounding box center [604, 277] width 577 height 15
click at [907, 436] on button "Next" at bounding box center [899, 431] width 42 height 22
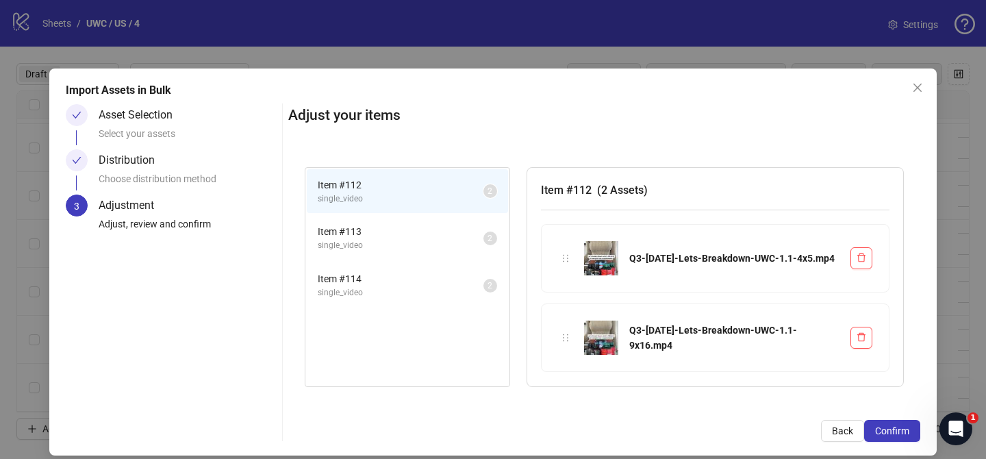
click at [907, 436] on button "Confirm" at bounding box center [892, 431] width 56 height 22
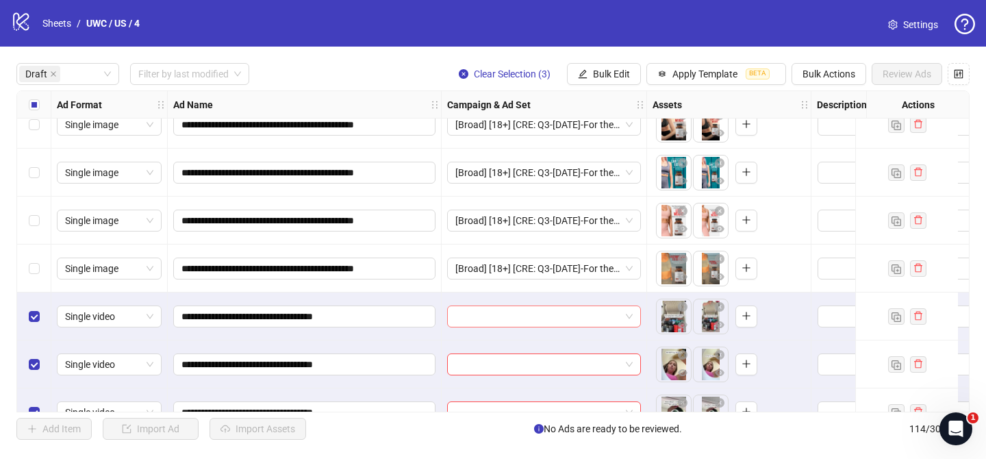
scroll to position [2587, 0]
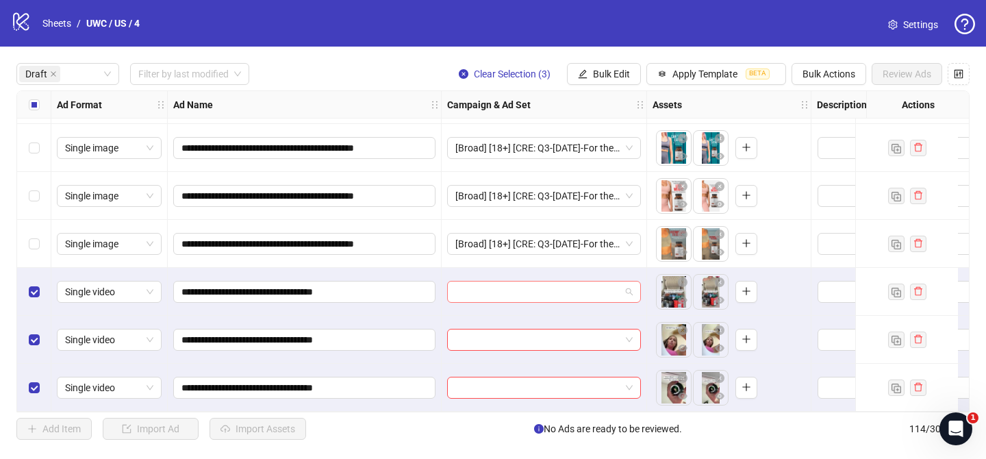
click at [524, 290] on input "search" at bounding box center [537, 291] width 165 height 21
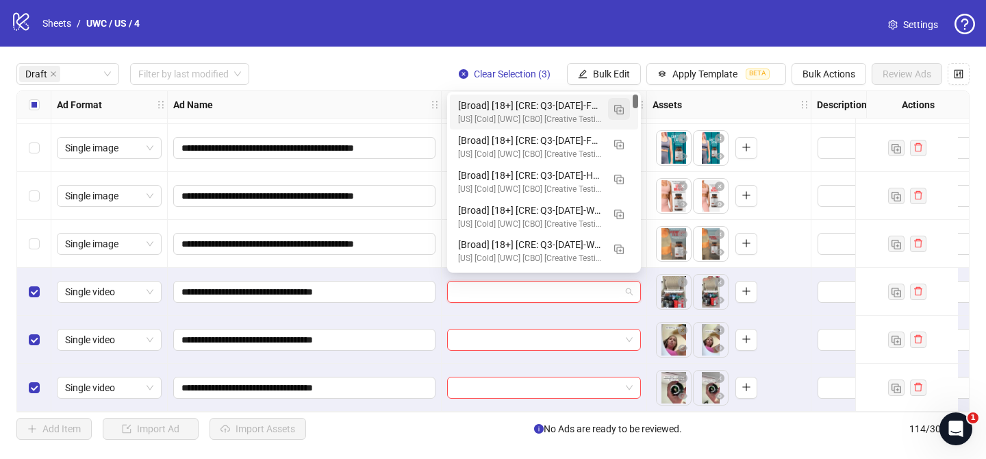
click at [621, 118] on button "button" at bounding box center [619, 109] width 22 height 22
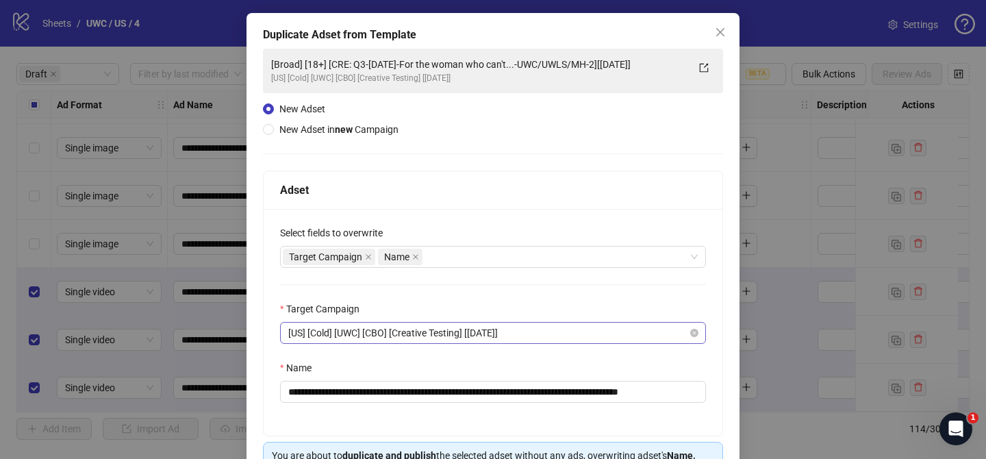
scroll to position [67, 0]
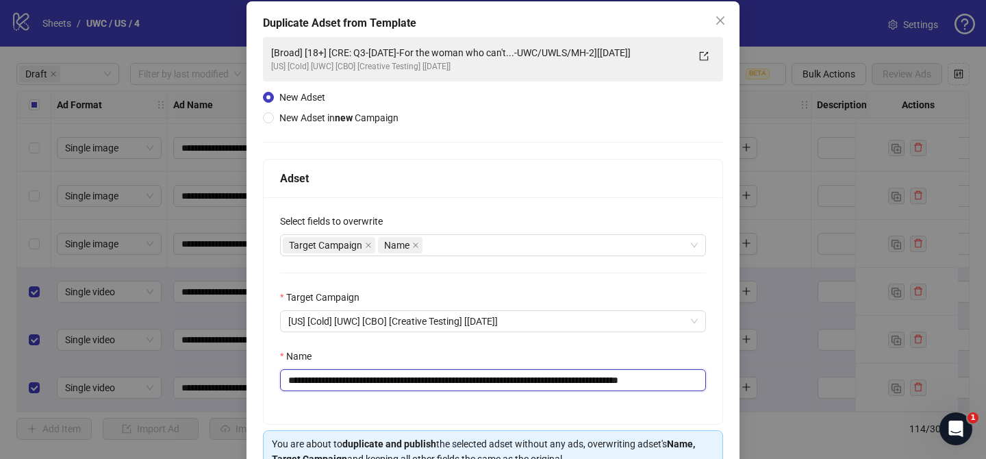
drag, startPoint x: 372, startPoint y: 381, endPoint x: 635, endPoint y: 383, distance: 263.5
click at [635, 383] on input "**********" at bounding box center [493, 380] width 426 height 22
paste input "text"
drag, startPoint x: 626, startPoint y: 379, endPoint x: 688, endPoint y: 376, distance: 63.1
click at [688, 376] on input "**********" at bounding box center [493, 380] width 426 height 22
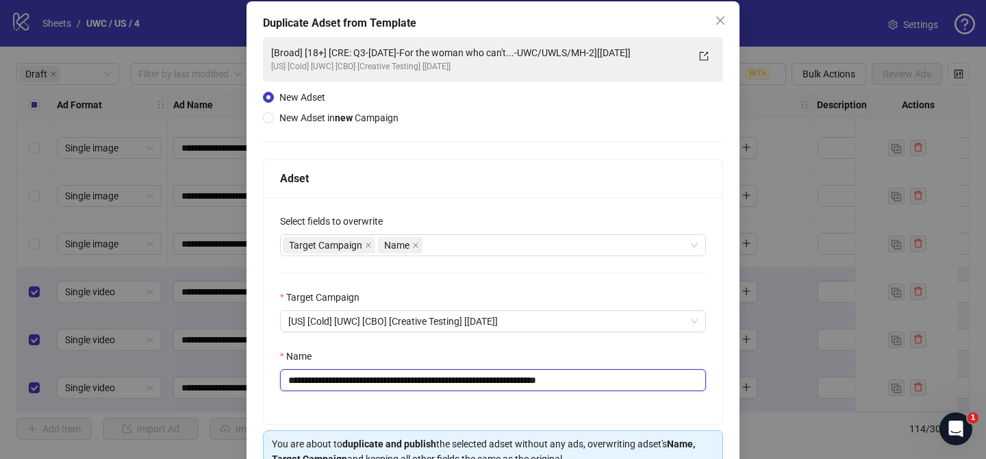
scroll to position [142, 0]
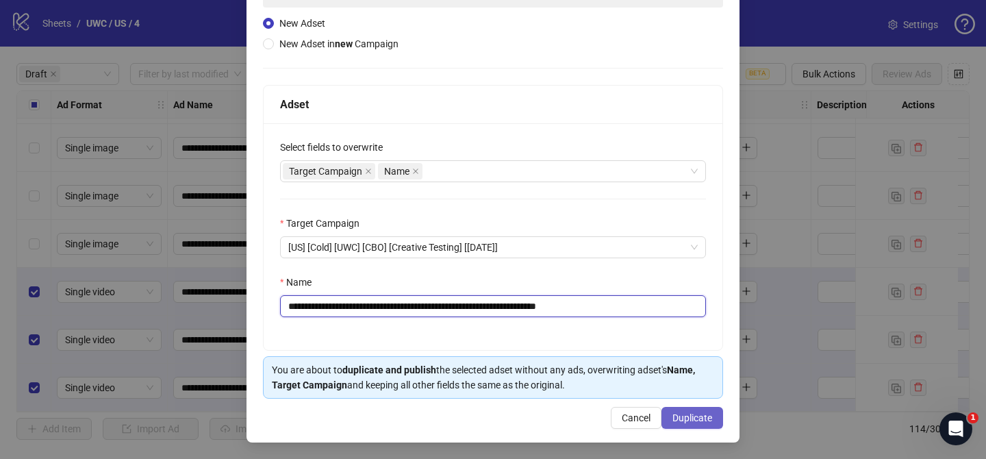
type input "**********"
click at [700, 420] on span "Duplicate" at bounding box center [692, 417] width 40 height 11
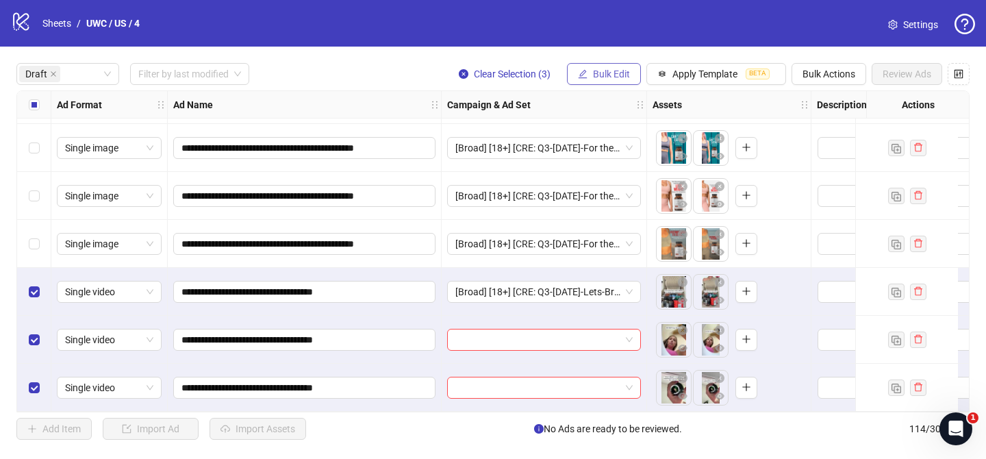
click at [609, 70] on span "Bulk Edit" at bounding box center [611, 73] width 37 height 11
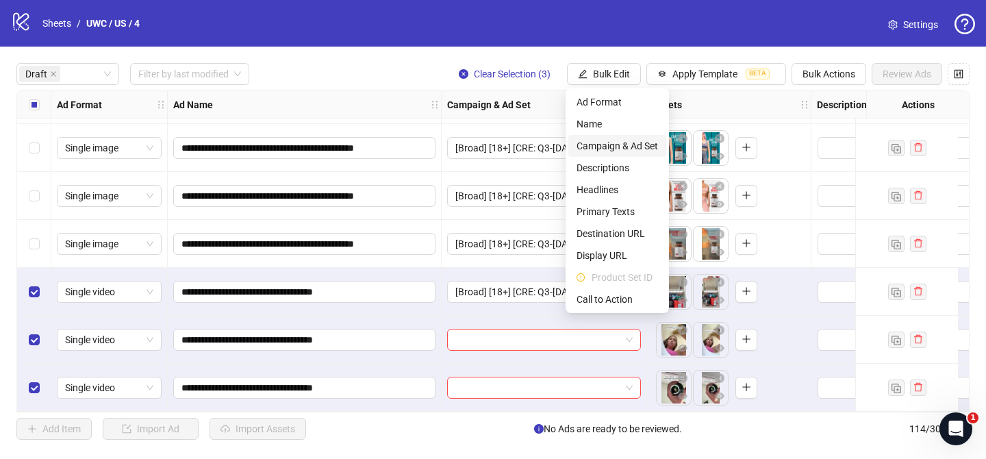
click at [646, 150] on span "Campaign & Ad Set" at bounding box center [616, 145] width 81 height 15
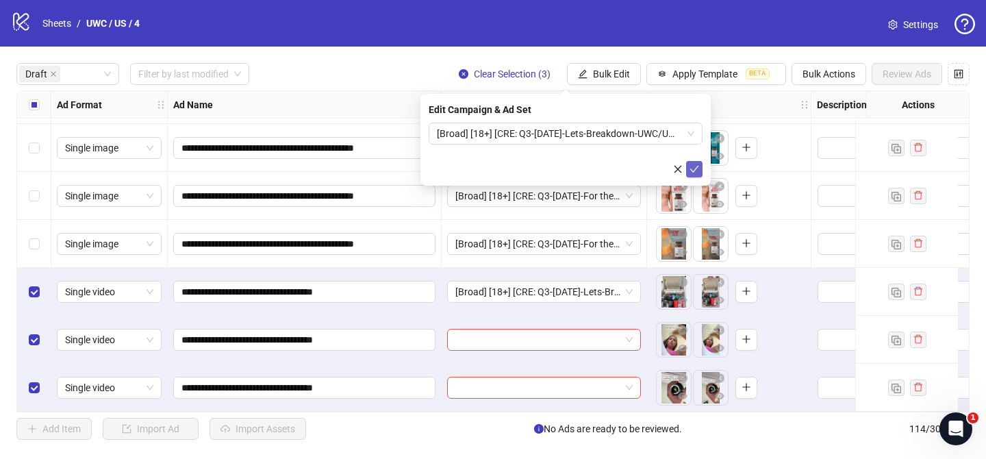
click at [696, 167] on icon "check" at bounding box center [694, 169] width 10 height 10
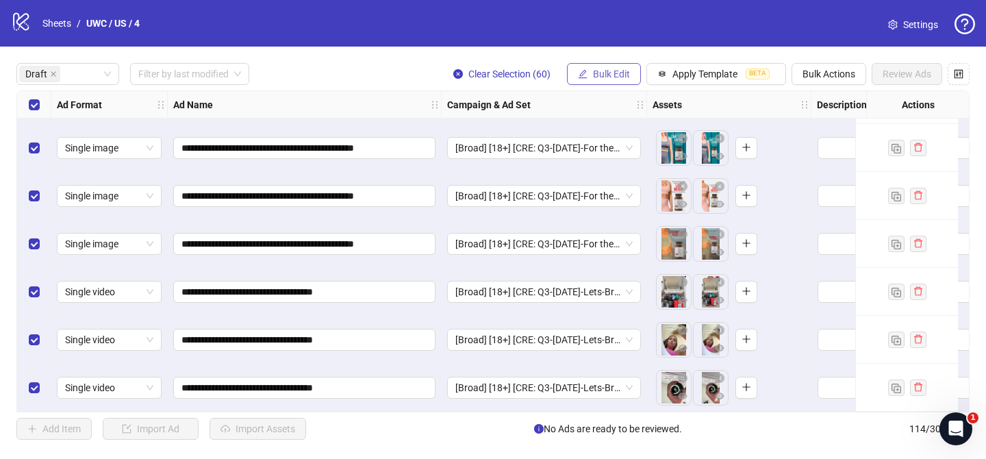
click at [622, 79] on button "Bulk Edit" at bounding box center [604, 74] width 74 height 22
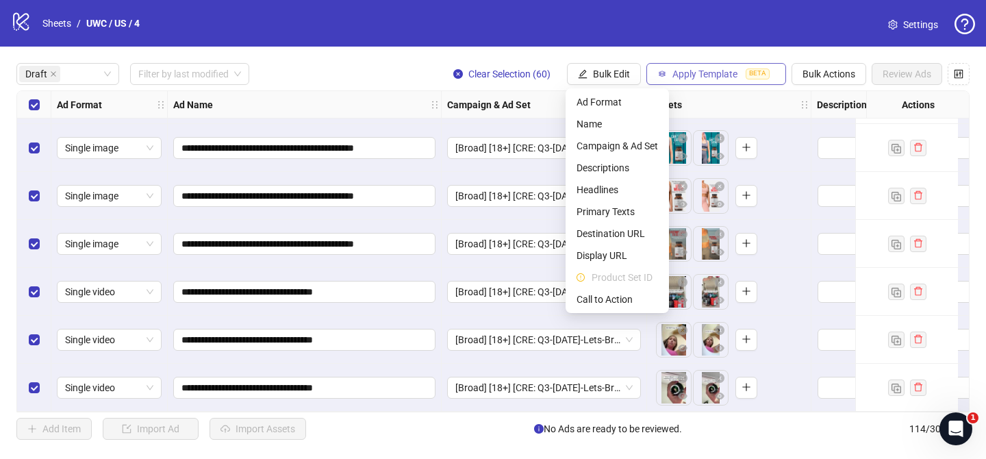
click at [702, 77] on span "Apply Template" at bounding box center [704, 73] width 65 height 11
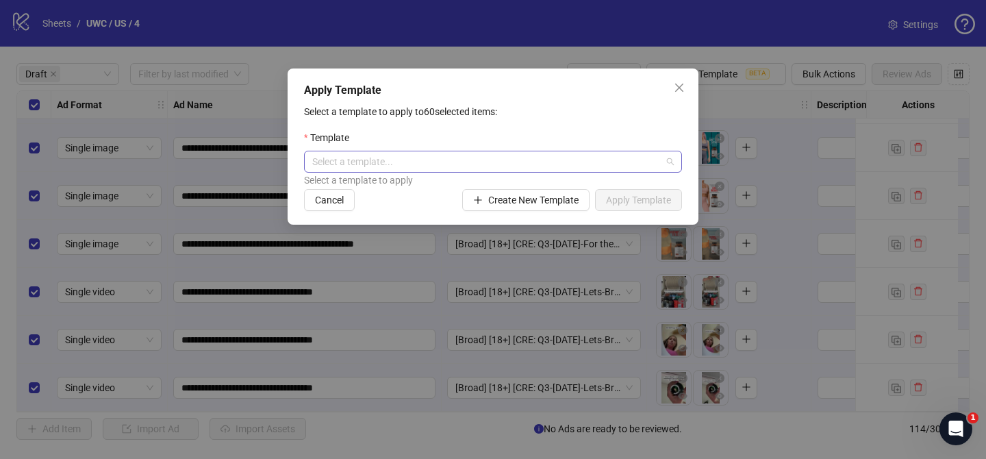
click at [502, 154] on input "search" at bounding box center [486, 161] width 349 height 21
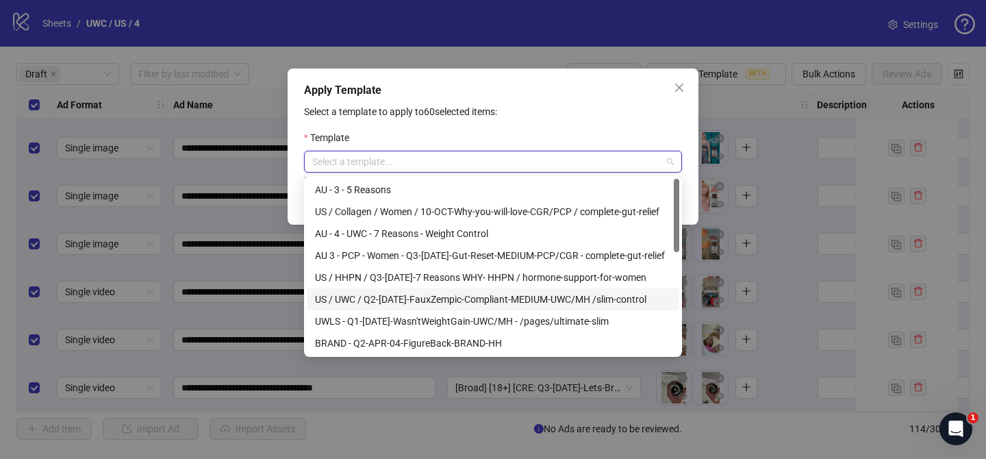
click at [446, 296] on div "US / UWC / Q2-05-May-2025-FauxZempic-Compliant-MEDIUM-UWC/MH /slim-control" at bounding box center [493, 299] width 356 height 15
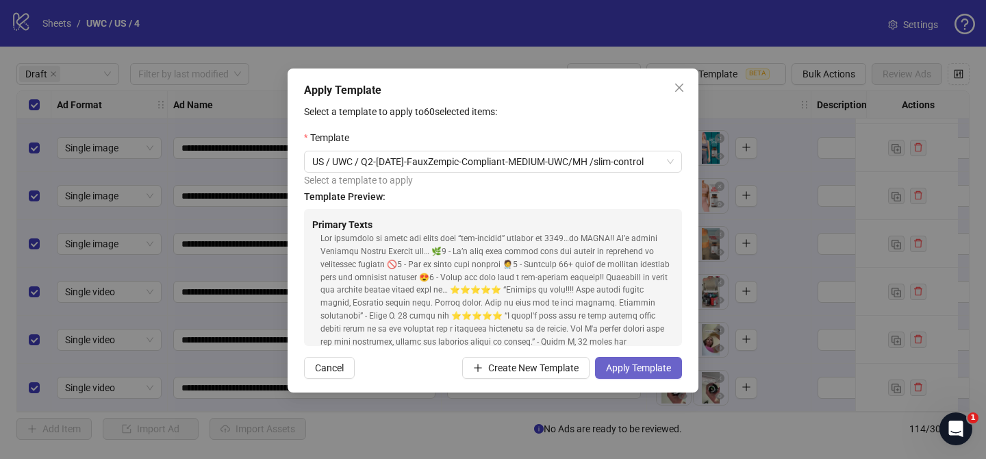
click at [656, 369] on span "Apply Template" at bounding box center [638, 367] width 65 height 11
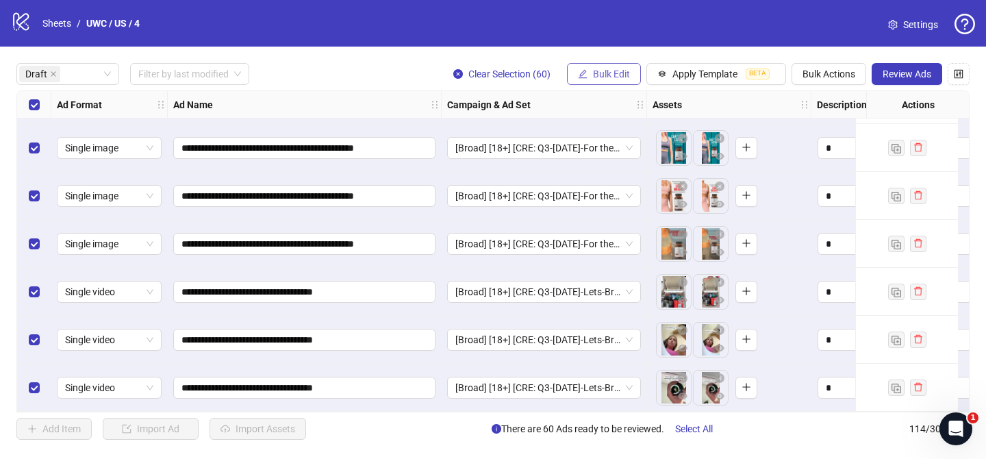
click at [594, 68] on span "Bulk Edit" at bounding box center [611, 73] width 37 height 11
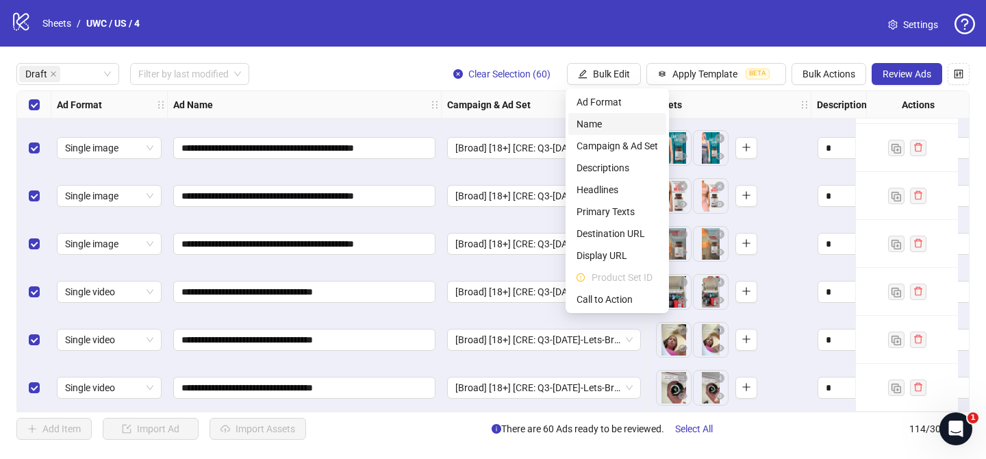
click at [589, 121] on span "Name" at bounding box center [616, 123] width 81 height 15
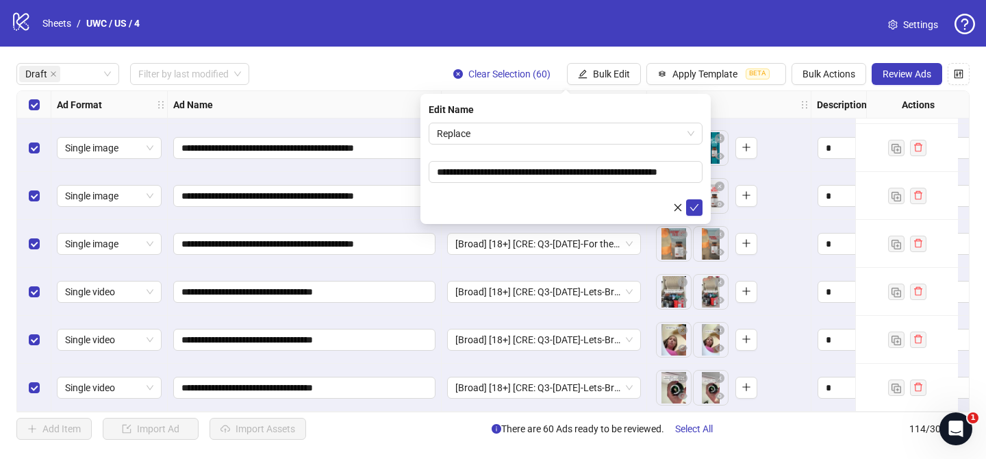
click at [491, 149] on form "**********" at bounding box center [565, 169] width 274 height 93
click at [491, 139] on span "Replace" at bounding box center [565, 133] width 257 height 21
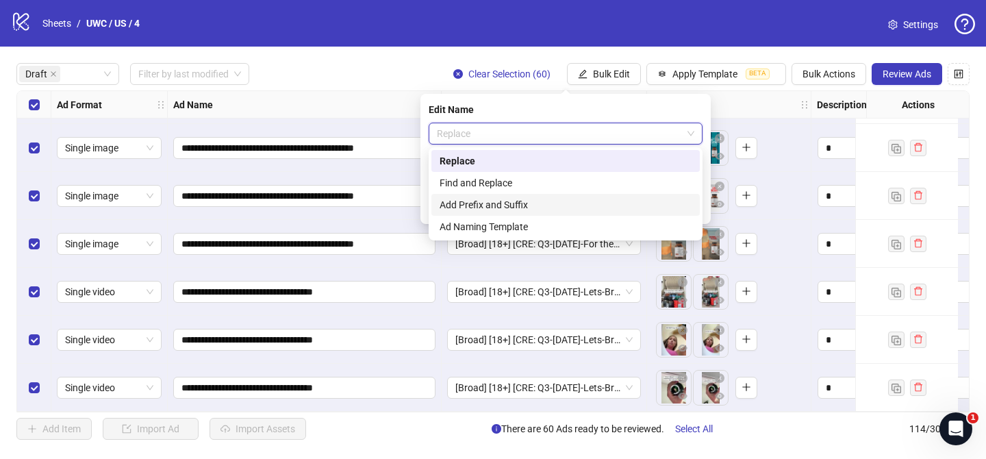
click at [489, 203] on div "Add Prefix and Suffix" at bounding box center [565, 204] width 252 height 15
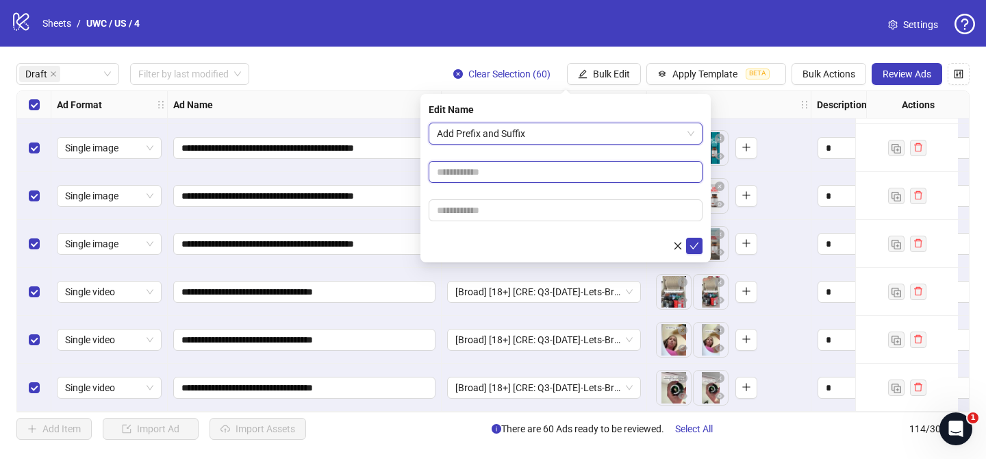
click at [514, 166] on input "text" at bounding box center [565, 172] width 274 height 22
paste input "**********"
type input "**********"
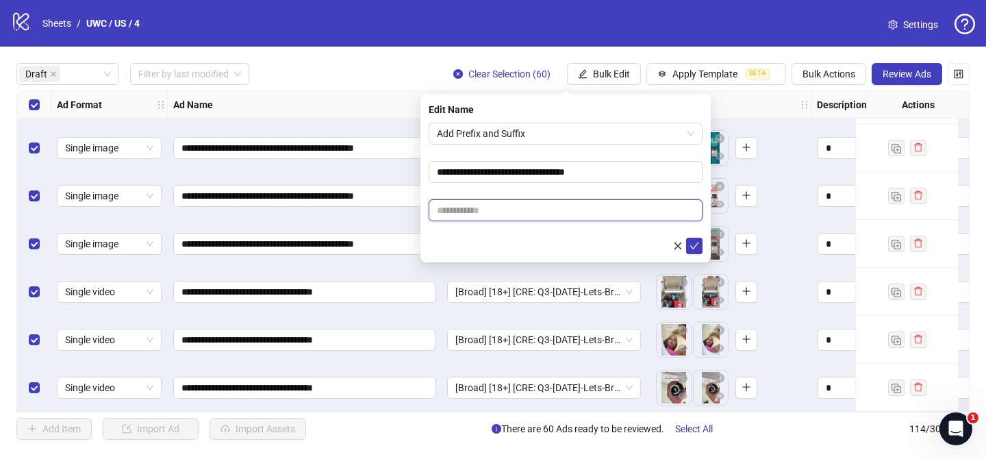
click at [598, 218] on input "text" at bounding box center [565, 210] width 274 height 22
paste input "**********"
type input "**********"
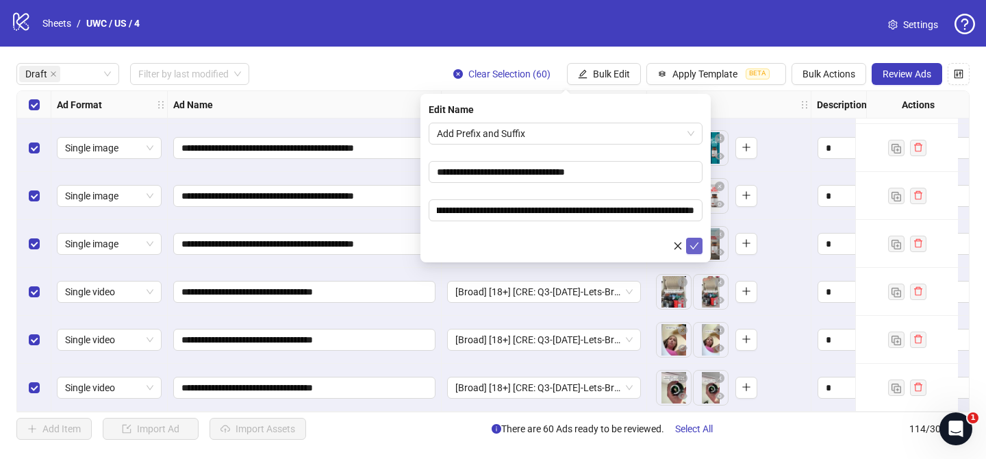
click at [691, 243] on icon "check" at bounding box center [694, 246] width 10 height 10
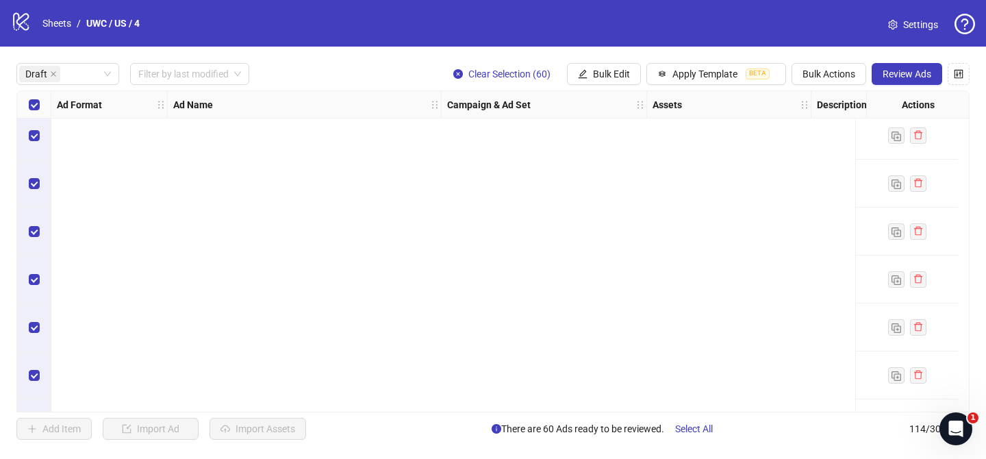
scroll to position [0, 0]
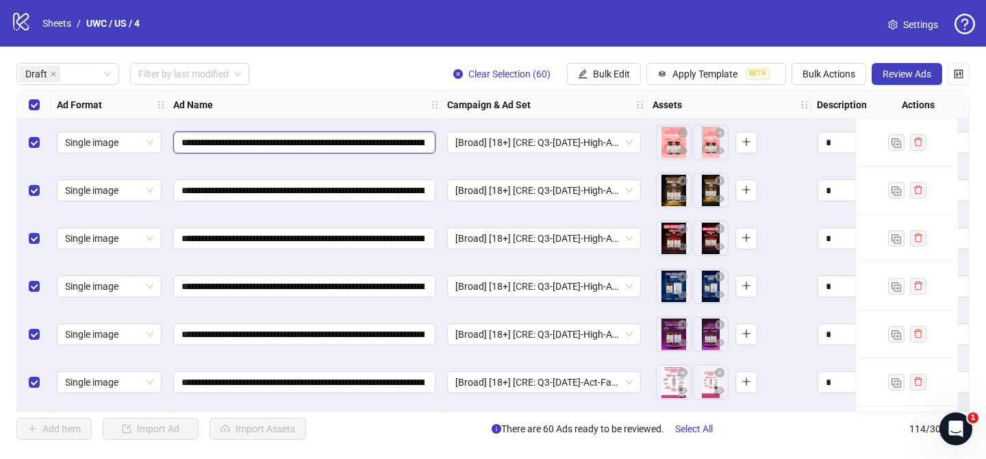
click at [251, 142] on input "**********" at bounding box center [302, 142] width 243 height 15
type input "**********"
click at [263, 144] on input "**********" at bounding box center [302, 142] width 243 height 15
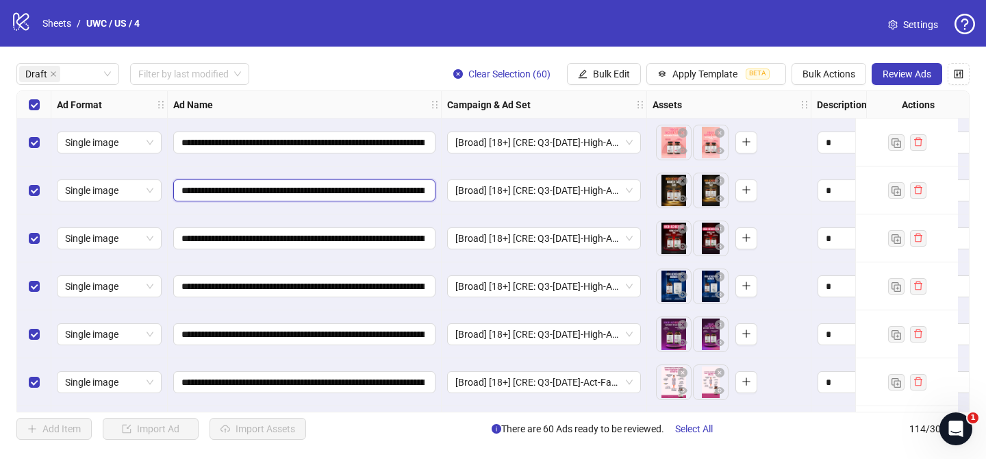
click at [258, 187] on input "**********" at bounding box center [302, 190] width 243 height 15
paste input "***"
type input "**********"
click at [257, 229] on span "**********" at bounding box center [304, 238] width 262 height 22
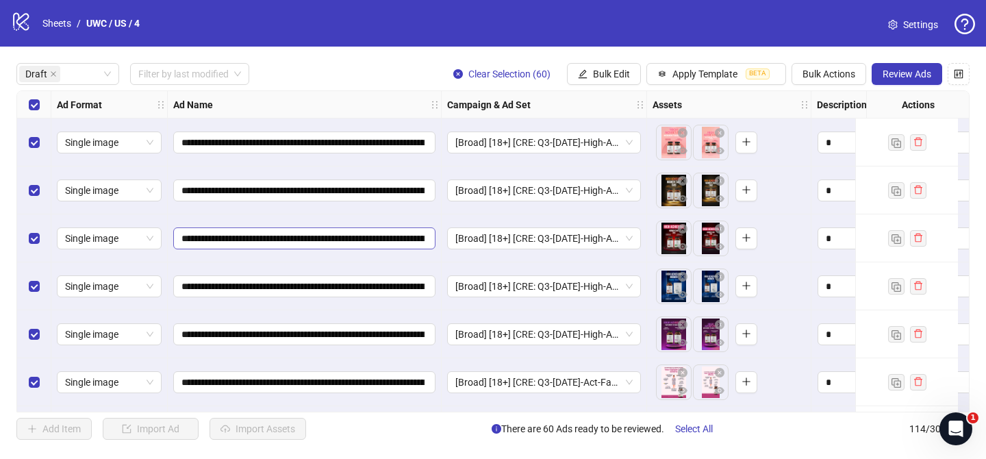
click at [257, 229] on span "**********" at bounding box center [304, 238] width 262 height 22
click at [265, 211] on div "**********" at bounding box center [305, 190] width 274 height 48
click at [261, 237] on input "**********" at bounding box center [302, 238] width 243 height 15
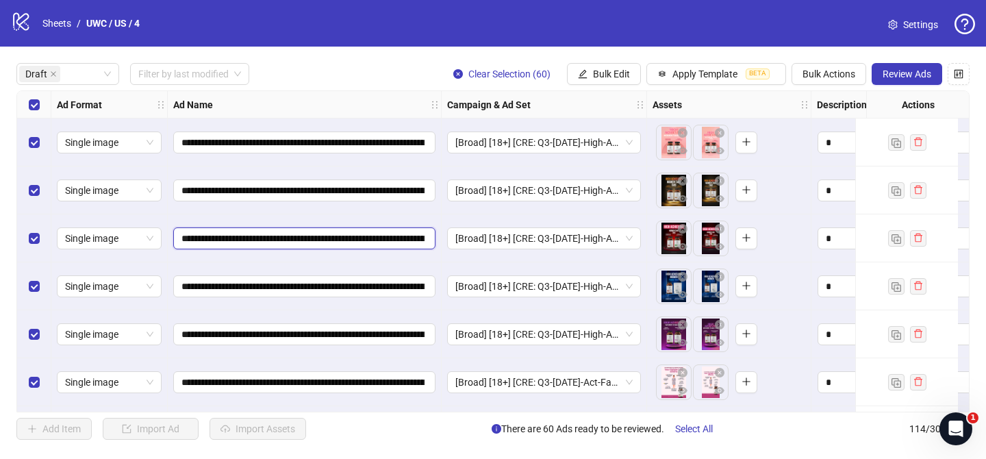
click at [261, 237] on input "**********" at bounding box center [302, 238] width 243 height 15
paste input "*****"
click at [255, 240] on input "**********" at bounding box center [302, 238] width 243 height 15
paste input "***"
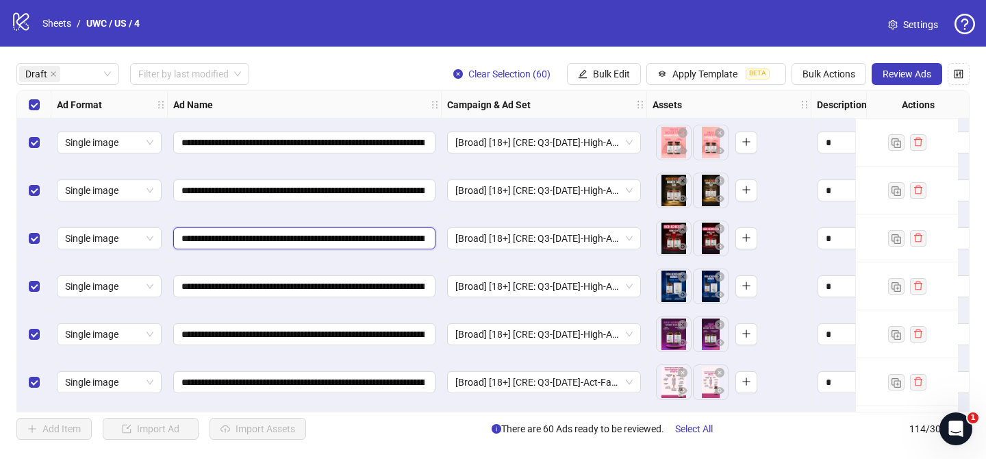
type input "**********"
click at [253, 286] on input "**********" at bounding box center [302, 286] width 243 height 15
paste input "***"
type input "**********"
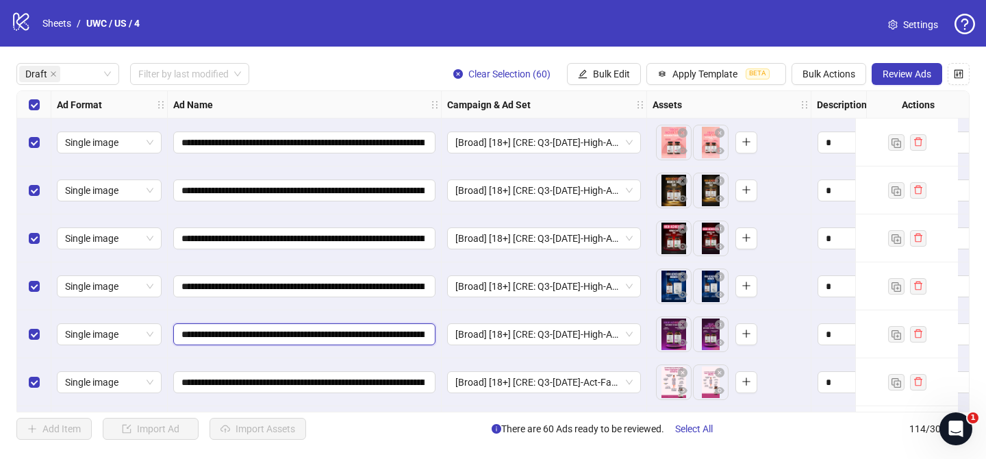
click at [252, 337] on input "**********" at bounding box center [302, 333] width 243 height 15
paste input "***"
type input "**********"
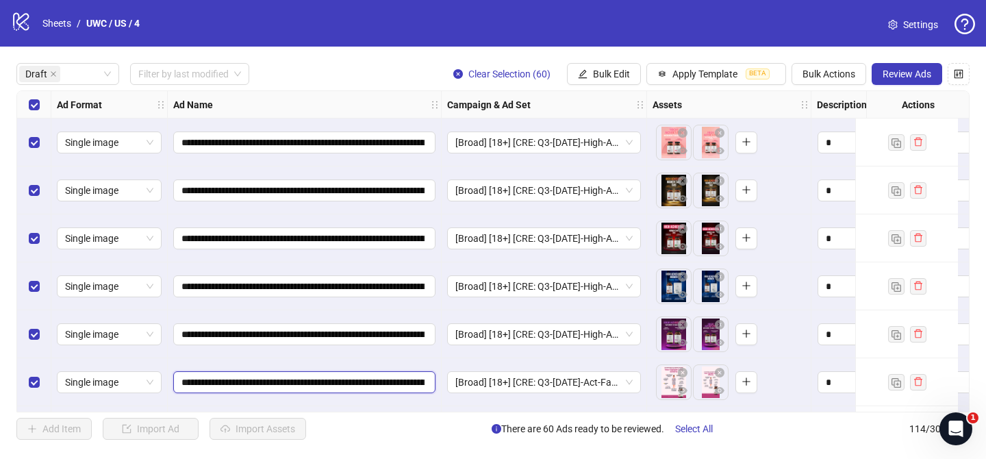
click at [254, 382] on input "**********" at bounding box center [302, 381] width 243 height 15
paste input "***"
type input "**********"
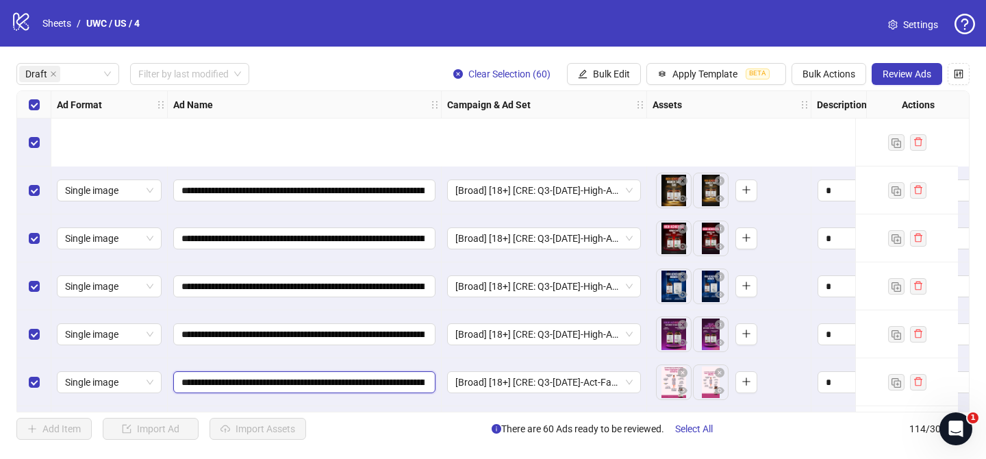
scroll to position [170, 0]
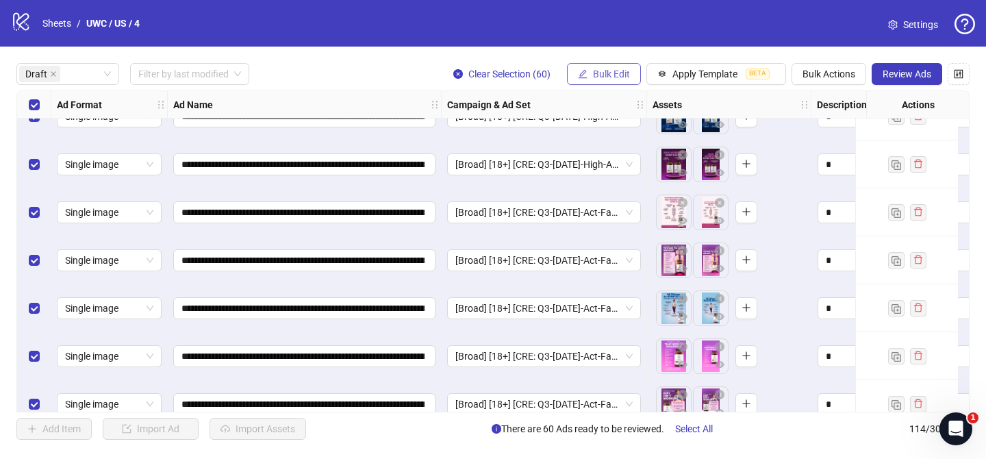
click at [604, 68] on button "Bulk Edit" at bounding box center [604, 74] width 74 height 22
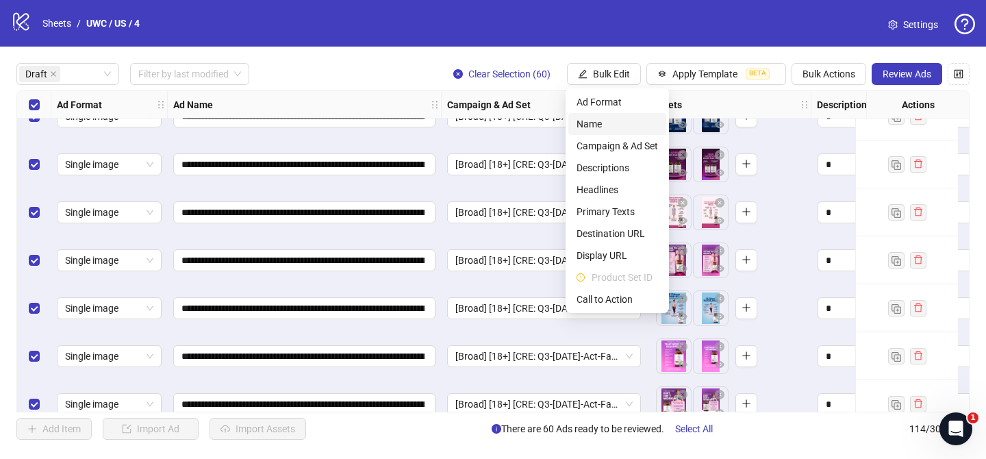
click at [603, 122] on span "Name" at bounding box center [616, 123] width 81 height 15
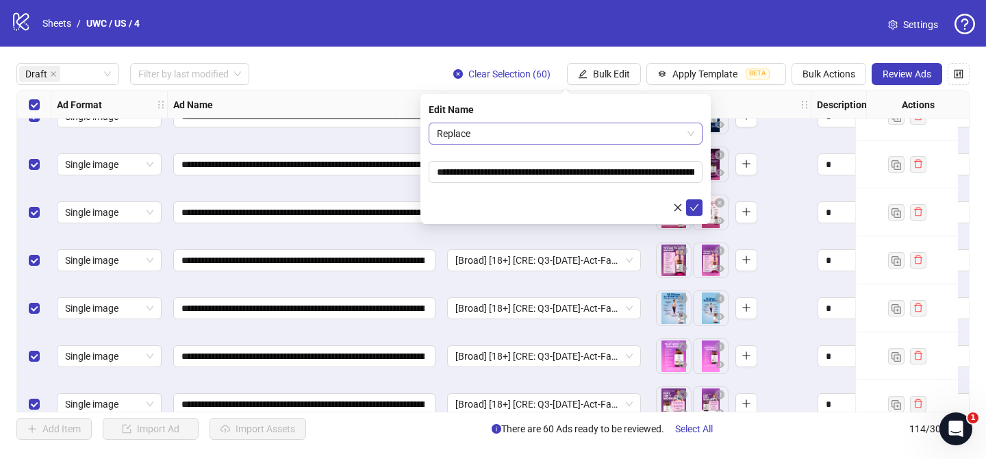
click at [558, 130] on span "Replace" at bounding box center [565, 133] width 257 height 21
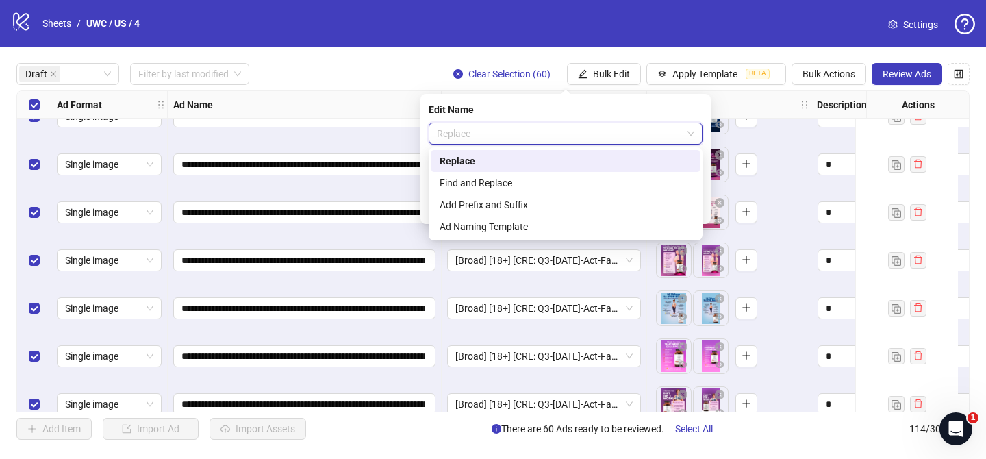
click at [558, 130] on span "Replace" at bounding box center [565, 133] width 257 height 21
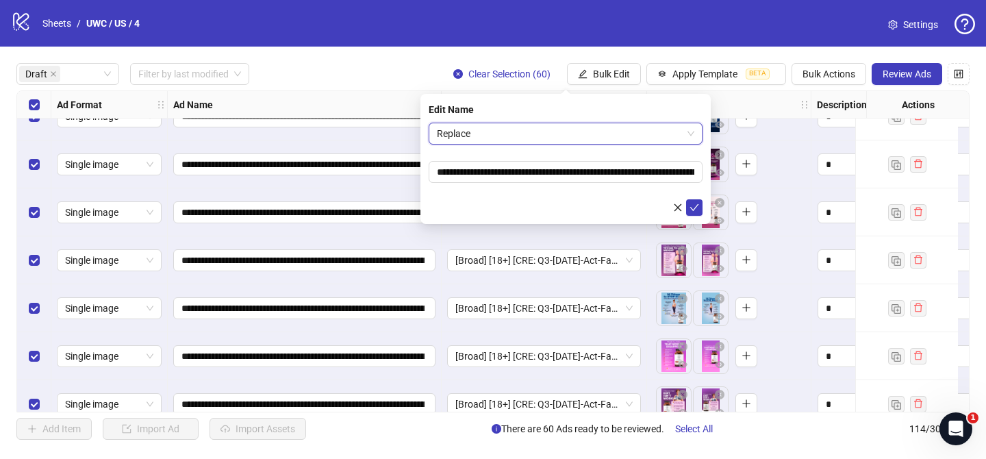
click at [349, 60] on div "**********" at bounding box center [493, 251] width 986 height 409
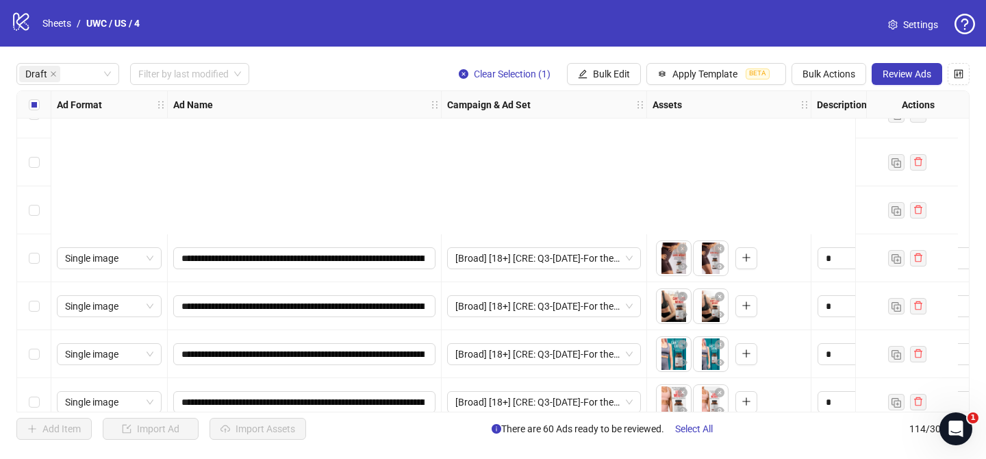
scroll to position [2587, 0]
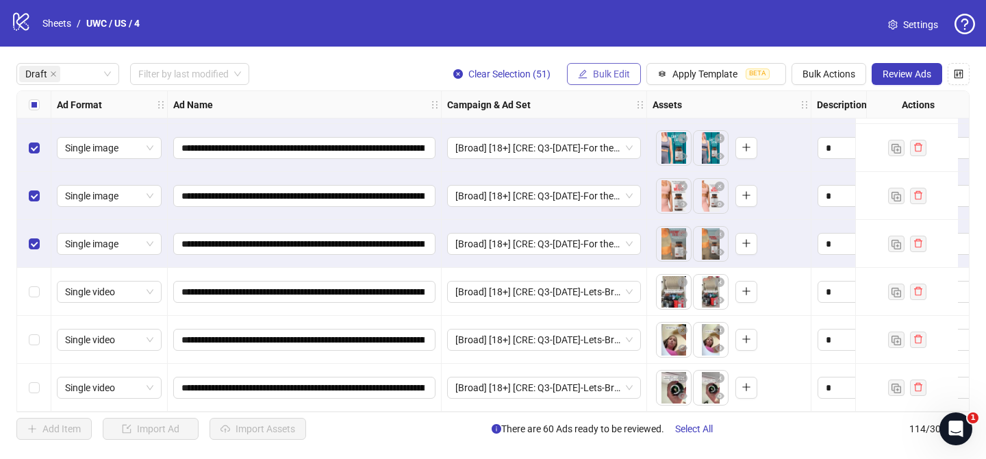
click at [620, 76] on span "Bulk Edit" at bounding box center [611, 73] width 37 height 11
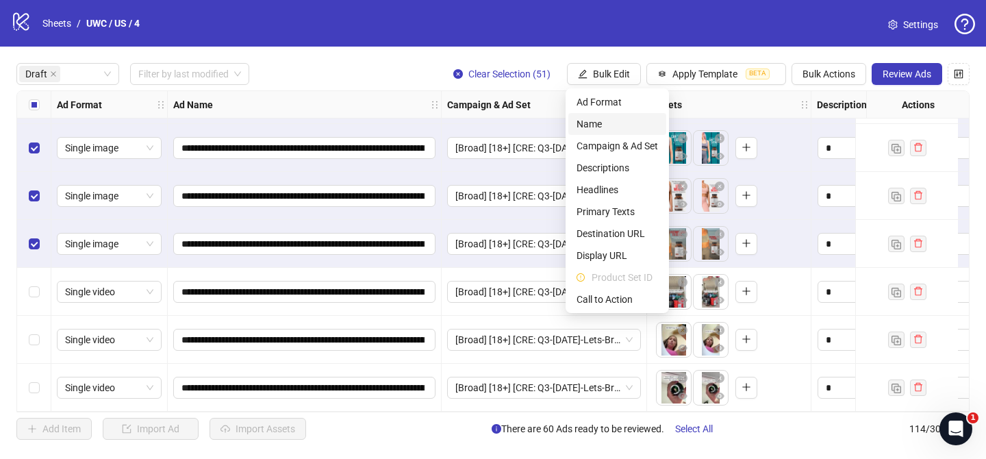
click at [610, 123] on span "Name" at bounding box center [616, 123] width 81 height 15
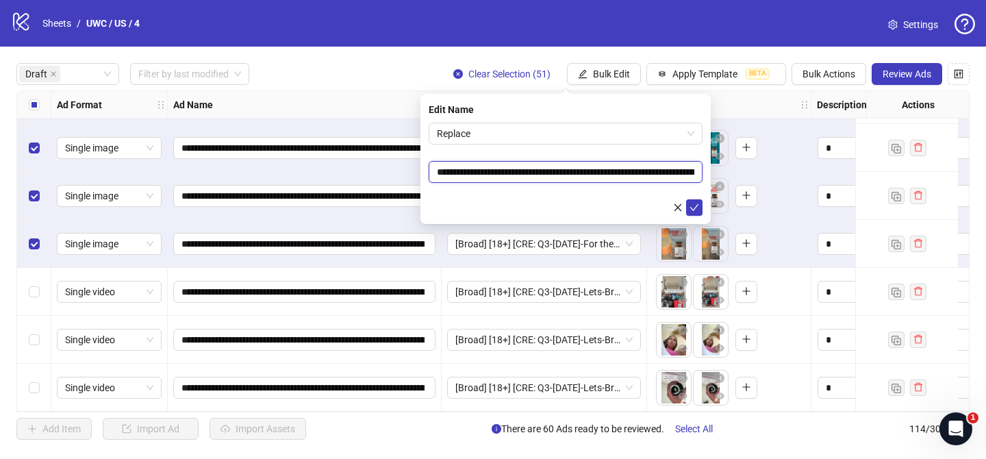
click at [519, 169] on input "**********" at bounding box center [565, 172] width 274 height 22
click at [697, 211] on icon "check" at bounding box center [694, 208] width 10 height 10
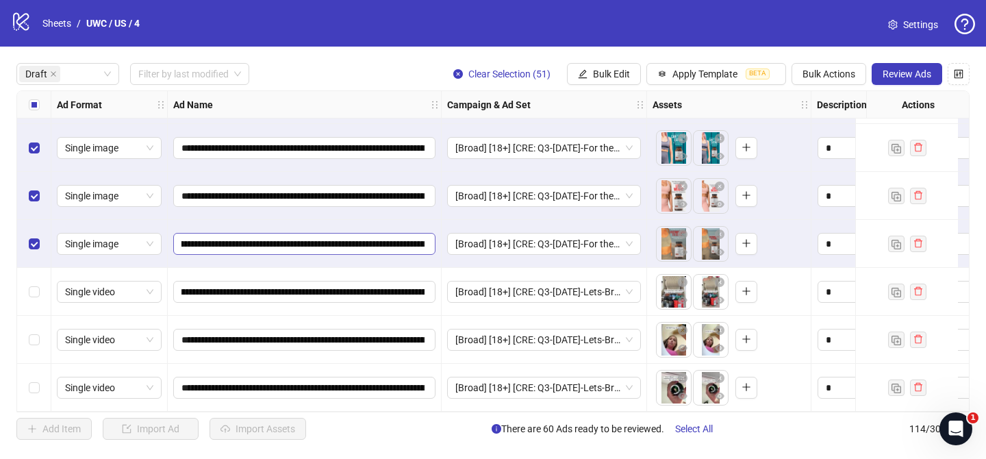
scroll to position [0, 372]
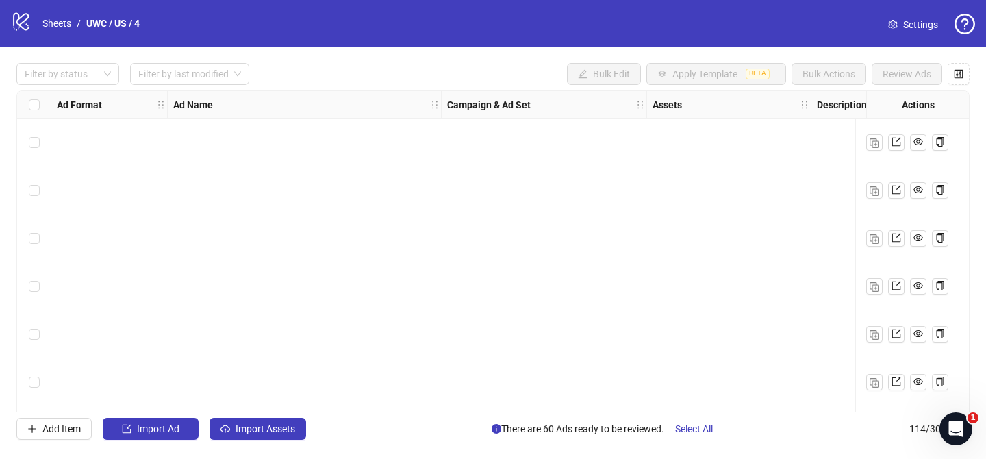
scroll to position [1852, 0]
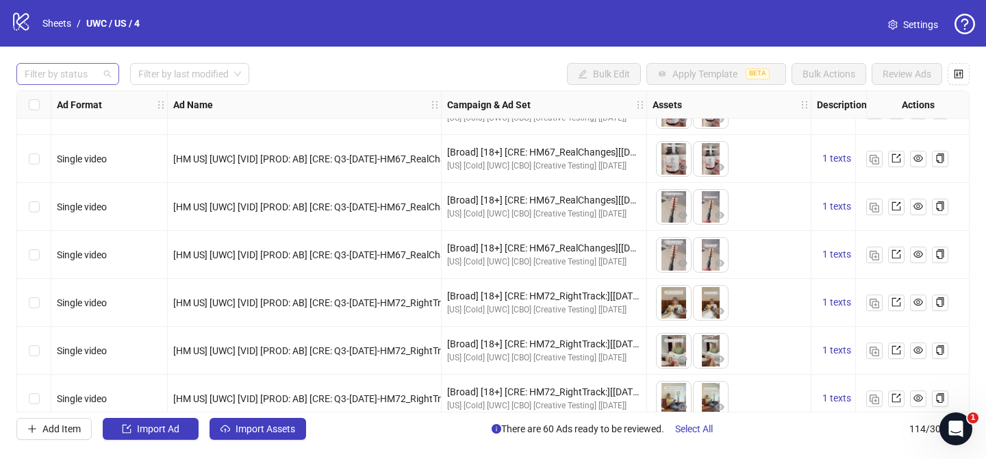
click at [88, 73] on div at bounding box center [60, 73] width 83 height 19
click at [65, 102] on div "Draft" at bounding box center [67, 101] width 81 height 15
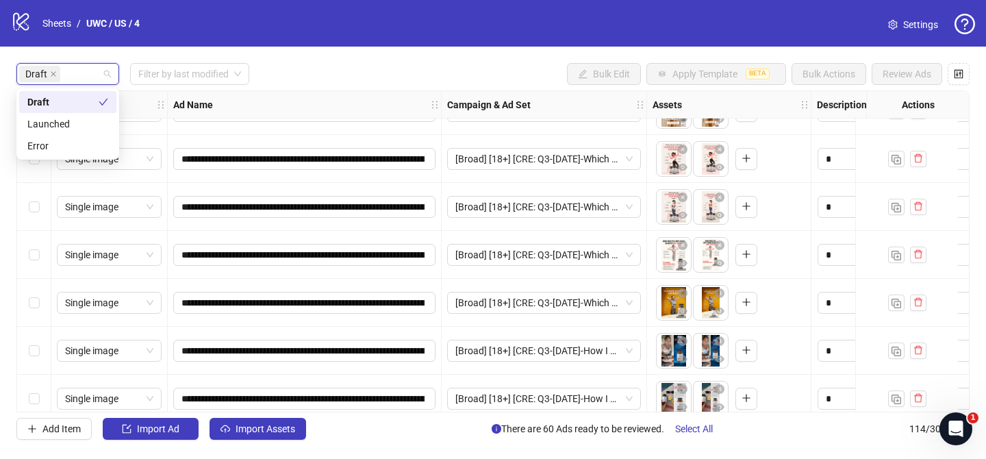
click at [331, 58] on div "**********" at bounding box center [493, 251] width 986 height 409
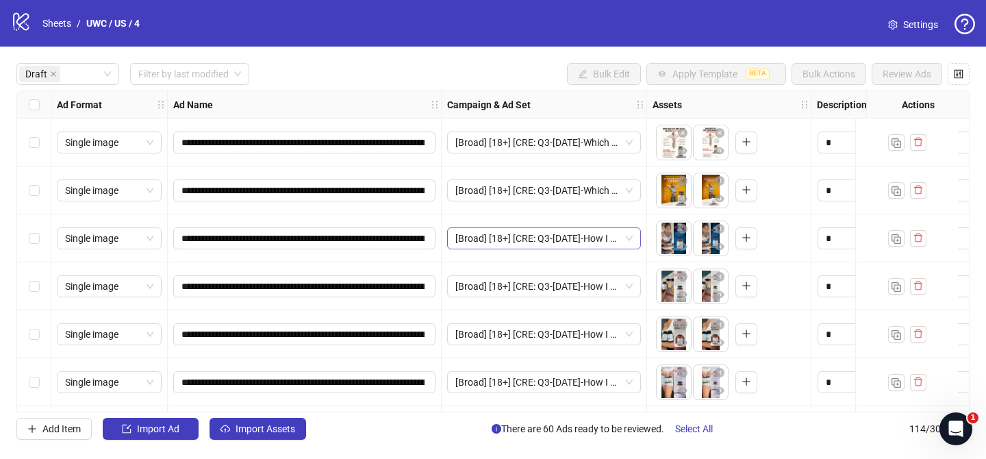
click at [552, 246] on span "[Broad] [18+] [CRE: Q3-08-AUG-2025-How I Lost weight at 50+-UWC/UWLS/MH][08 Sep…" at bounding box center [543, 238] width 177 height 21
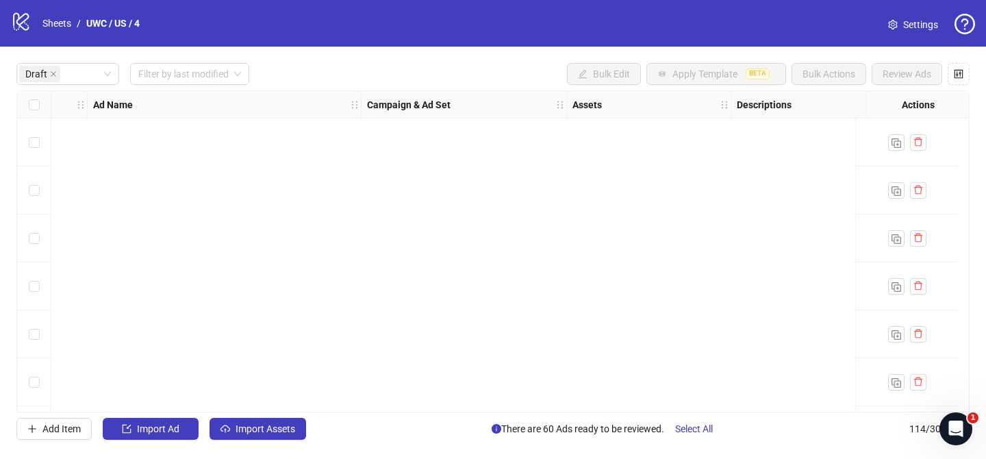
scroll to position [1262, 80]
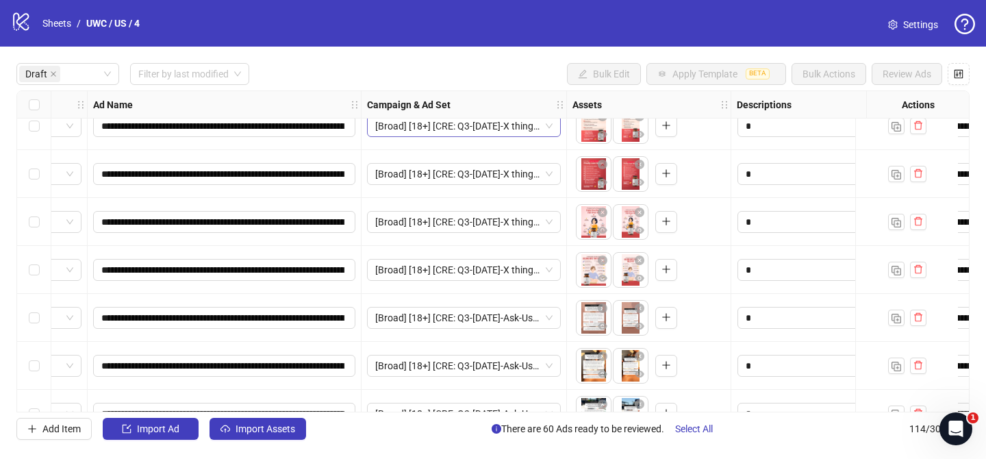
click at [487, 123] on span "[Broad] [18+] [CRE: Q3-08-AUG-2025-X things-women over 40-UWC/UWLS/MH][08 Sep 2…" at bounding box center [463, 126] width 177 height 21
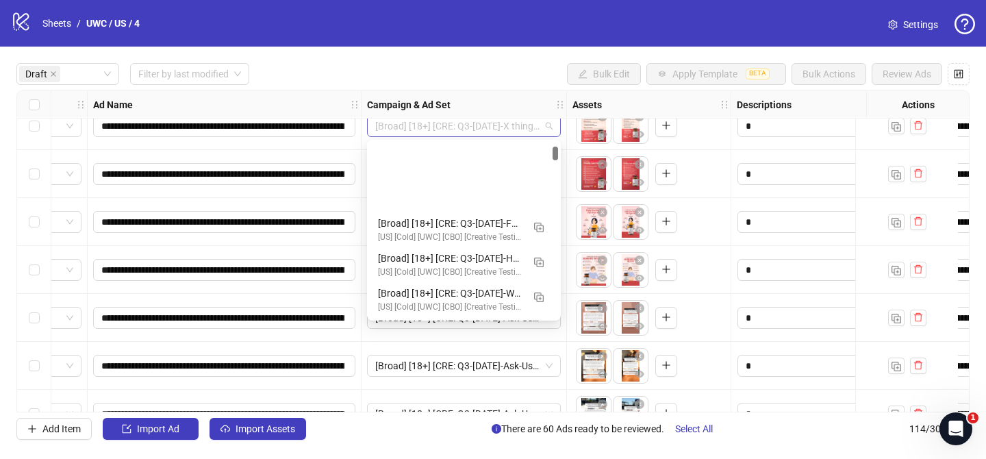
scroll to position [104, 0]
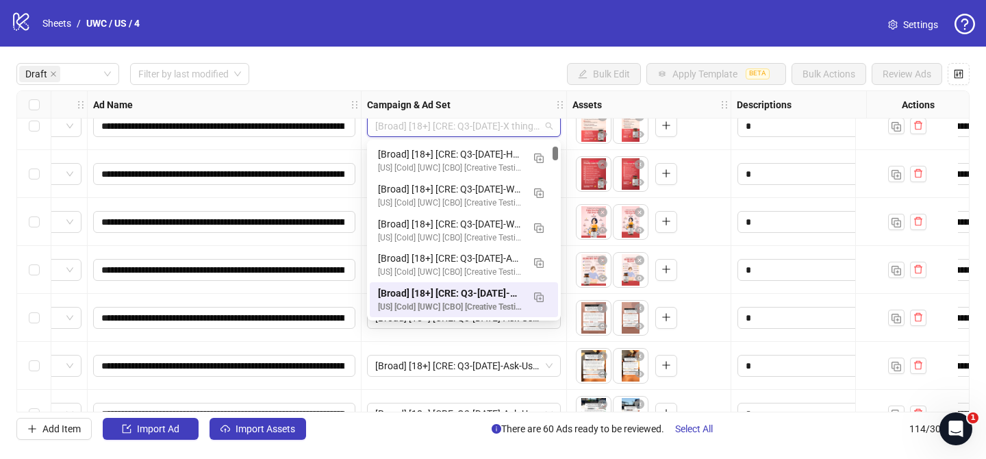
click at [511, 75] on div "Draft Filter by last modified Bulk Edit Apply Template BETA Bulk Actions Review…" at bounding box center [492, 74] width 953 height 22
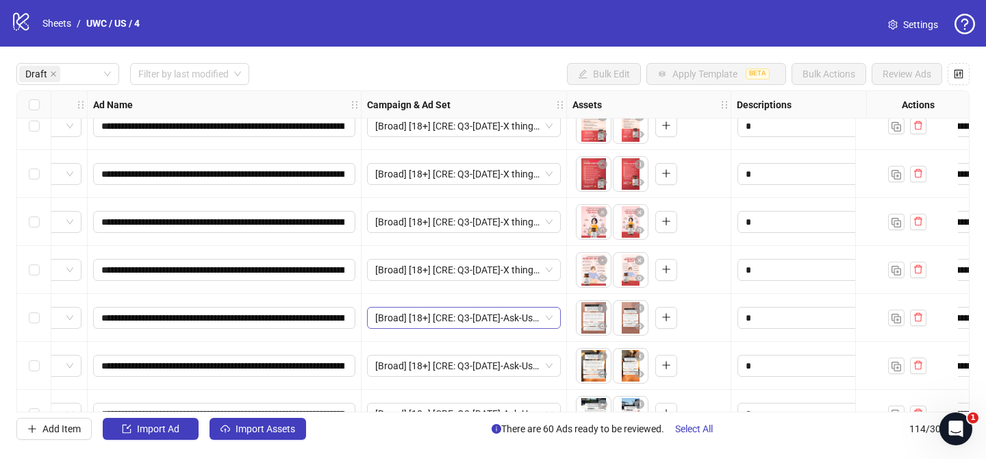
scroll to position [1262, 0]
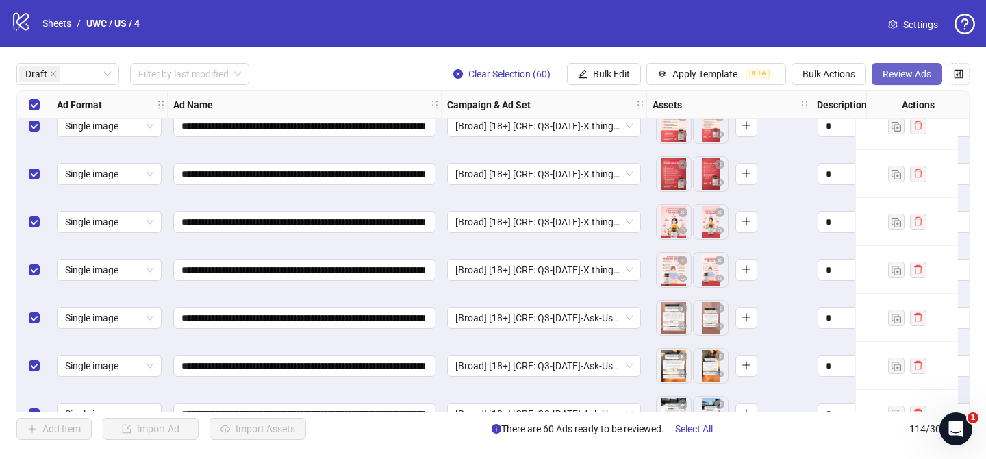
click at [905, 71] on span "Review Ads" at bounding box center [906, 73] width 49 height 11
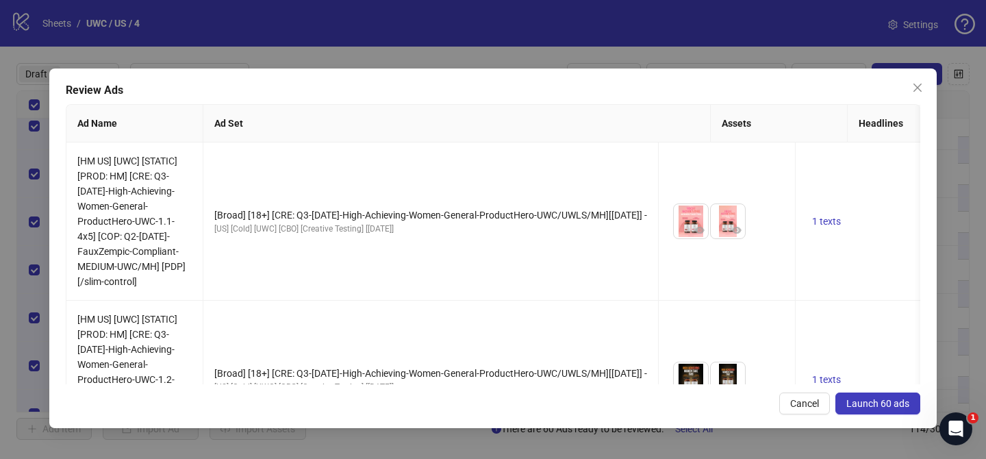
click at [891, 404] on span "Launch 60 ads" at bounding box center [877, 403] width 63 height 11
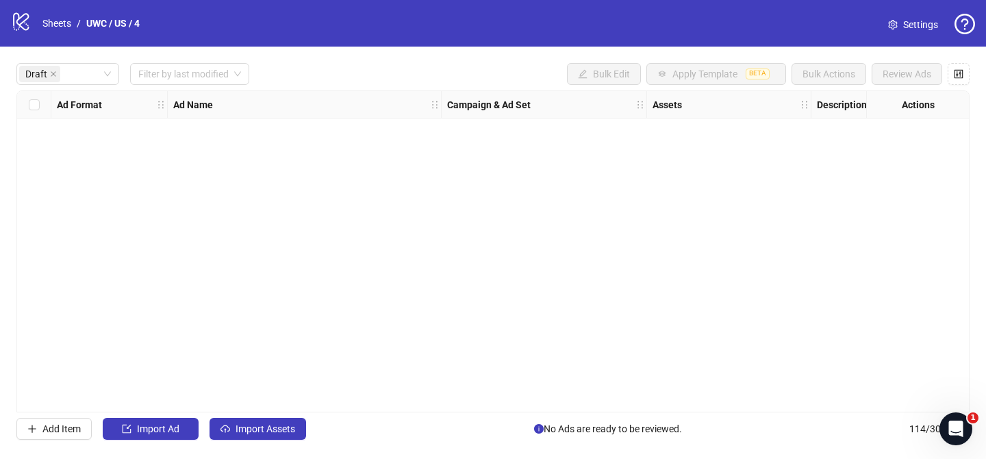
scroll to position [0, 0]
